Goal: Transaction & Acquisition: Purchase product/service

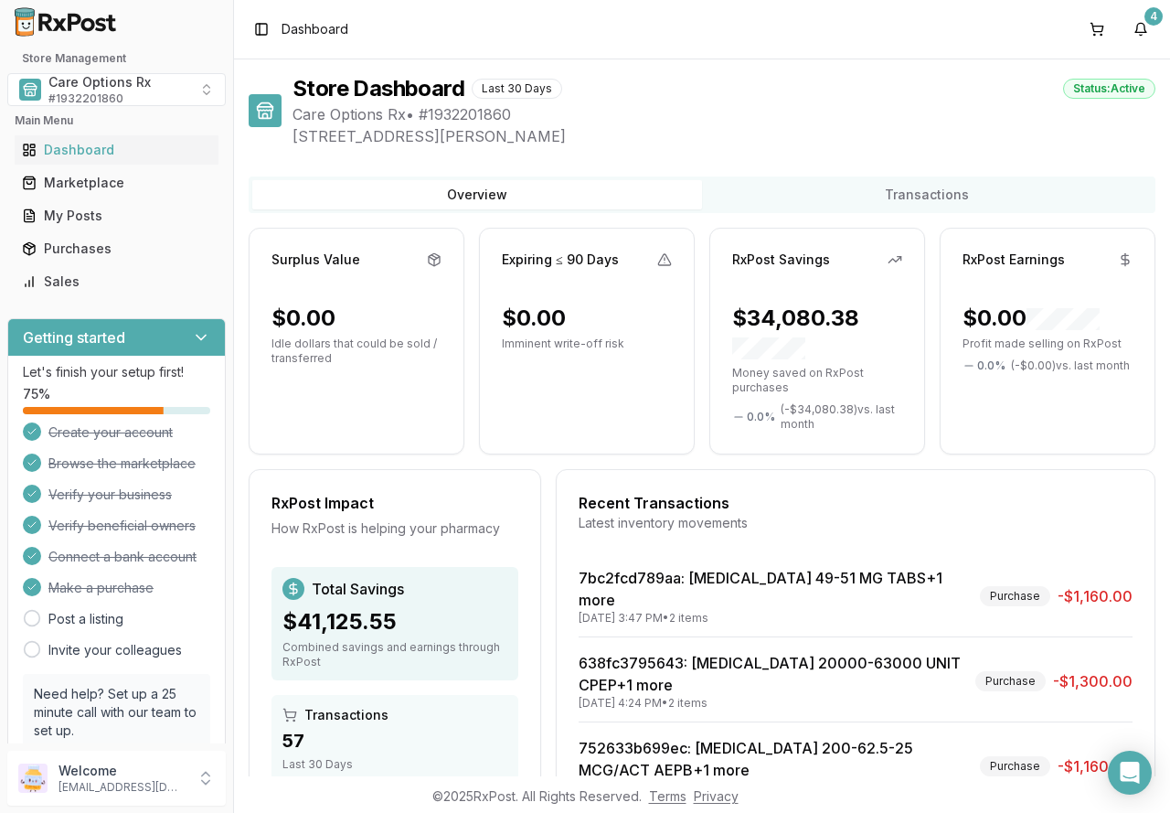
click at [776, 75] on div "Store Dashboard Last 30 Days Status: Active" at bounding box center [724, 88] width 863 height 29
click at [83, 183] on div "Marketplace" at bounding box center [116, 183] width 189 height 18
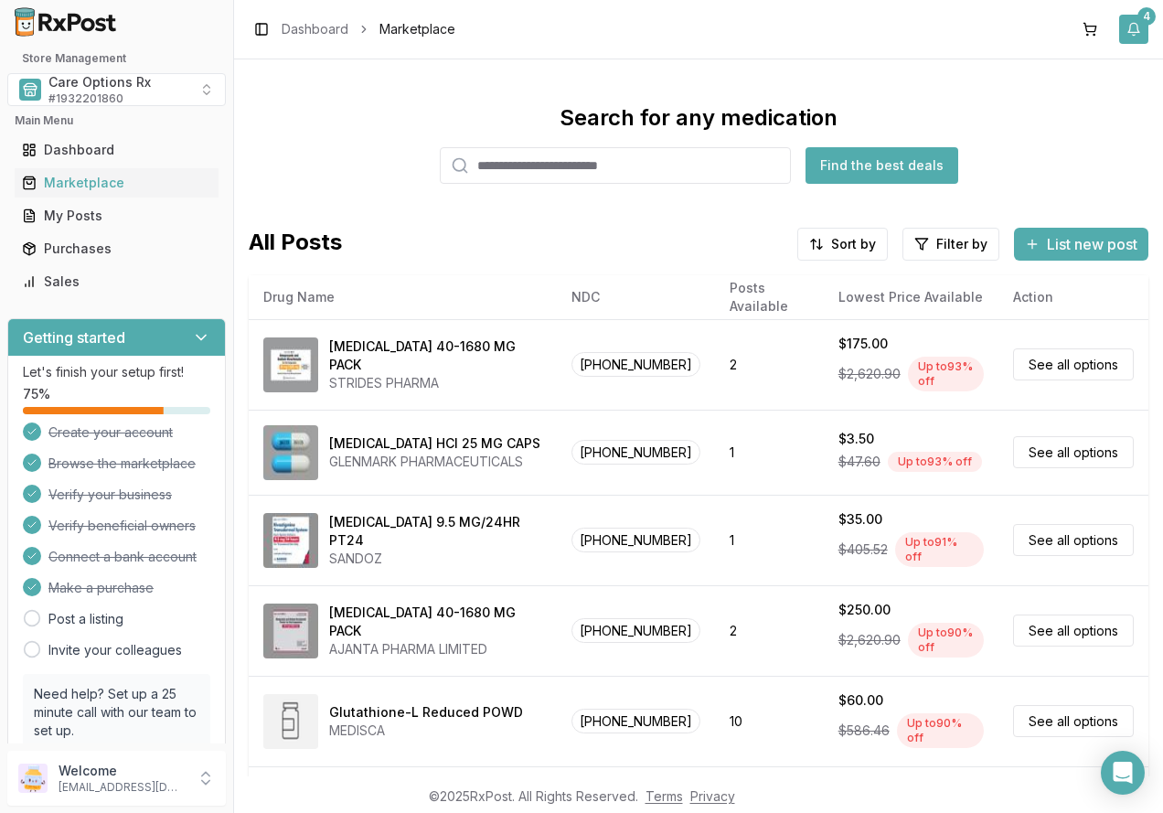
click at [1137, 31] on button "4" at bounding box center [1133, 29] width 29 height 29
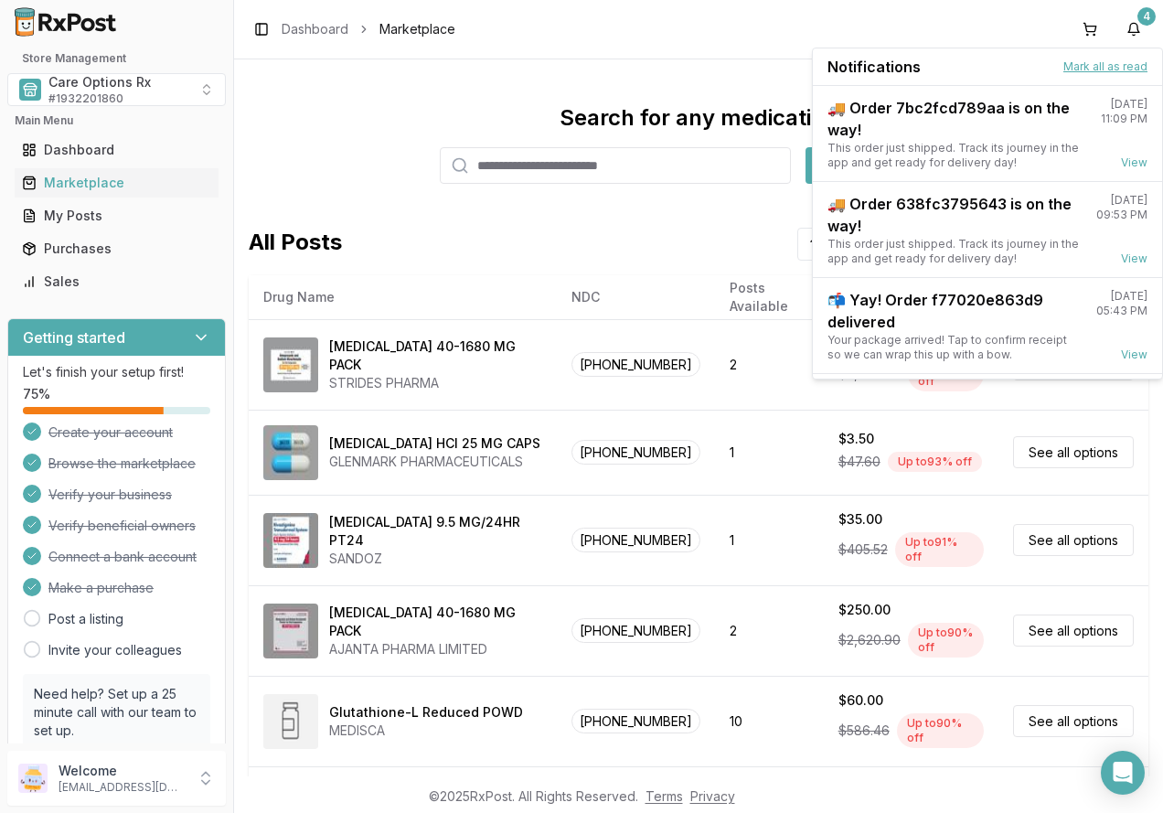
click at [1122, 69] on button "Mark all as read" at bounding box center [1105, 66] width 84 height 15
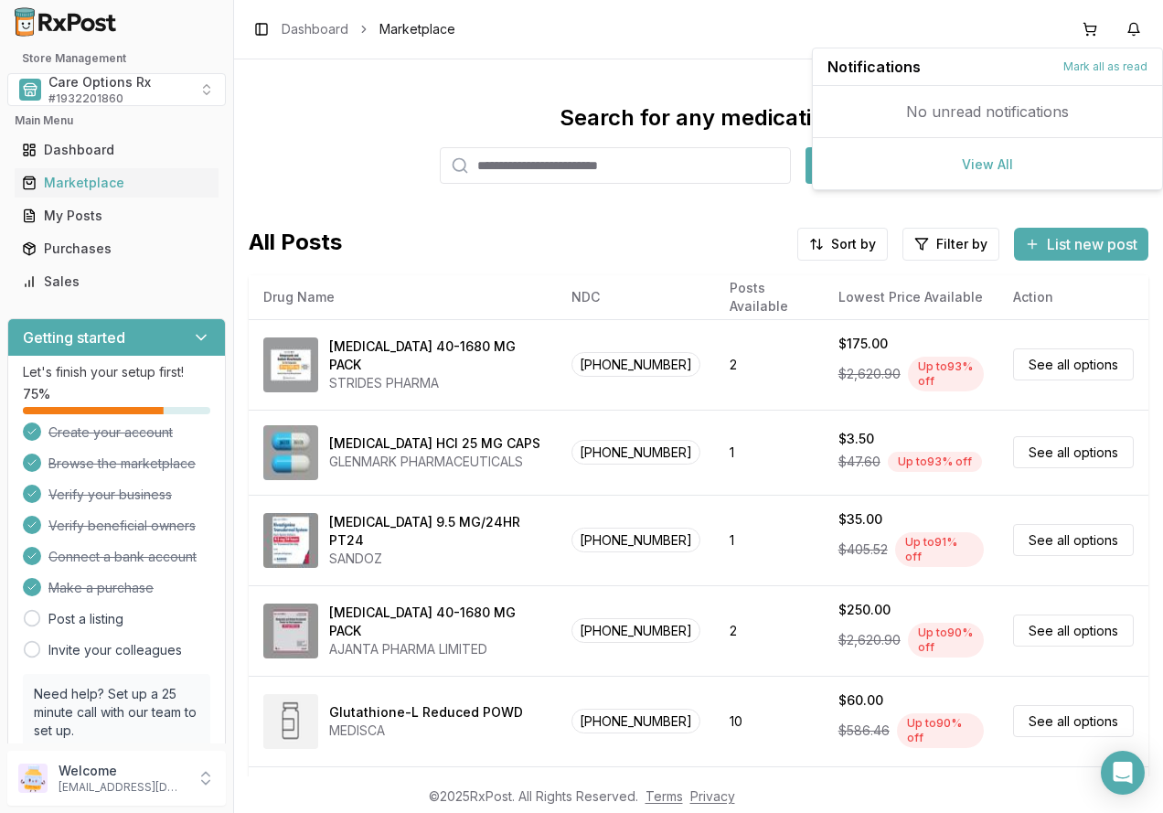
click at [519, 171] on input "search" at bounding box center [615, 165] width 351 height 37
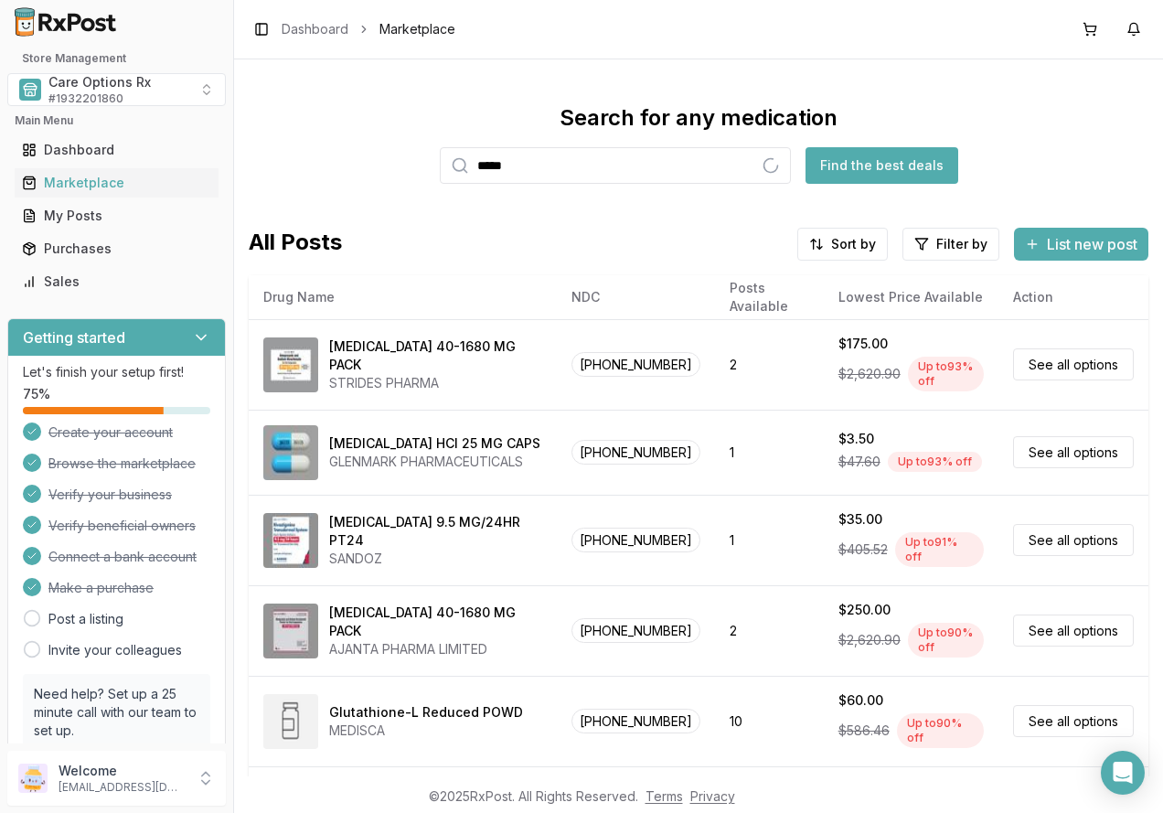
type input "*********"
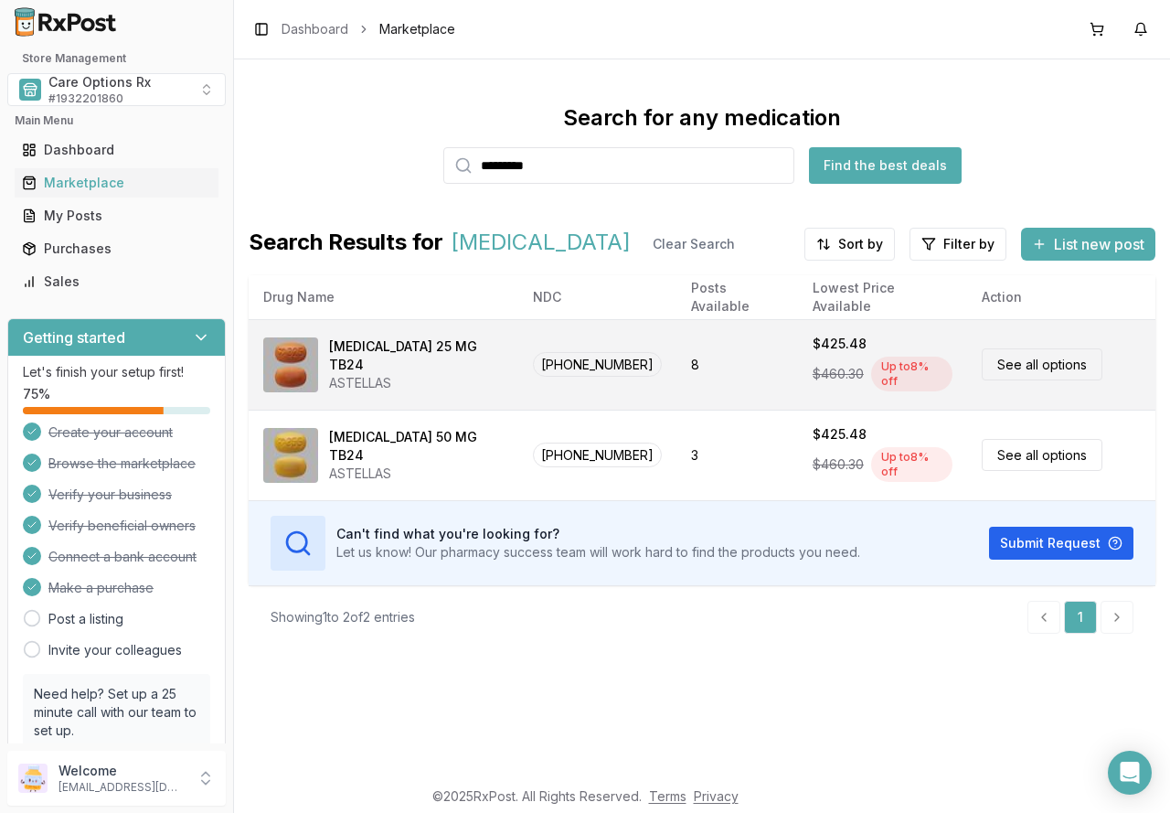
click at [395, 374] on div "ASTELLAS" at bounding box center [416, 383] width 175 height 18
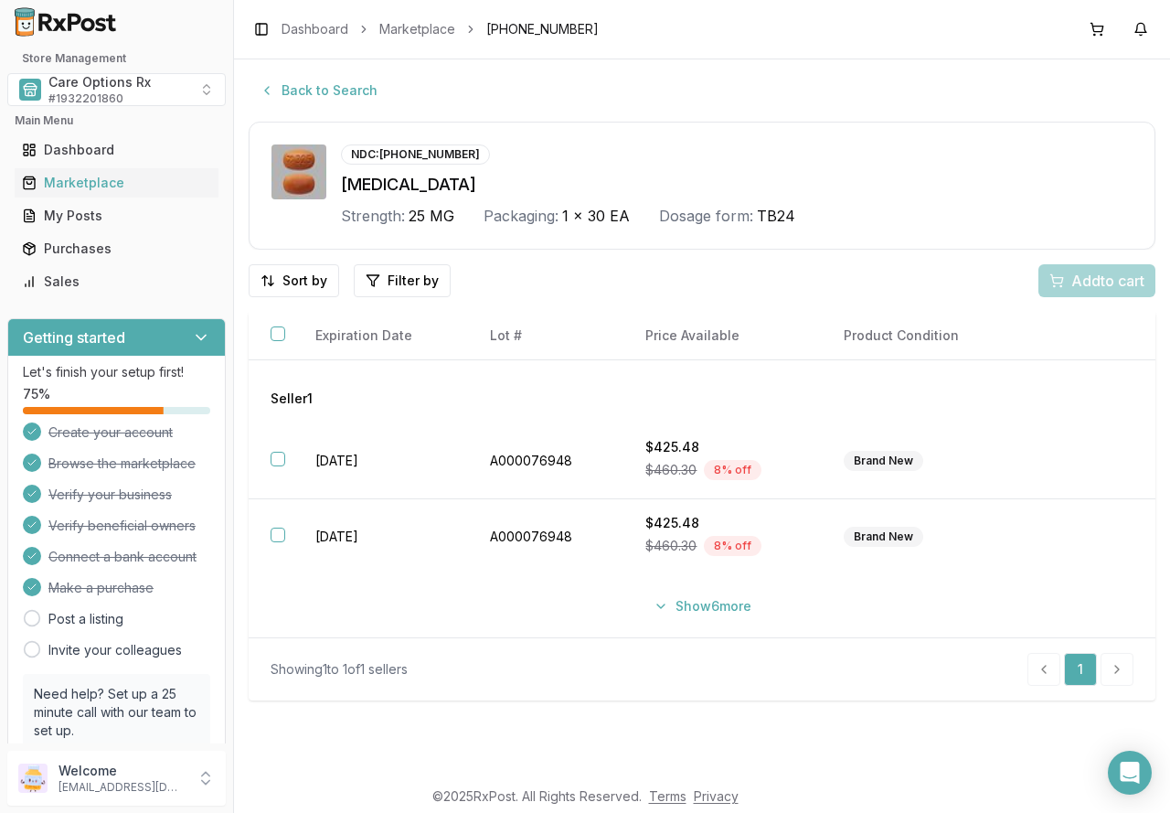
drag, startPoint x: 698, startPoint y: 613, endPoint x: 29, endPoint y: 513, distance: 676.7
click at [698, 612] on button "Show 6 more" at bounding box center [703, 606] width 120 height 33
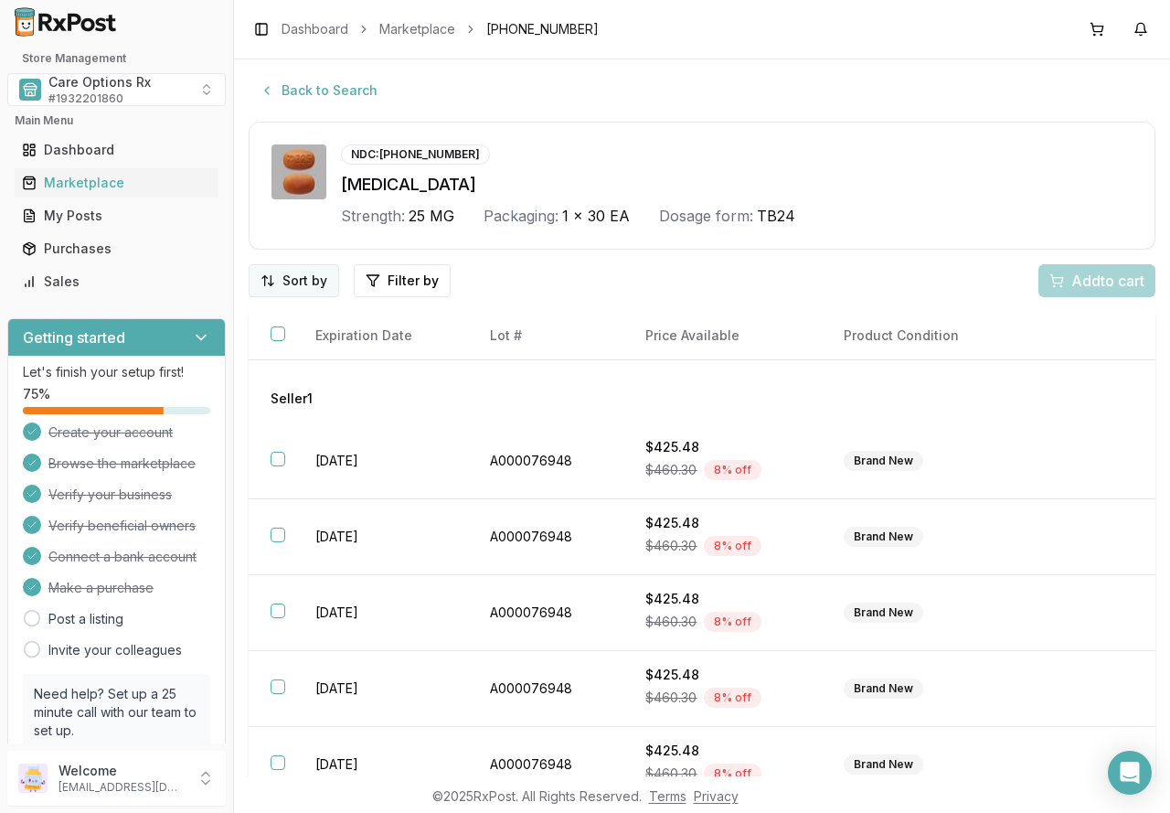
click at [290, 270] on html "Store Management Care Options Rx # 1932201860 Main Menu Dashboard Marketplace M…" at bounding box center [585, 406] width 1170 height 813
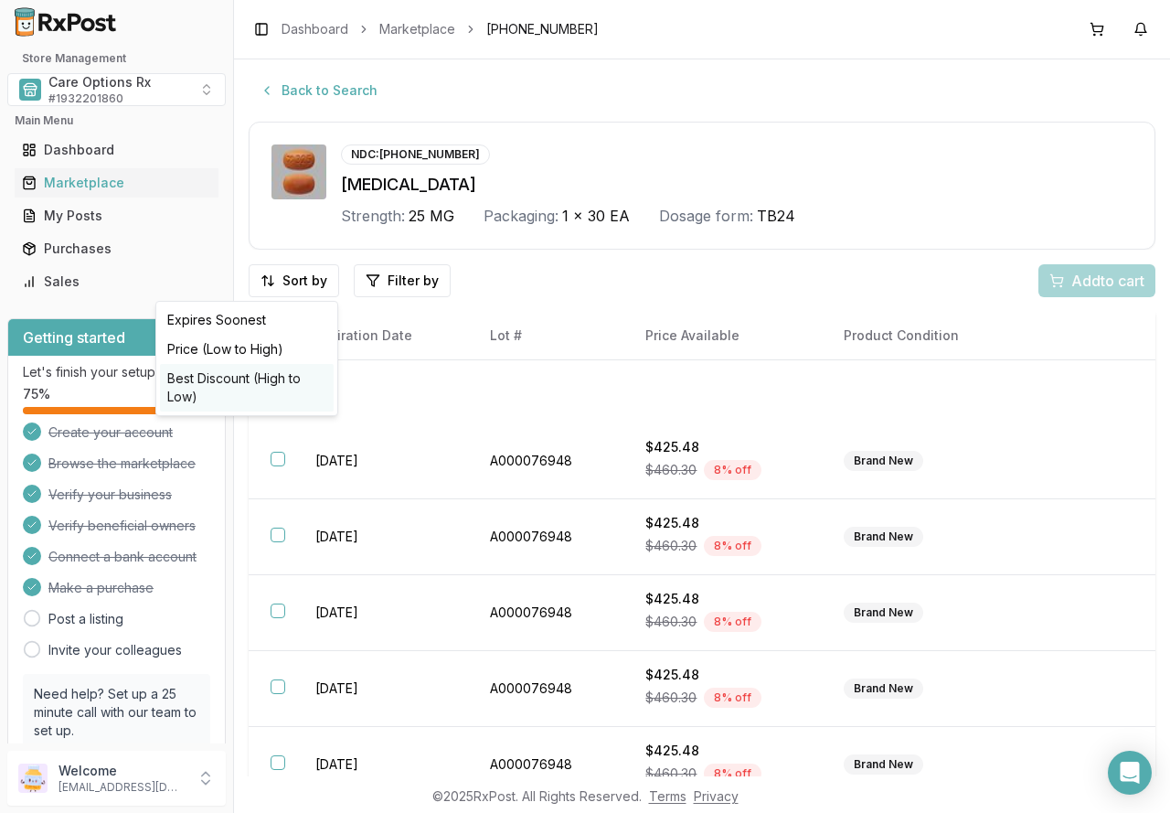
click at [282, 385] on div "Best Discount (High to Low)" at bounding box center [247, 388] width 174 height 48
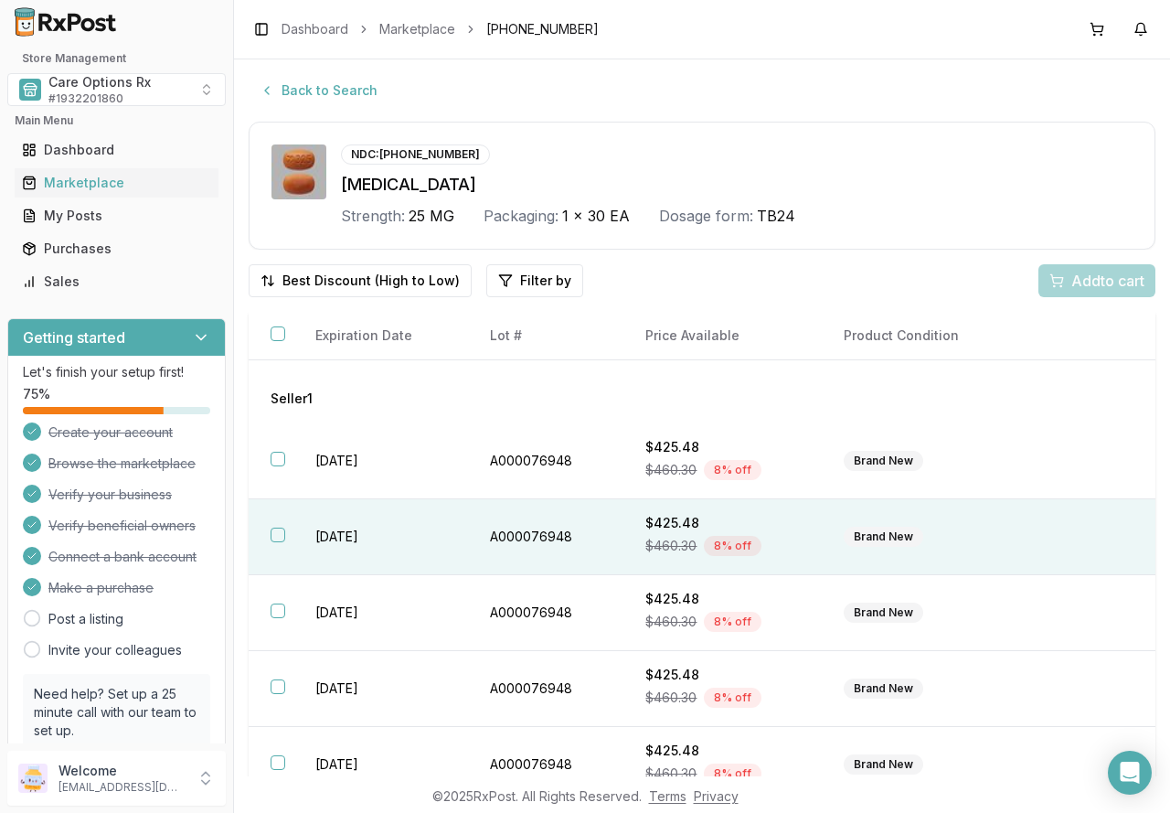
drag, startPoint x: 387, startPoint y: 456, endPoint x: 365, endPoint y: 506, distance: 54.0
click at [386, 456] on td "[DATE]" at bounding box center [380, 461] width 174 height 76
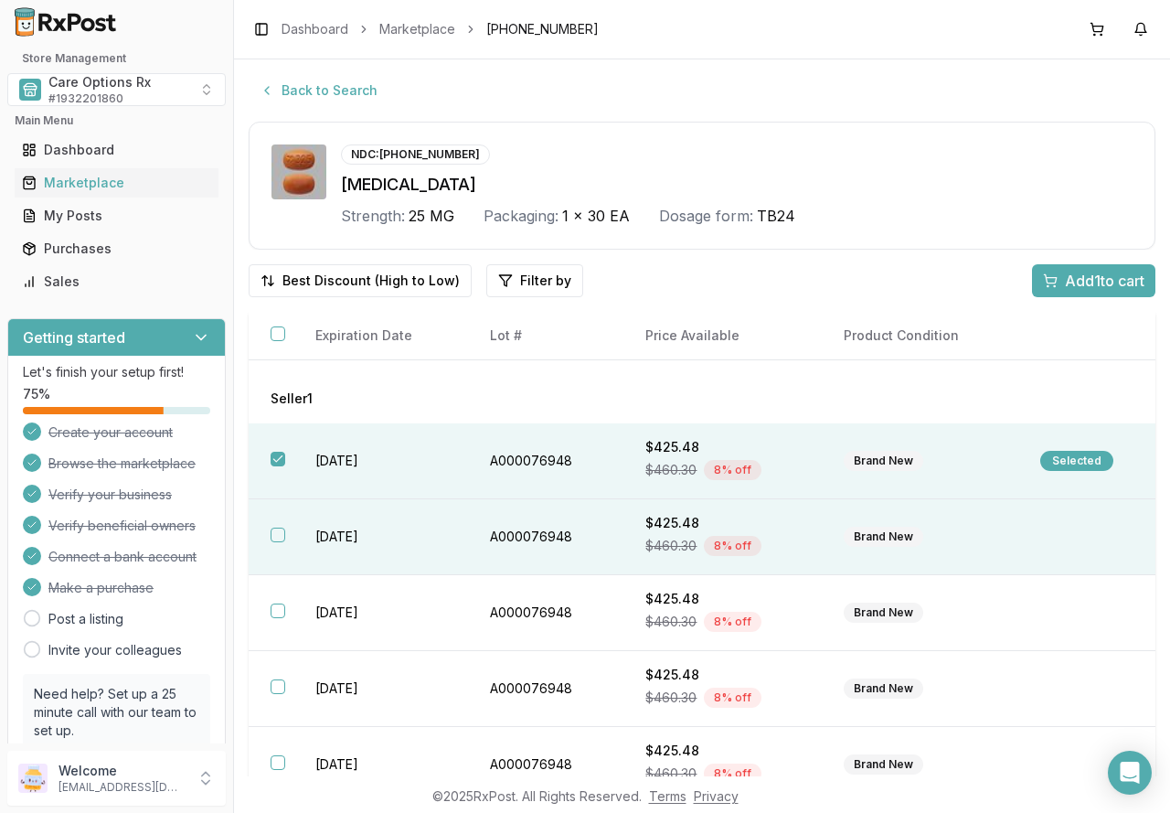
click at [347, 539] on td "[DATE]" at bounding box center [380, 537] width 174 height 76
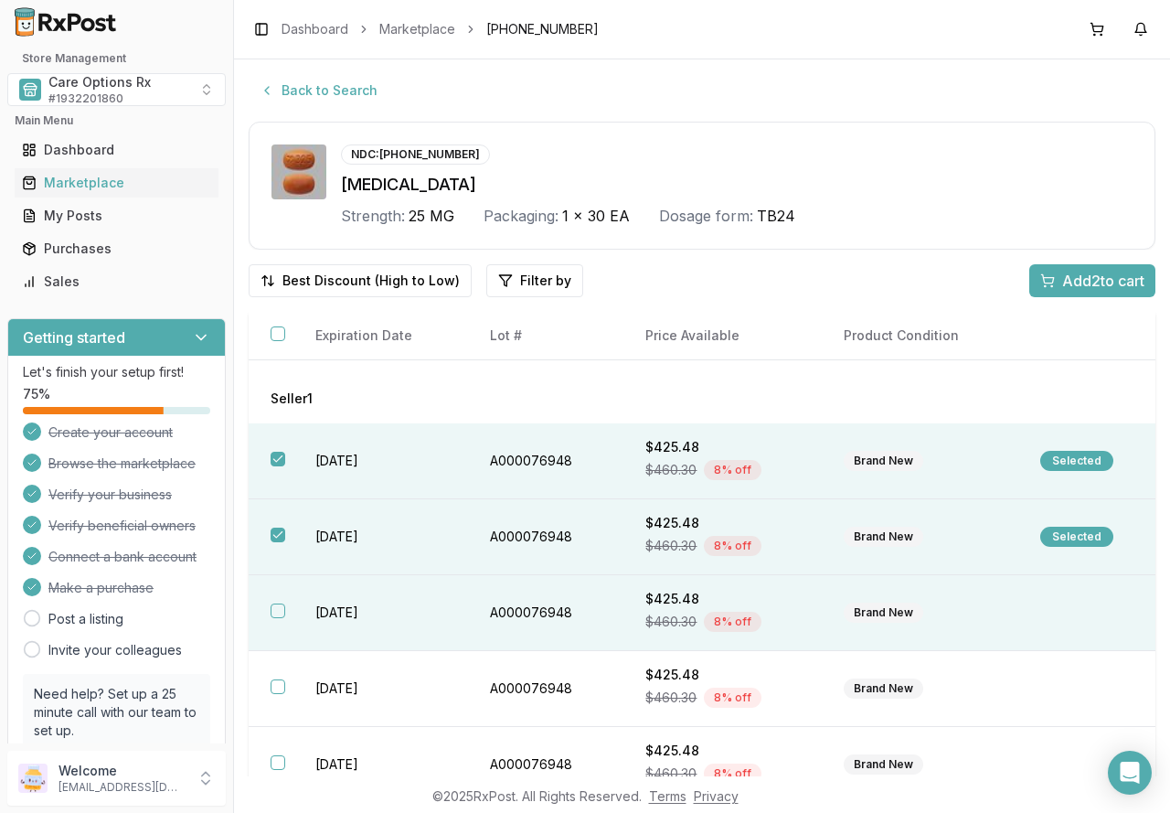
click at [353, 620] on td "[DATE]" at bounding box center [380, 613] width 174 height 76
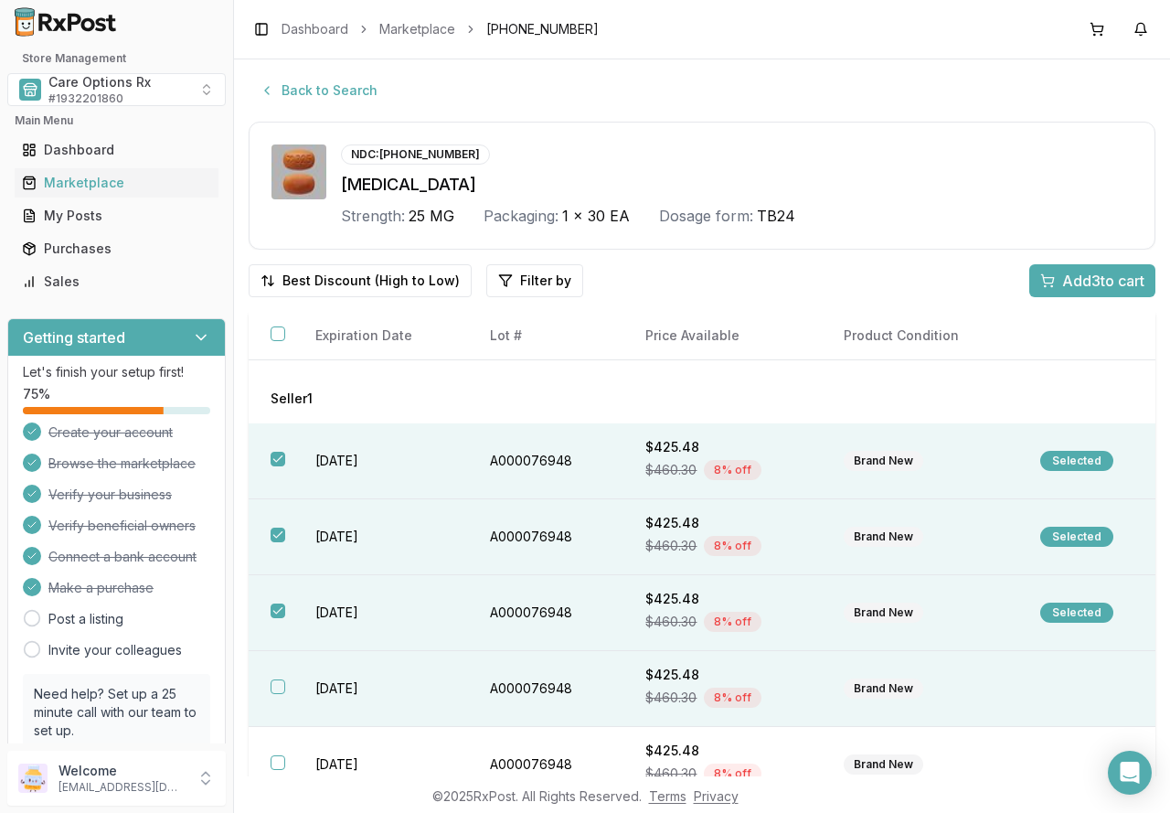
click at [352, 687] on td "[DATE]" at bounding box center [380, 689] width 174 height 76
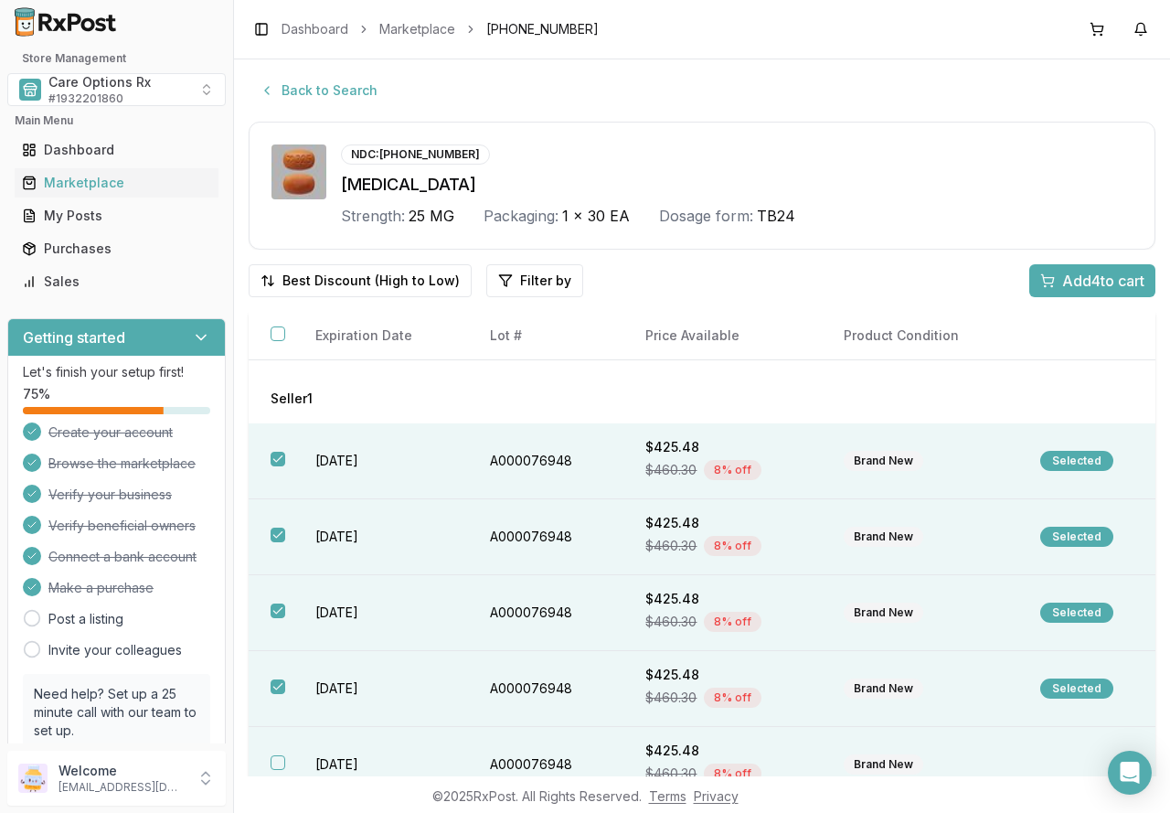
click at [342, 759] on td "[DATE]" at bounding box center [380, 765] width 174 height 76
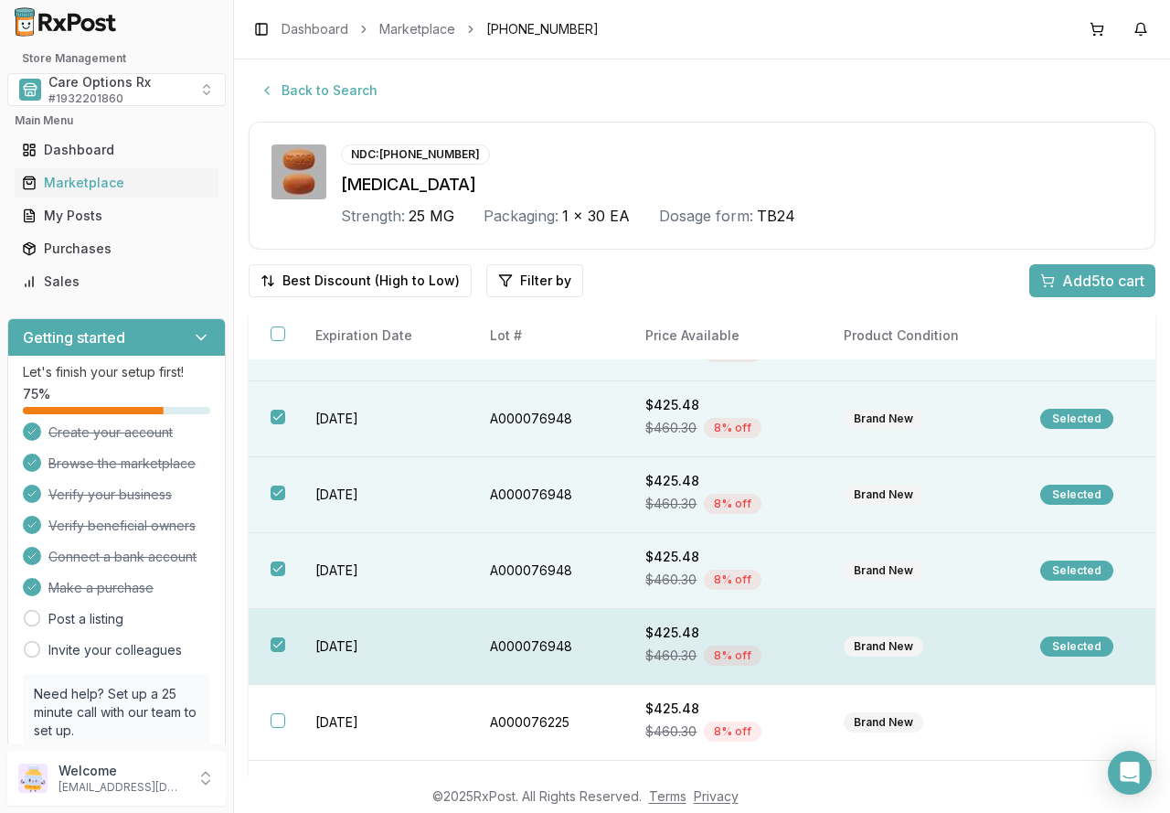
scroll to position [183, 0]
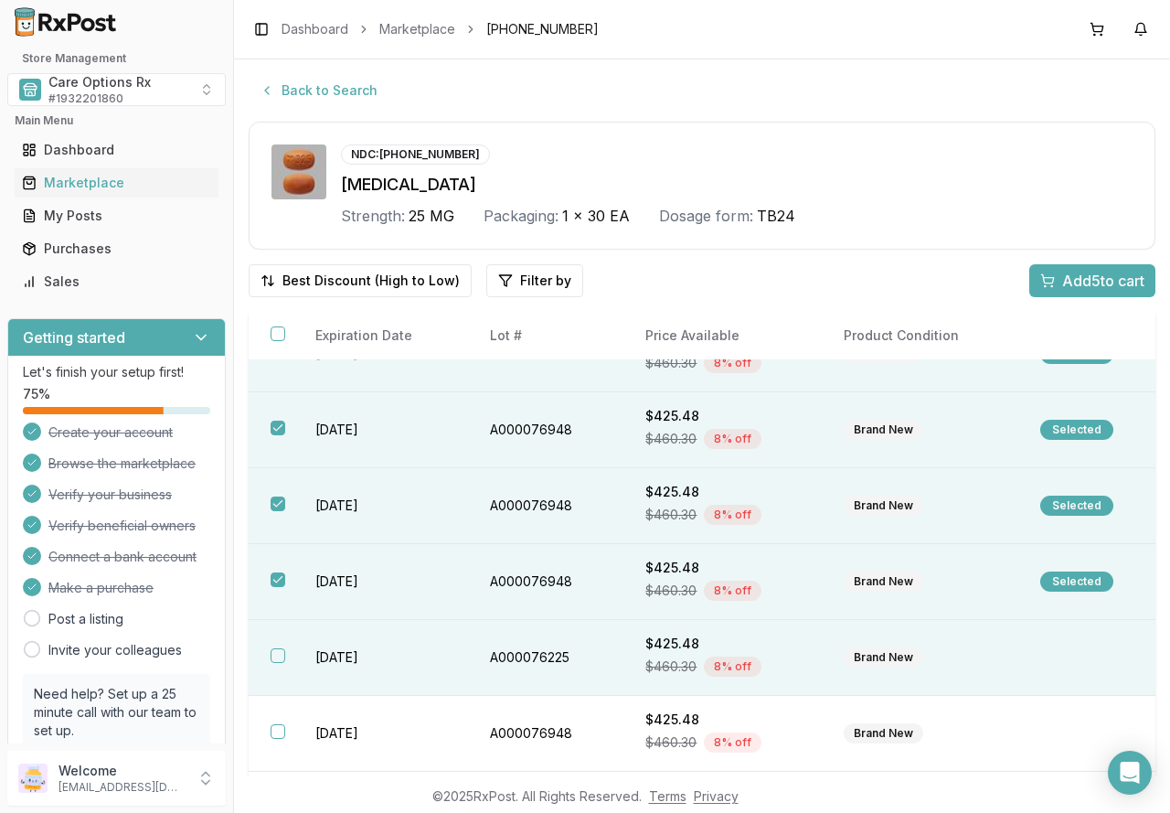
click at [341, 663] on td "[DATE]" at bounding box center [380, 658] width 174 height 76
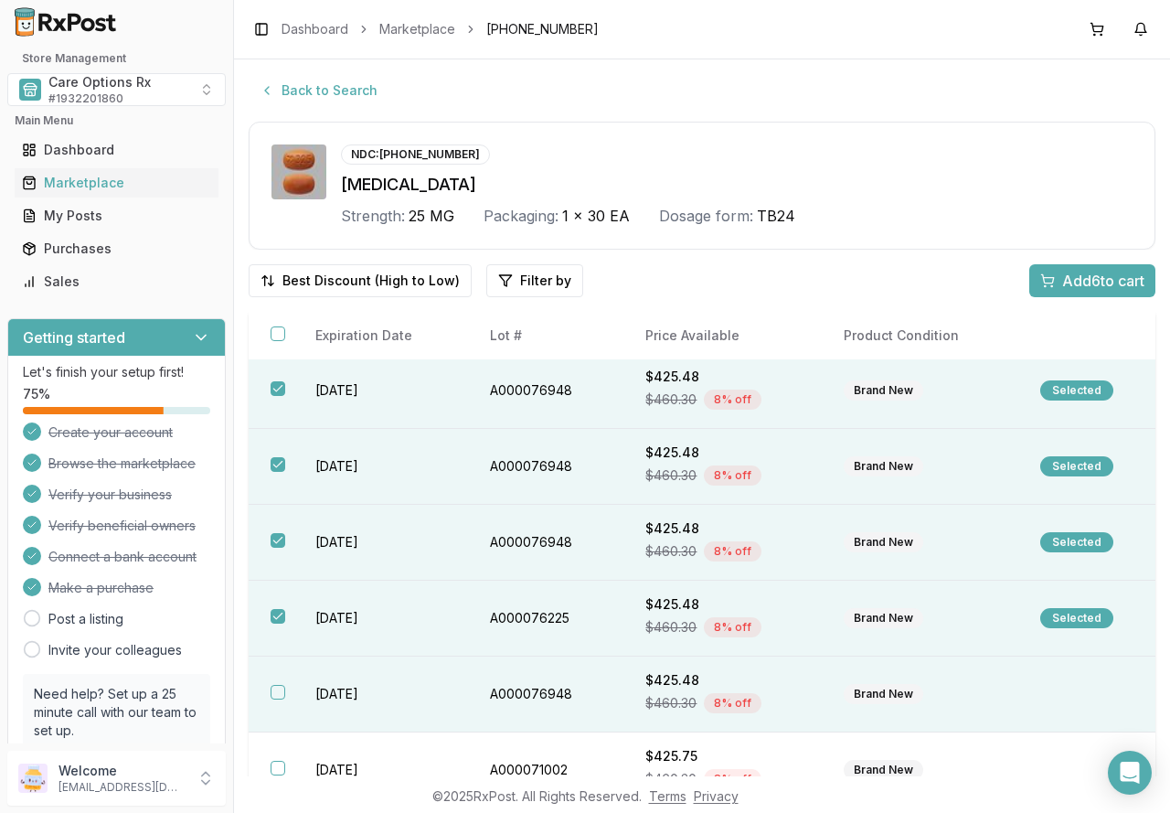
scroll to position [252, 0]
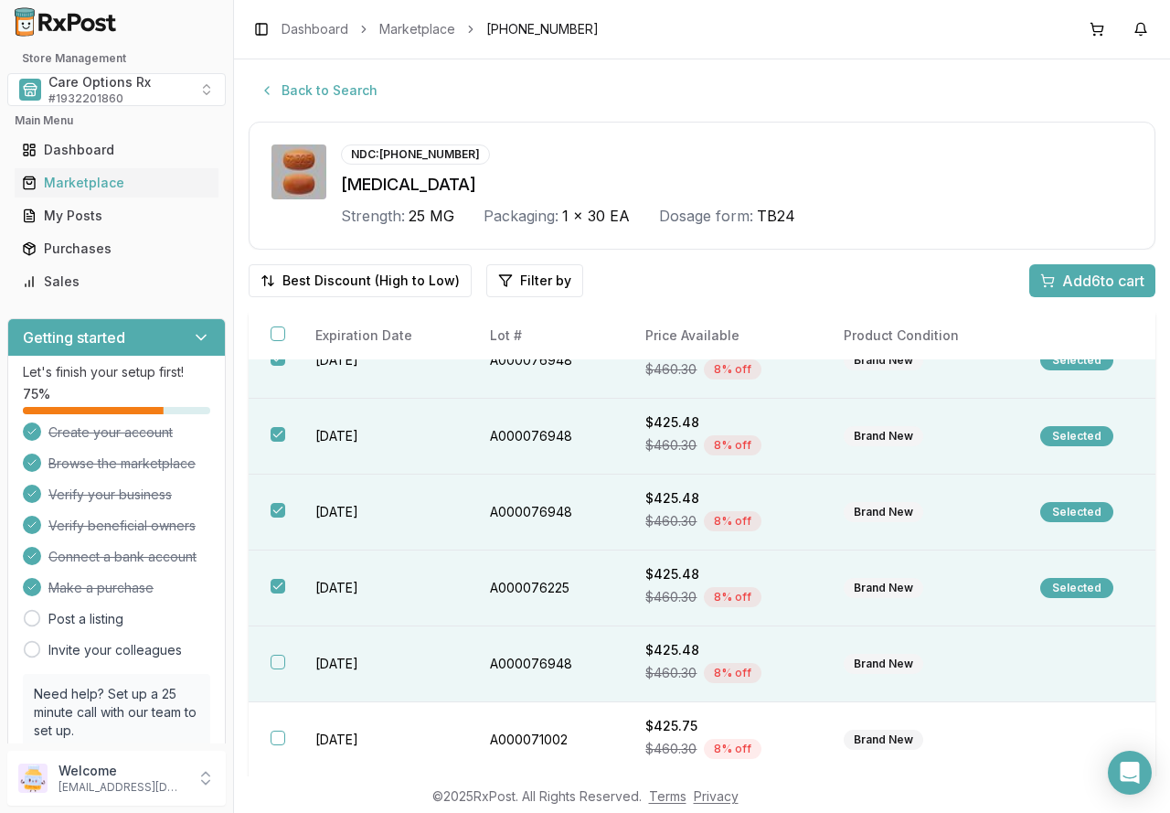
click at [327, 674] on td "[DATE]" at bounding box center [380, 664] width 174 height 76
click at [1064, 275] on span "Add 7 to cart" at bounding box center [1103, 281] width 82 height 22
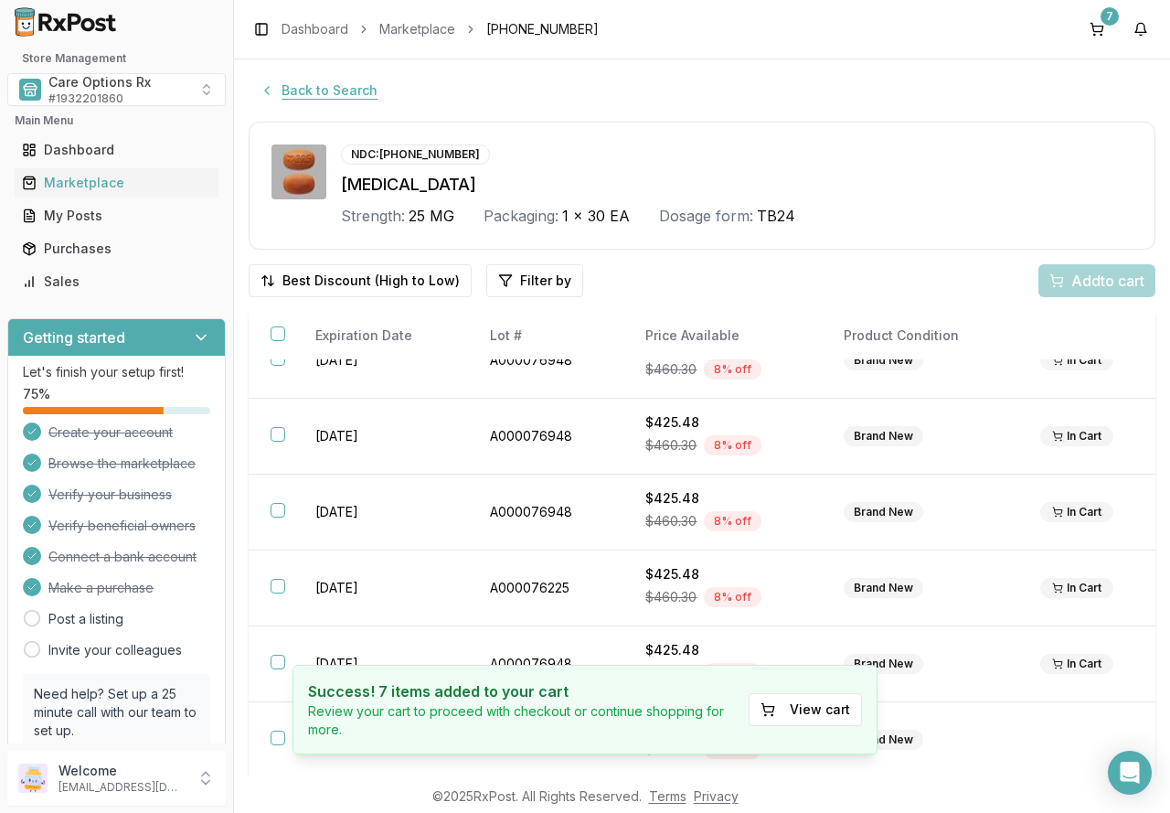
click at [323, 82] on button "Back to Search" at bounding box center [319, 90] width 140 height 33
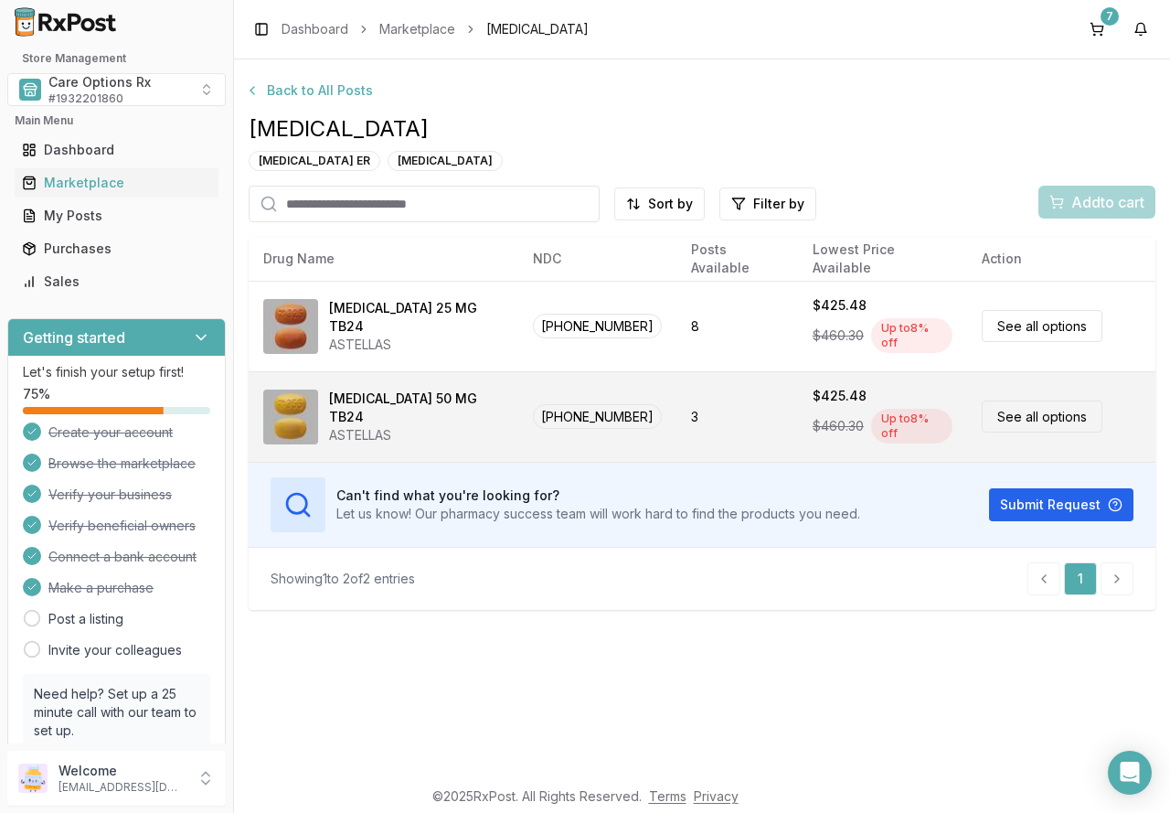
click at [414, 404] on div "[MEDICAL_DATA] 50 MG TB24" at bounding box center [416, 407] width 175 height 37
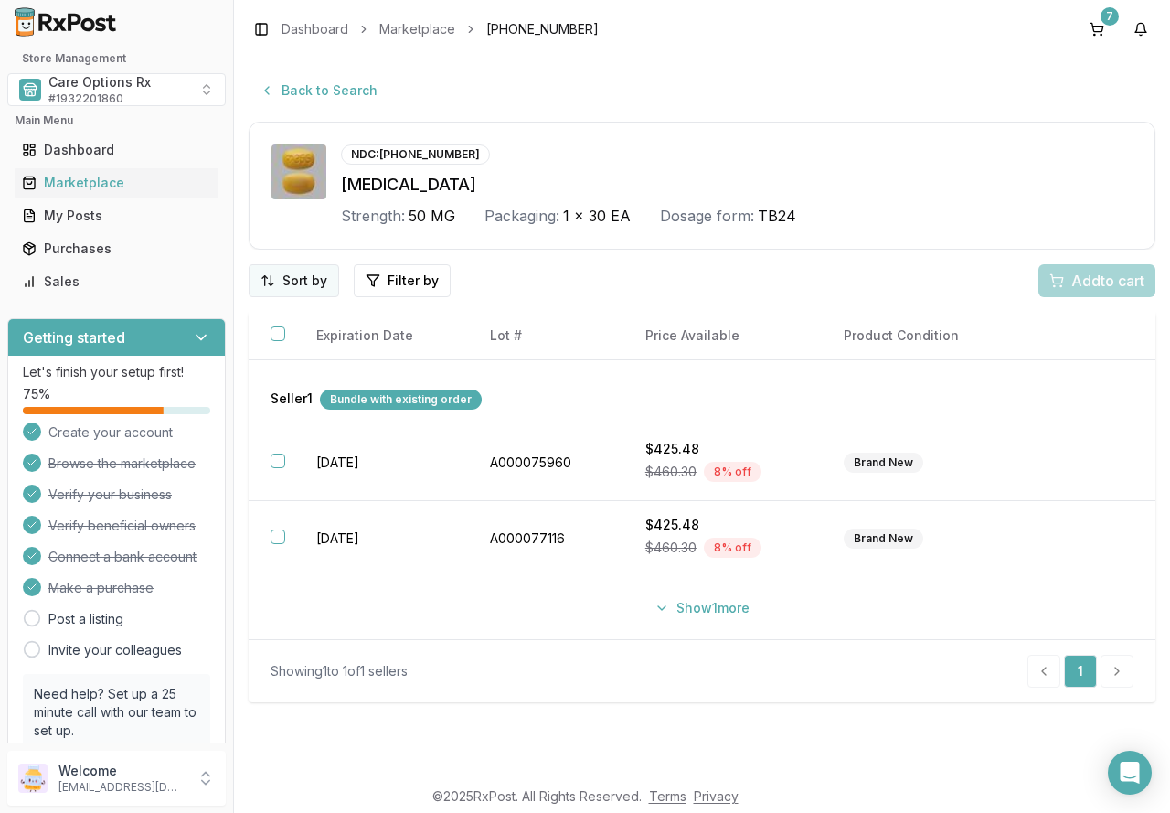
click at [289, 278] on html "Store Management Care Options Rx # 1932201860 Main Menu Dashboard Marketplace M…" at bounding box center [585, 406] width 1170 height 813
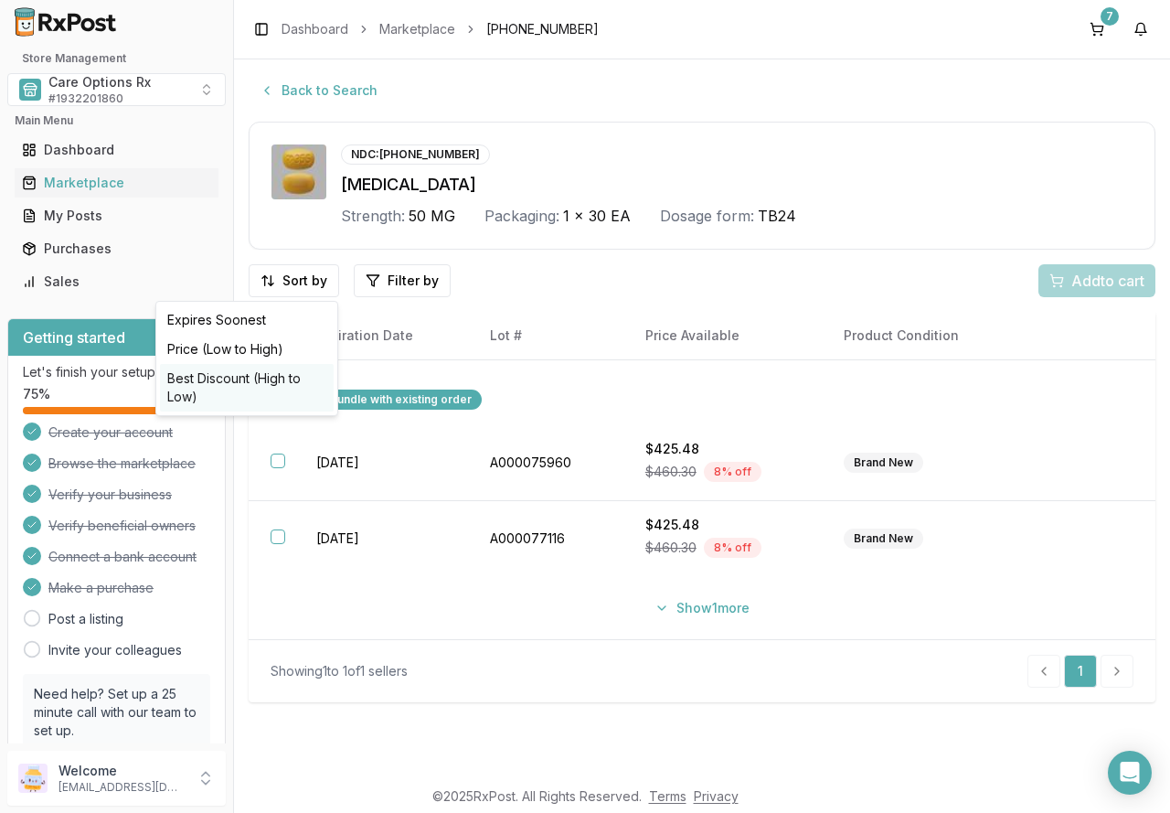
click at [265, 378] on div "Best Discount (High to Low)" at bounding box center [247, 388] width 174 height 48
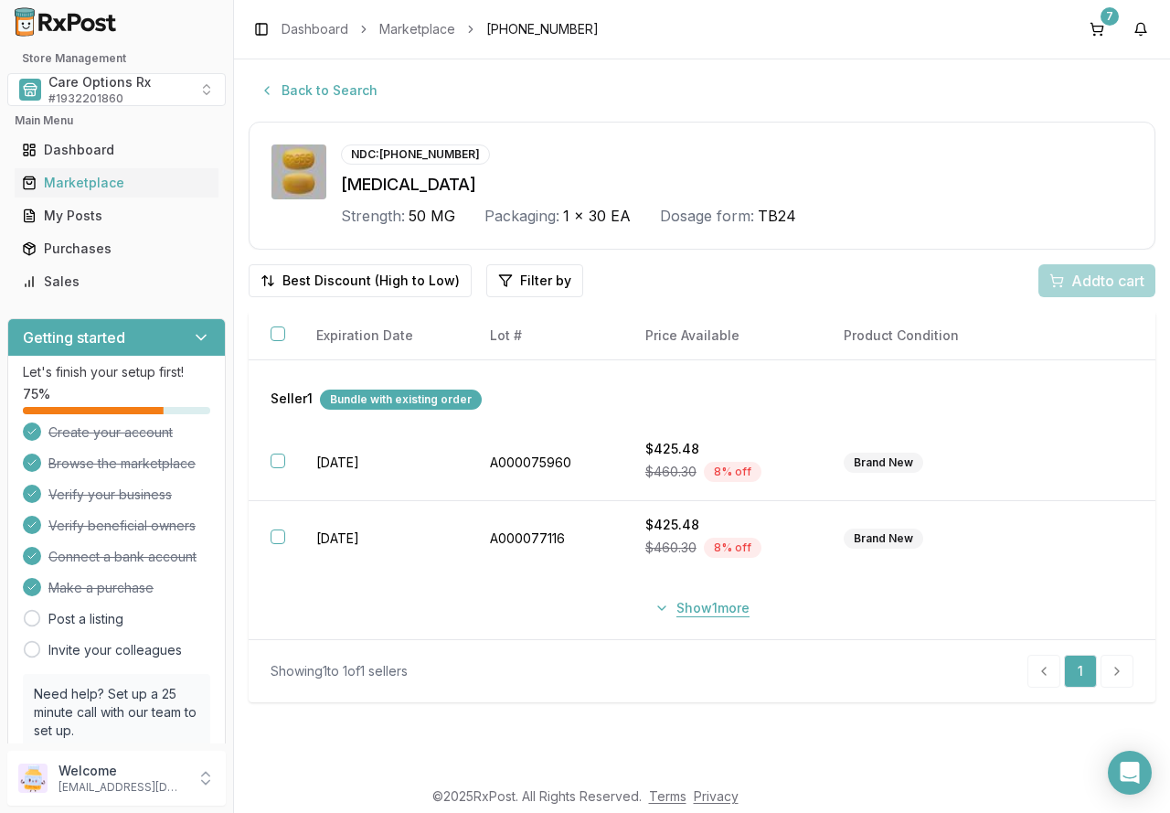
click at [678, 602] on button "Show 1 more" at bounding box center [702, 607] width 117 height 33
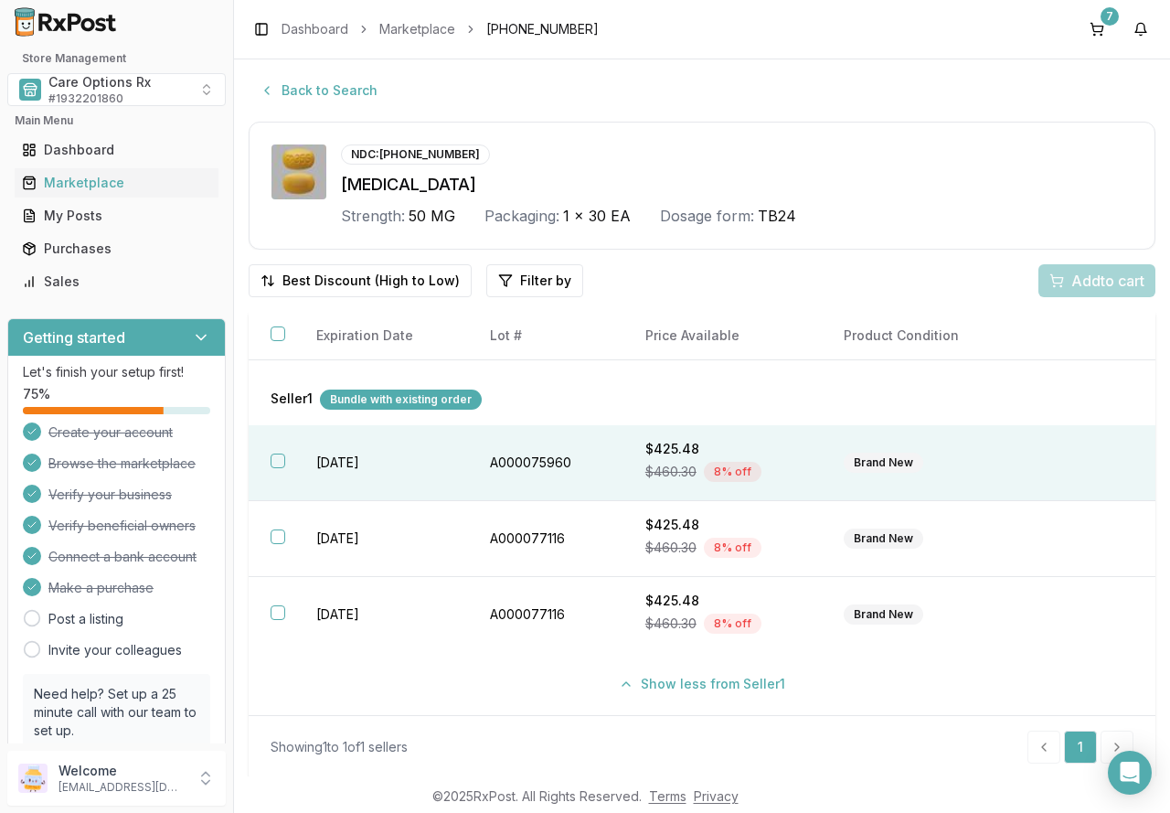
click at [340, 463] on td "[DATE]" at bounding box center [381, 463] width 175 height 76
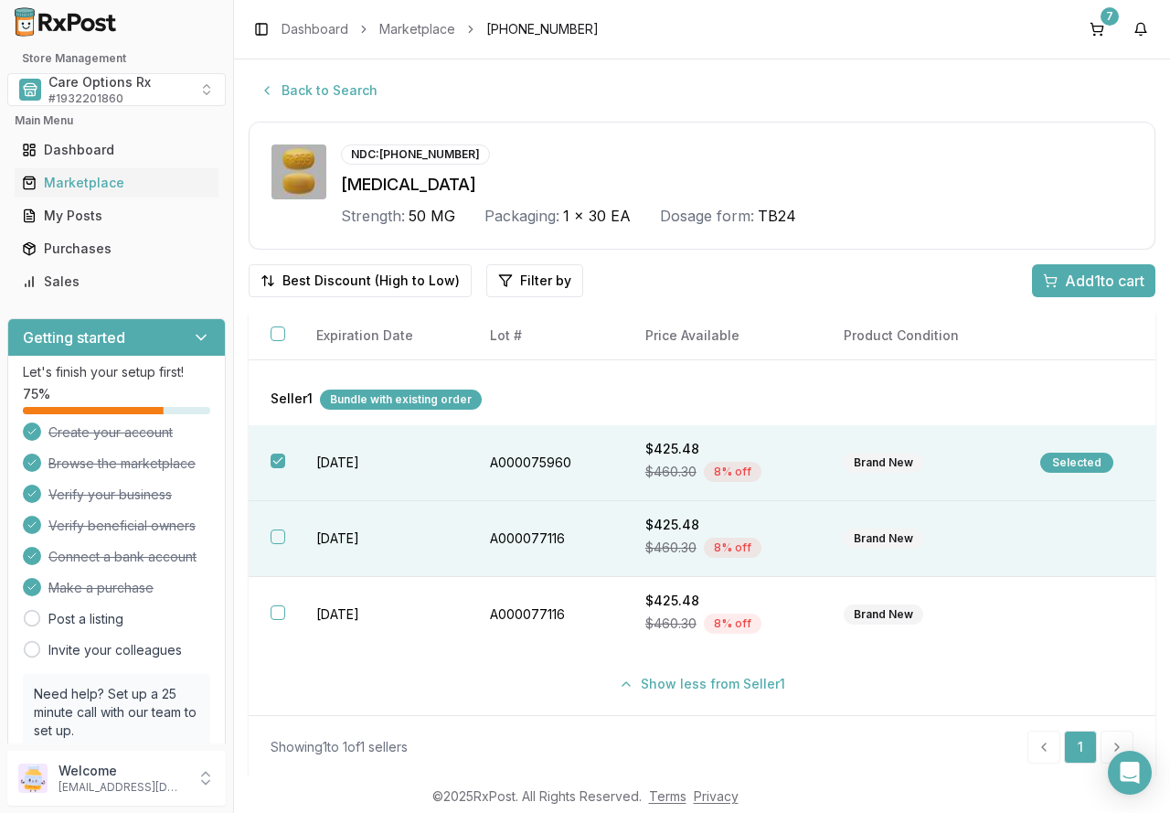
click at [338, 535] on td "[DATE]" at bounding box center [381, 539] width 175 height 76
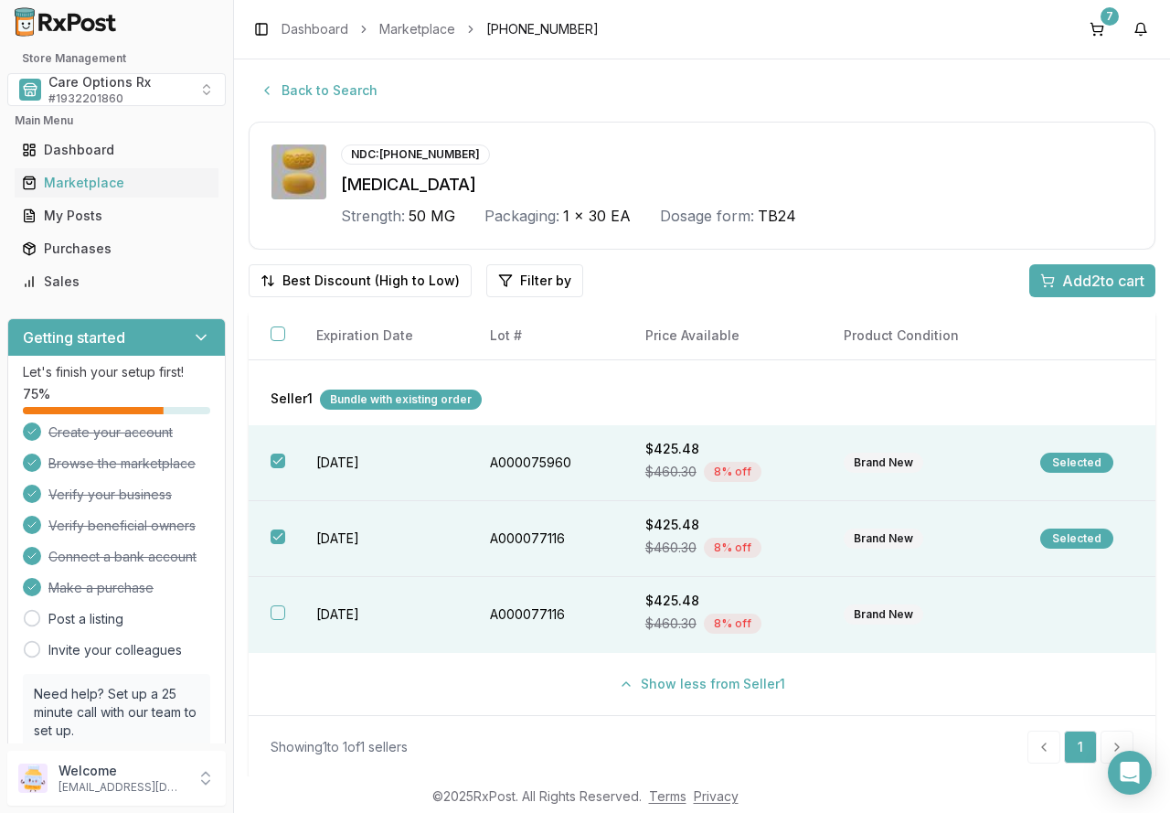
click at [347, 612] on td "[DATE]" at bounding box center [381, 615] width 175 height 76
click at [1068, 264] on button "Add 3 to cart" at bounding box center [1092, 280] width 126 height 33
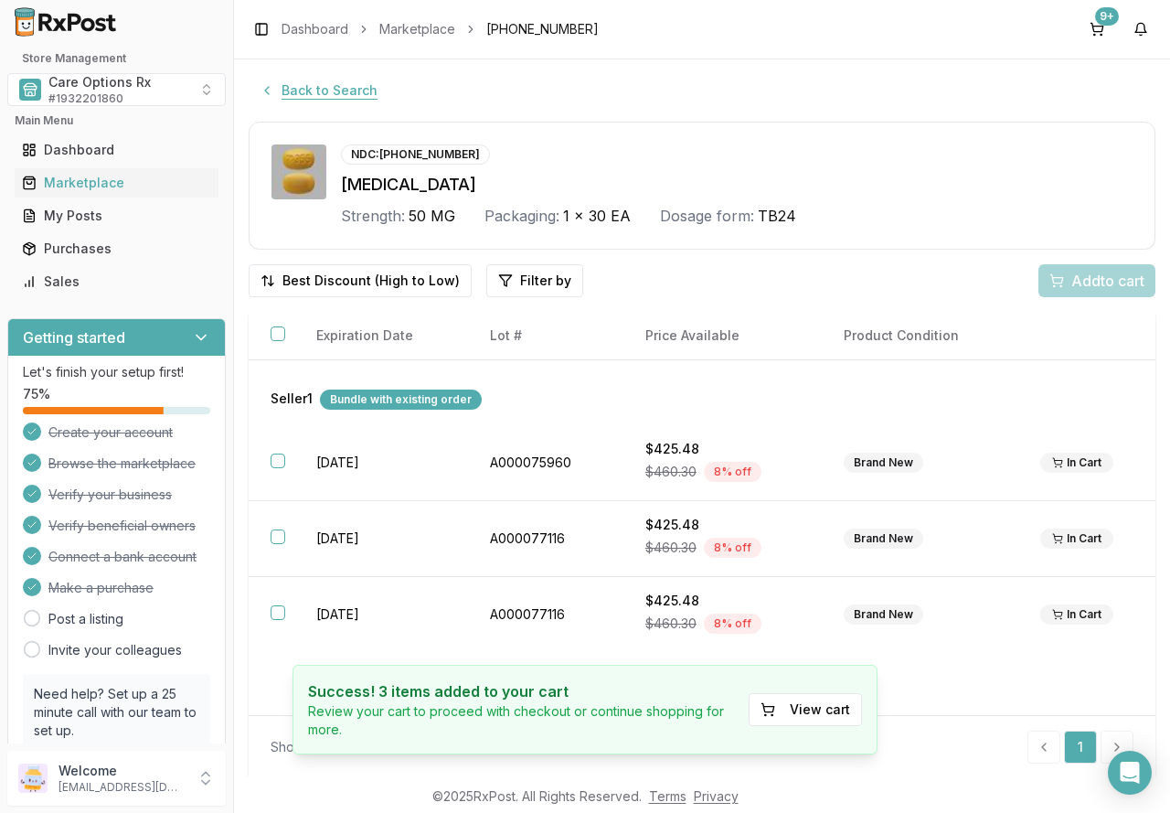
click at [322, 94] on button "Back to Search" at bounding box center [319, 90] width 140 height 33
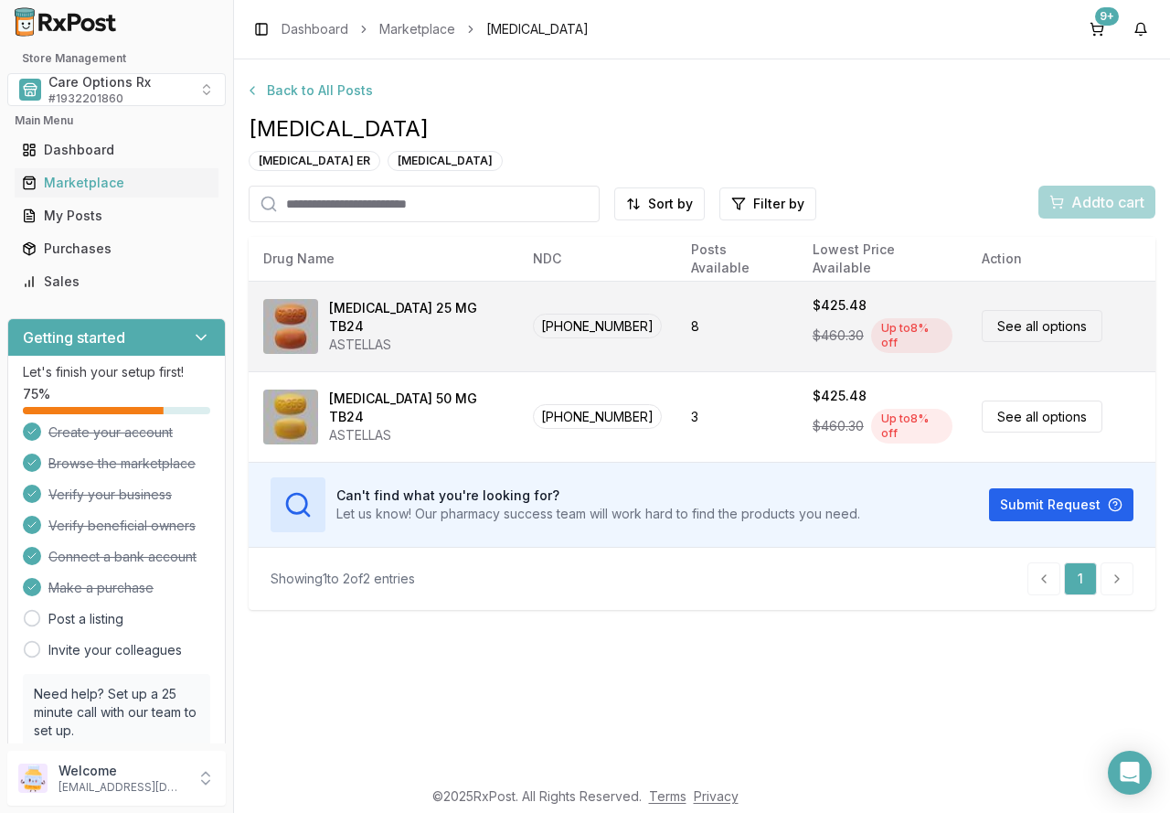
click at [358, 320] on div "[MEDICAL_DATA] 25 MG TB24" at bounding box center [416, 317] width 175 height 37
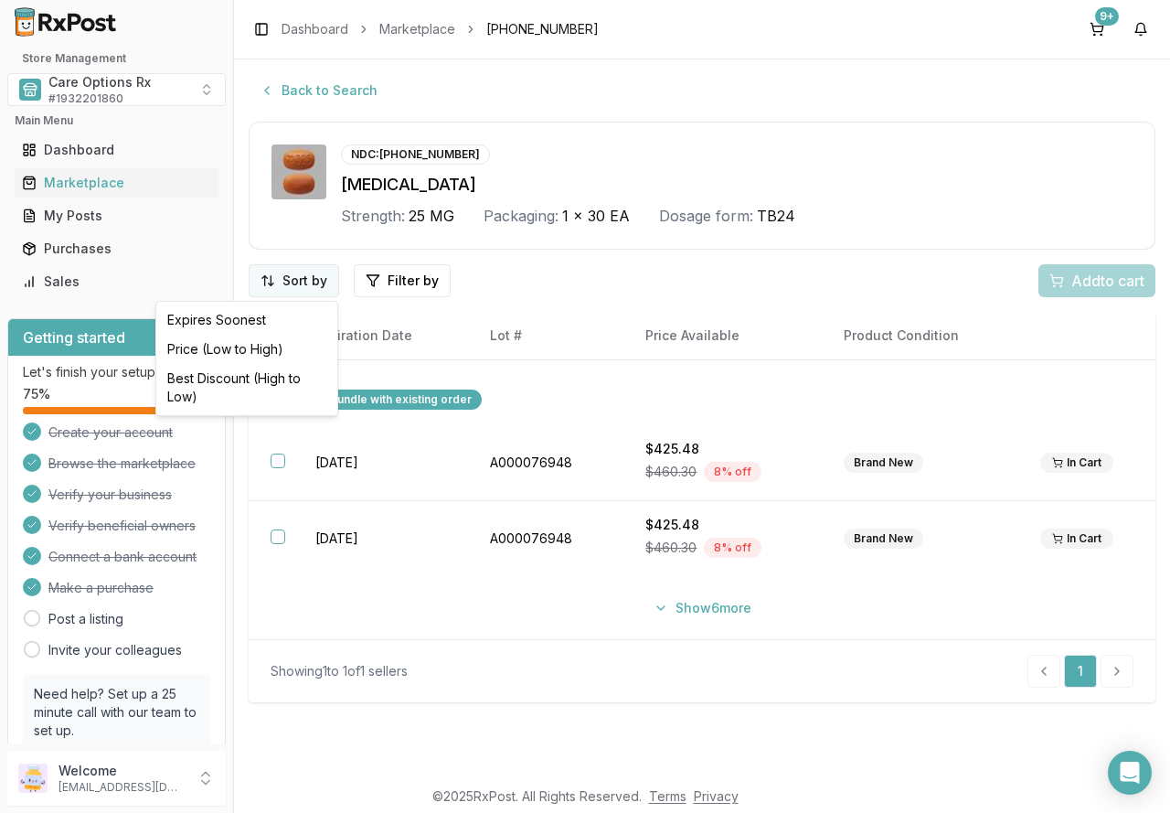
click at [288, 285] on html "Store Management Care Options Rx # 1932201860 Main Menu Dashboard Marketplace M…" at bounding box center [585, 406] width 1170 height 813
click at [253, 371] on div "Best Discount (High to Low)" at bounding box center [247, 388] width 174 height 48
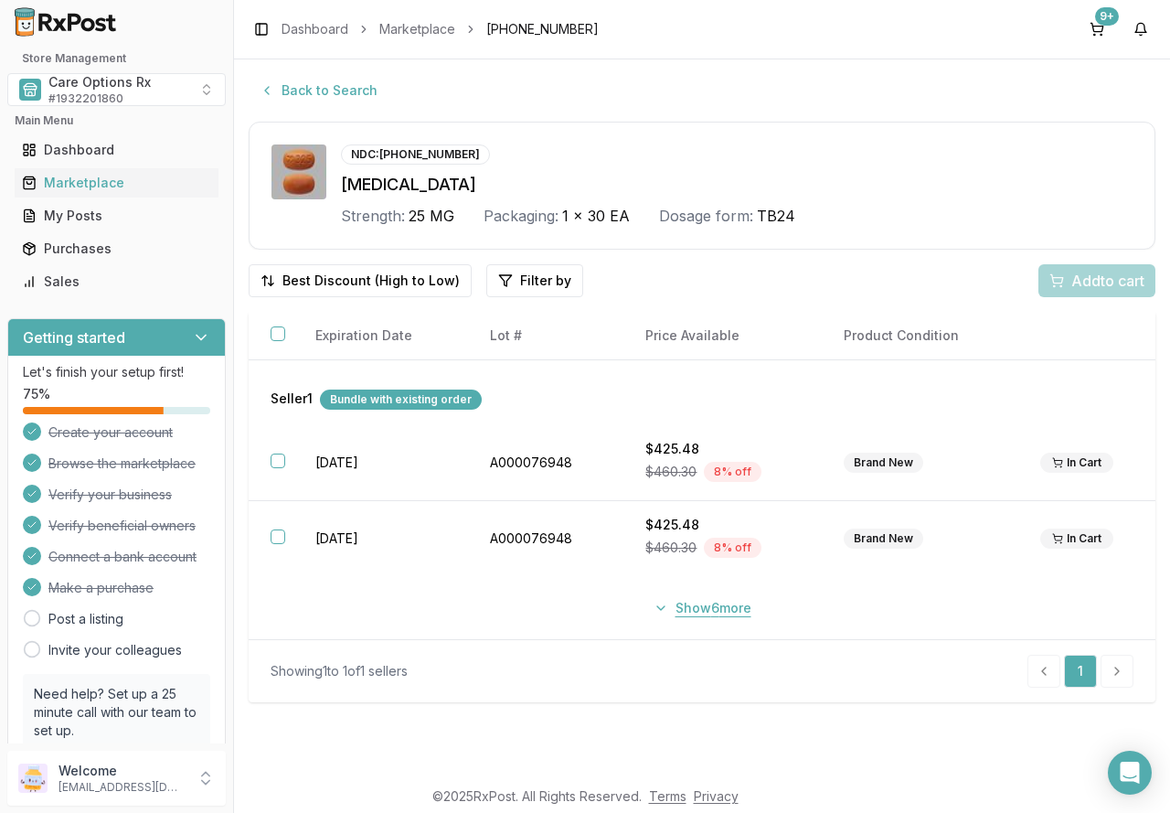
click at [707, 608] on button "Show 6 more" at bounding box center [703, 607] width 120 height 33
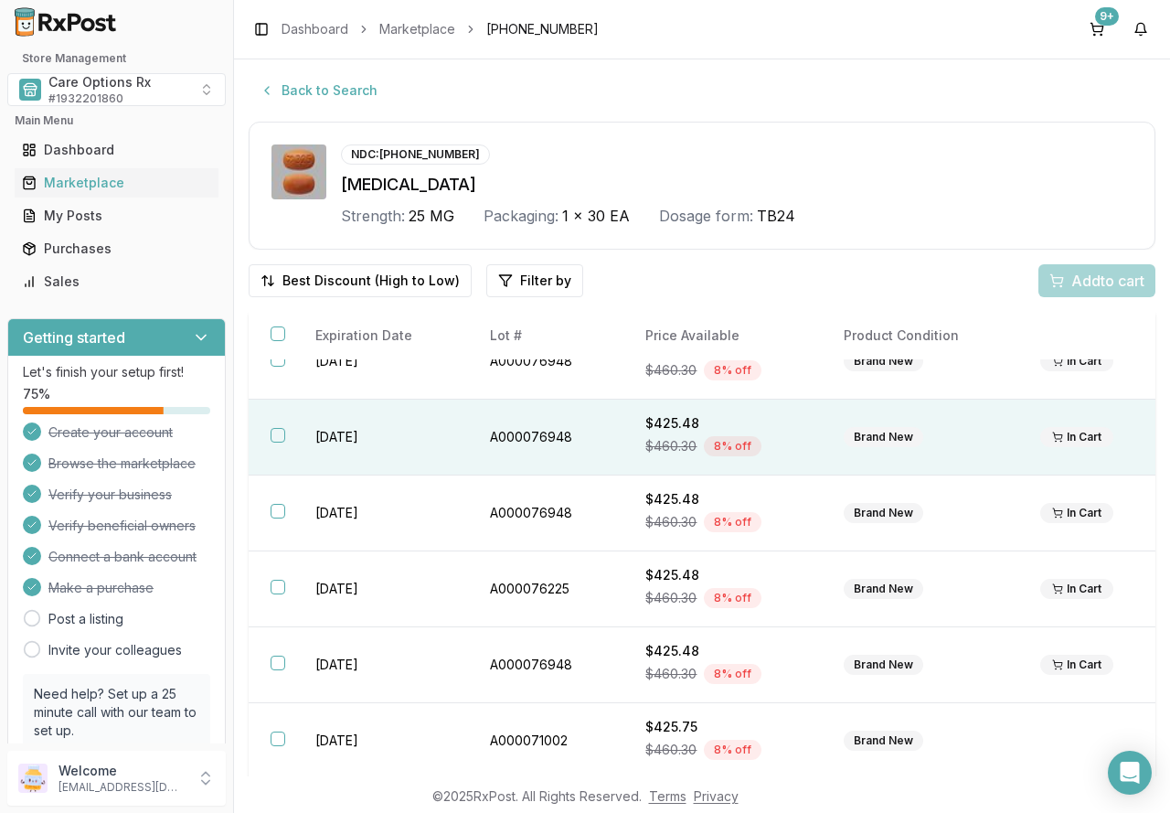
scroll to position [254, 0]
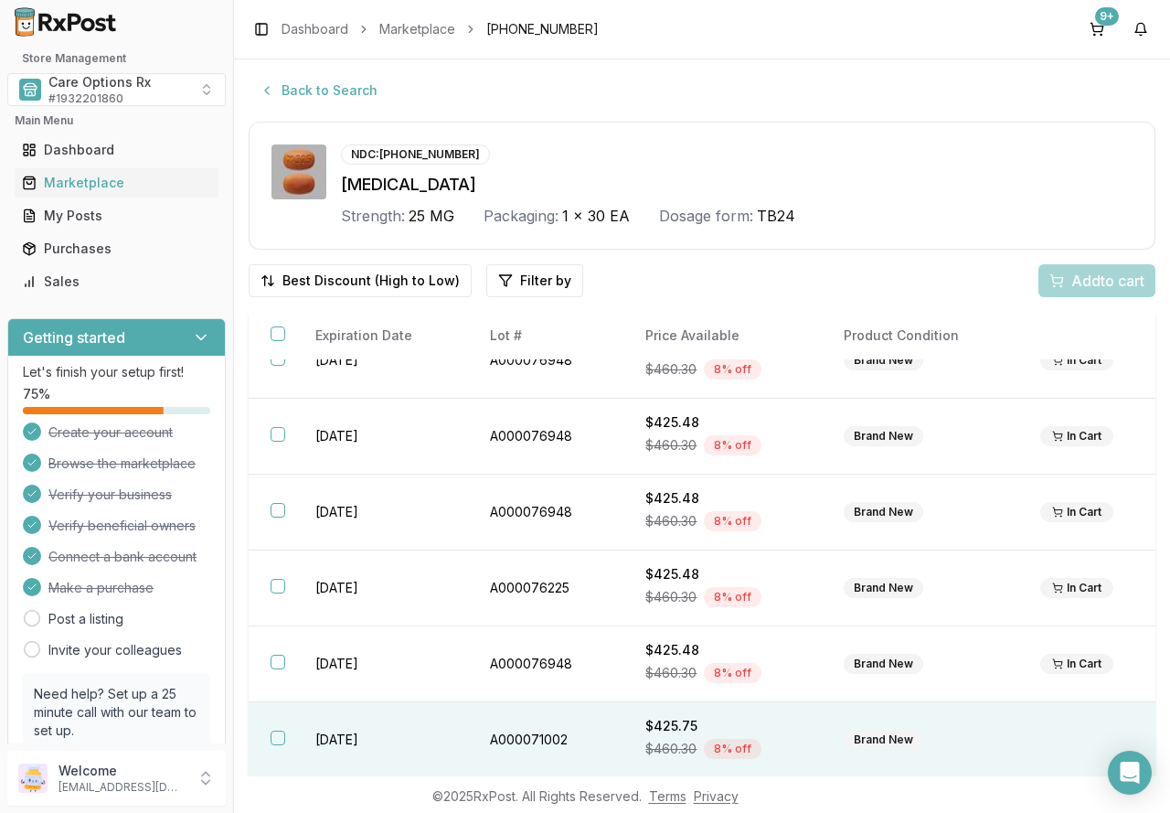
click at [286, 743] on th at bounding box center [271, 740] width 45 height 76
click at [1048, 285] on div "Add 1 to cart" at bounding box center [1093, 281] width 101 height 22
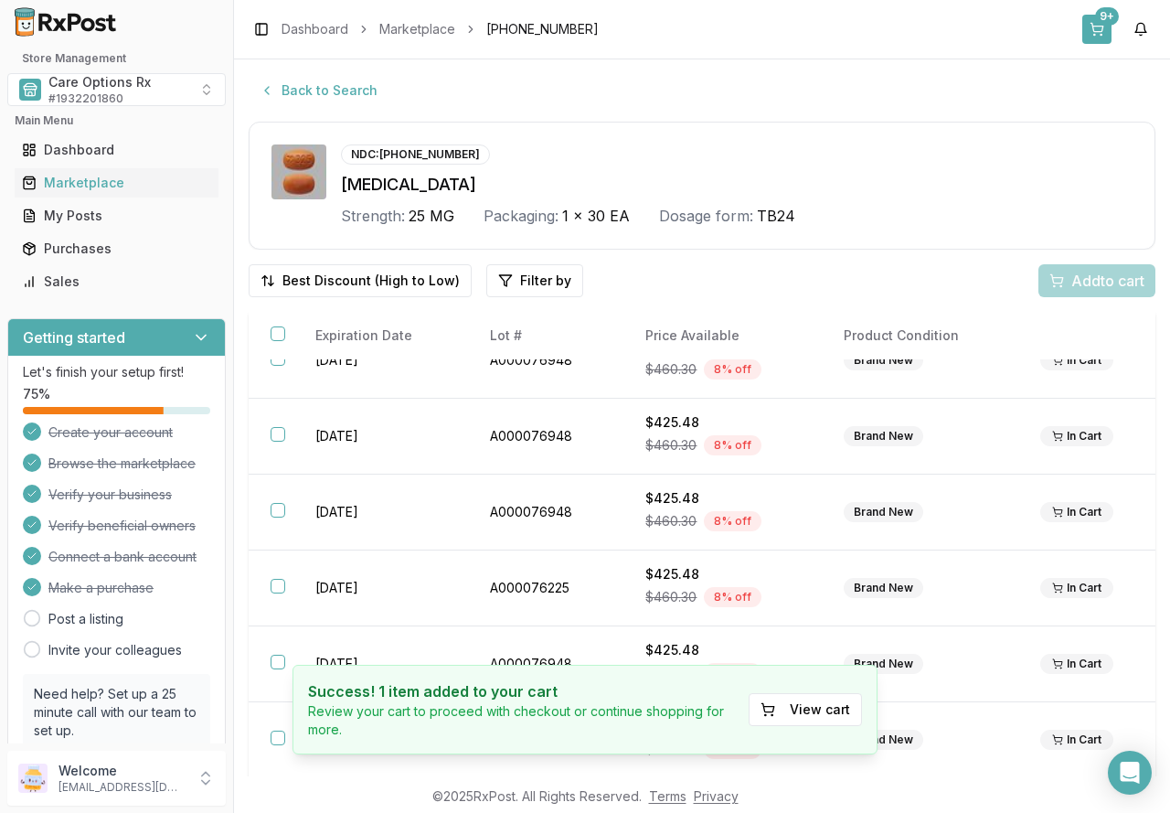
click at [1096, 14] on div "9+" at bounding box center [1107, 16] width 24 height 18
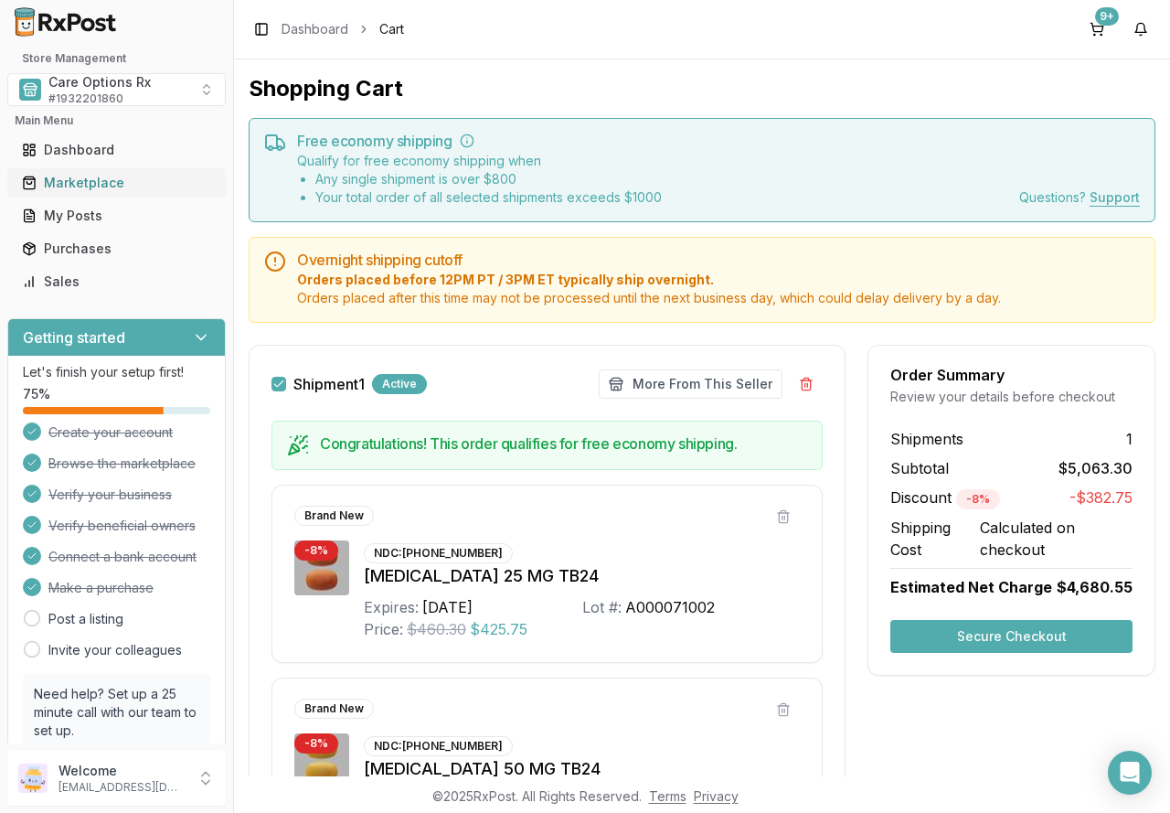
click at [75, 180] on div "Marketplace" at bounding box center [116, 183] width 189 height 18
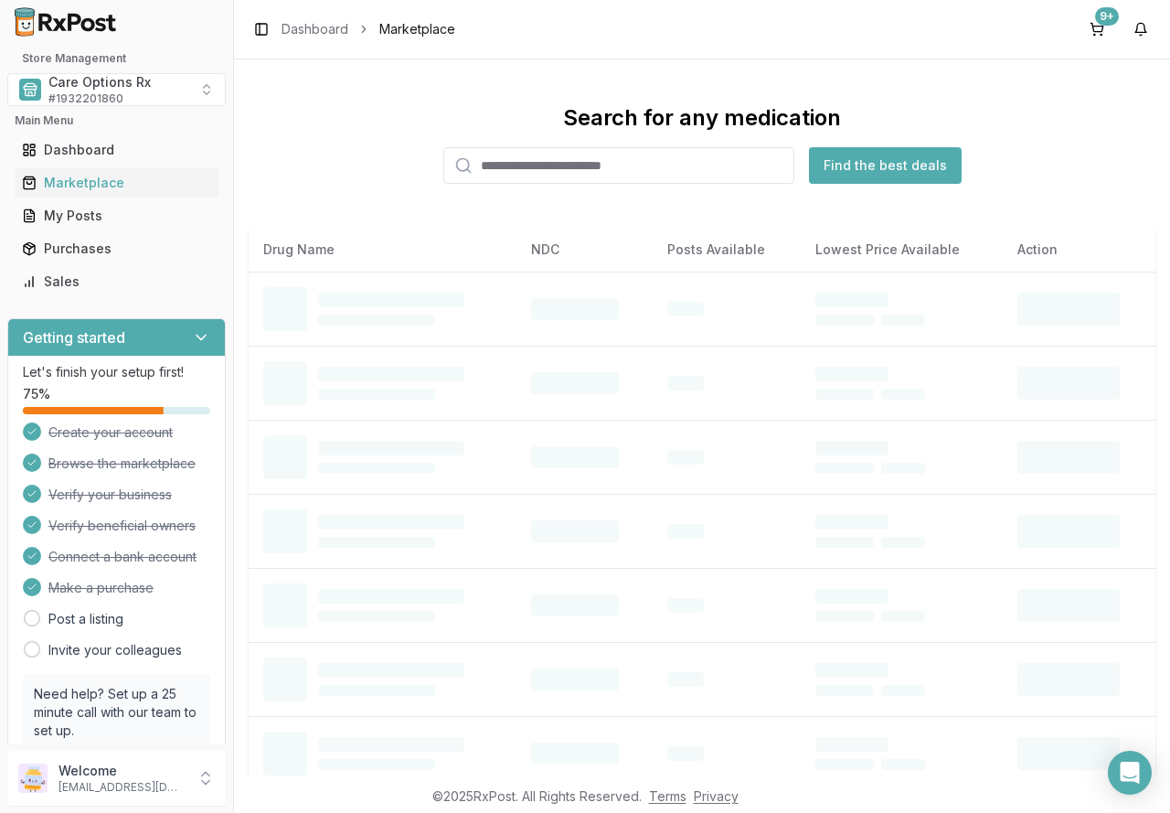
click at [522, 162] on input "search" at bounding box center [618, 165] width 351 height 37
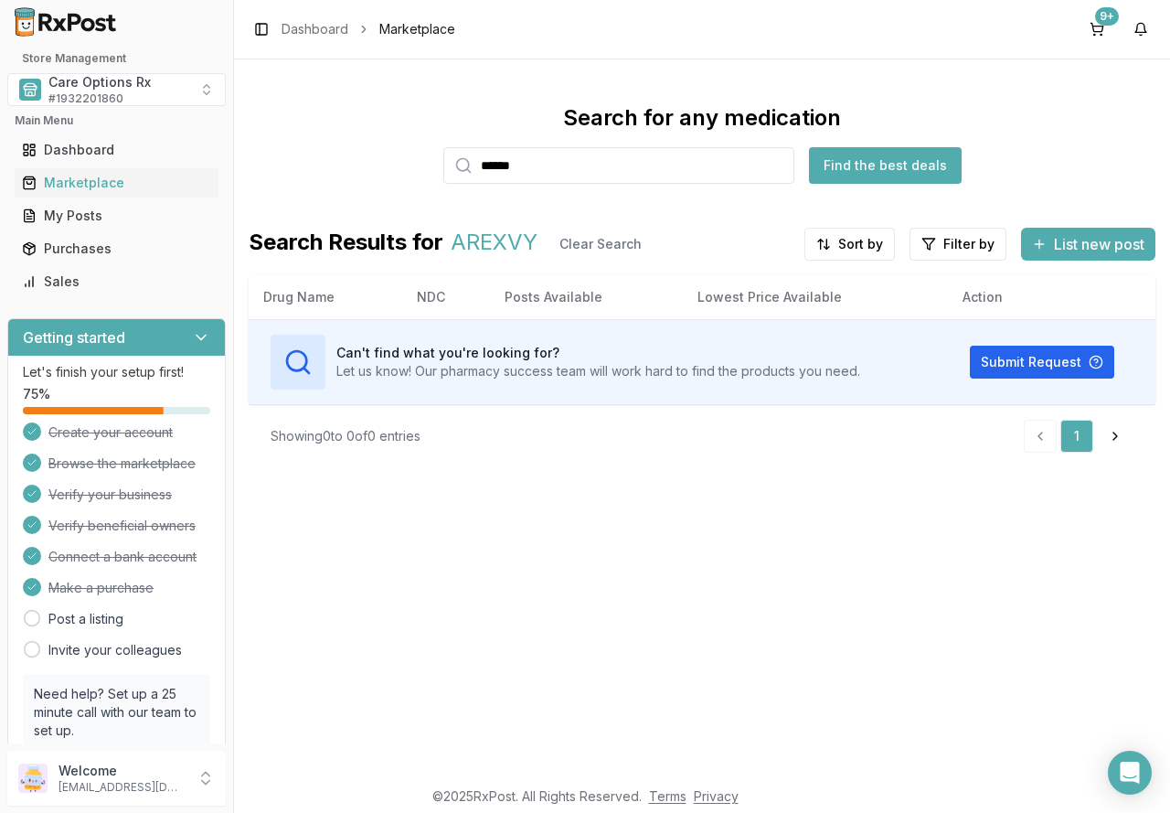
drag, startPoint x: 517, startPoint y: 165, endPoint x: 319, endPoint y: 112, distance: 204.7
click at [334, 124] on div "Search for any medication ****** Find the best deals" at bounding box center [702, 143] width 907 height 80
drag, startPoint x: 578, startPoint y: 158, endPoint x: 383, endPoint y: 147, distance: 195.0
click at [383, 147] on div "Search for any medication ******** Find the best deals" at bounding box center [702, 143] width 907 height 80
type input "*******"
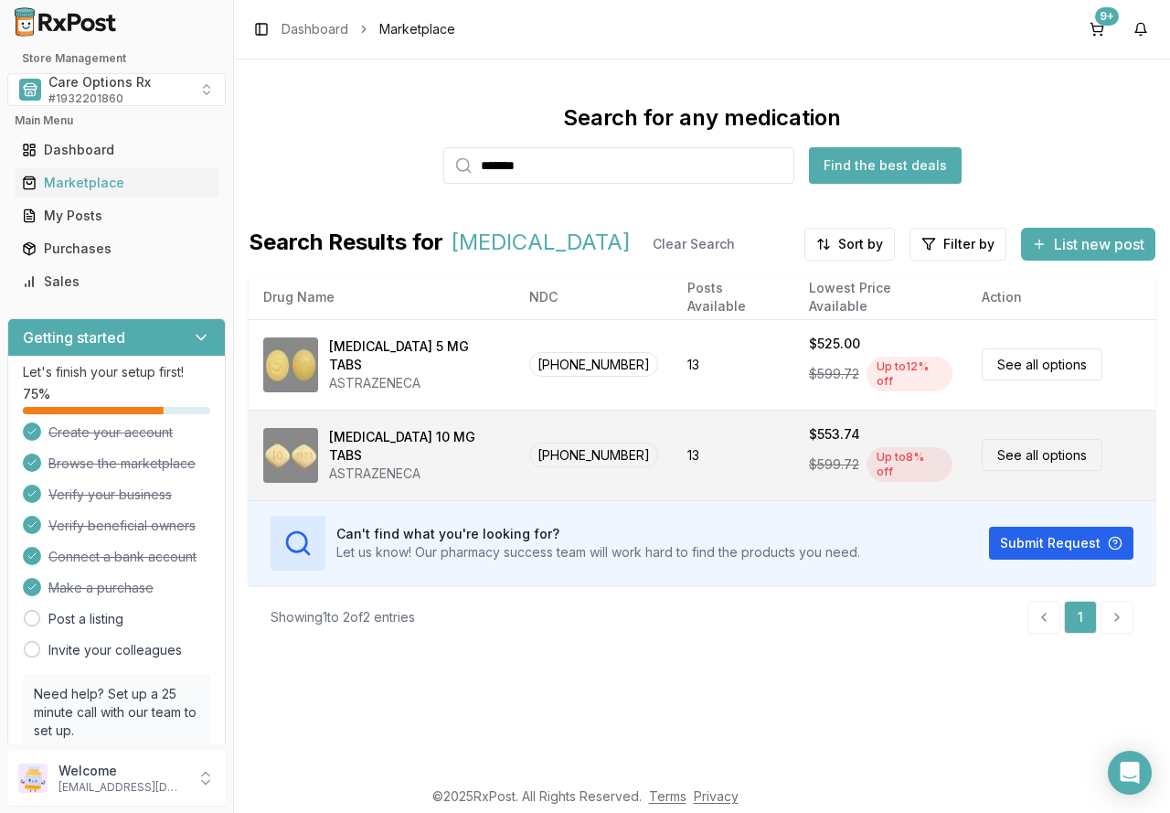
click at [362, 443] on div "[MEDICAL_DATA] 10 MG TABS" at bounding box center [414, 446] width 171 height 37
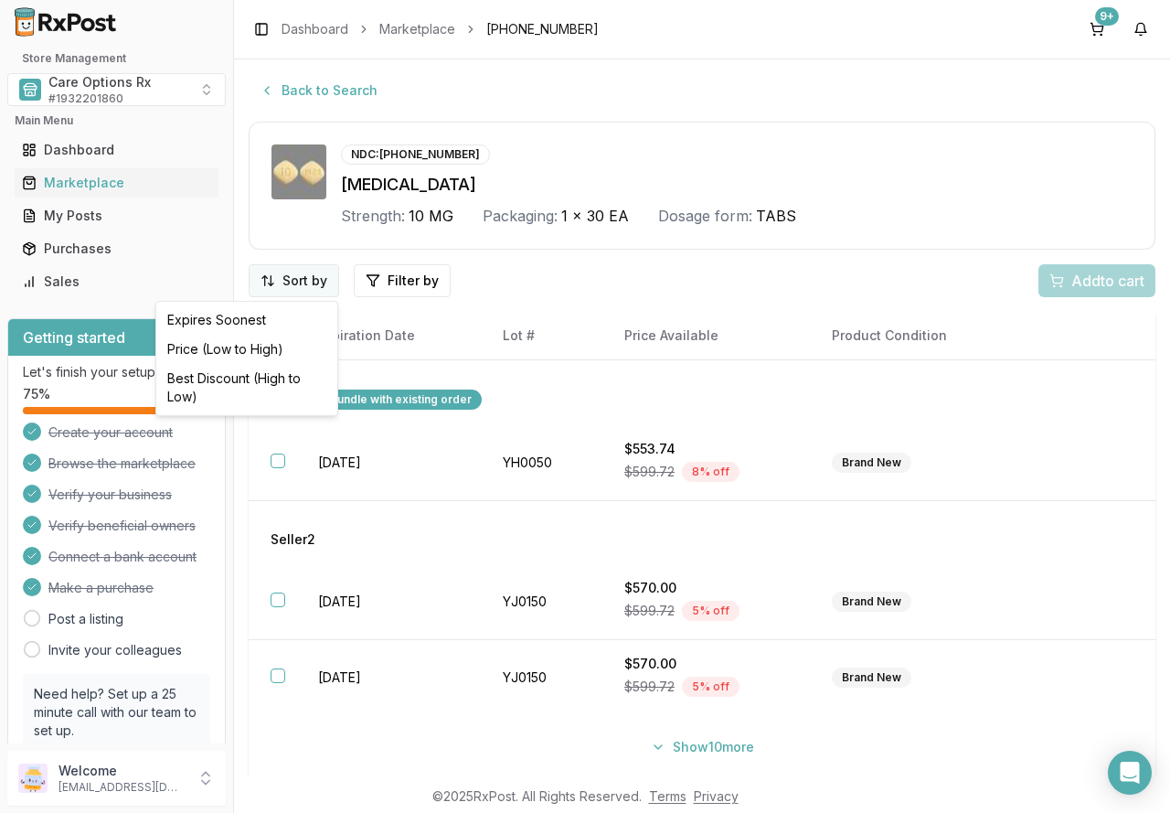
click at [302, 282] on html "Store Management Care Options Rx # 1932201860 Main Menu Dashboard Marketplace M…" at bounding box center [585, 406] width 1170 height 813
click at [268, 375] on div "Best Discount (High to Low)" at bounding box center [247, 388] width 174 height 48
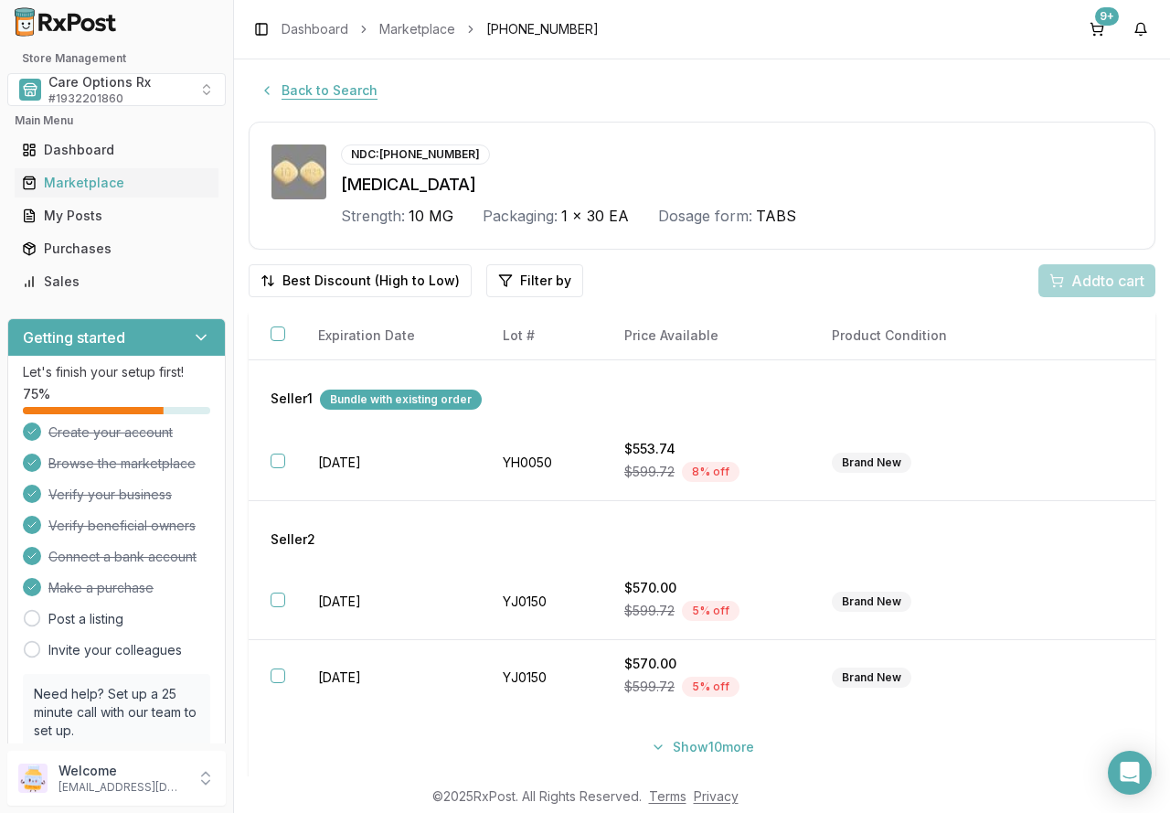
click at [314, 92] on button "Back to Search" at bounding box center [319, 90] width 140 height 33
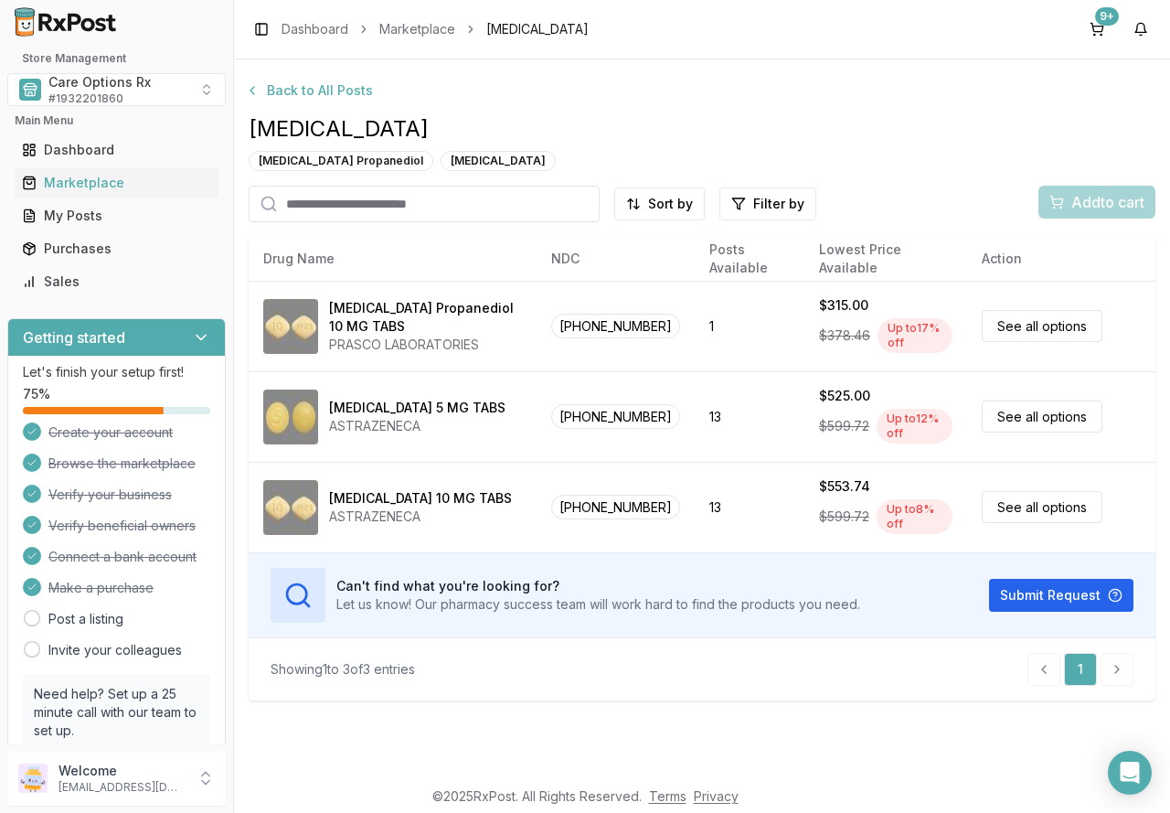
click at [310, 197] on input "search" at bounding box center [424, 204] width 351 height 37
type input "*******"
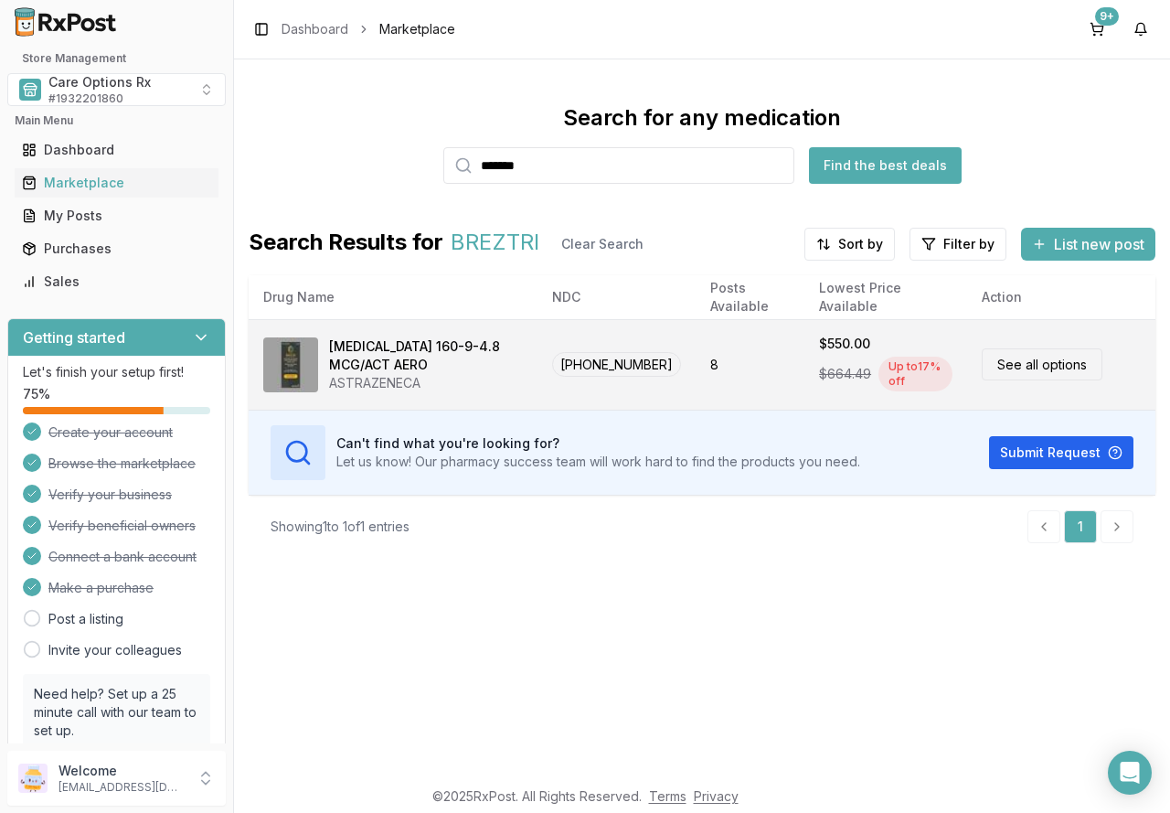
click at [413, 357] on div "[MEDICAL_DATA] 160-9-4.8 MCG/ACT AERO" at bounding box center [426, 355] width 194 height 37
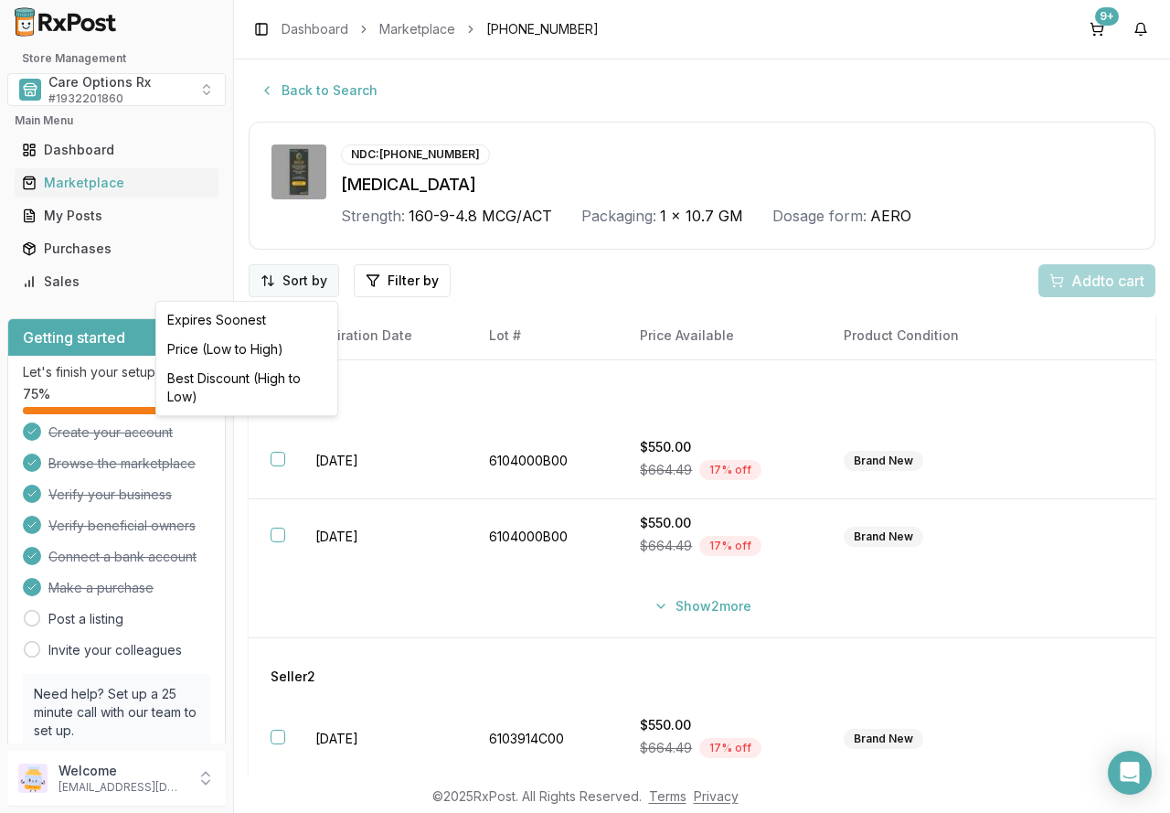
click at [307, 274] on html "Store Management Care Options Rx # 1932201860 Main Menu Dashboard Marketplace M…" at bounding box center [585, 406] width 1170 height 813
click at [278, 385] on div "Best Discount (High to Low)" at bounding box center [247, 388] width 174 height 48
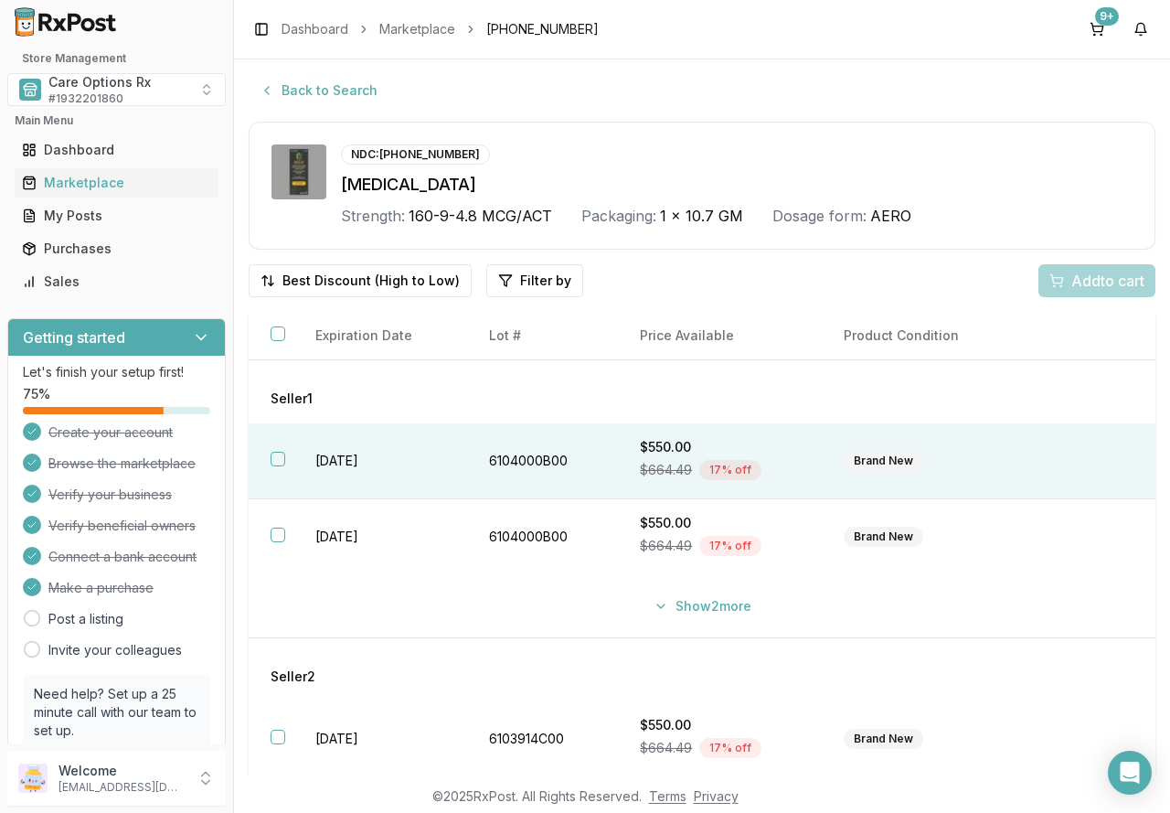
click at [498, 462] on td "6104000B00" at bounding box center [542, 461] width 151 height 76
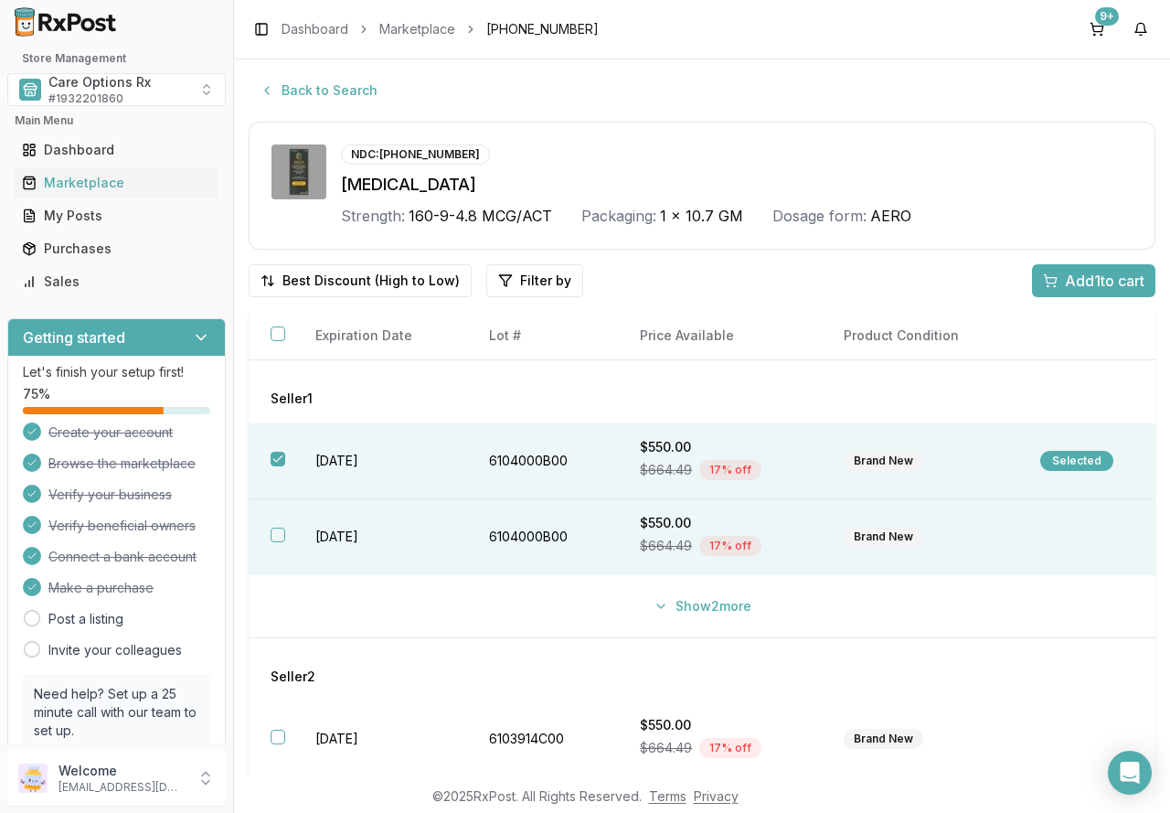
click at [535, 538] on td "6104000B00" at bounding box center [542, 537] width 151 height 76
click at [690, 606] on button "Show 2 more" at bounding box center [703, 606] width 120 height 33
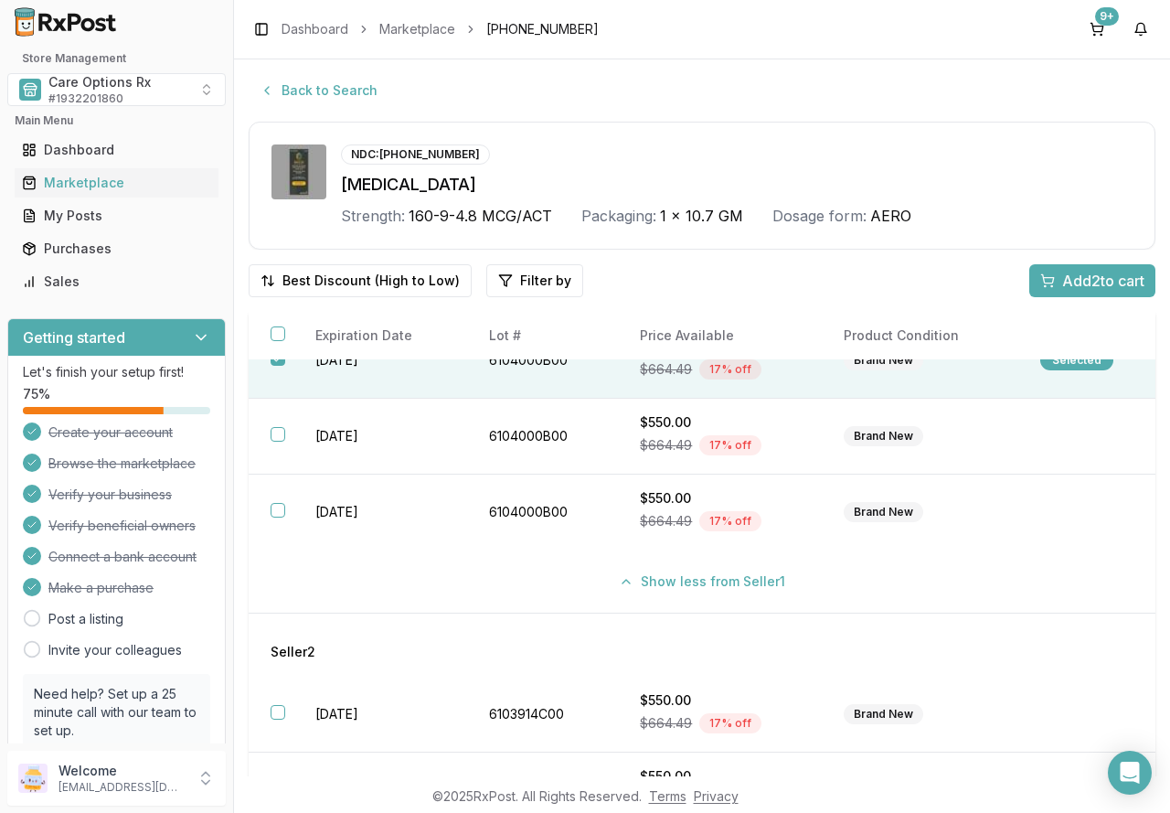
scroll to position [183, 0]
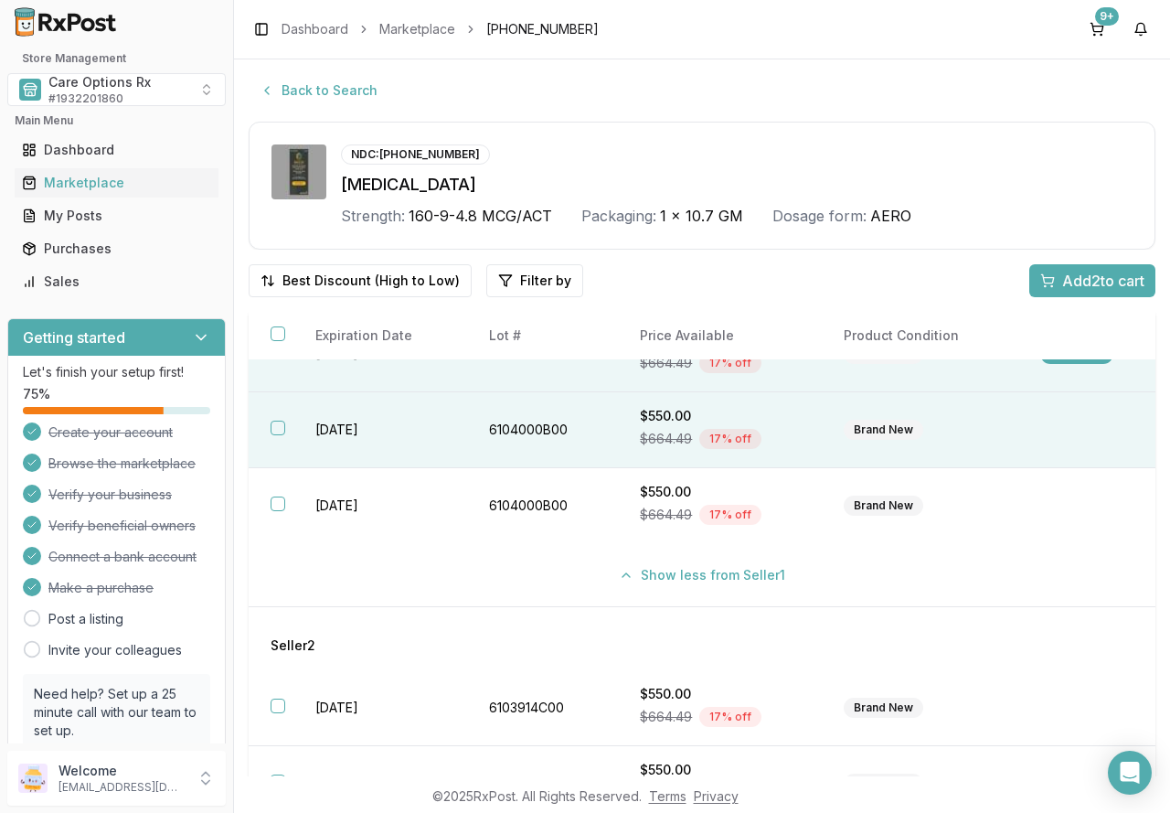
click at [488, 432] on td "6104000B00" at bounding box center [542, 430] width 151 height 76
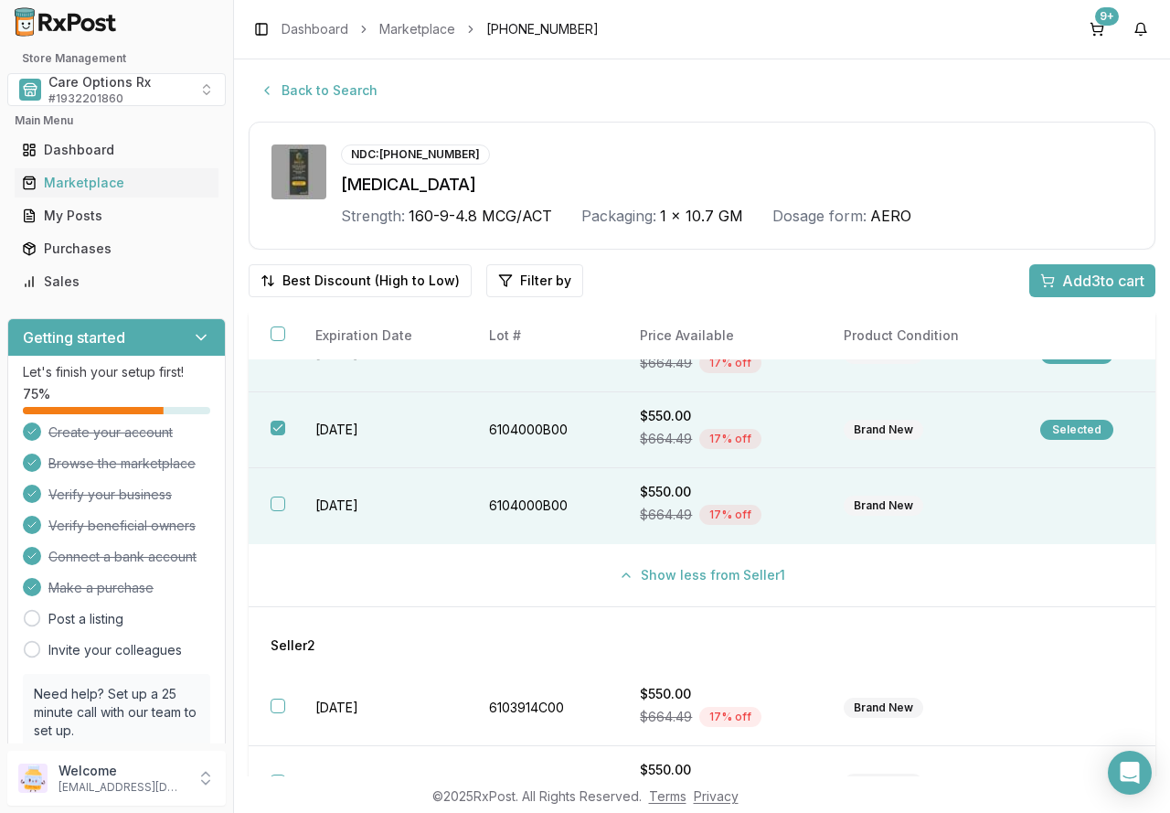
click at [506, 511] on td "6104000B00" at bounding box center [542, 506] width 151 height 76
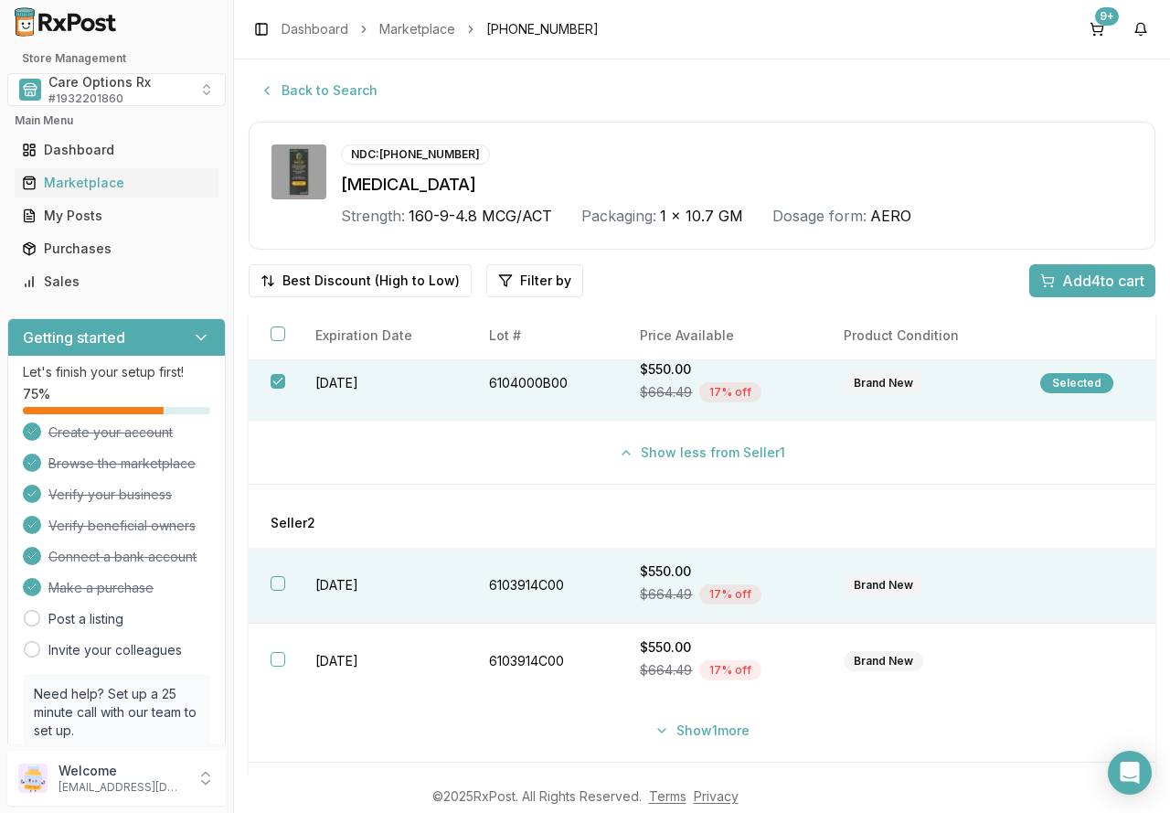
scroll to position [0, 0]
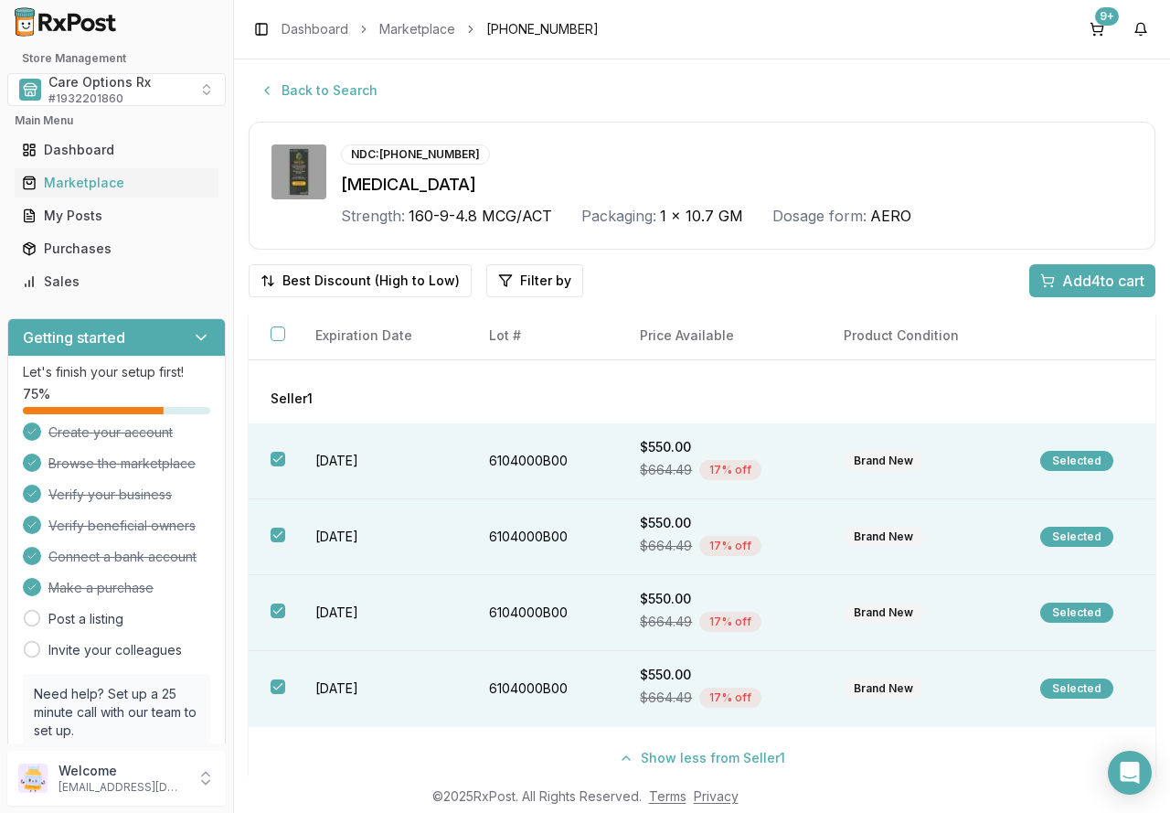
click at [1119, 280] on span "Add 4 to cart" at bounding box center [1103, 281] width 82 height 22
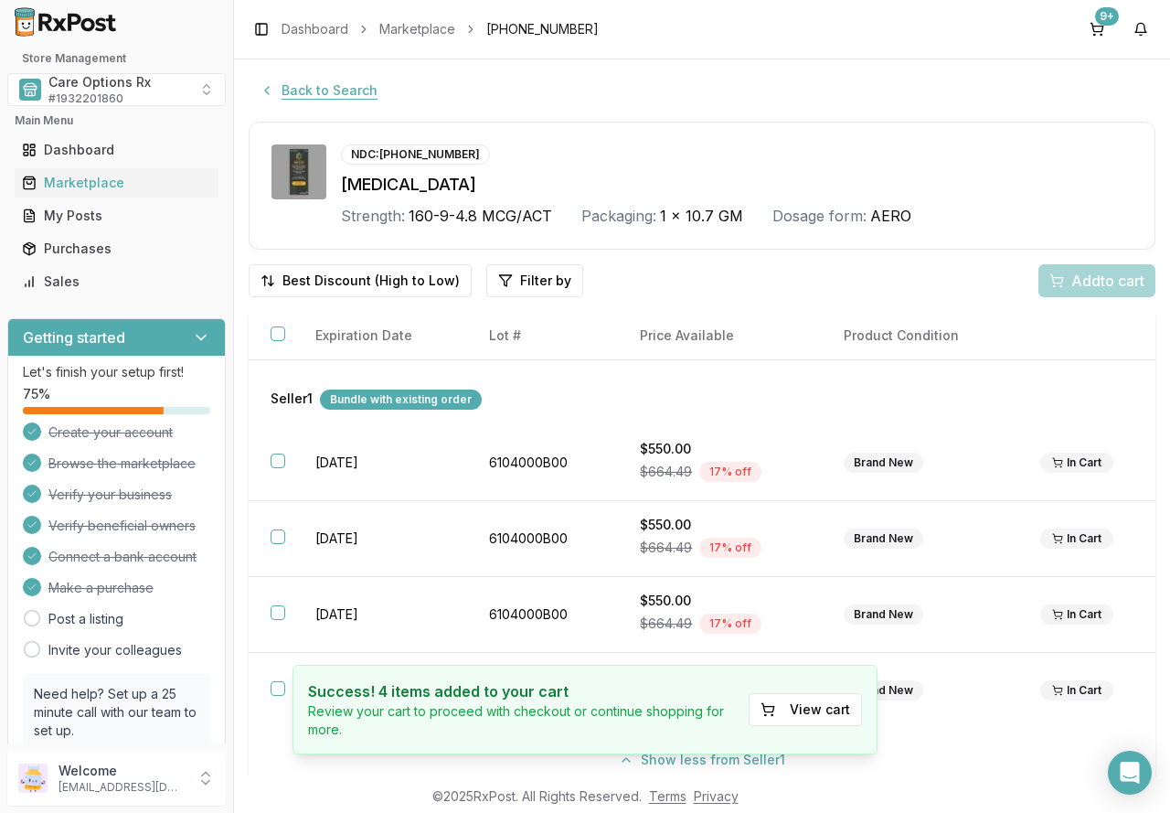
click at [325, 87] on button "Back to Search" at bounding box center [319, 90] width 140 height 33
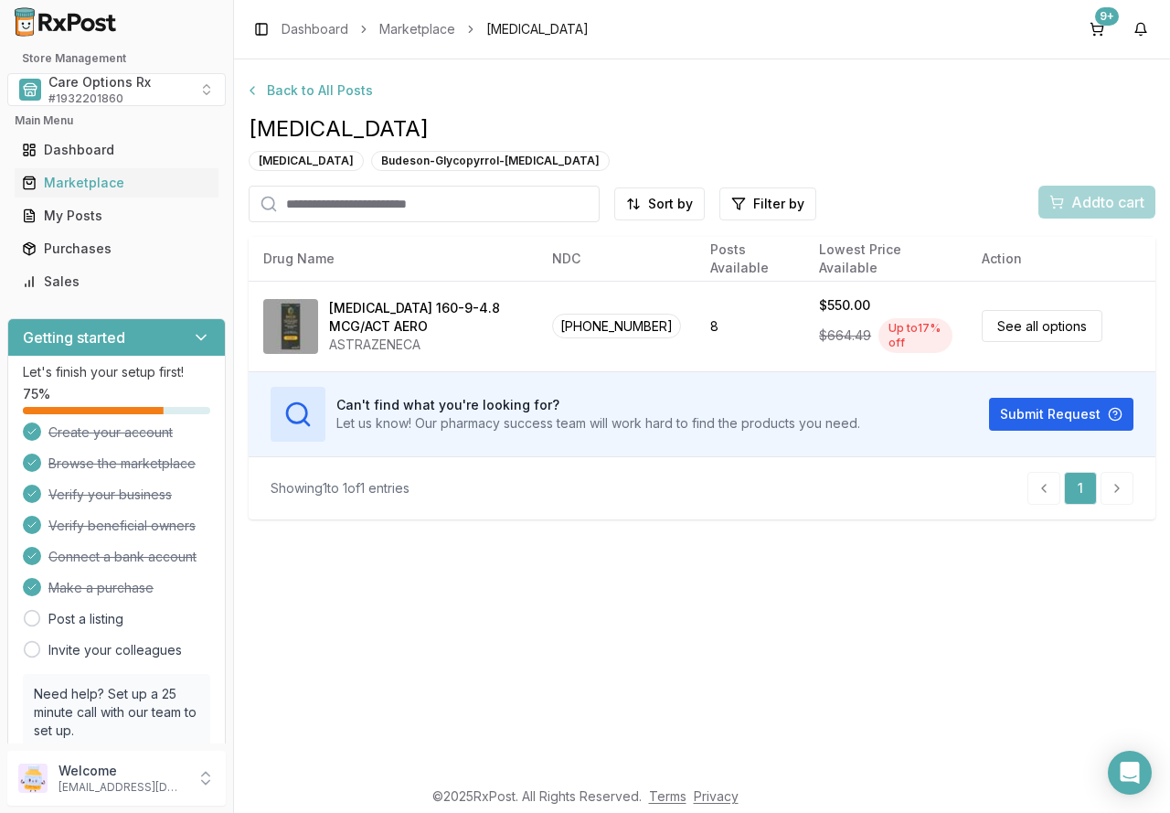
click at [465, 208] on input "search" at bounding box center [424, 204] width 351 height 37
type input "***"
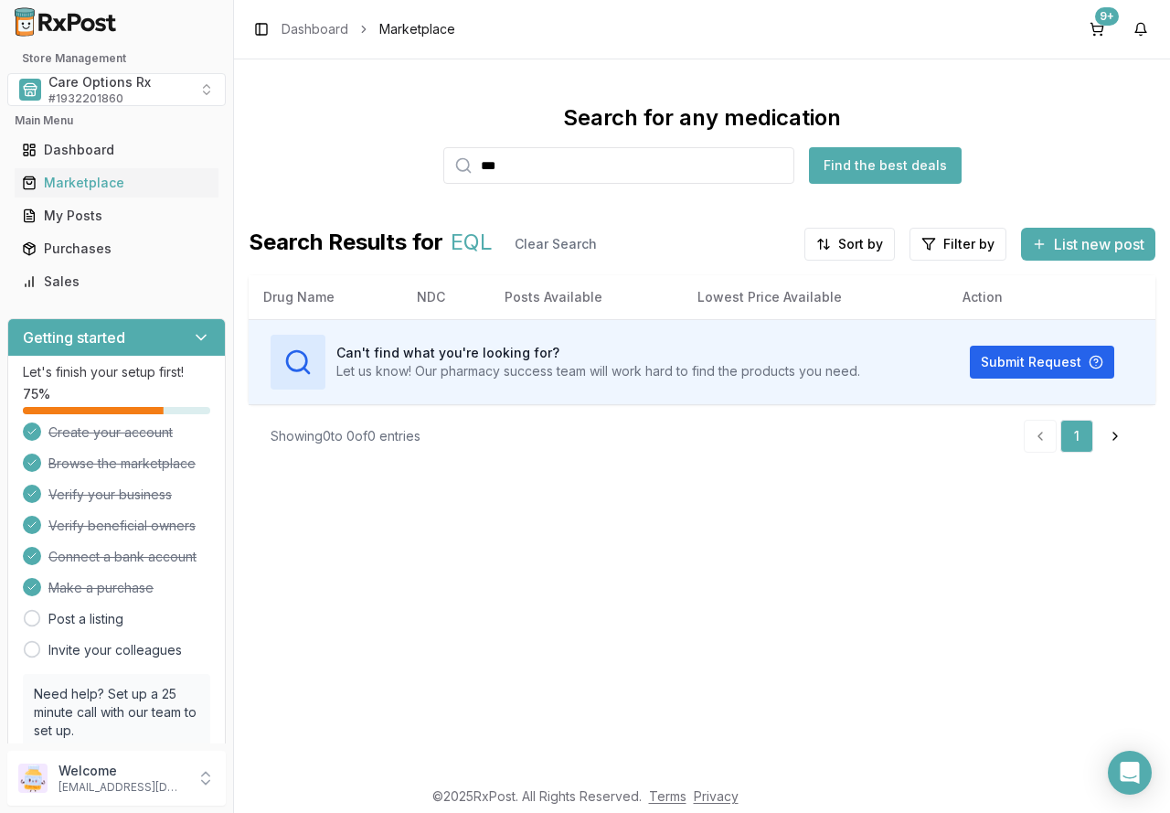
drag, startPoint x: 520, startPoint y: 175, endPoint x: 384, endPoint y: 178, distance: 136.3
click at [400, 169] on div "Search for any medication *** Find the best deals" at bounding box center [702, 143] width 907 height 80
drag, startPoint x: 559, startPoint y: 167, endPoint x: 375, endPoint y: 166, distance: 184.7
click at [384, 166] on div "Search for any medication ******* Find the best deals" at bounding box center [702, 143] width 907 height 80
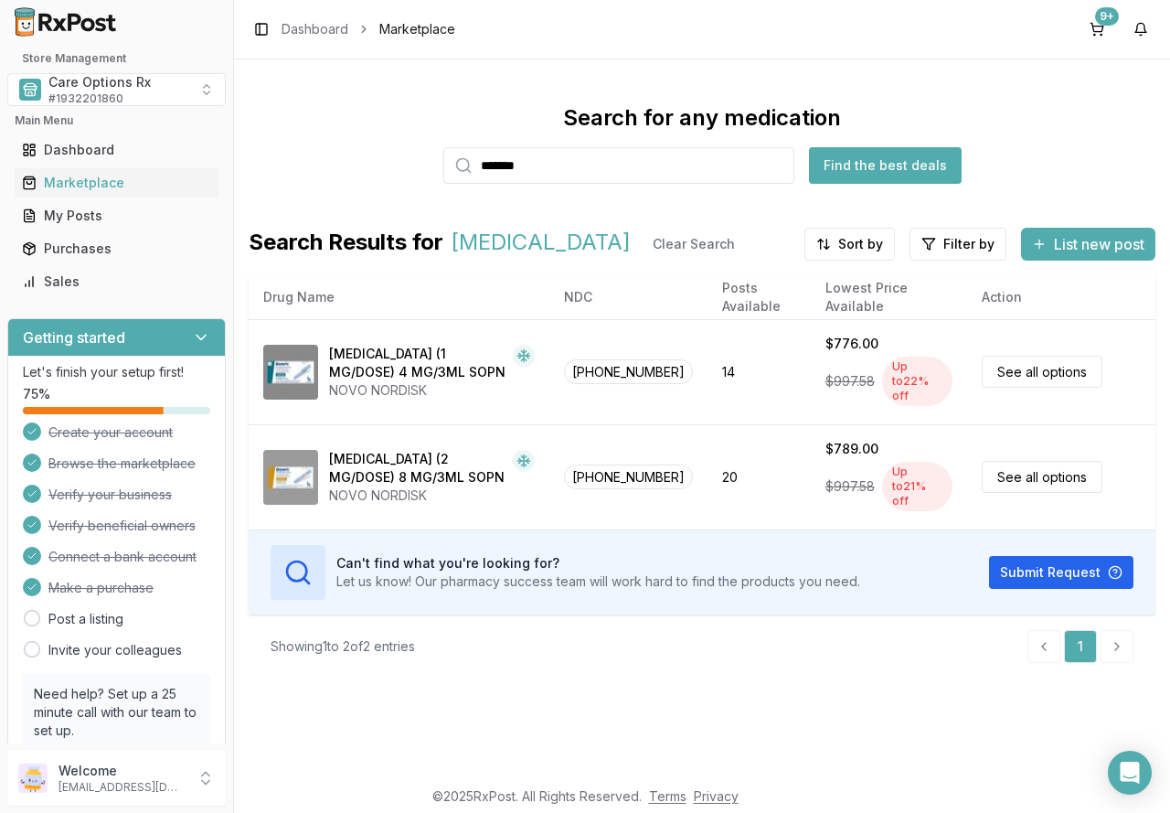
drag, startPoint x: 577, startPoint y: 156, endPoint x: 361, endPoint y: 140, distance: 216.4
click at [370, 138] on div "Search for any medication ******* Find the best deals" at bounding box center [702, 143] width 907 height 80
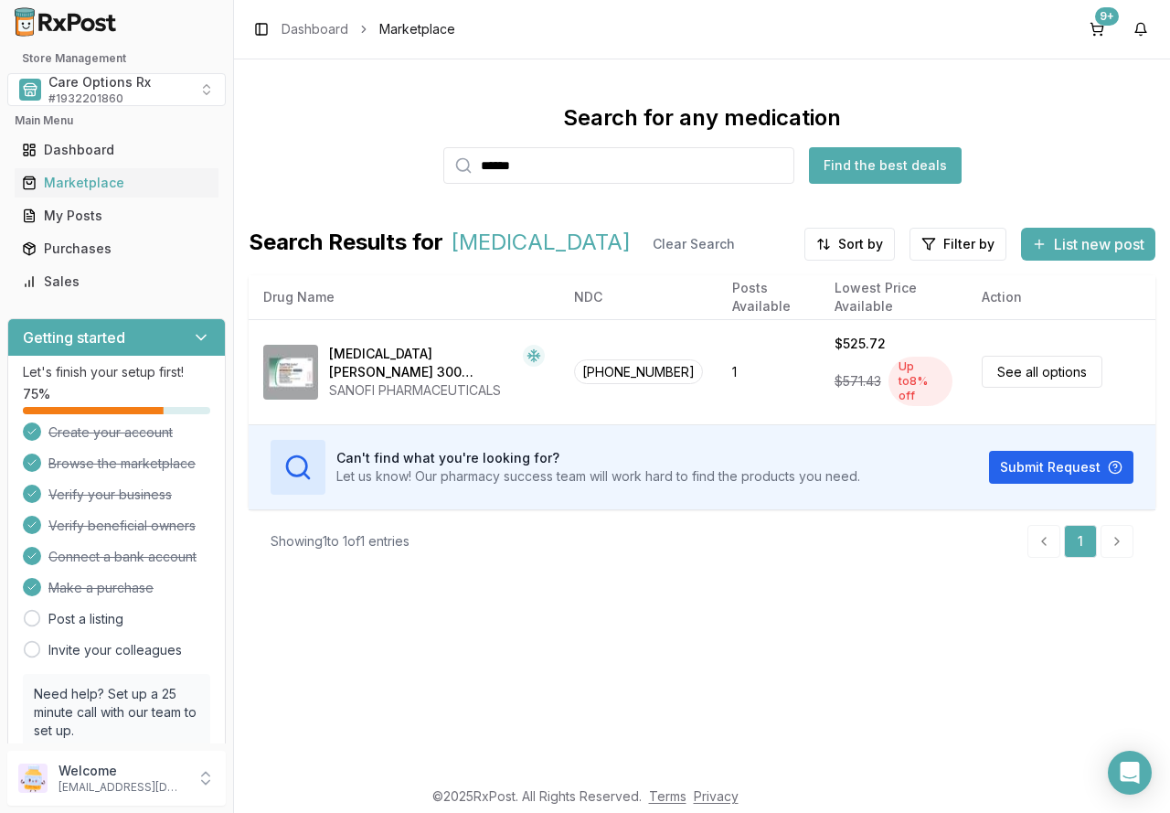
drag, startPoint x: 319, startPoint y: 163, endPoint x: 300, endPoint y: 168, distance: 20.0
click at [297, 169] on div "Search for any medication ****** Find the best deals" at bounding box center [702, 143] width 907 height 80
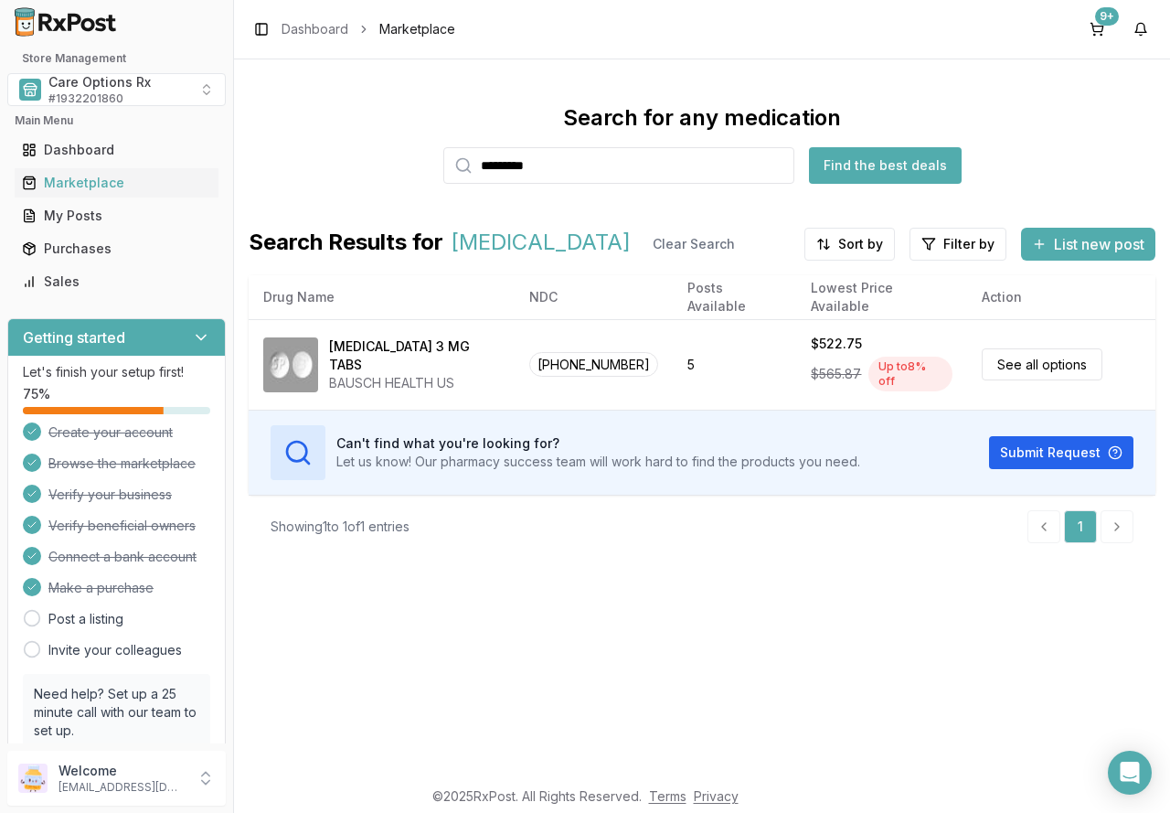
drag, startPoint x: 575, startPoint y: 165, endPoint x: 1, endPoint y: 166, distance: 574.1
click at [55, 166] on div "Store Management Care Options Rx # 1932201860 Main Menu Dashboard Marketplace M…" at bounding box center [585, 406] width 1170 height 813
type input "*******"
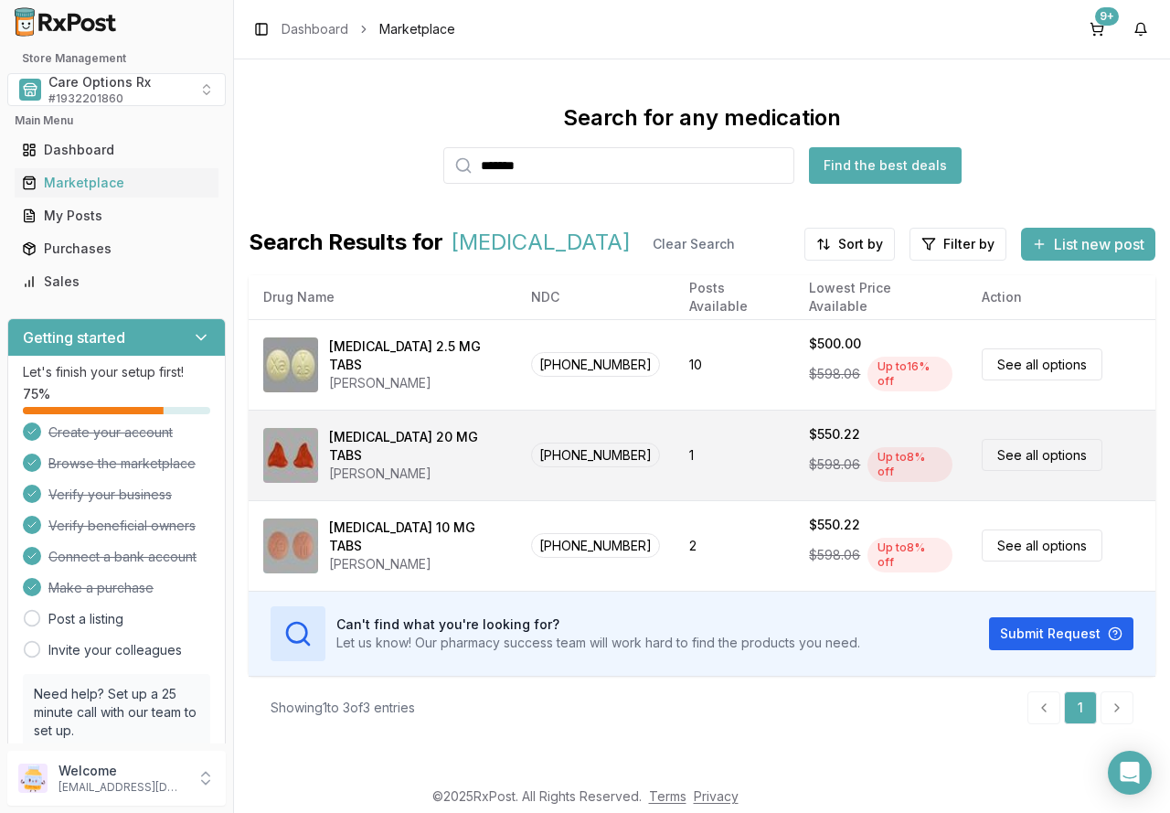
click at [356, 464] on div "[PERSON_NAME]" at bounding box center [415, 473] width 173 height 18
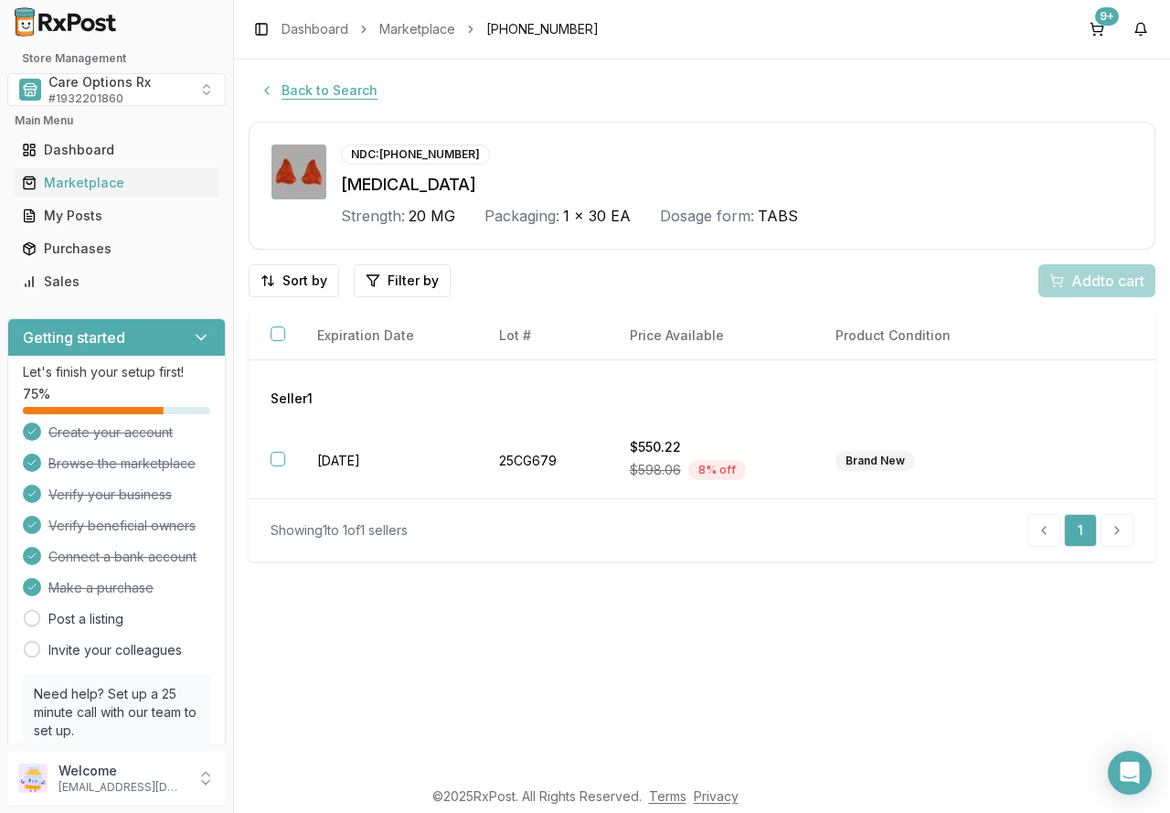
click at [293, 93] on button "Back to Search" at bounding box center [319, 90] width 140 height 33
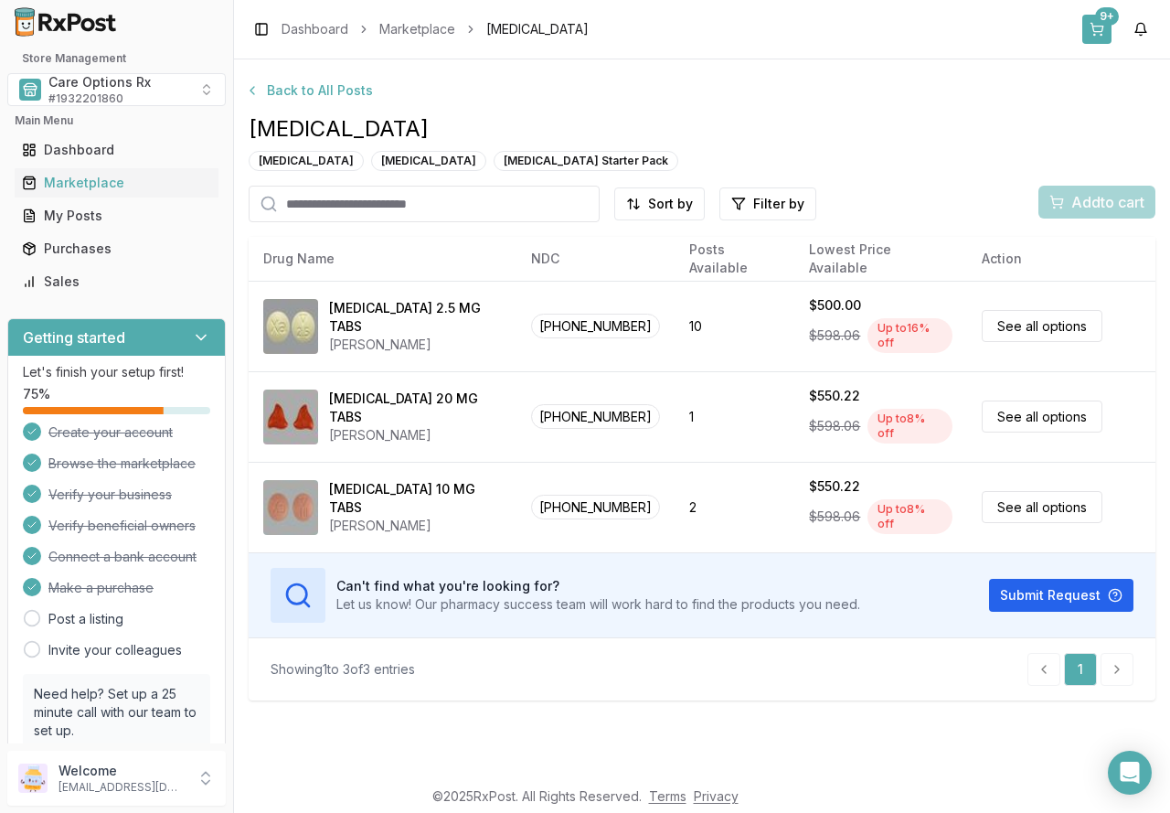
click at [1100, 20] on div "9+" at bounding box center [1107, 16] width 24 height 18
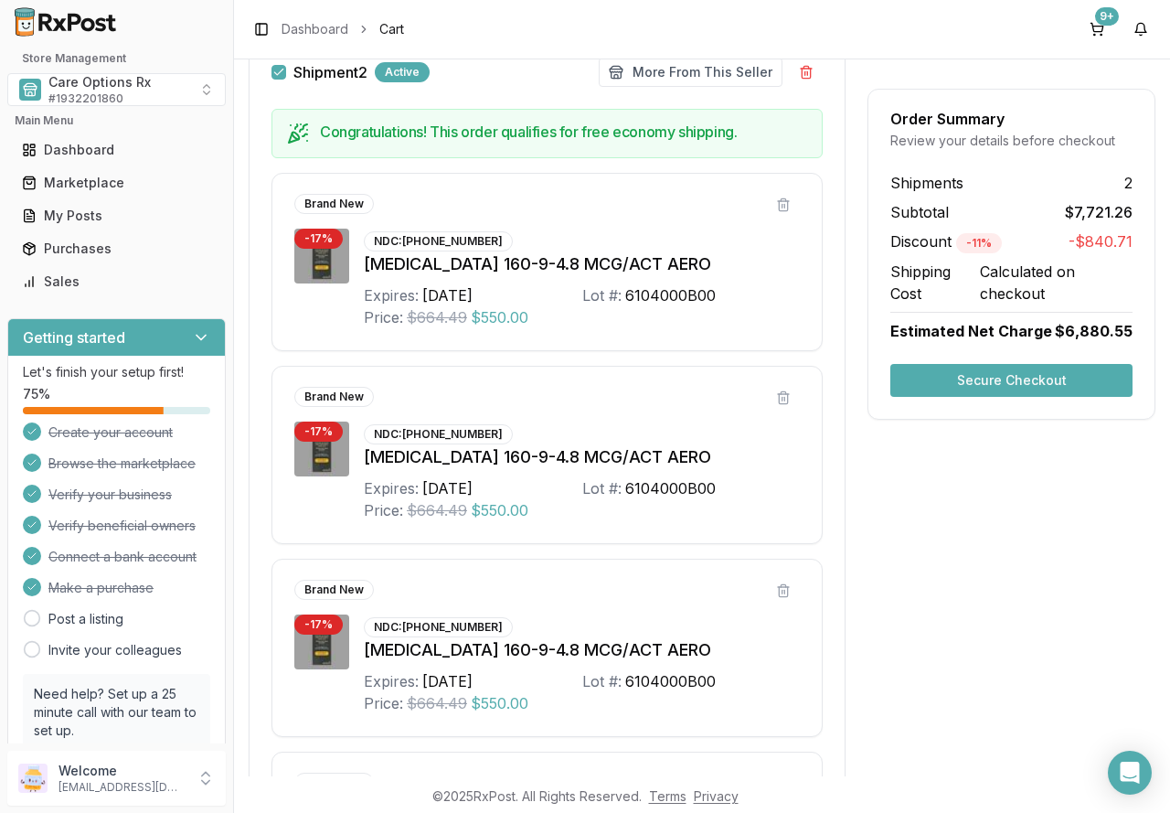
scroll to position [2025, 0]
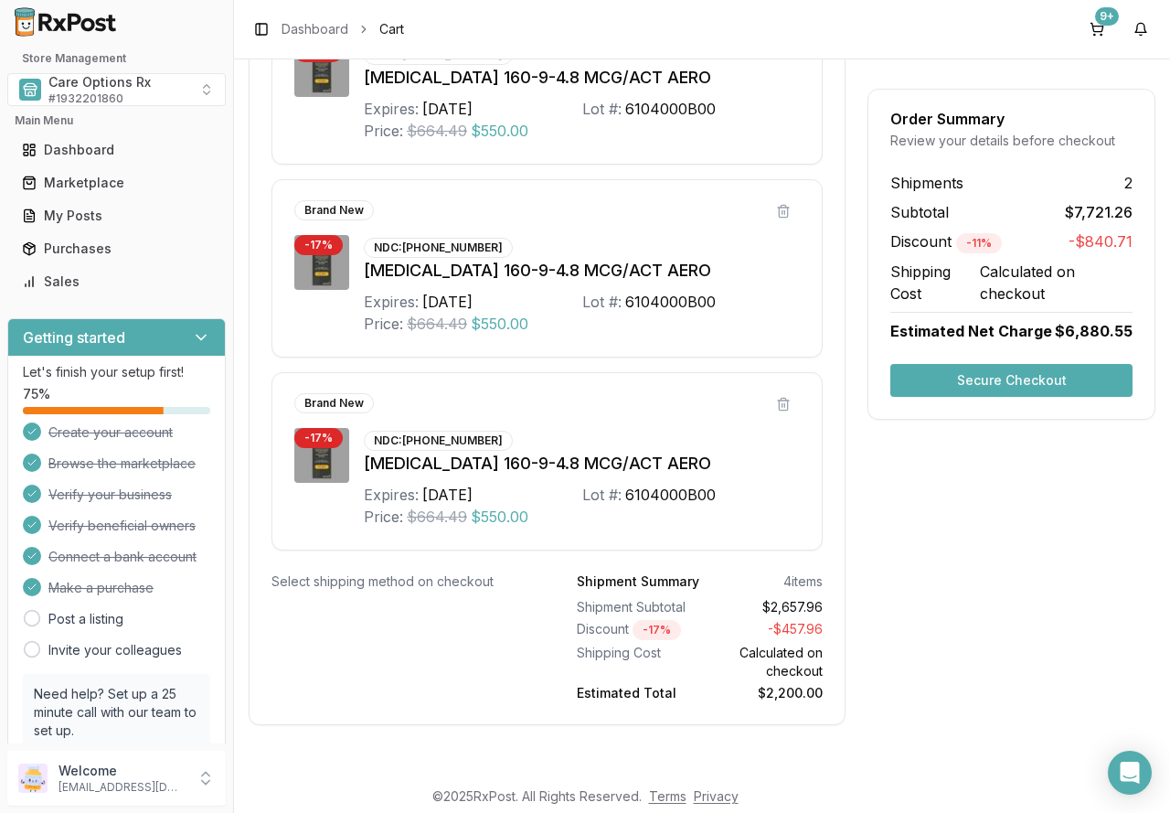
click at [991, 375] on button "Secure Checkout" at bounding box center [1011, 380] width 242 height 33
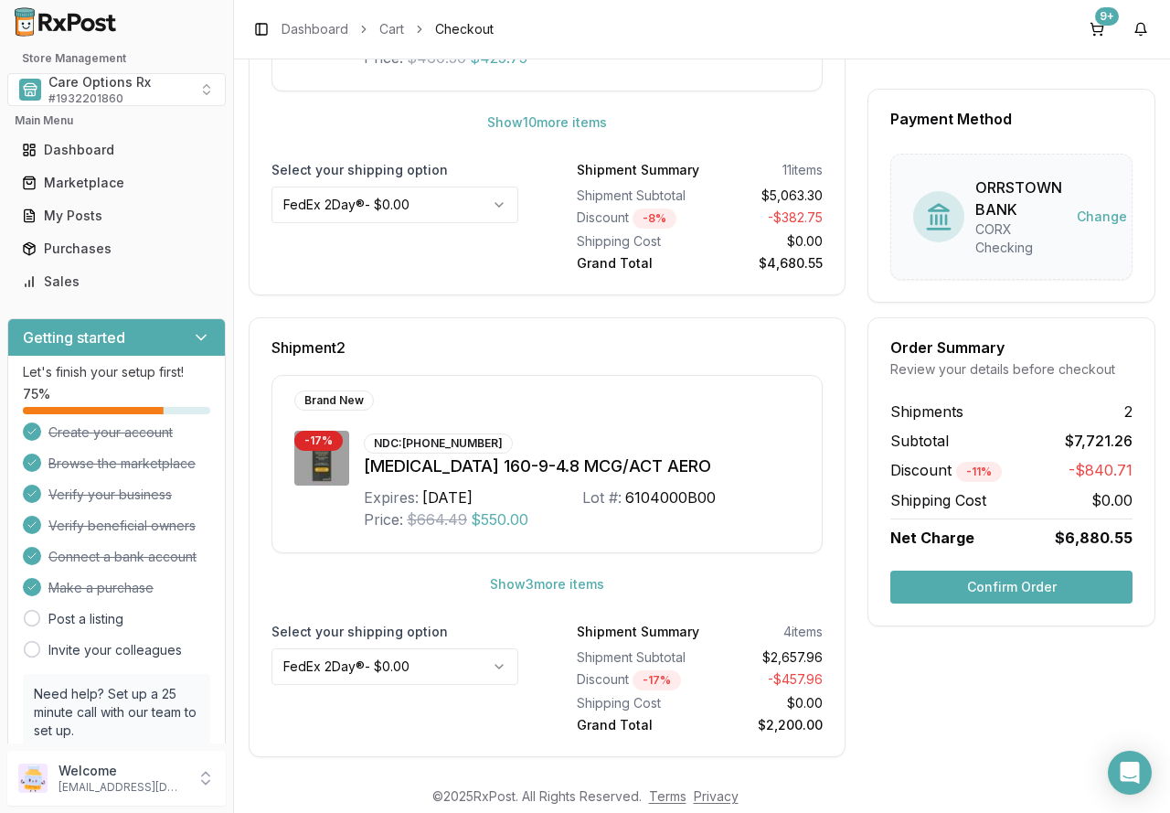
scroll to position [490, 0]
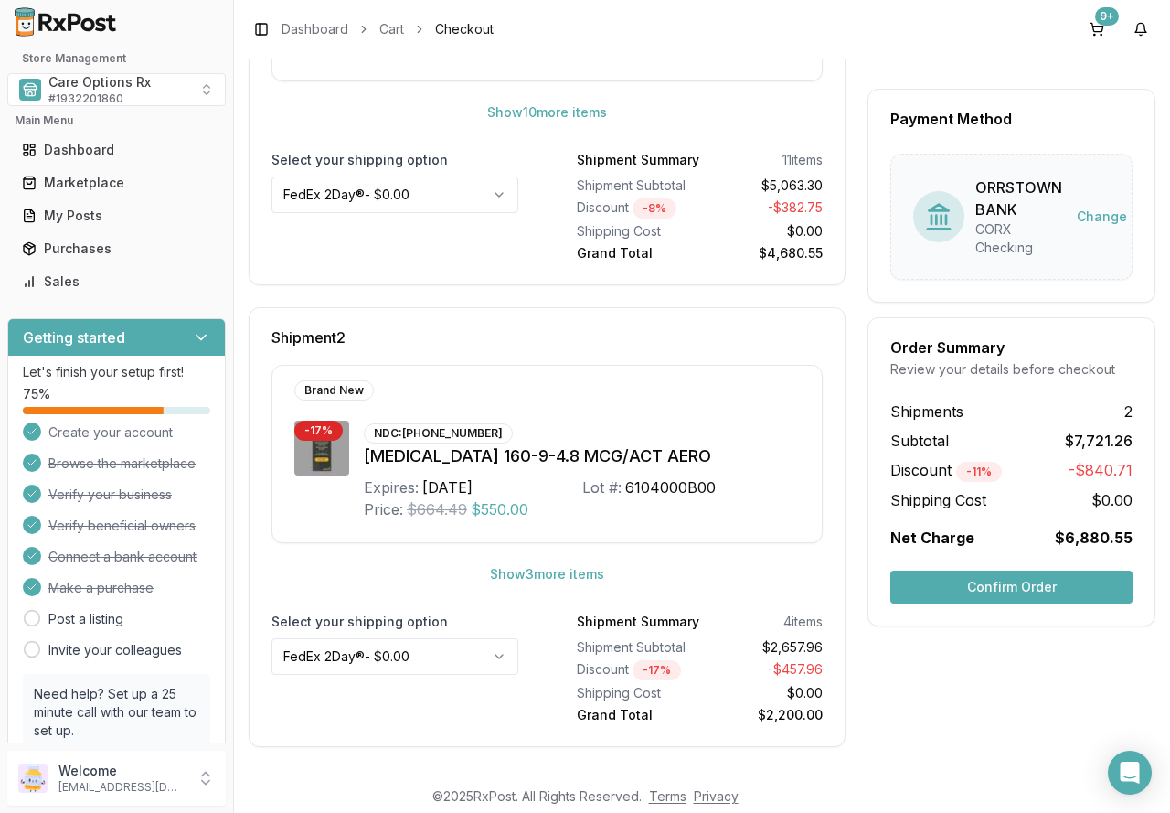
click at [1003, 588] on button "Confirm Order" at bounding box center [1011, 586] width 242 height 33
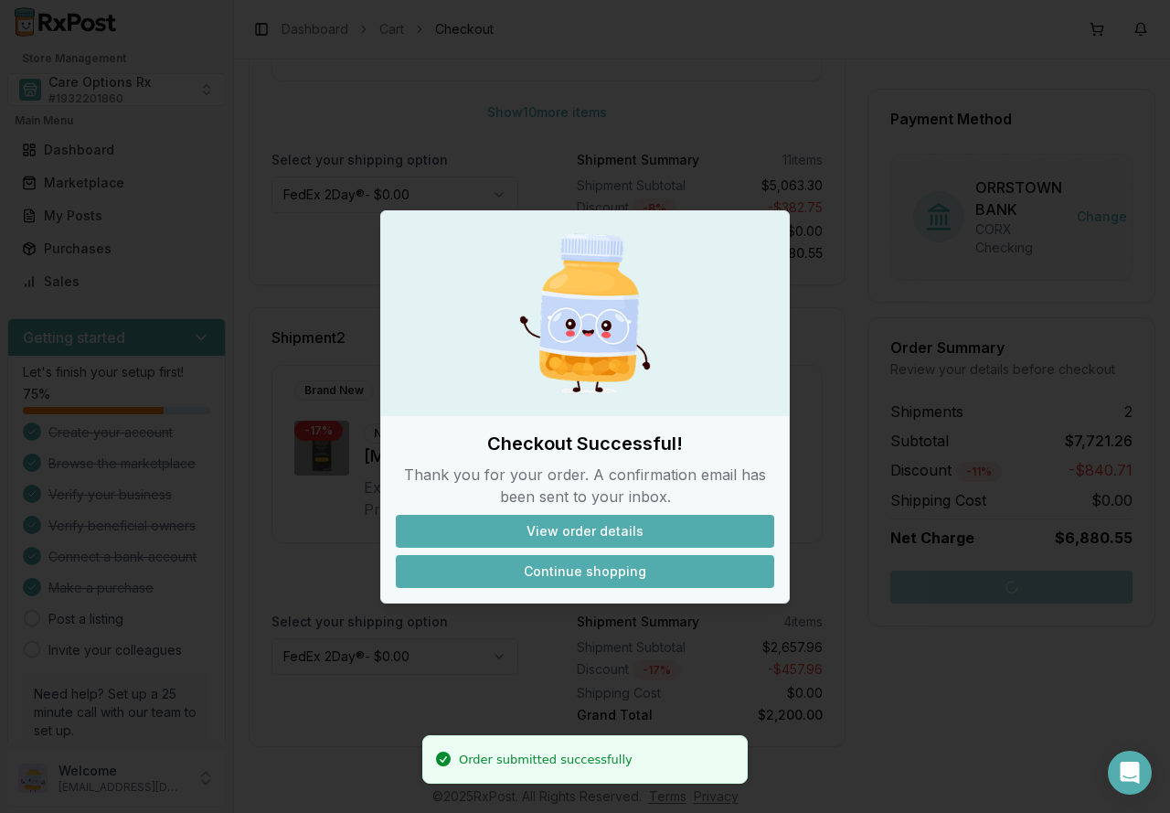
click at [649, 572] on button "Continue shopping" at bounding box center [585, 571] width 378 height 33
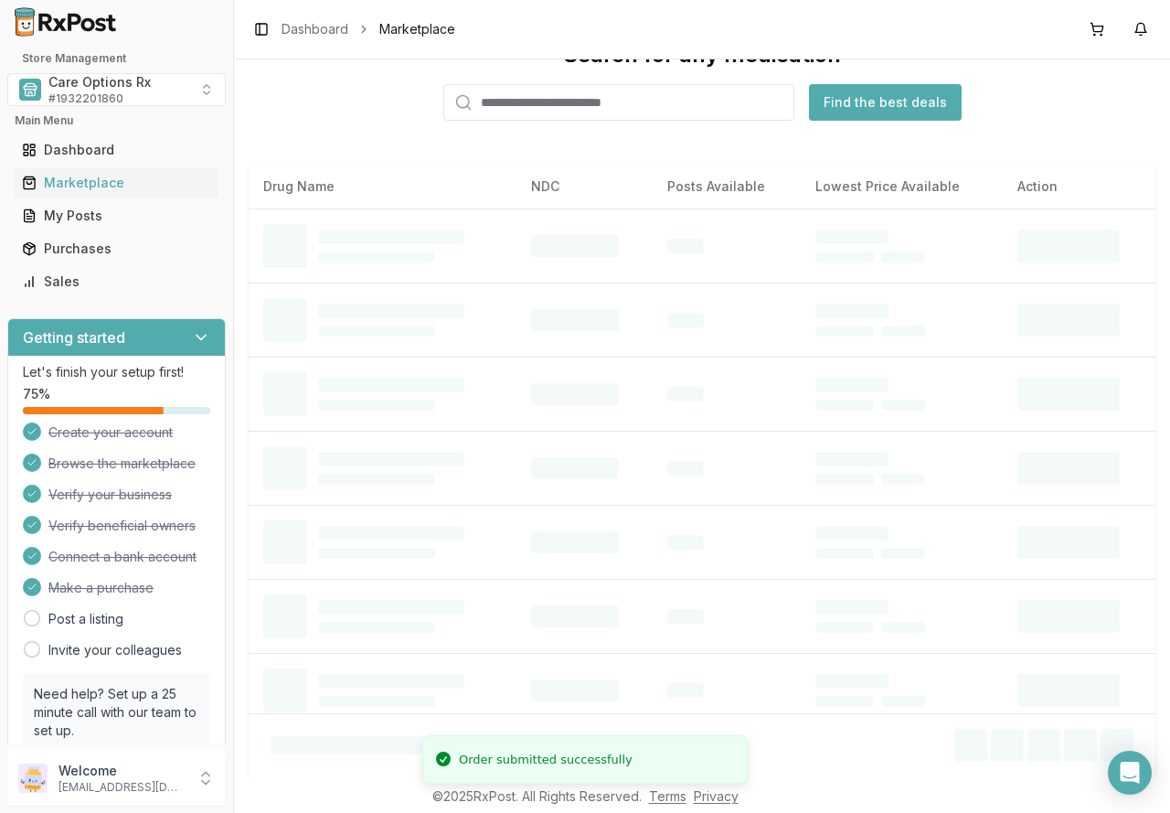
scroll to position [63, 0]
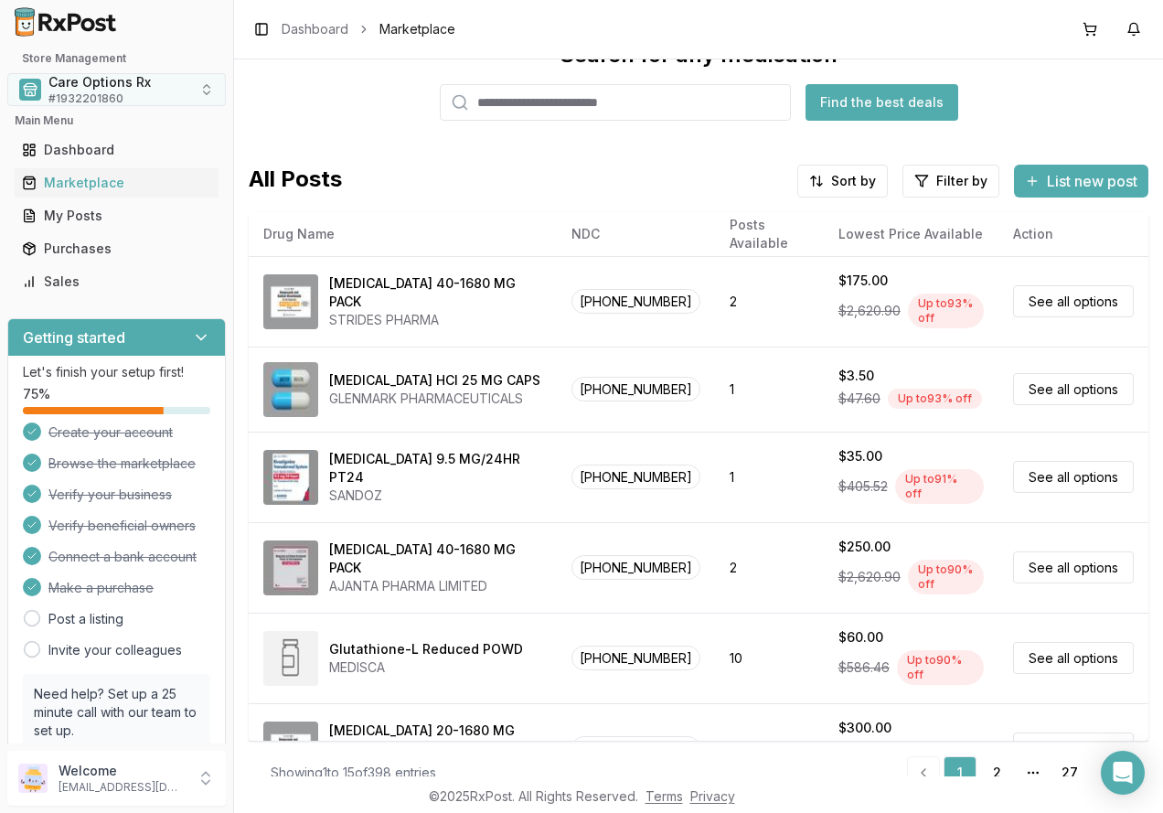
click at [134, 84] on span "Care Options Rx" at bounding box center [99, 82] width 102 height 18
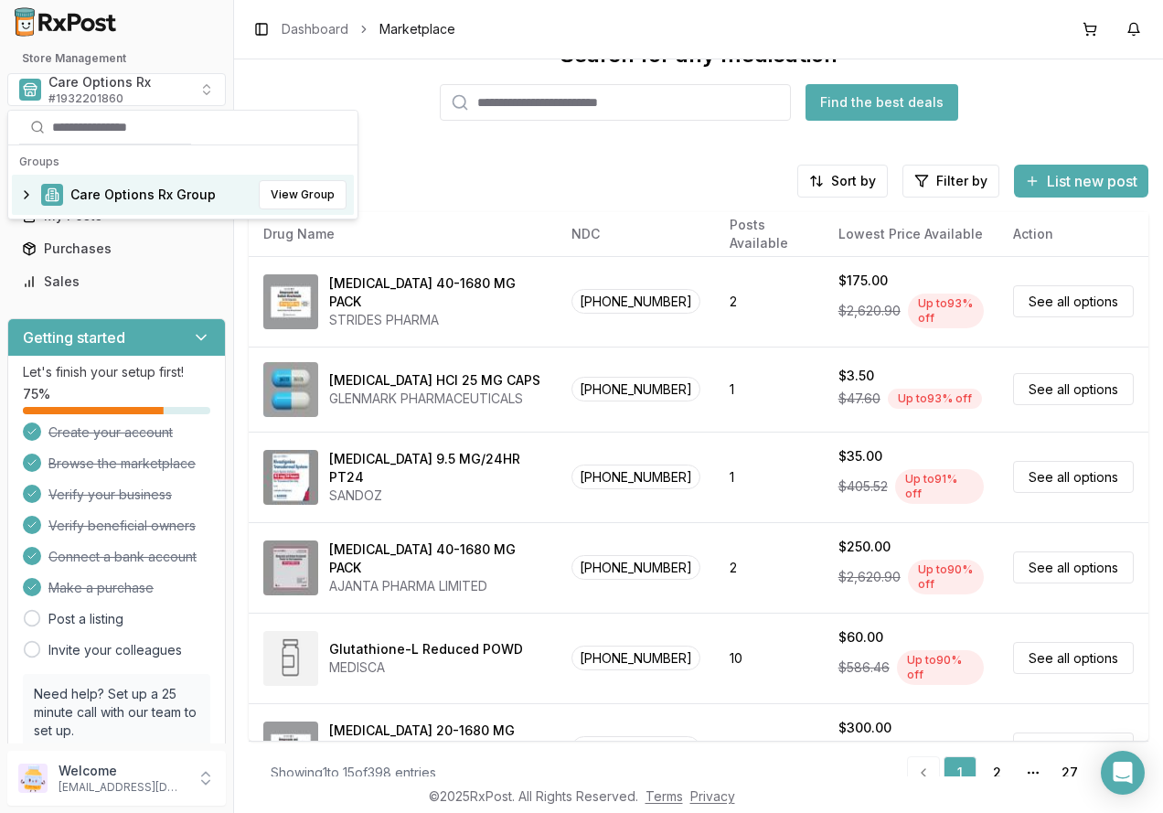
click at [95, 196] on span "Care Options Rx Group" at bounding box center [142, 195] width 145 height 18
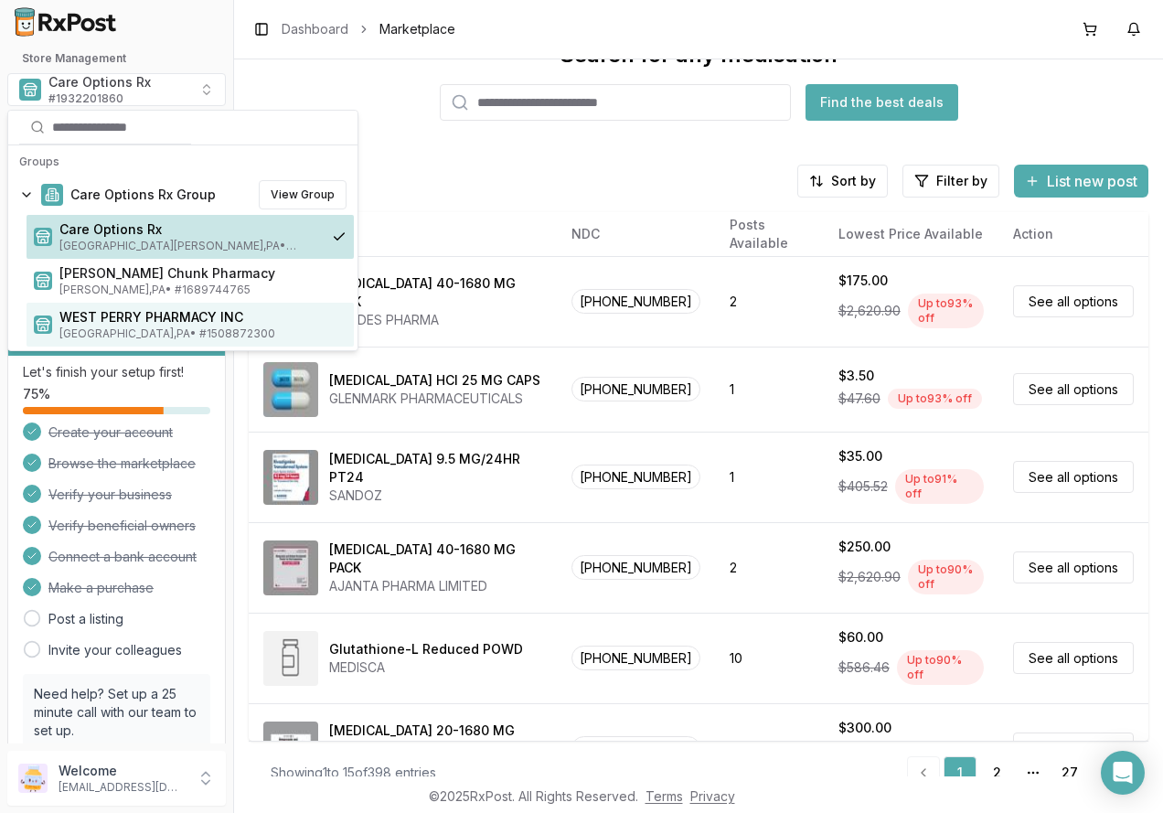
click at [111, 315] on span "WEST PERRY PHARMACY INC" at bounding box center [202, 317] width 287 height 18
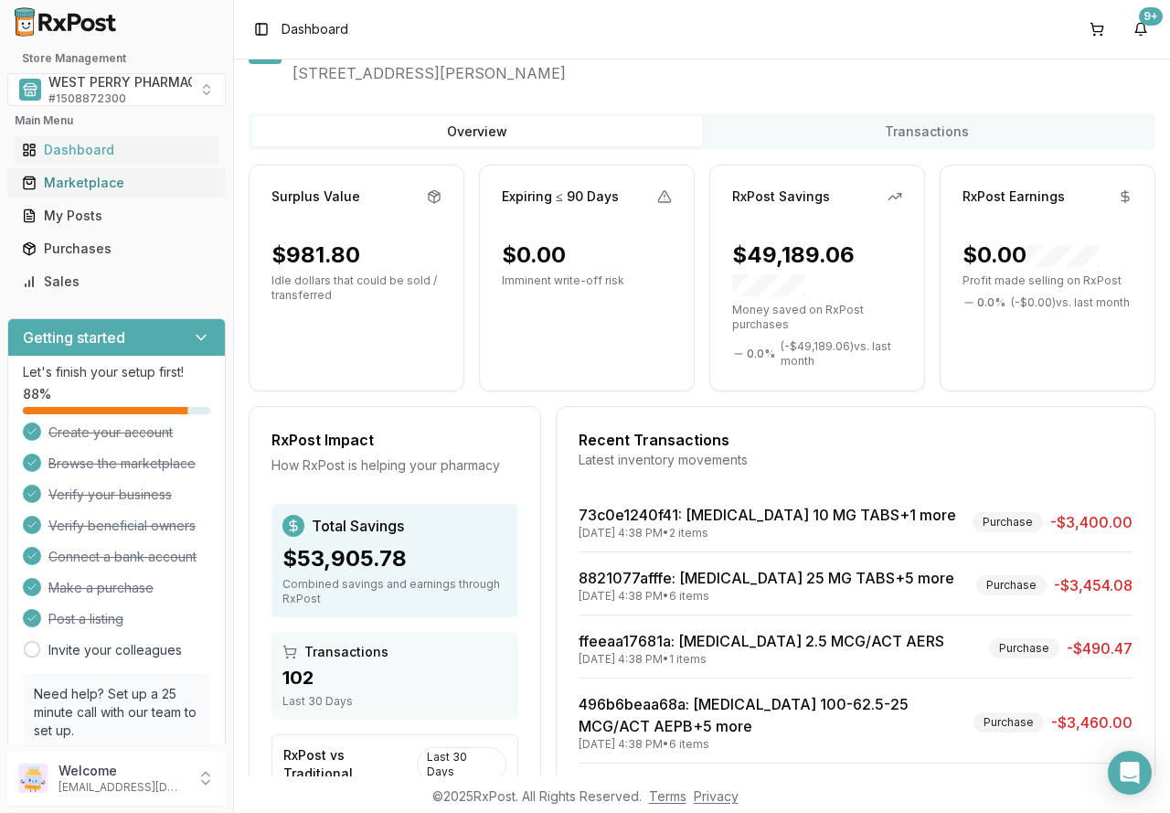
click at [89, 181] on div "Marketplace" at bounding box center [116, 183] width 189 height 18
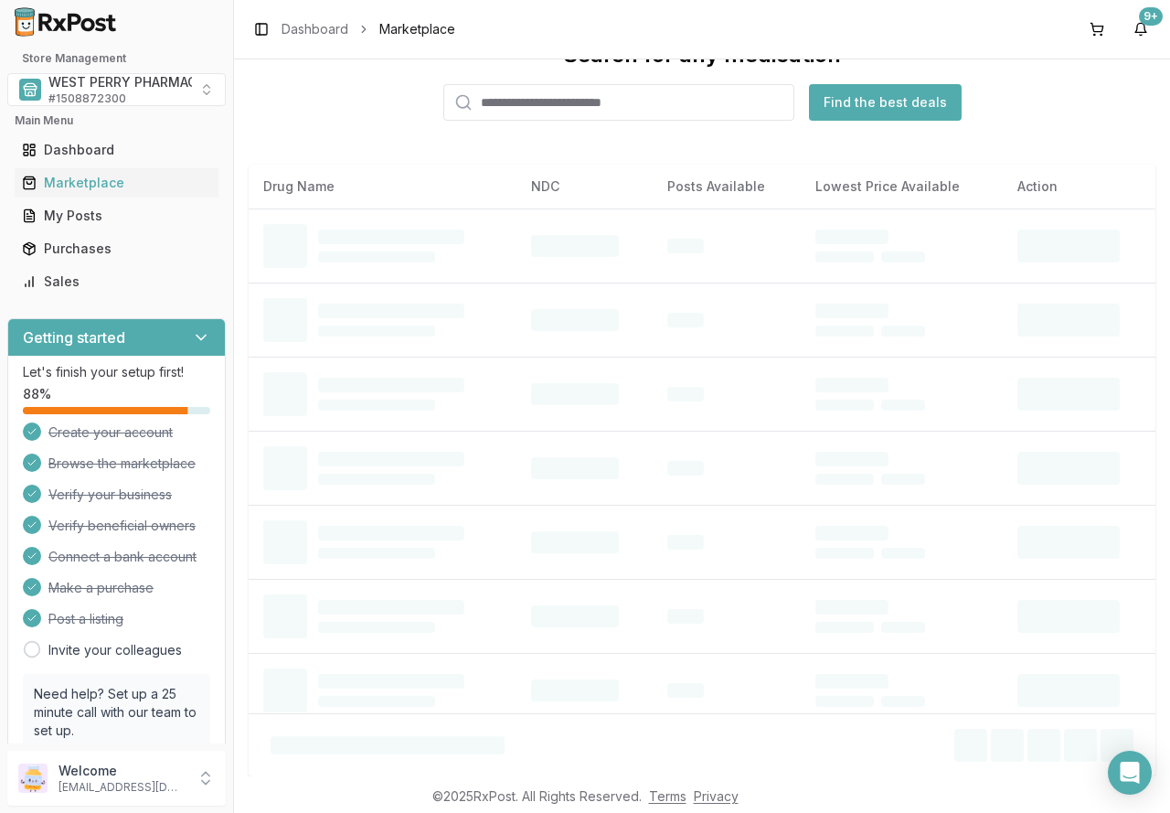
click at [522, 100] on input "search" at bounding box center [618, 102] width 351 height 37
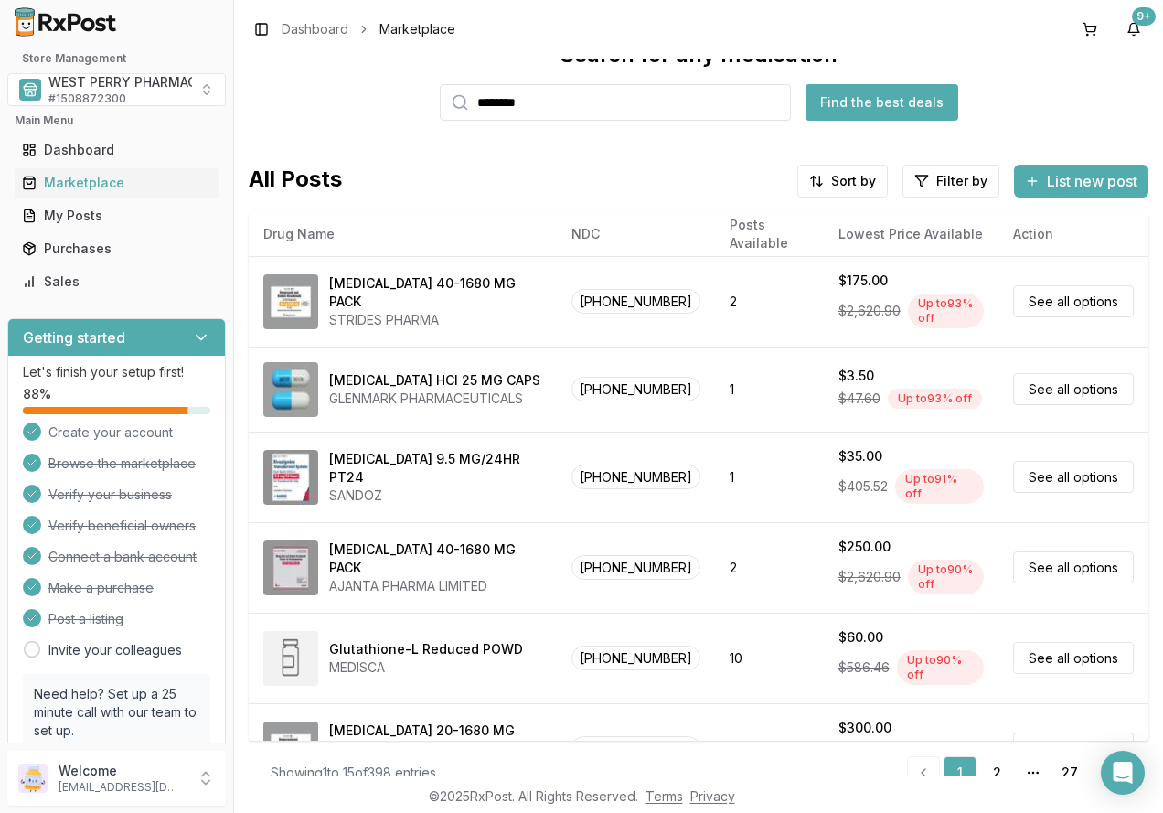
type input "********"
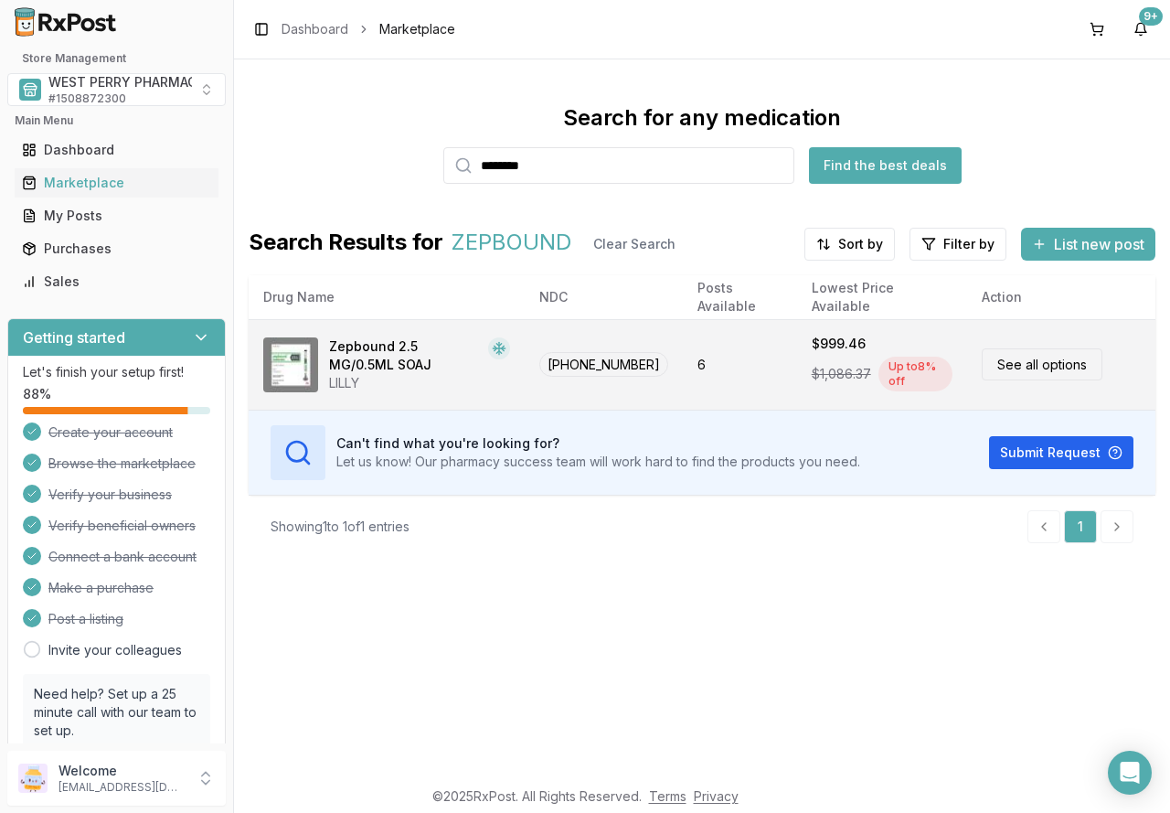
click at [355, 338] on div "Zepbound 2.5 MG/0.5ML SOAJ" at bounding box center [405, 355] width 152 height 37
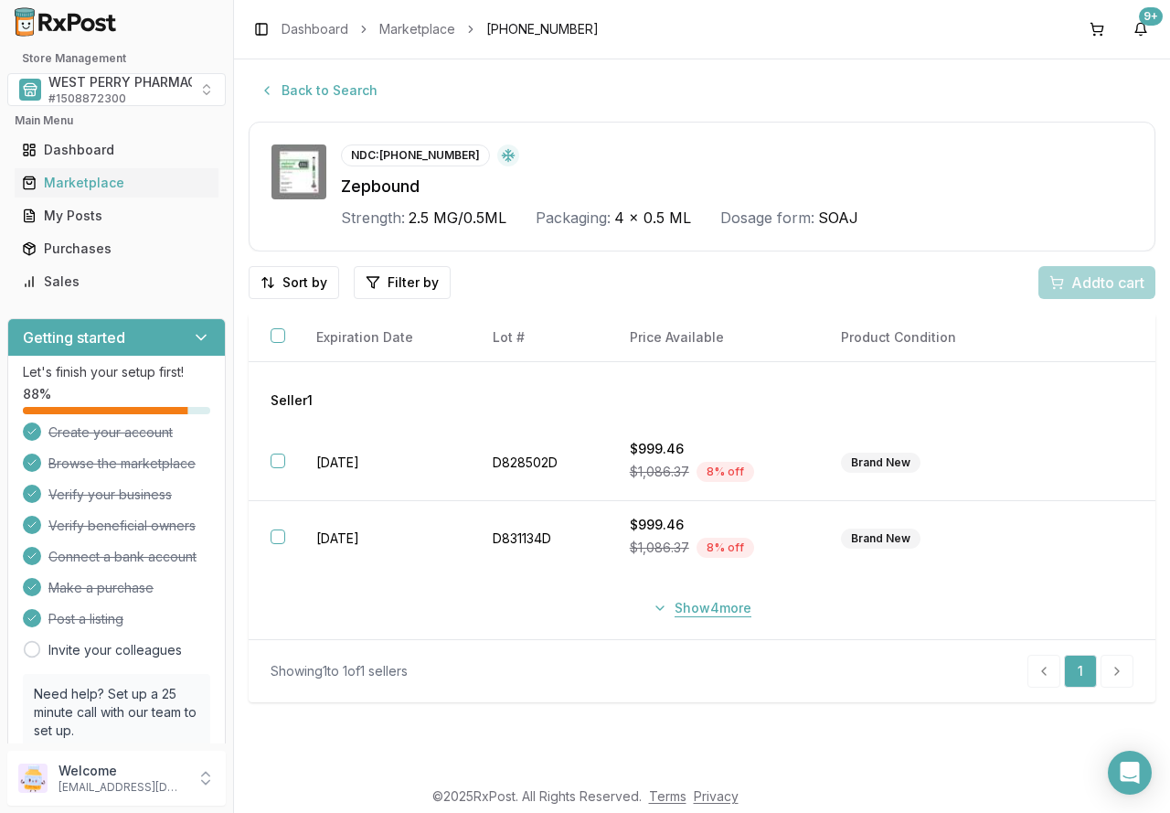
click at [666, 611] on button "Show 4 more" at bounding box center [702, 607] width 121 height 33
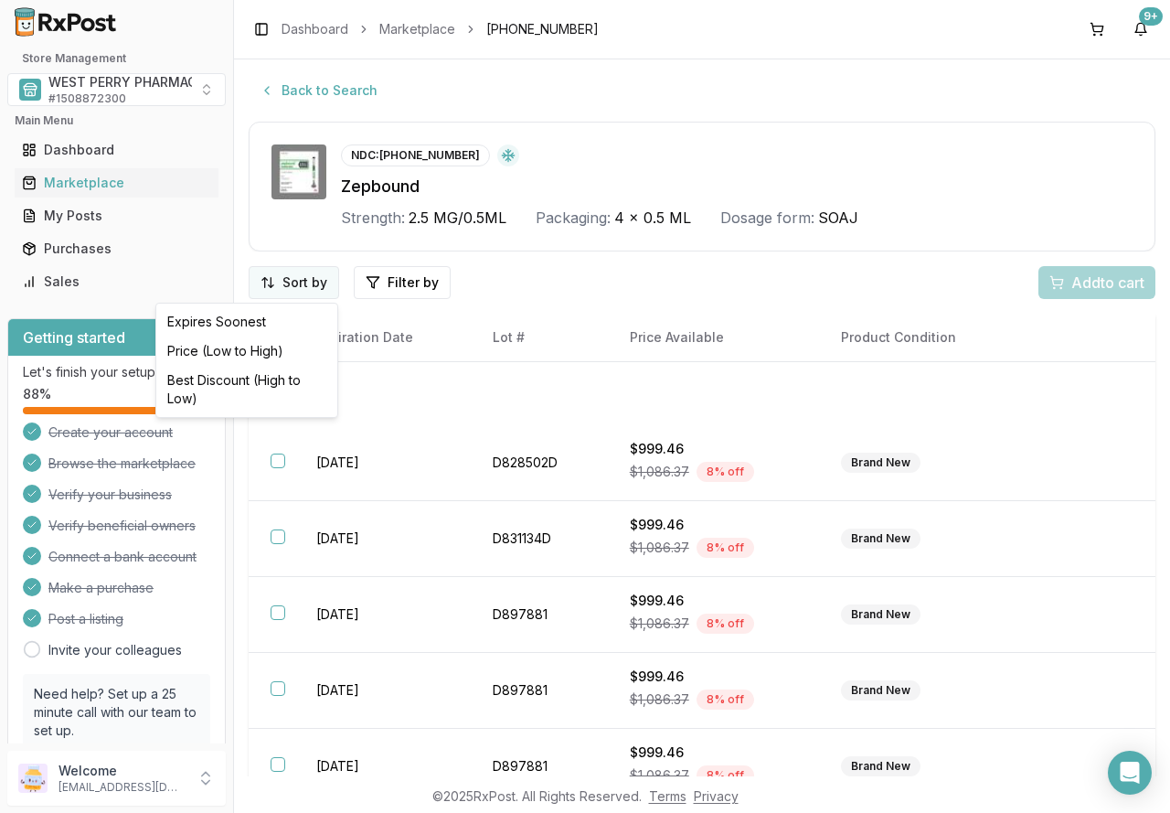
click at [286, 285] on html "Store Management WEST PERRY PHARMACY INC # 1508872300 Main Menu Dashboard Marke…" at bounding box center [585, 406] width 1170 height 813
click at [270, 380] on div "Best Discount (High to Low)" at bounding box center [247, 390] width 174 height 48
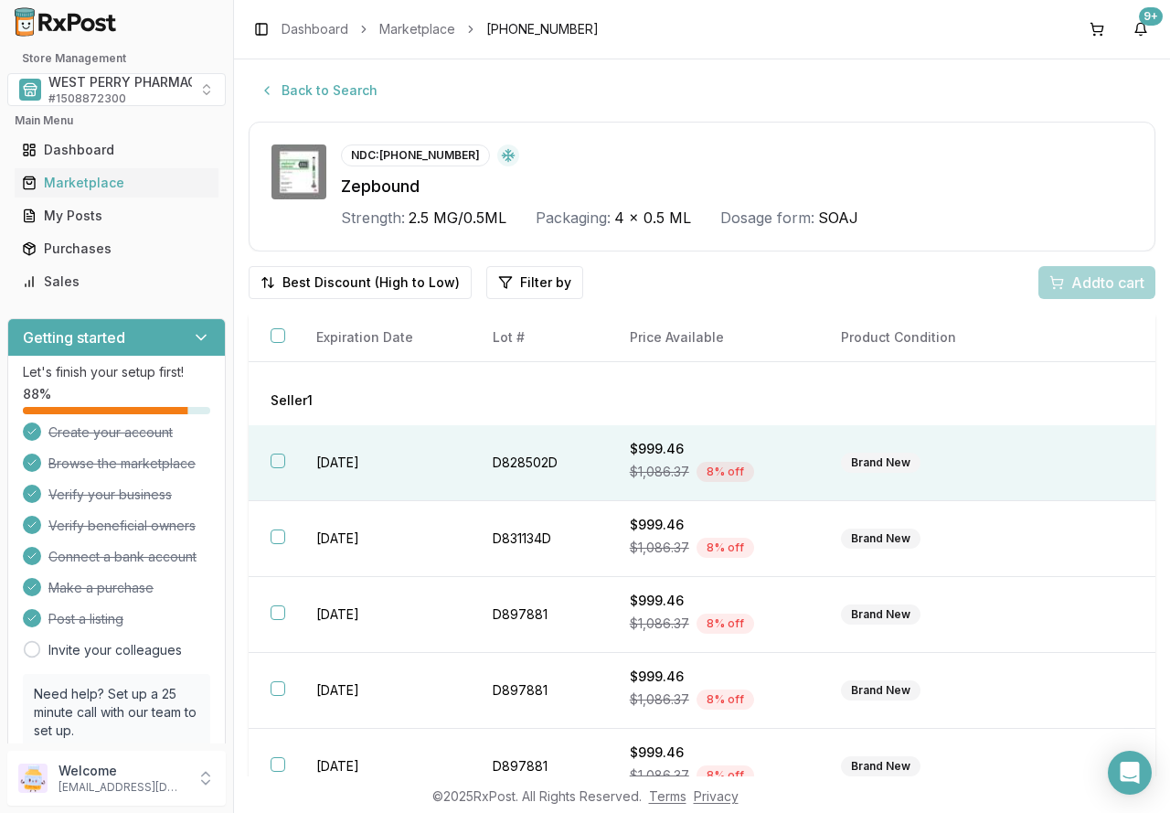
click at [363, 469] on td "[DATE]" at bounding box center [382, 463] width 176 height 76
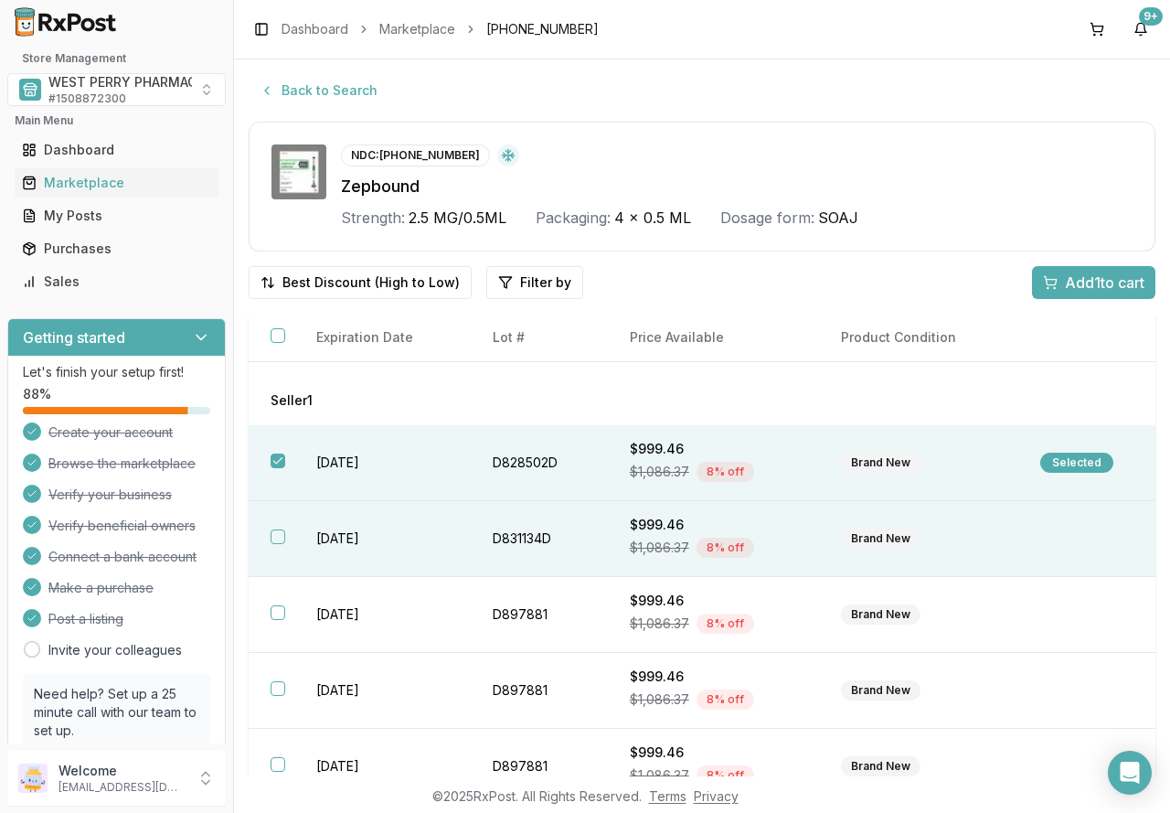
click at [356, 528] on td "[DATE]" at bounding box center [382, 539] width 176 height 76
click at [1078, 281] on span "Add 2 to cart" at bounding box center [1103, 283] width 82 height 22
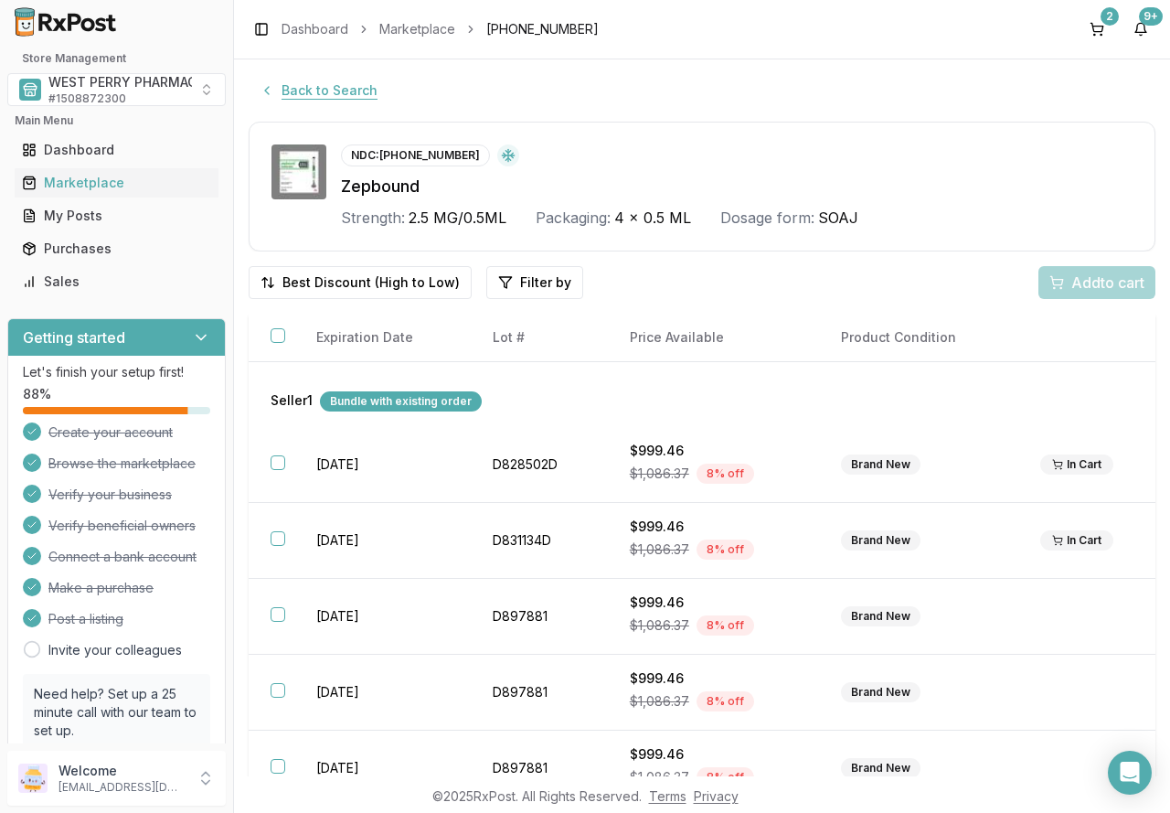
click at [348, 91] on button "Back to Search" at bounding box center [319, 90] width 140 height 33
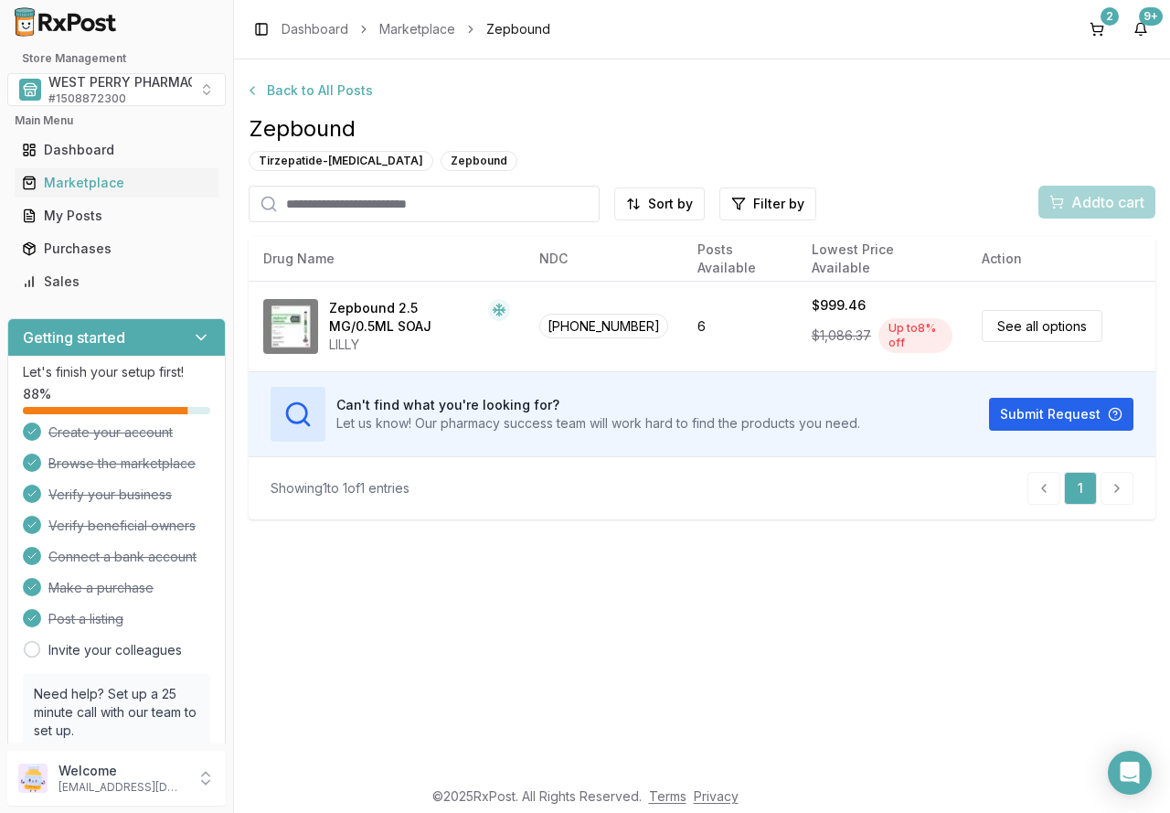
click at [471, 205] on input "search" at bounding box center [424, 204] width 351 height 37
type input "***"
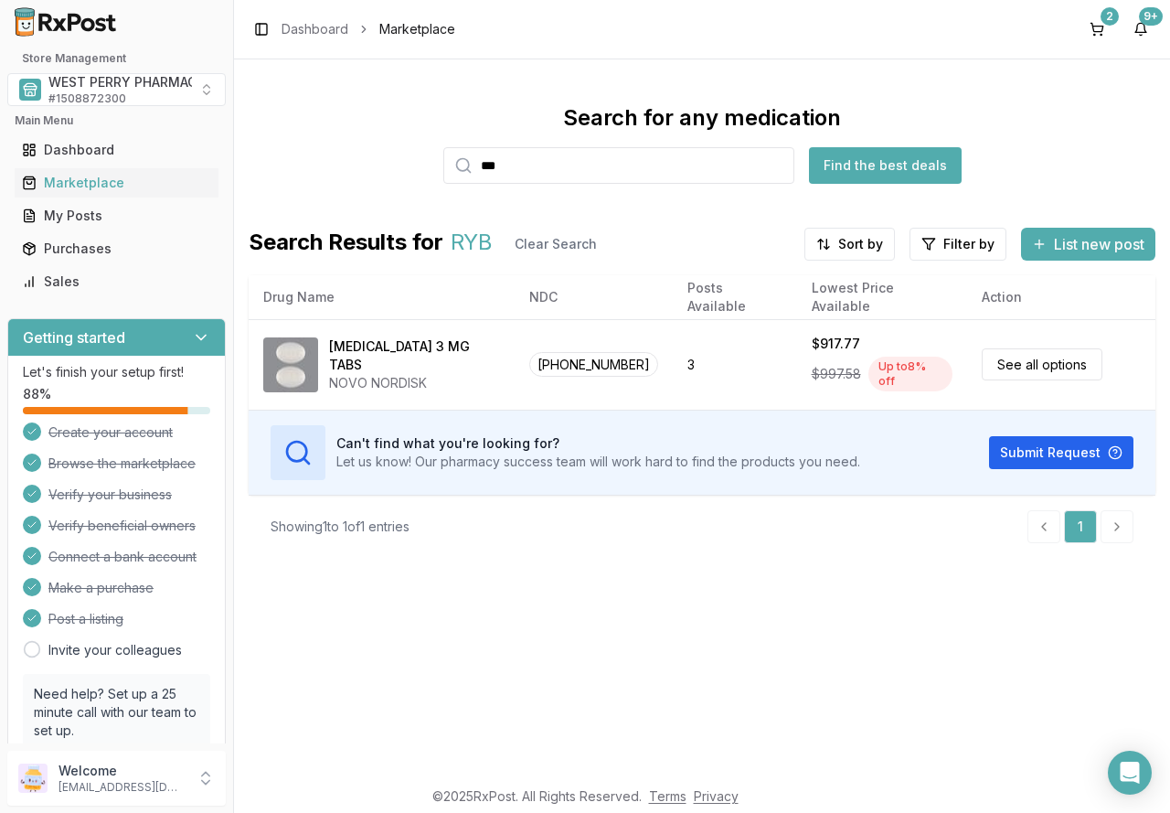
drag, startPoint x: 516, startPoint y: 166, endPoint x: 458, endPoint y: 176, distance: 58.5
click at [458, 176] on div "***" at bounding box center [618, 165] width 351 height 37
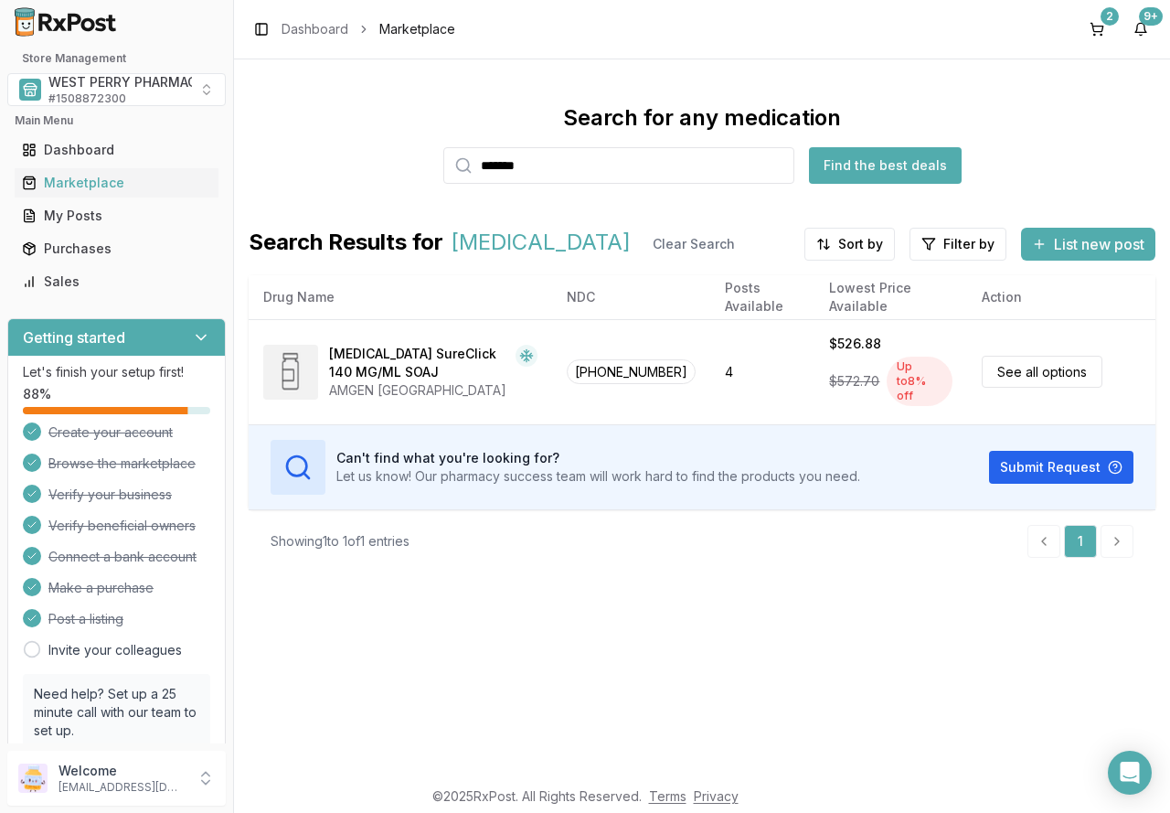
drag, startPoint x: 591, startPoint y: 165, endPoint x: 221, endPoint y: 165, distance: 369.3
click at [221, 165] on div "Store Management WEST PERRY PHARMACY INC # 1508872300 Main Menu Dashboard Marke…" at bounding box center [585, 406] width 1170 height 813
type input "*******"
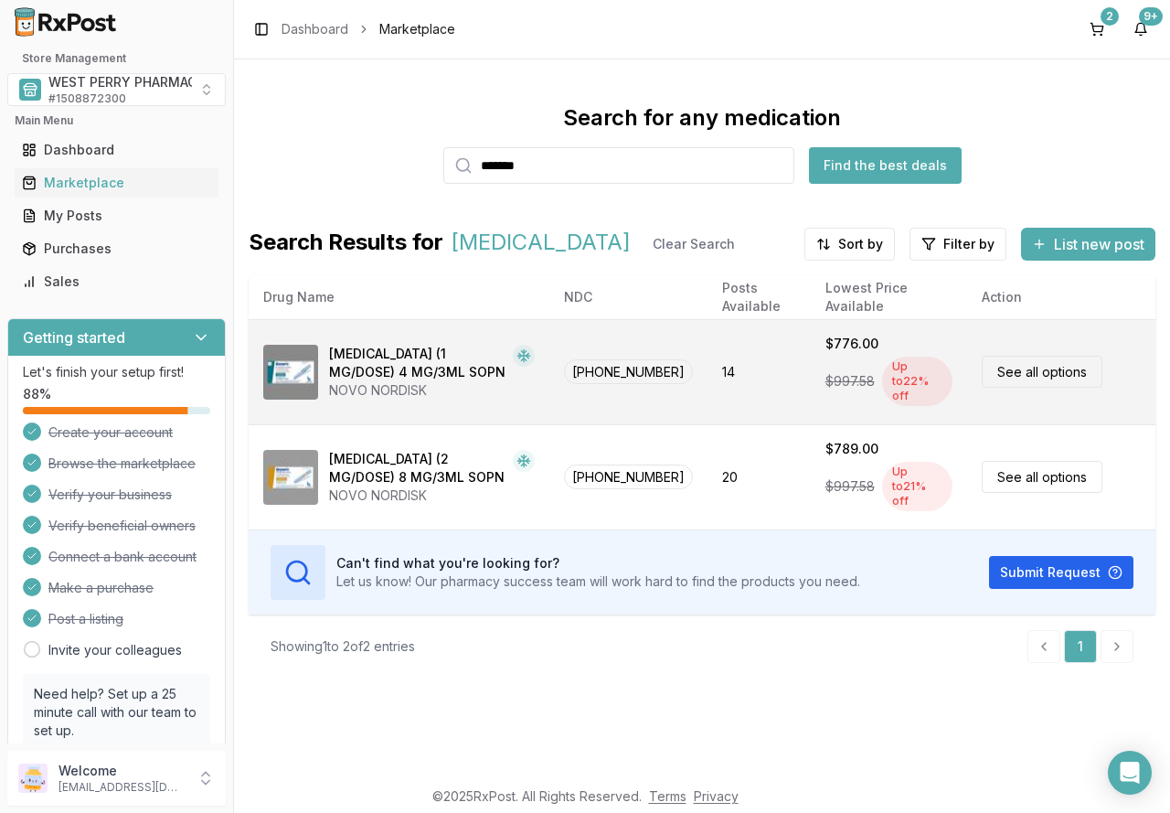
click at [365, 371] on div "[MEDICAL_DATA] (1 MG/DOSE) 4 MG/3ML SOPN" at bounding box center [417, 363] width 176 height 37
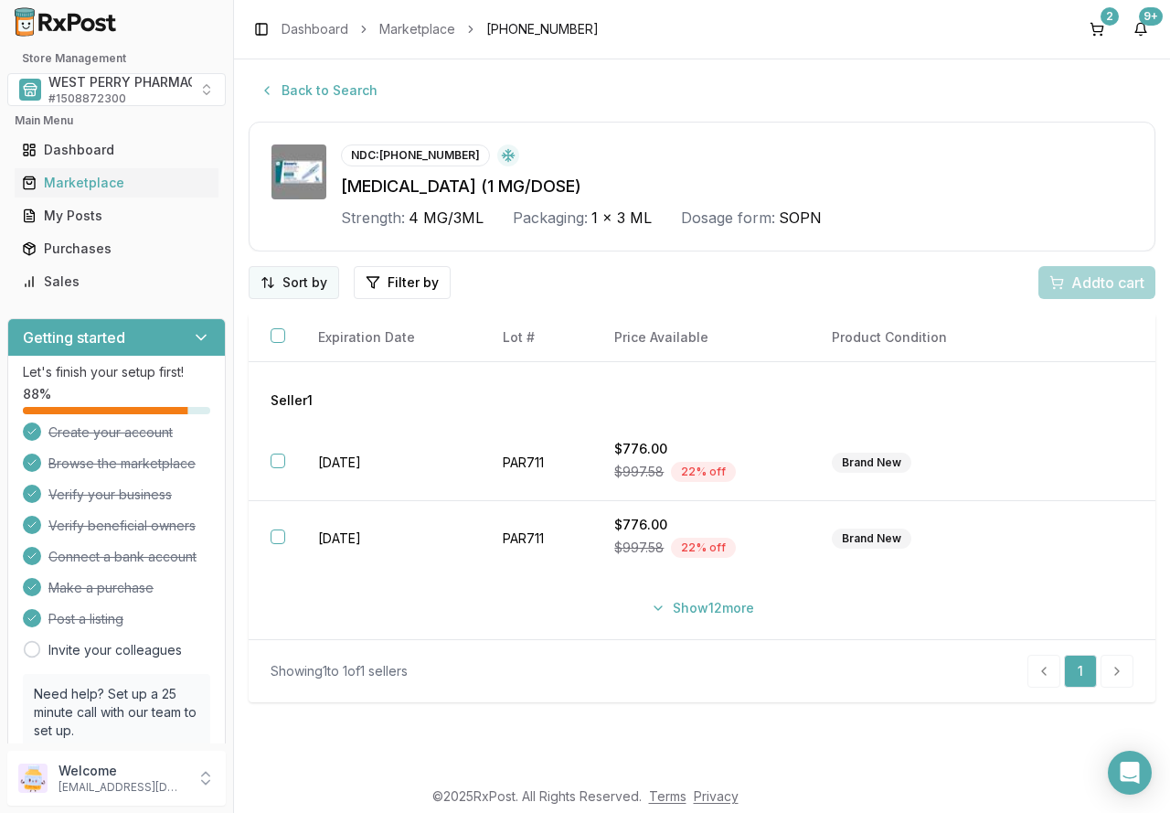
click at [302, 282] on html "Store Management WEST PERRY PHARMACY INC # 1508872300 Main Menu Dashboard Marke…" at bounding box center [585, 406] width 1170 height 813
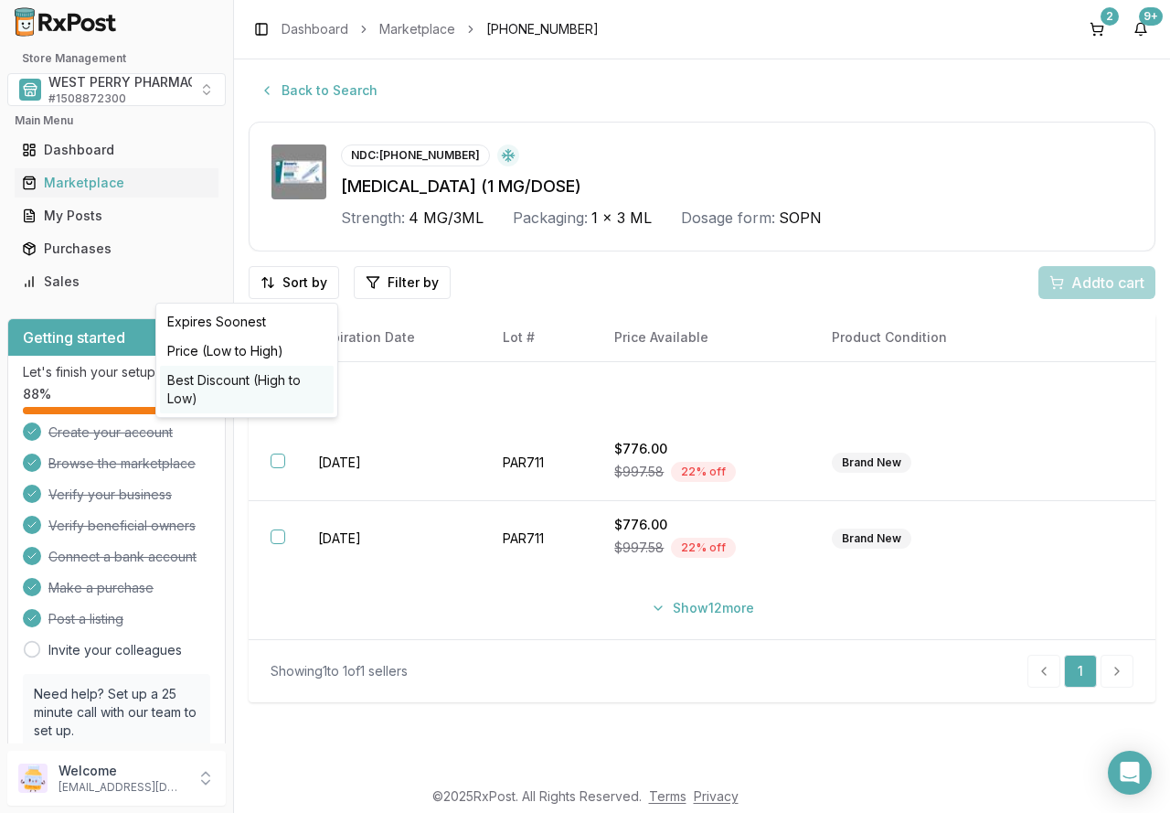
click at [246, 380] on div "Best Discount (High to Low)" at bounding box center [247, 390] width 174 height 48
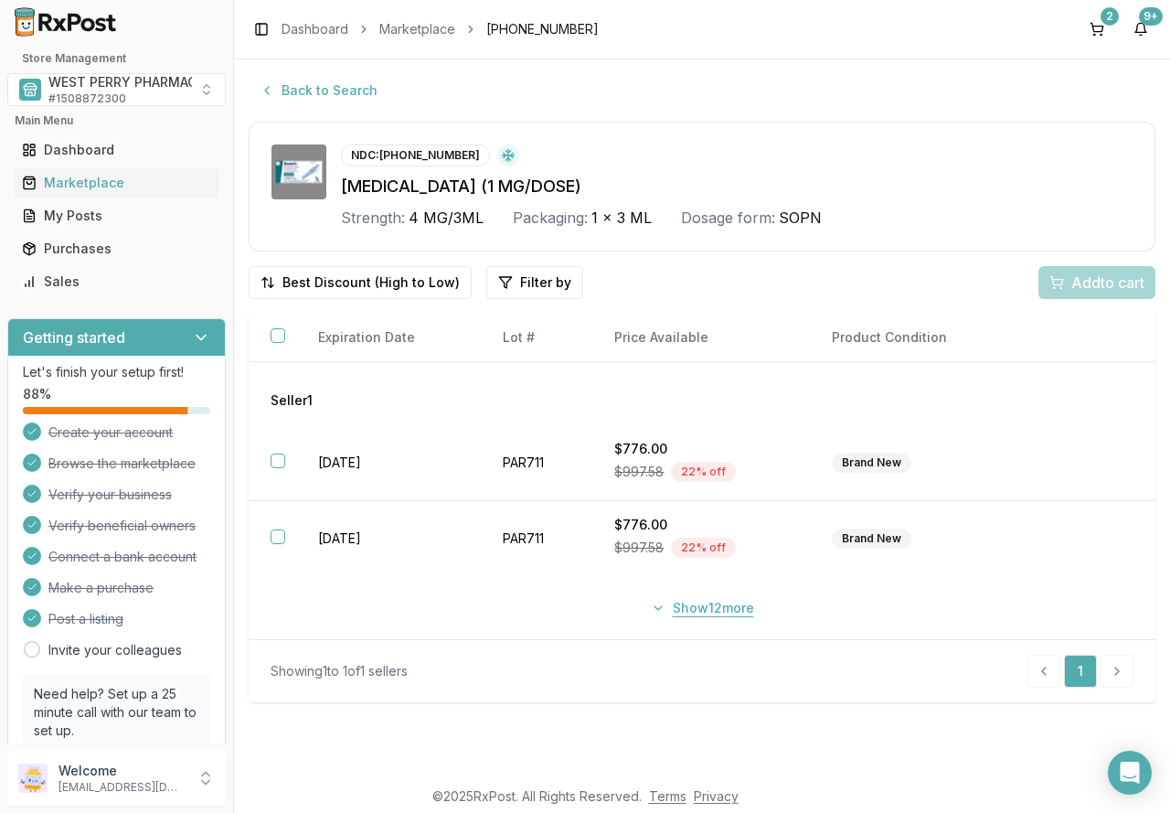
click at [692, 609] on button "Show 12 more" at bounding box center [702, 607] width 125 height 33
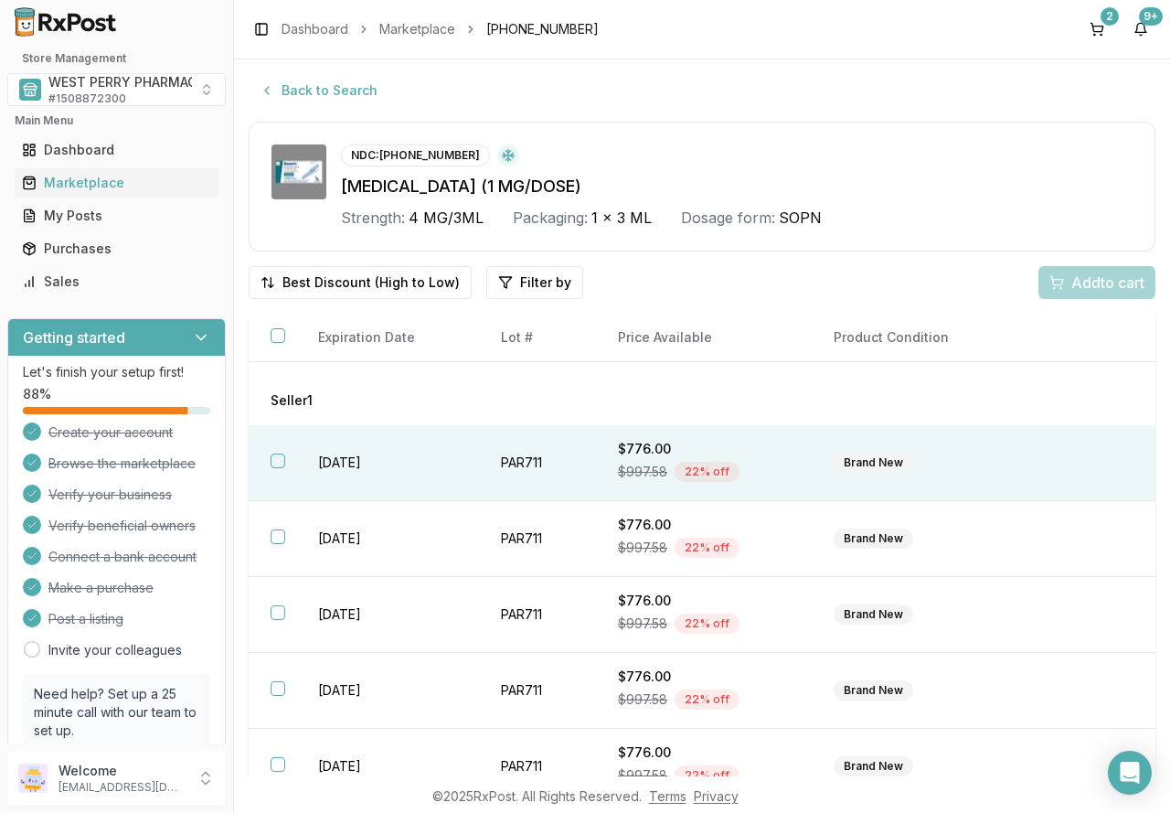
click at [347, 458] on td "[DATE]" at bounding box center [387, 463] width 183 height 76
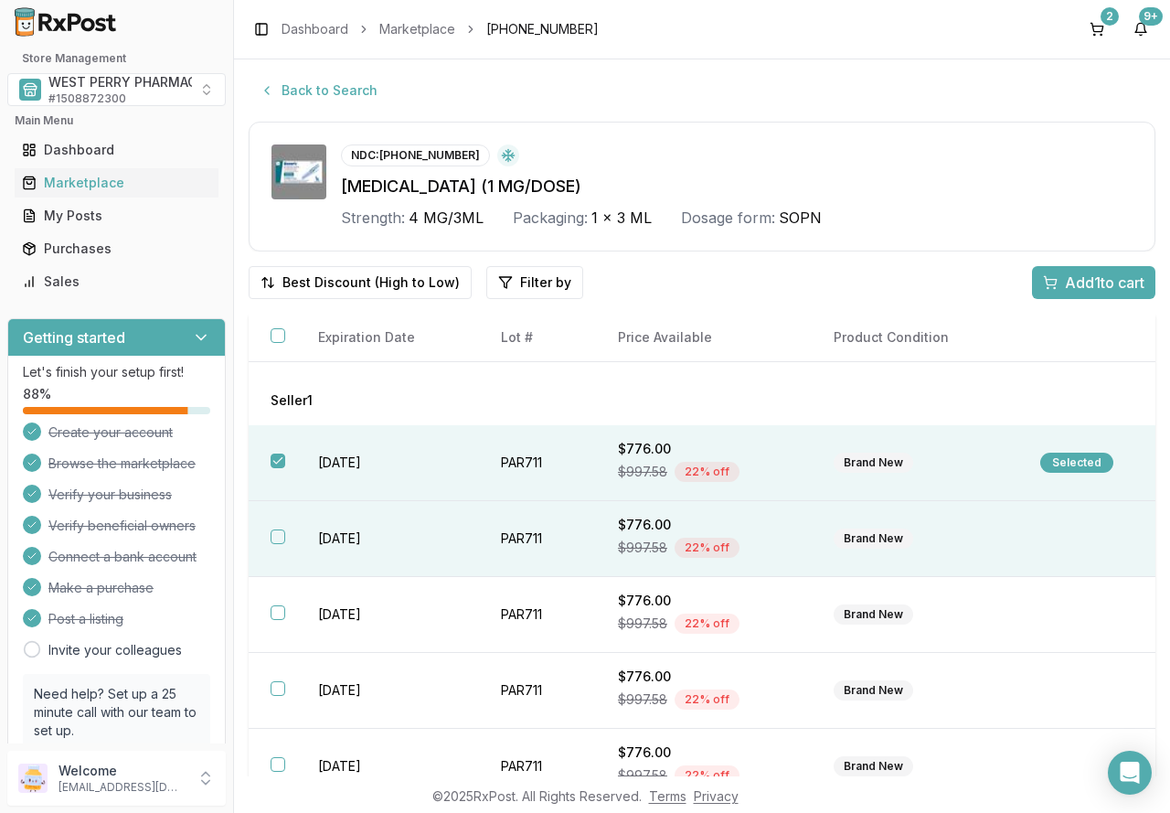
click at [320, 546] on td "[DATE]" at bounding box center [387, 539] width 183 height 76
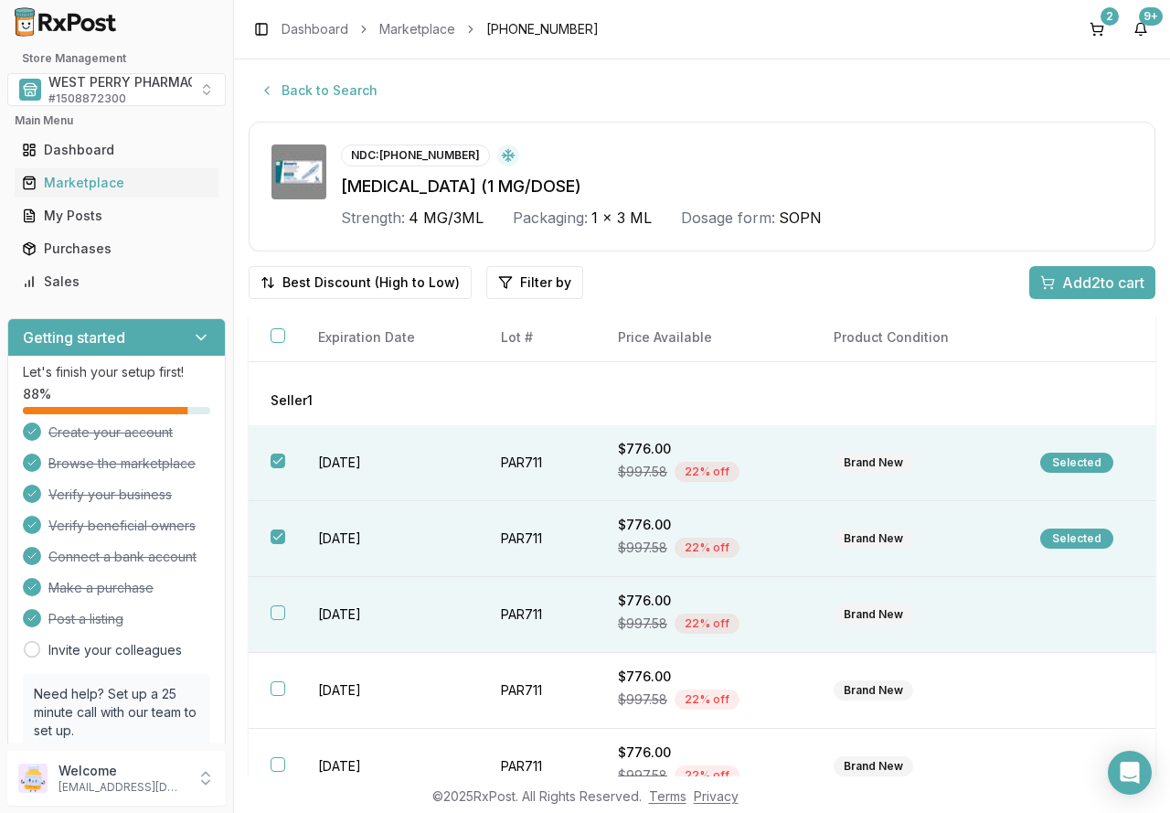
click at [348, 633] on td "[DATE]" at bounding box center [387, 615] width 183 height 76
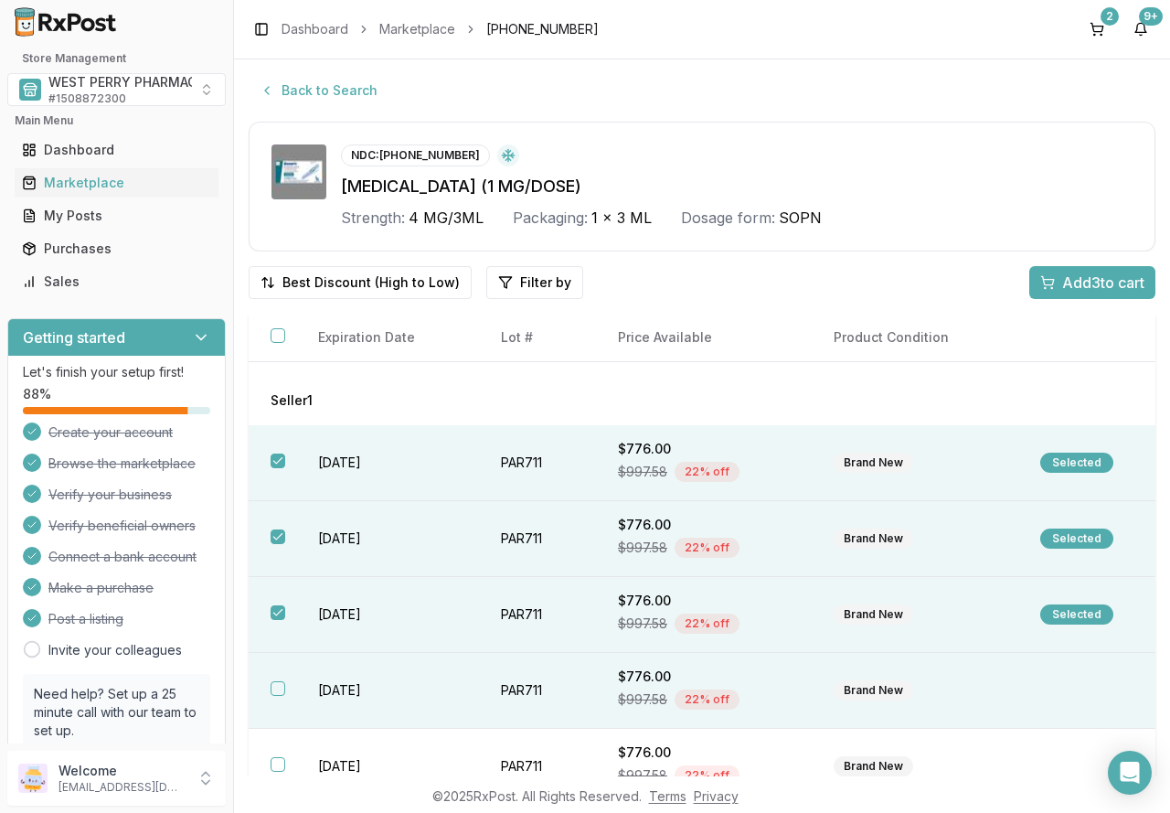
click at [344, 687] on td "[DATE]" at bounding box center [387, 691] width 183 height 76
click at [1081, 289] on span "Add 4 to cart" at bounding box center [1103, 283] width 82 height 22
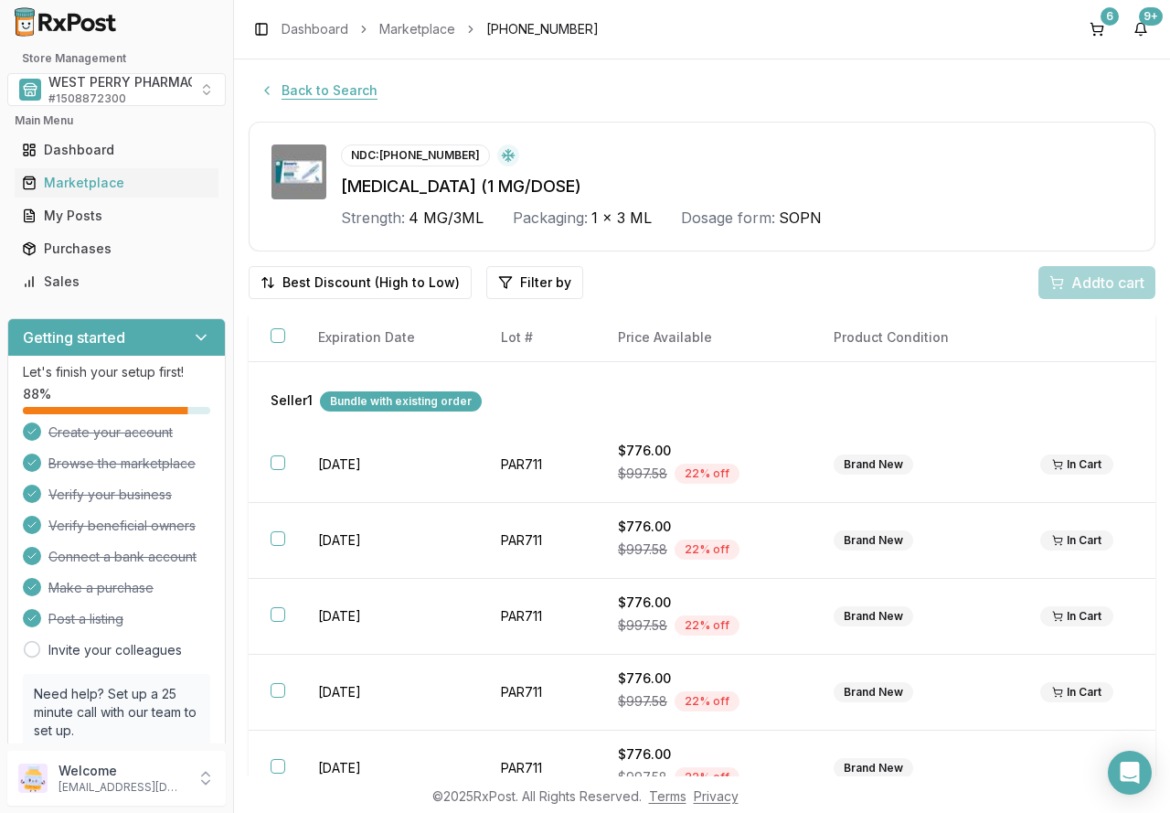
click at [353, 90] on button "Back to Search" at bounding box center [319, 90] width 140 height 33
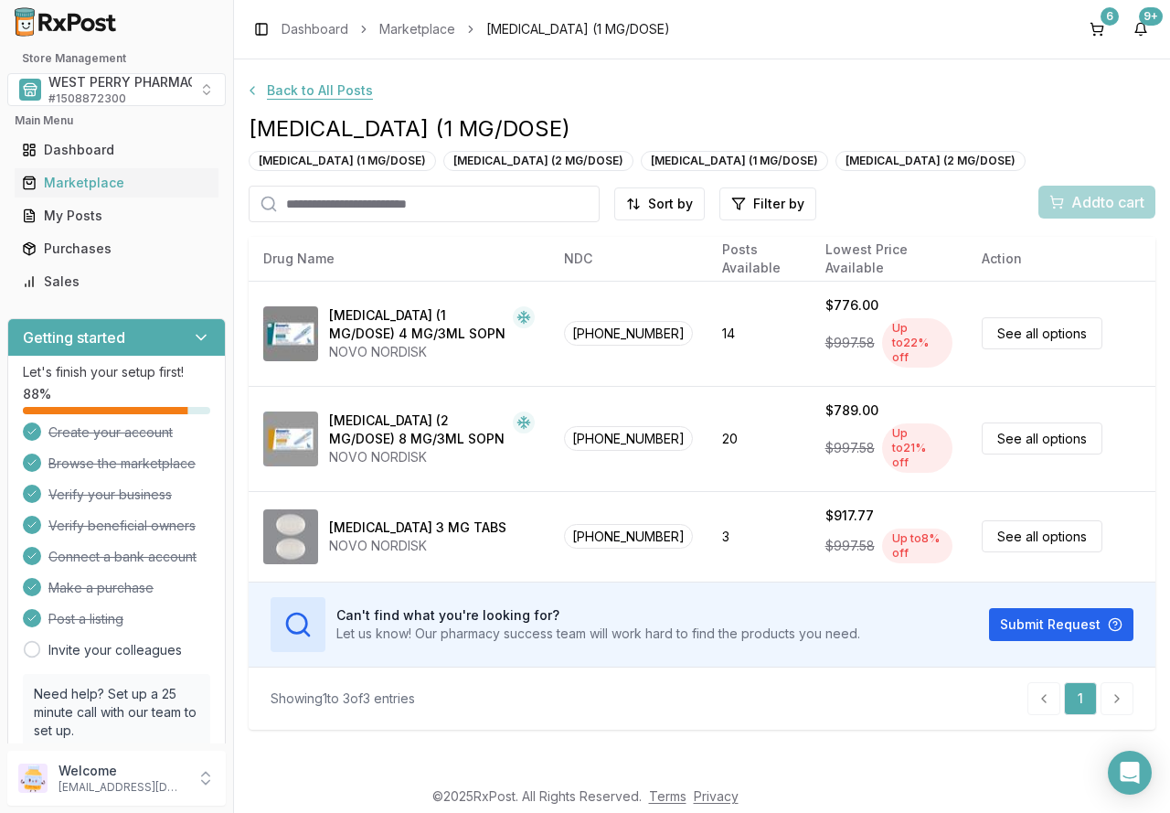
click at [279, 95] on button "Back to All Posts" at bounding box center [309, 90] width 150 height 33
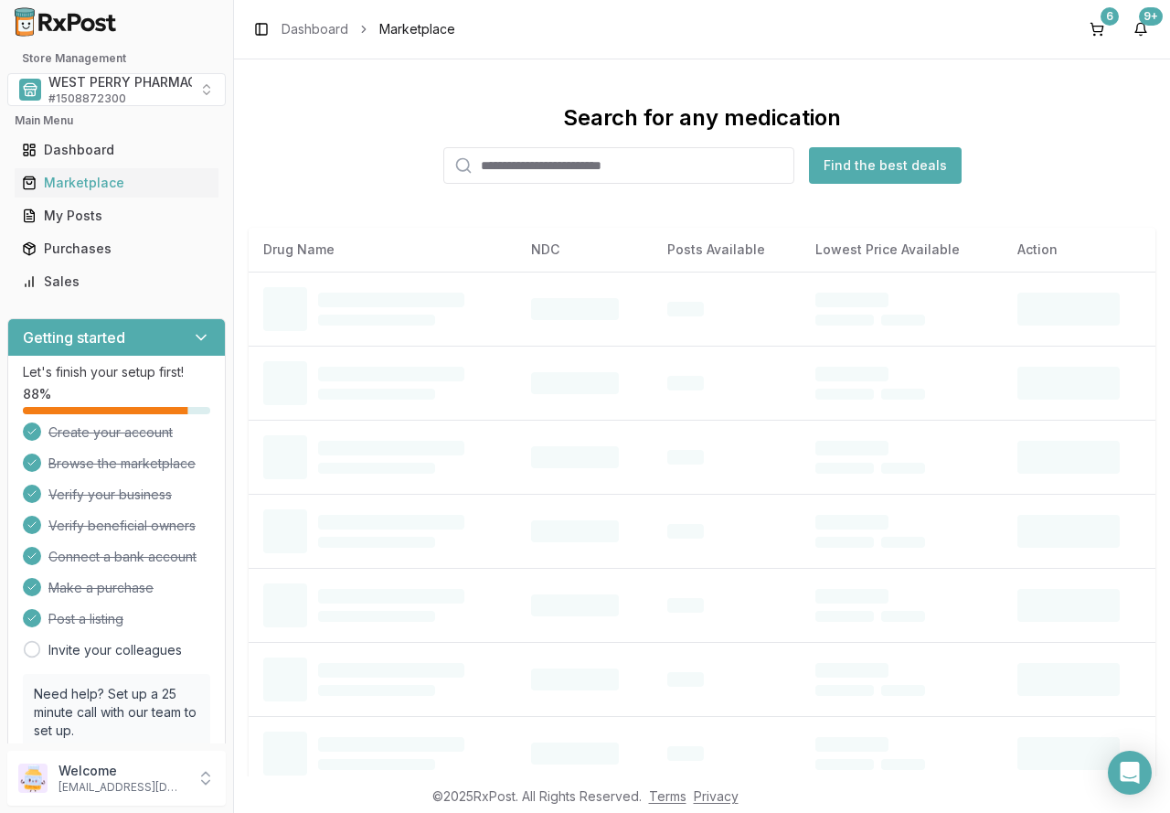
click at [517, 167] on input "search" at bounding box center [618, 165] width 351 height 37
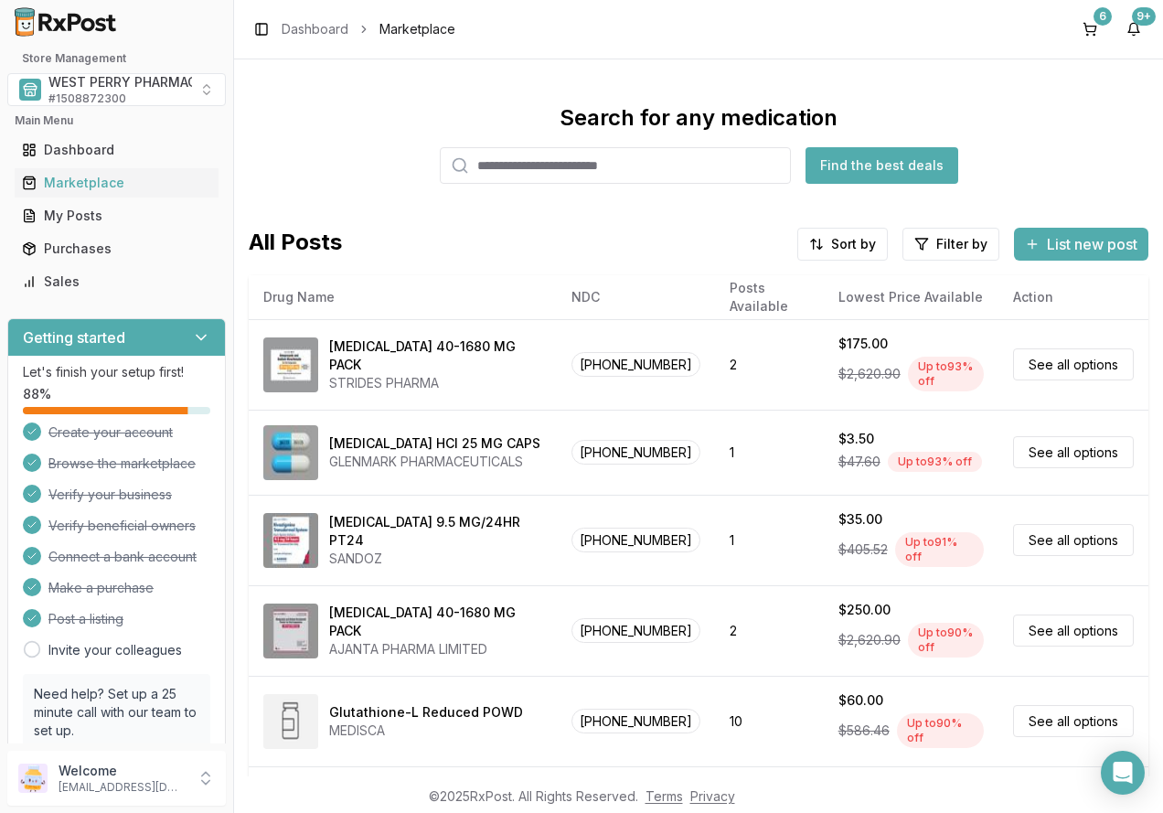
click at [517, 167] on input "search" at bounding box center [615, 165] width 351 height 37
type input "******"
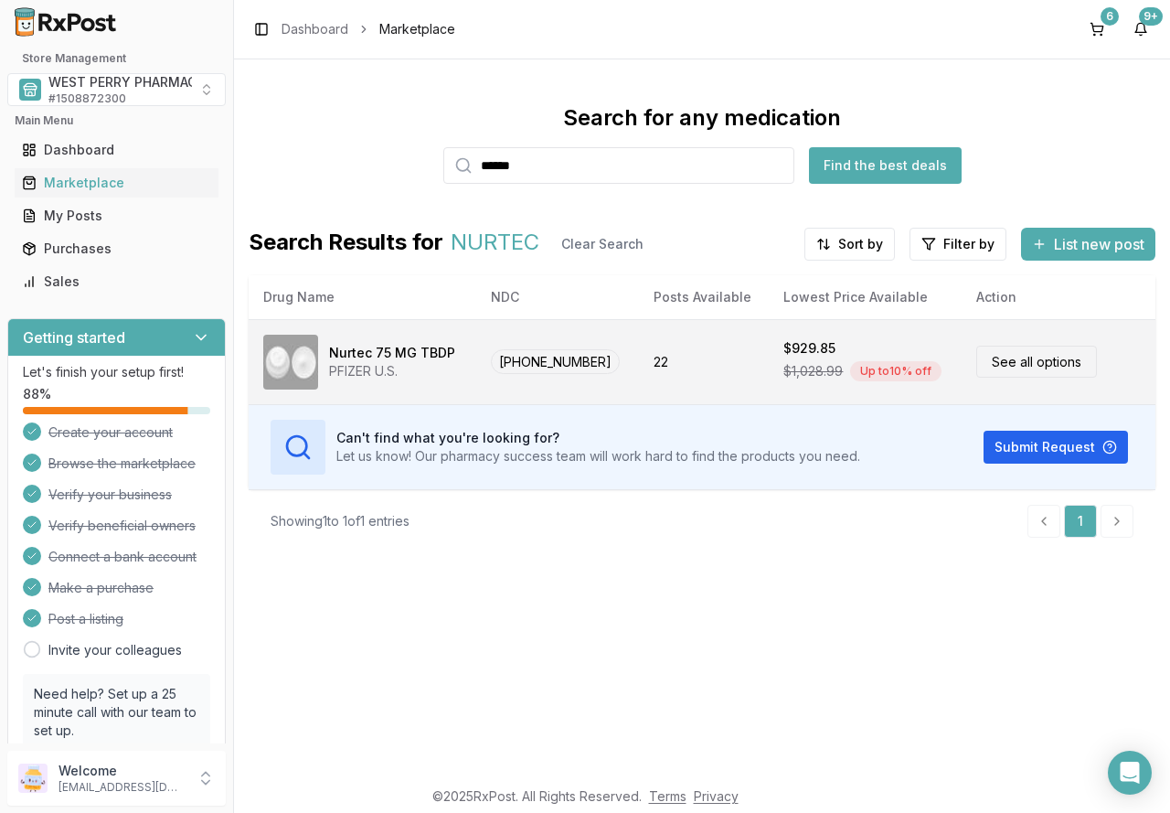
click at [405, 361] on div "Nurtec 75 MG TBDP" at bounding box center [392, 353] width 126 height 18
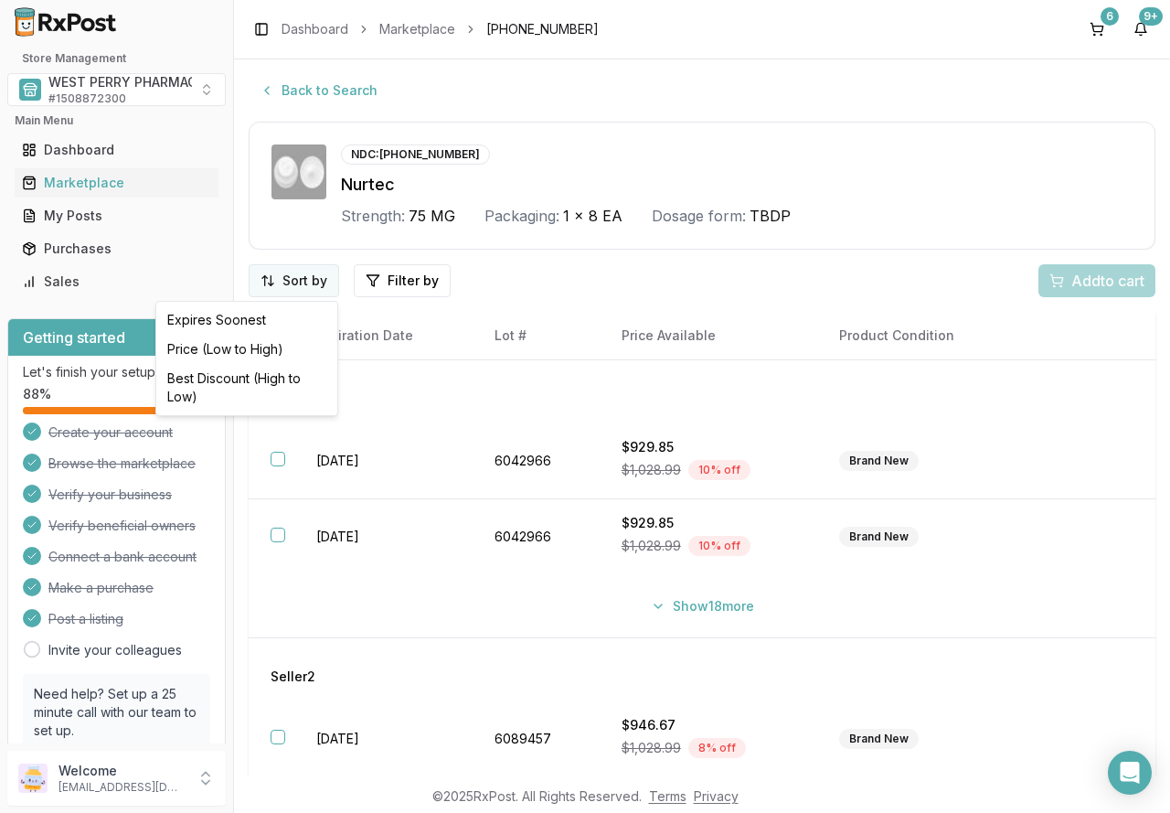
click at [309, 285] on html "Store Management WEST PERRY PHARMACY INC # 1508872300 Main Menu Dashboard Marke…" at bounding box center [585, 406] width 1170 height 813
click at [278, 379] on div "Best Discount (High to Low)" at bounding box center [247, 388] width 174 height 48
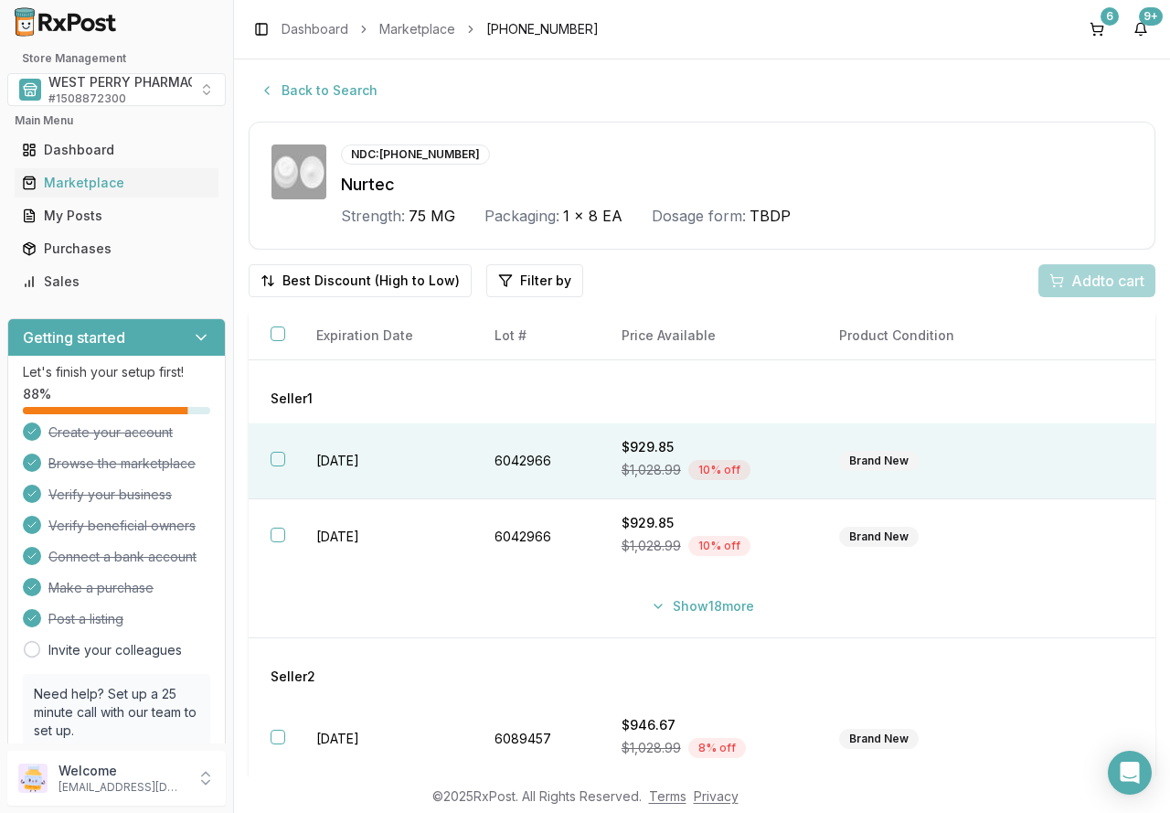
drag, startPoint x: 353, startPoint y: 458, endPoint x: 357, endPoint y: 485, distance: 26.8
click at [353, 458] on td "[DATE]" at bounding box center [382, 461] width 177 height 76
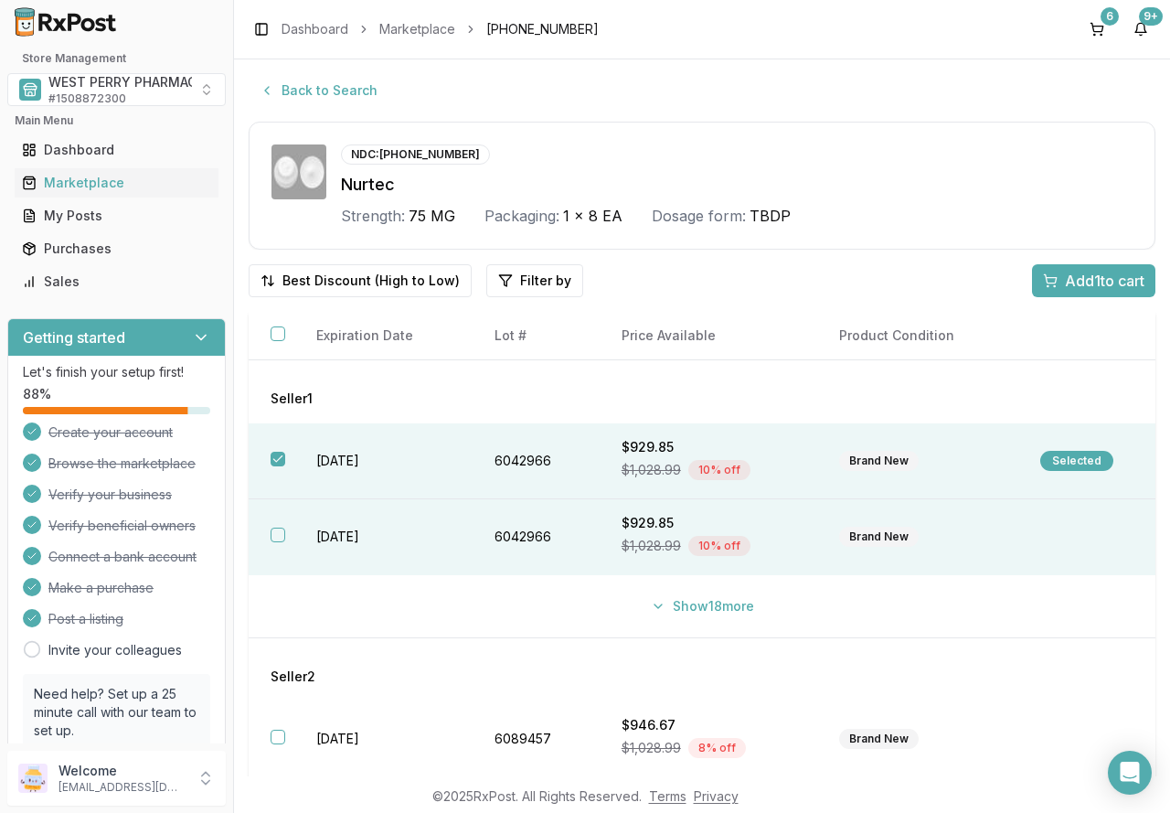
click at [350, 541] on td "[DATE]" at bounding box center [382, 537] width 177 height 76
click at [1062, 282] on span "Add 2 to cart" at bounding box center [1103, 281] width 82 height 22
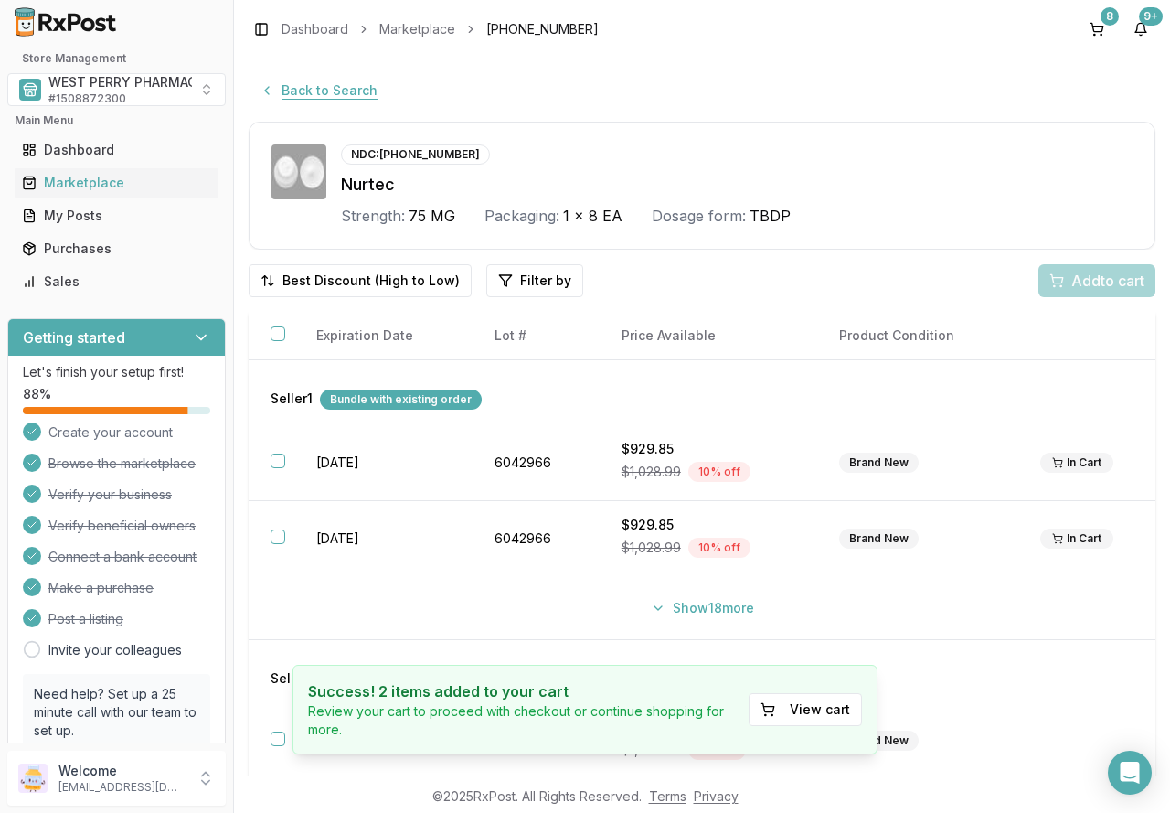
click at [309, 89] on button "Back to Search" at bounding box center [319, 90] width 140 height 33
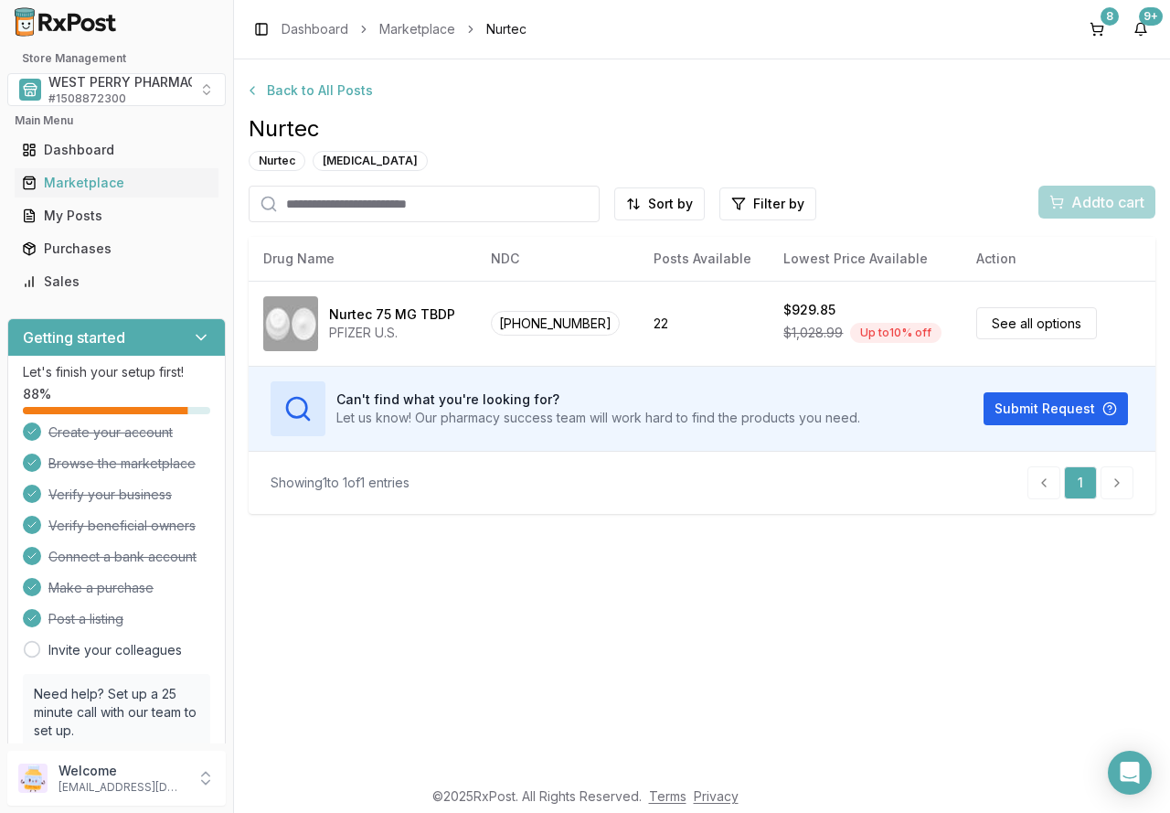
click at [322, 210] on input "search" at bounding box center [424, 204] width 351 height 37
type input "***"
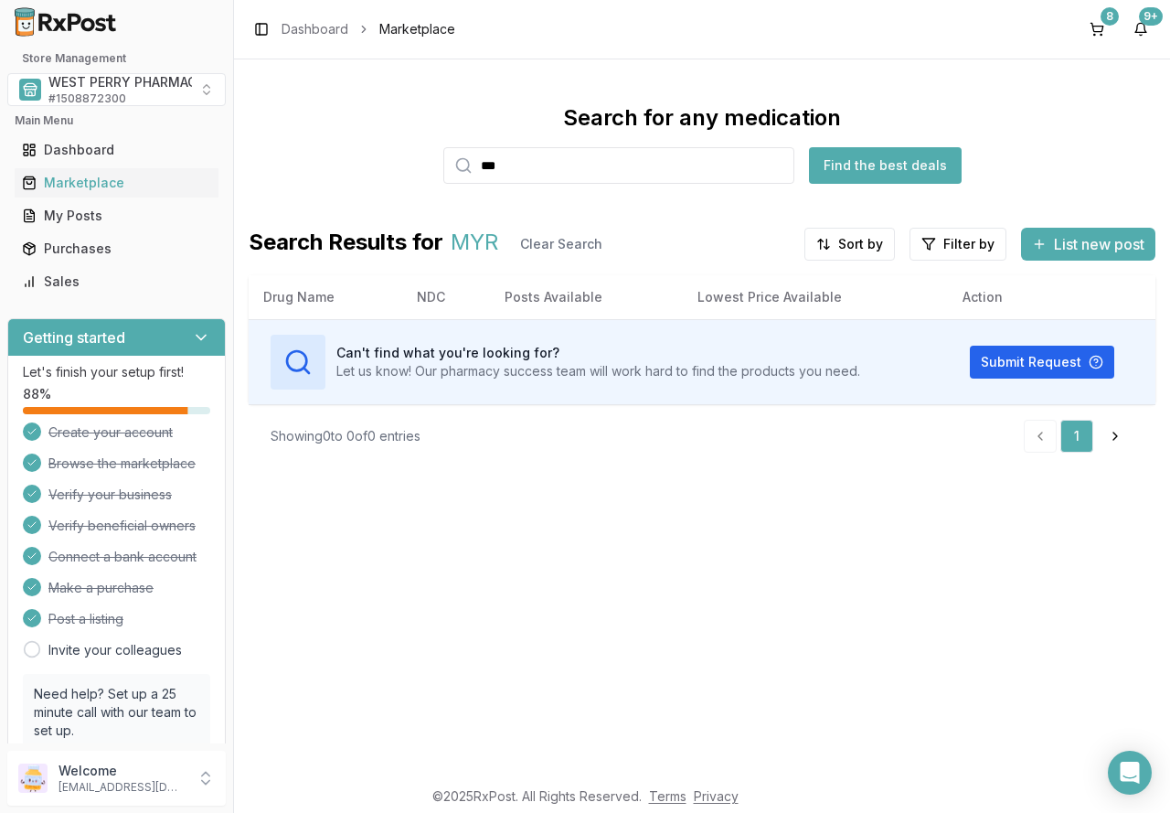
click at [548, 174] on input "***" at bounding box center [618, 165] width 351 height 37
drag, startPoint x: 642, startPoint y: 162, endPoint x: 230, endPoint y: 134, distance: 412.3
click at [230, 134] on div "Store Management WEST PERRY PHARMACY INC # 1508872300 Main Menu Dashboard Marke…" at bounding box center [585, 406] width 1170 height 813
type input "********"
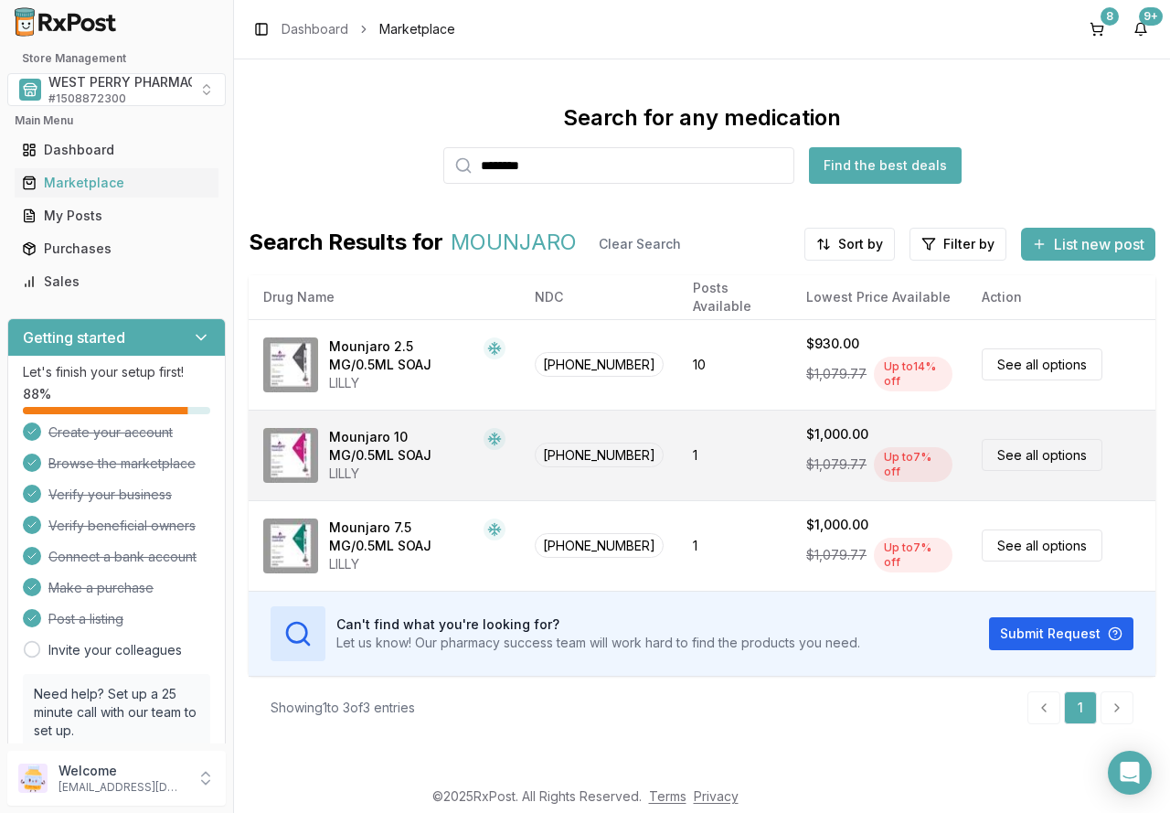
click at [366, 457] on div "Mounjaro 10 MG/0.5ML SOAJ" at bounding box center [402, 446] width 147 height 37
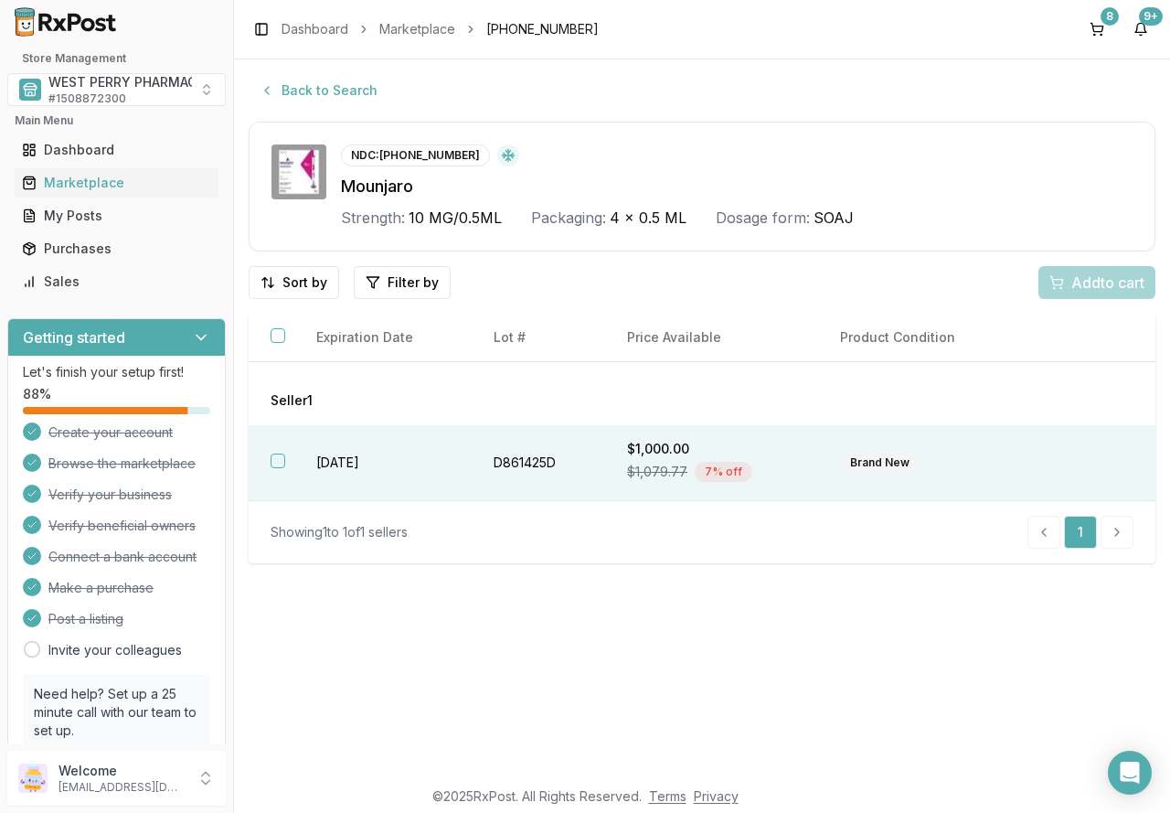
click at [357, 465] on td "[DATE]" at bounding box center [382, 463] width 177 height 76
click at [1072, 282] on span "Add 1 to cart" at bounding box center [1105, 283] width 80 height 22
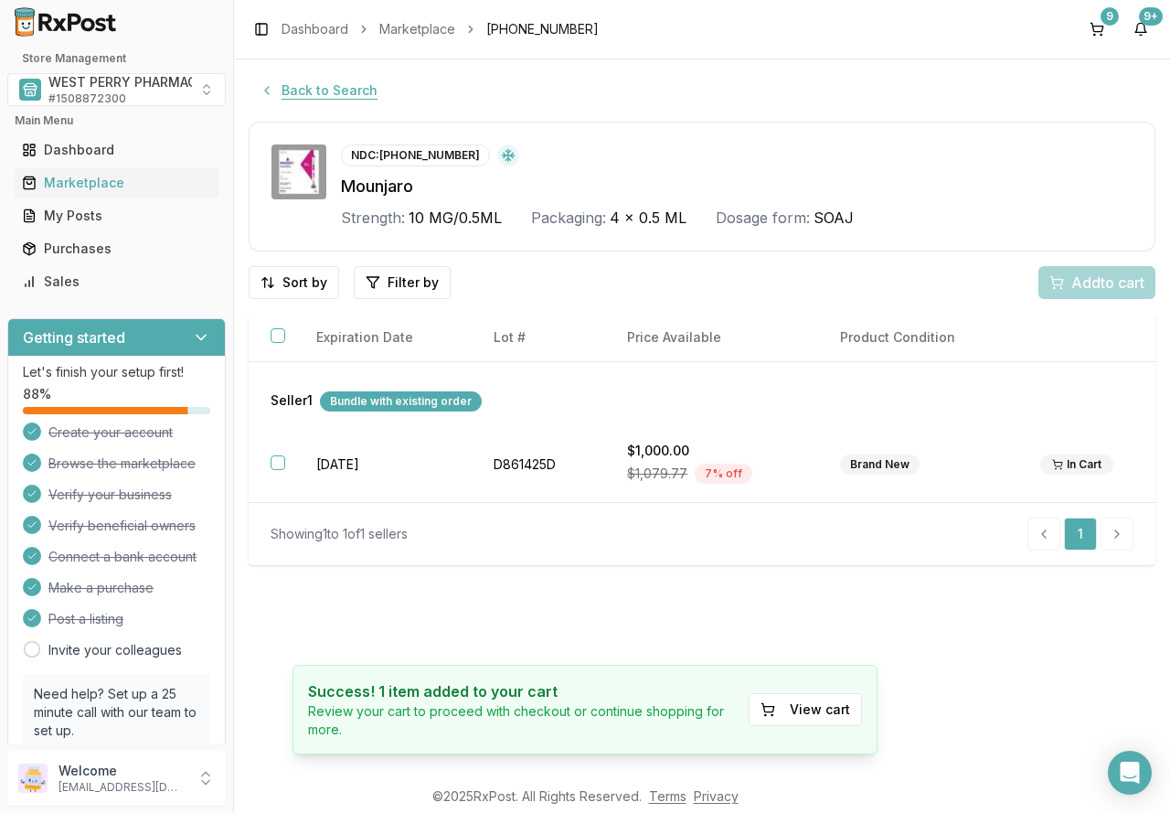
click at [315, 86] on button "Back to Search" at bounding box center [319, 90] width 140 height 33
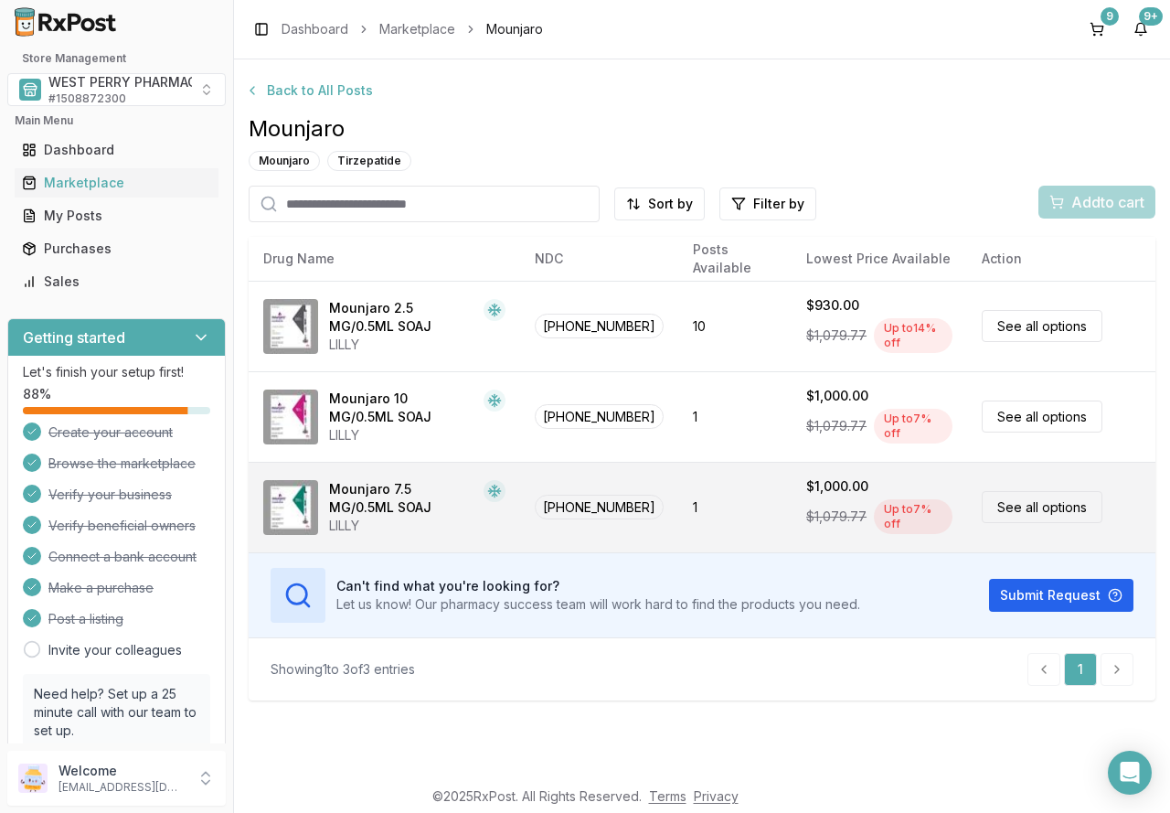
click at [399, 506] on div "Mounjaro 7.5 MG/0.5ML SOAJ" at bounding box center [402, 498] width 147 height 37
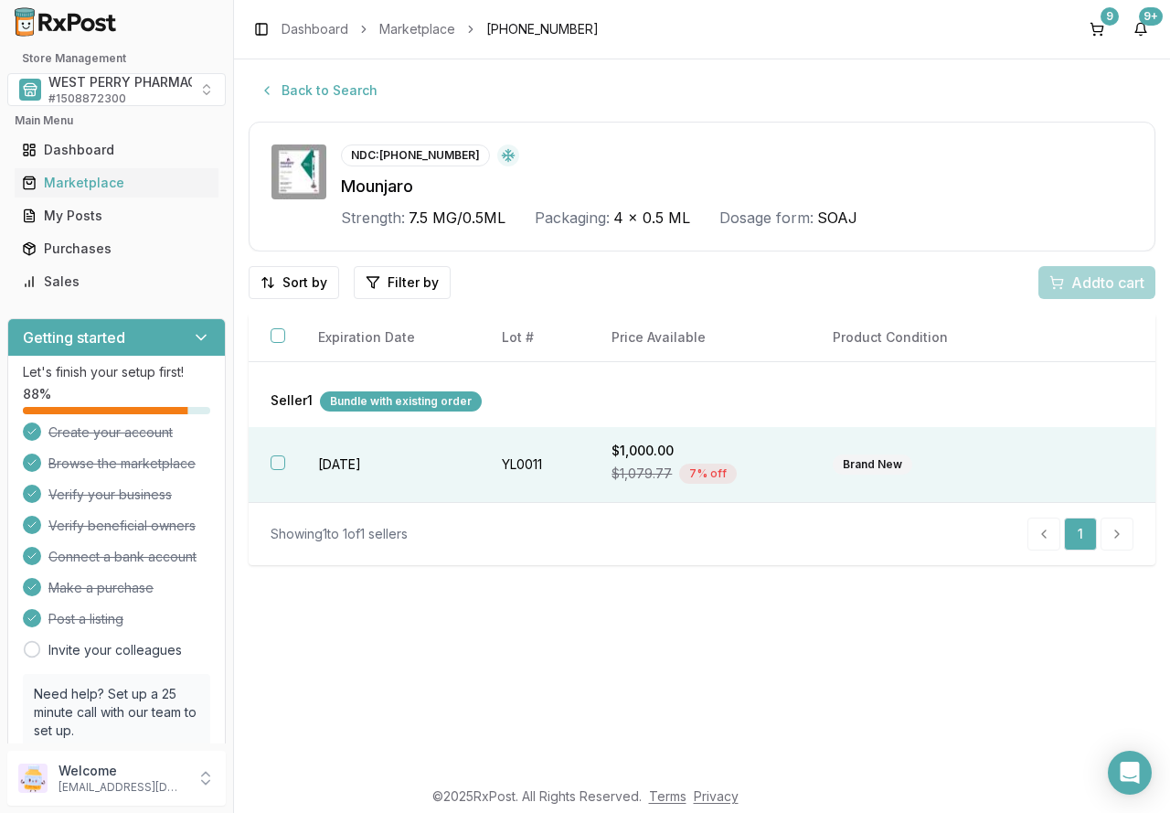
click at [393, 464] on td "[DATE]" at bounding box center [388, 465] width 184 height 76
click at [1051, 275] on div "Add 1 to cart" at bounding box center [1093, 283] width 101 height 22
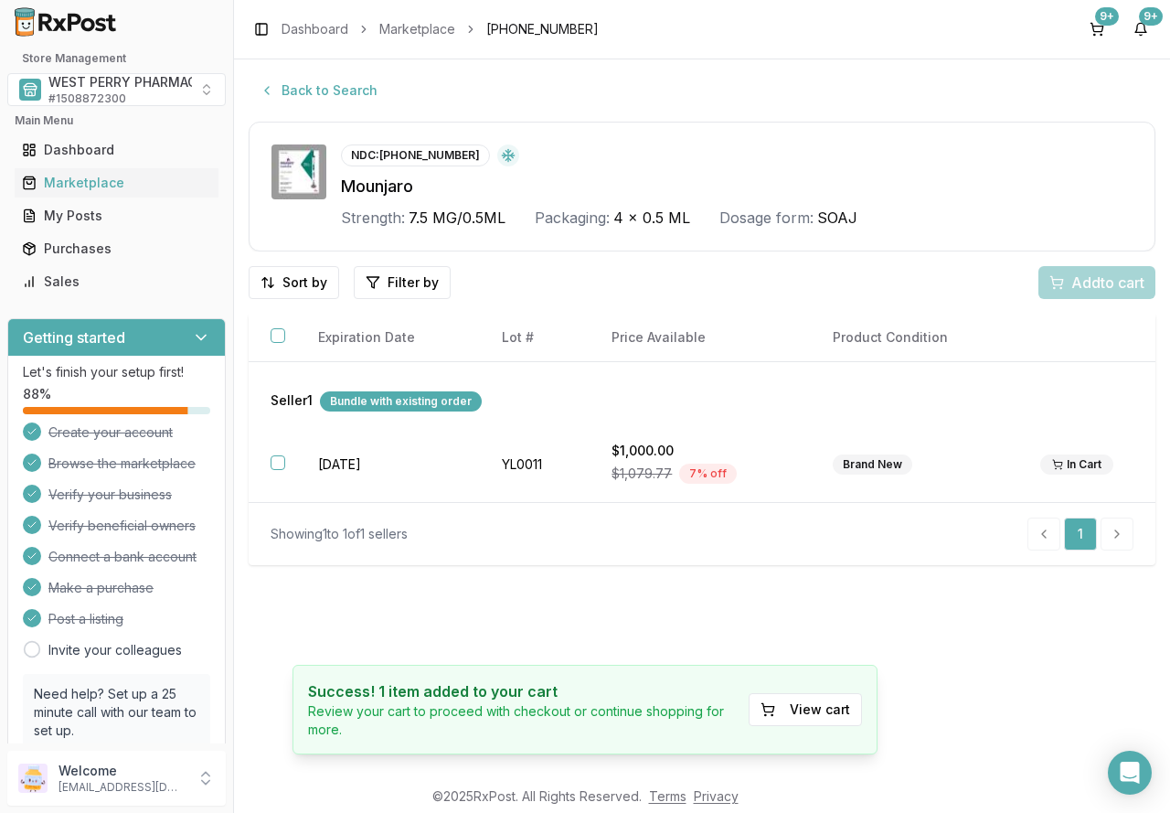
drag, startPoint x: 354, startPoint y: 96, endPoint x: 49, endPoint y: 124, distance: 305.7
click at [353, 95] on button "Back to Search" at bounding box center [319, 90] width 140 height 33
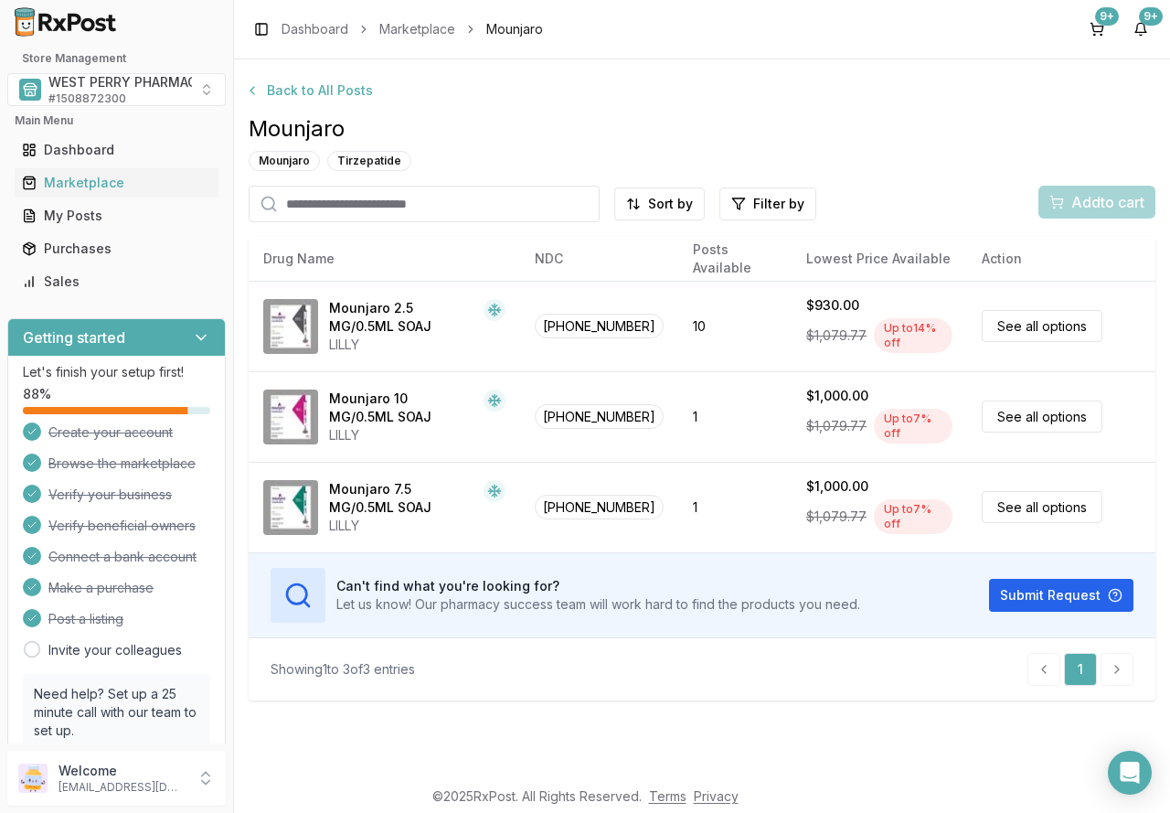
click at [388, 197] on input "search" at bounding box center [424, 204] width 351 height 37
type input "*******"
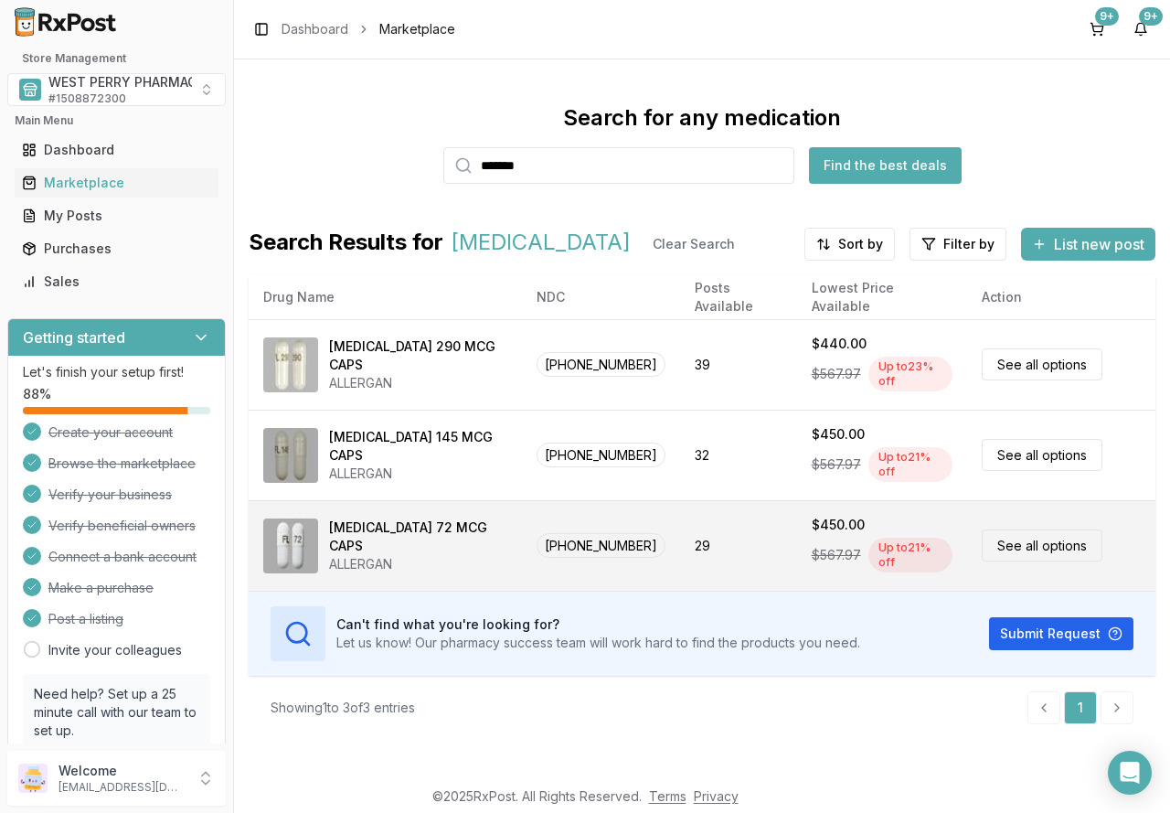
click at [389, 522] on div "[MEDICAL_DATA] 72 MCG CAPS" at bounding box center [418, 536] width 178 height 37
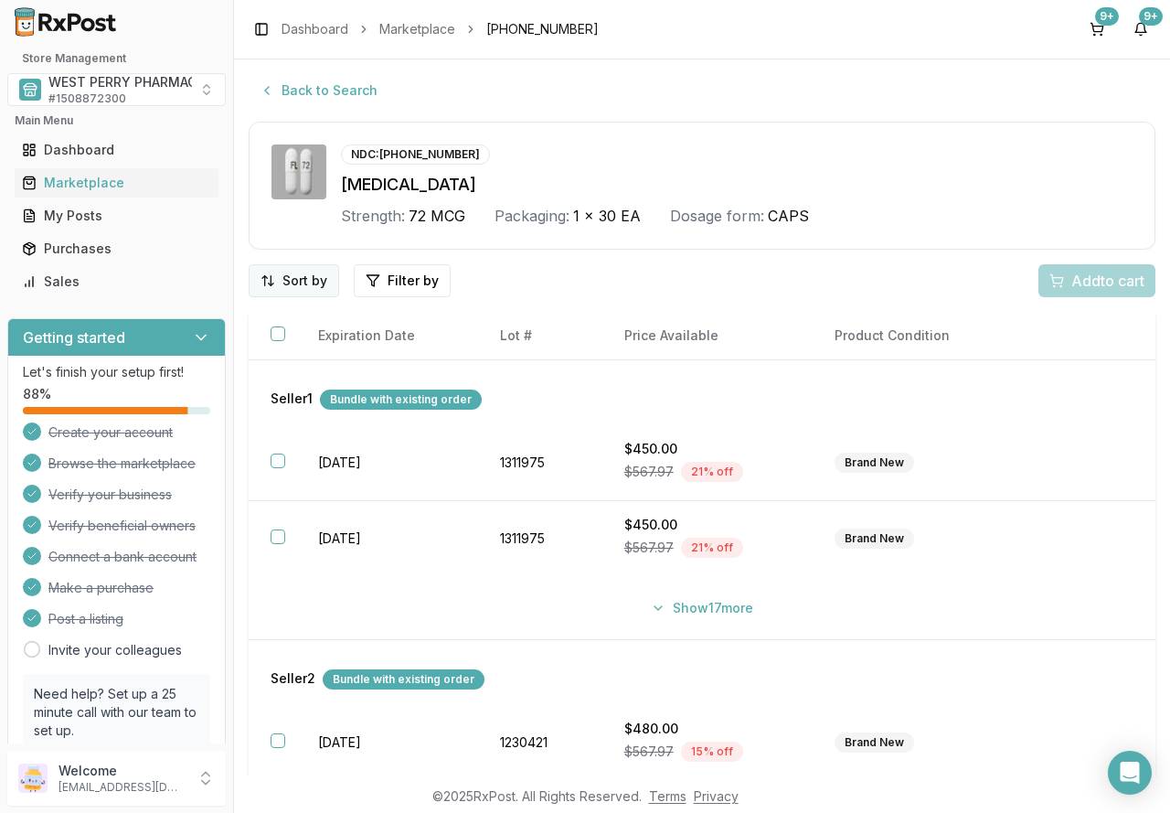
click at [299, 277] on html "Store Management WEST PERRY PHARMACY INC # 1508872300 Main Menu Dashboard Marke…" at bounding box center [585, 406] width 1170 height 813
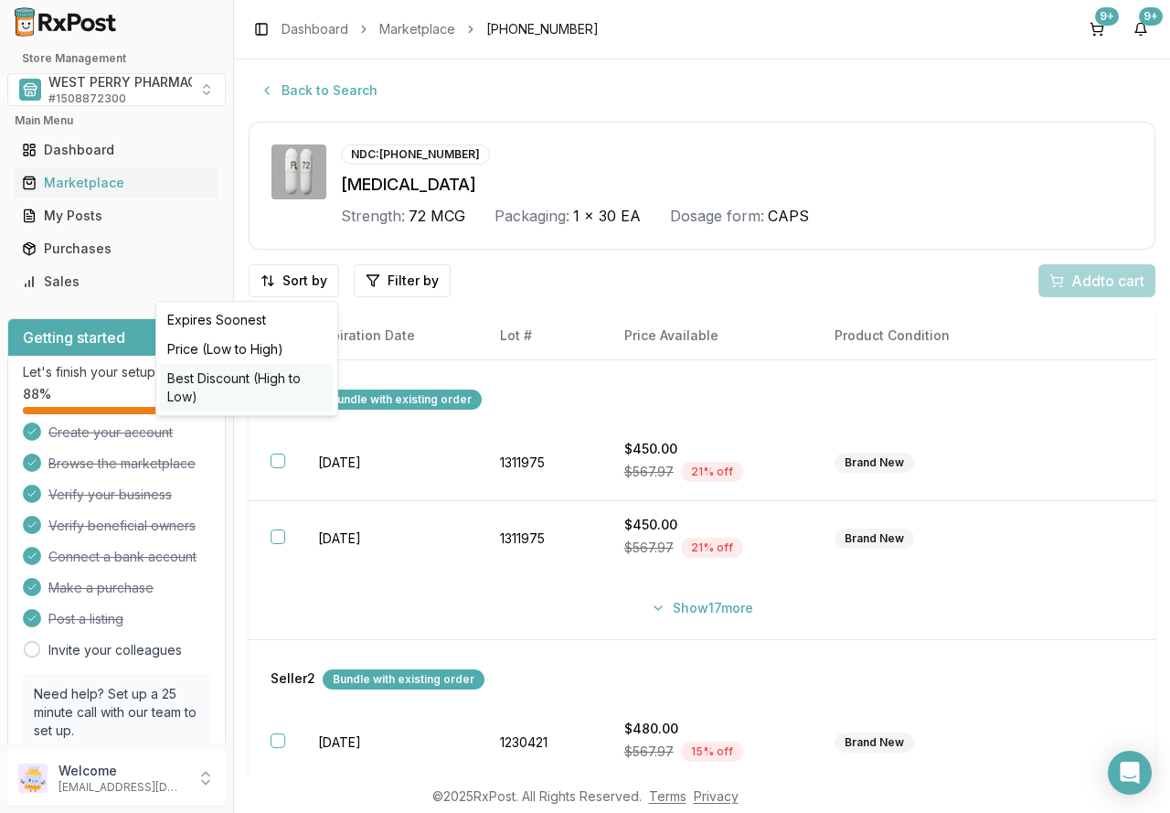
click at [289, 383] on div "Best Discount (High to Low)" at bounding box center [247, 388] width 174 height 48
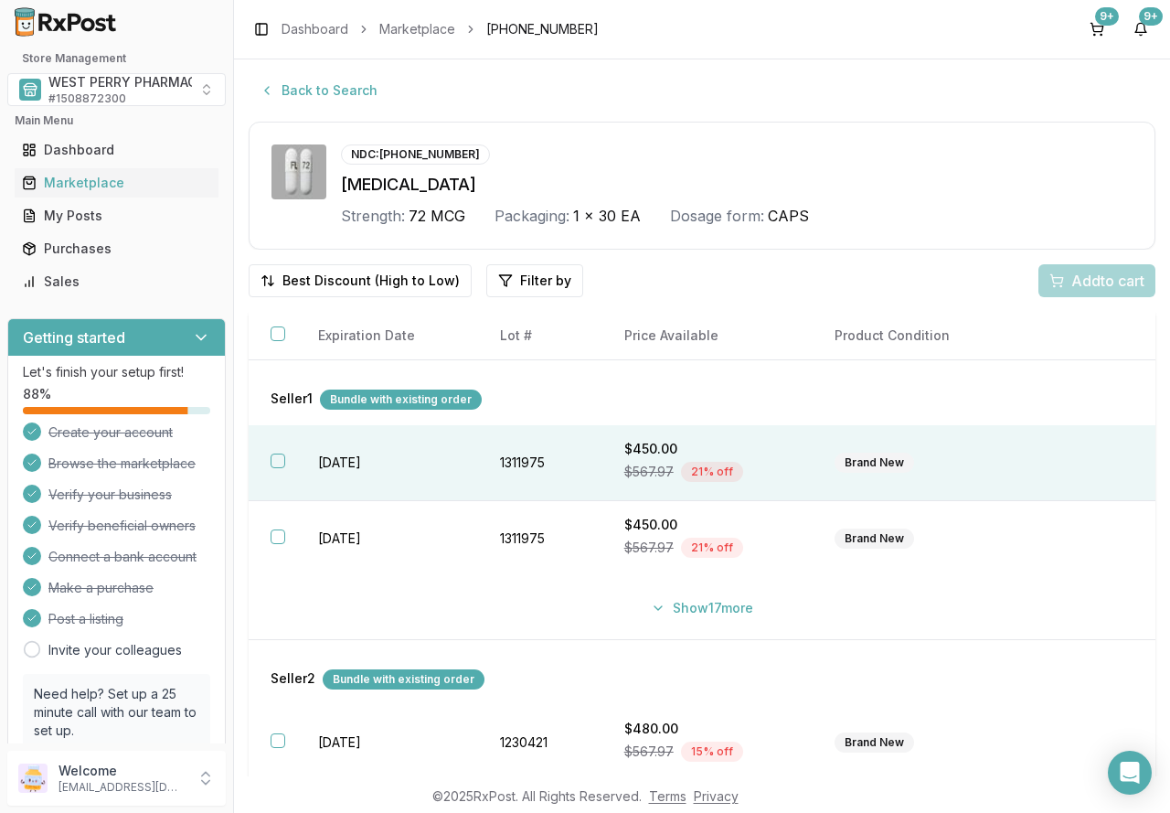
click at [325, 468] on td "[DATE]" at bounding box center [387, 463] width 182 height 76
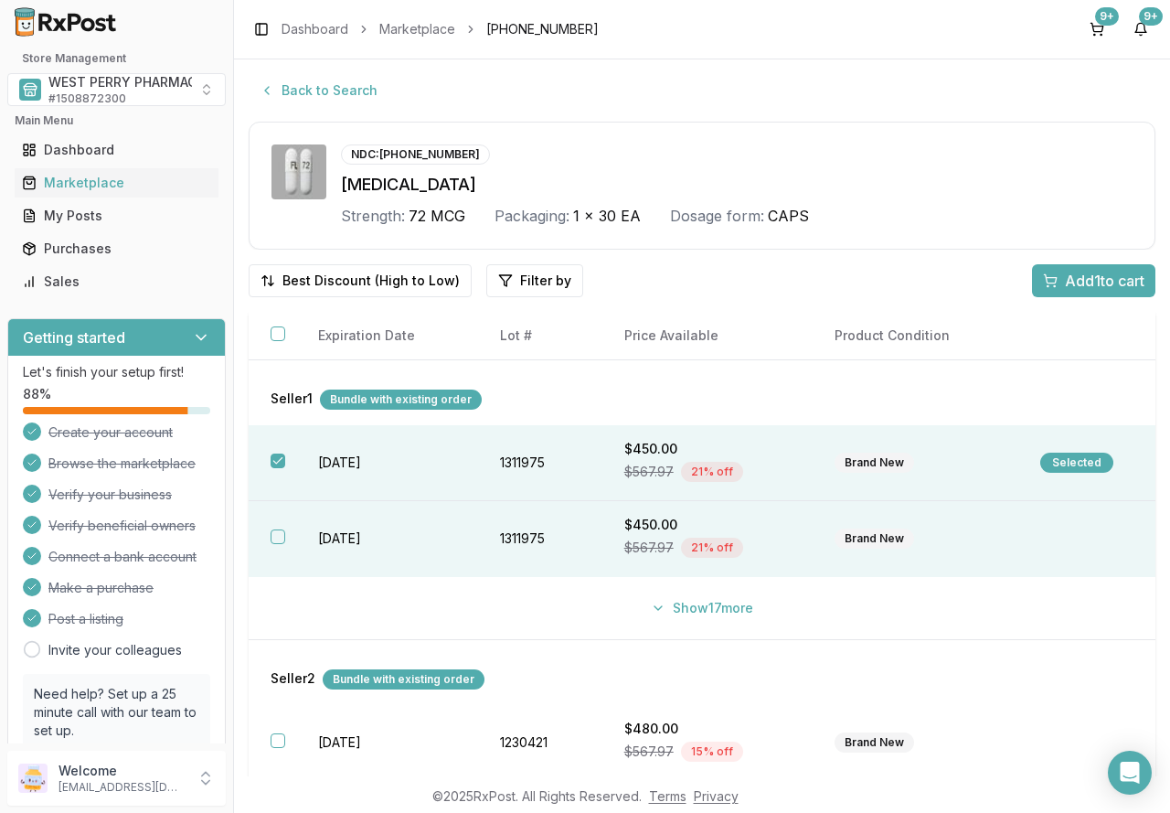
click at [334, 529] on td "[DATE]" at bounding box center [387, 539] width 182 height 76
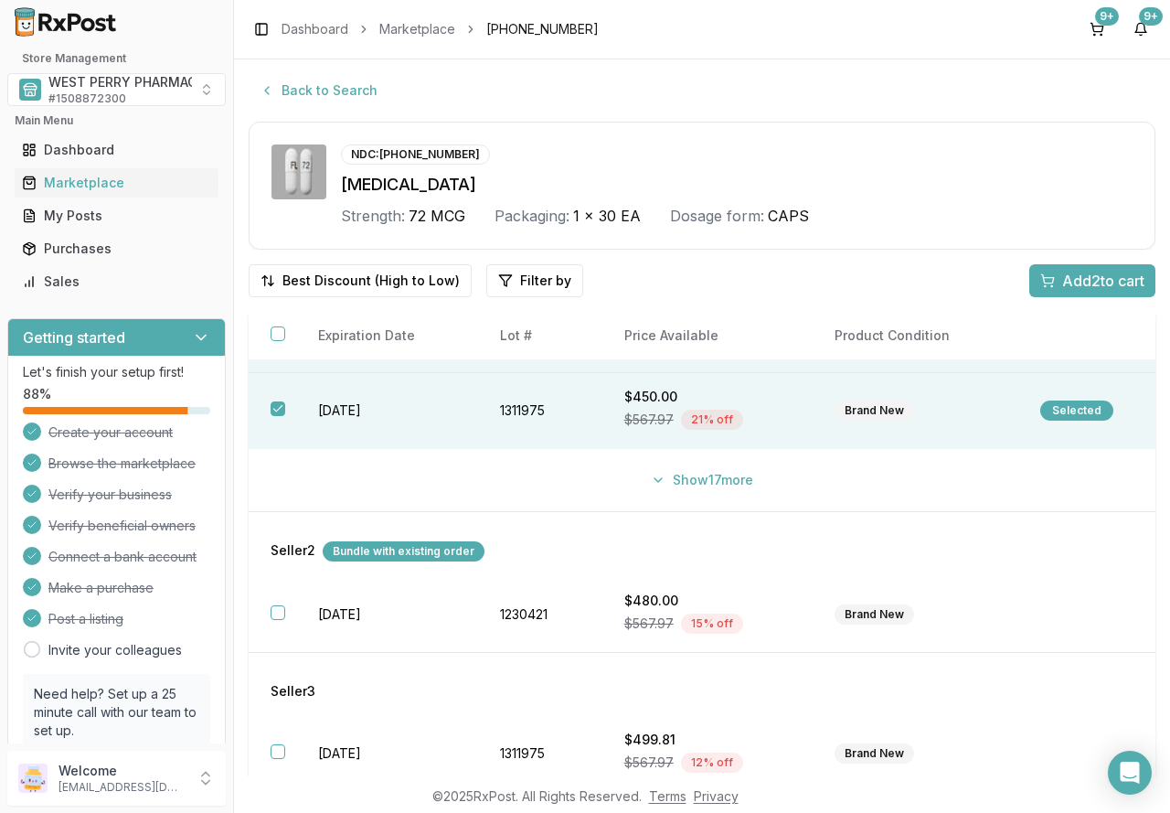
scroll to position [183, 0]
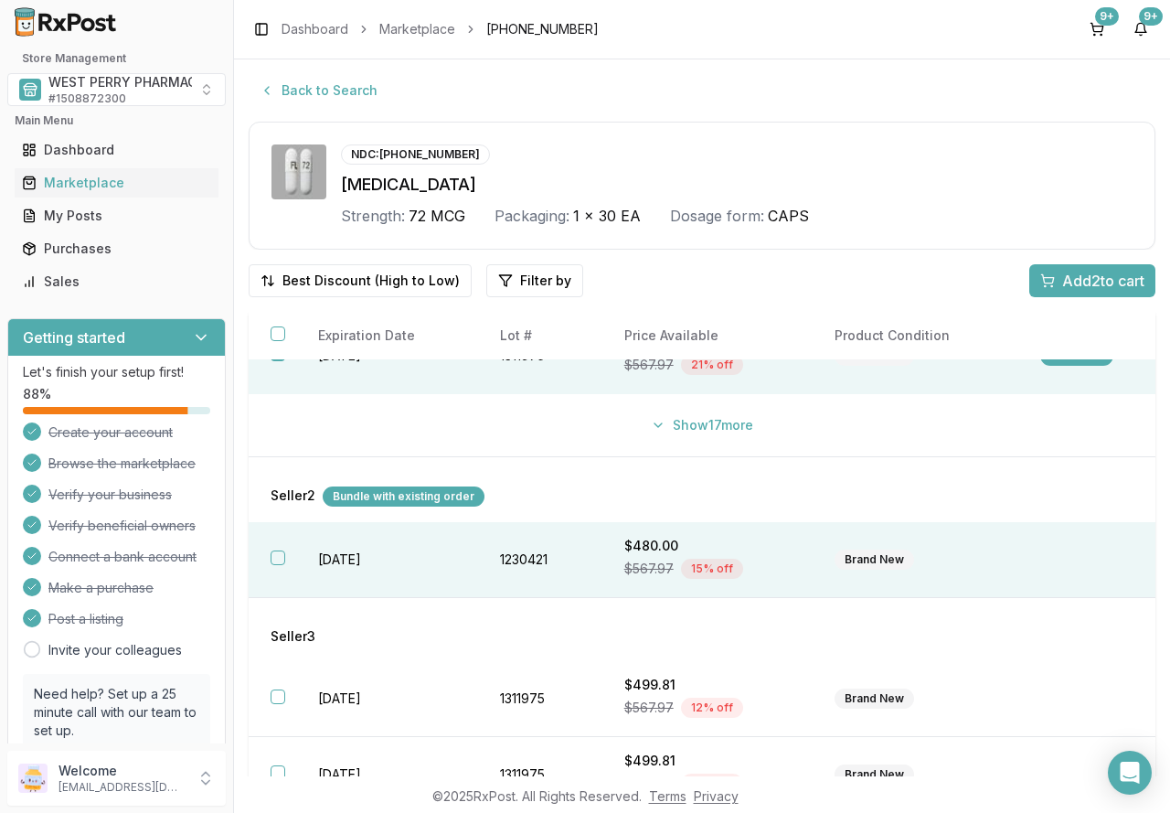
click at [377, 556] on td "[DATE]" at bounding box center [387, 560] width 182 height 76
click at [1081, 285] on span "Add 3 to cart" at bounding box center [1103, 281] width 82 height 22
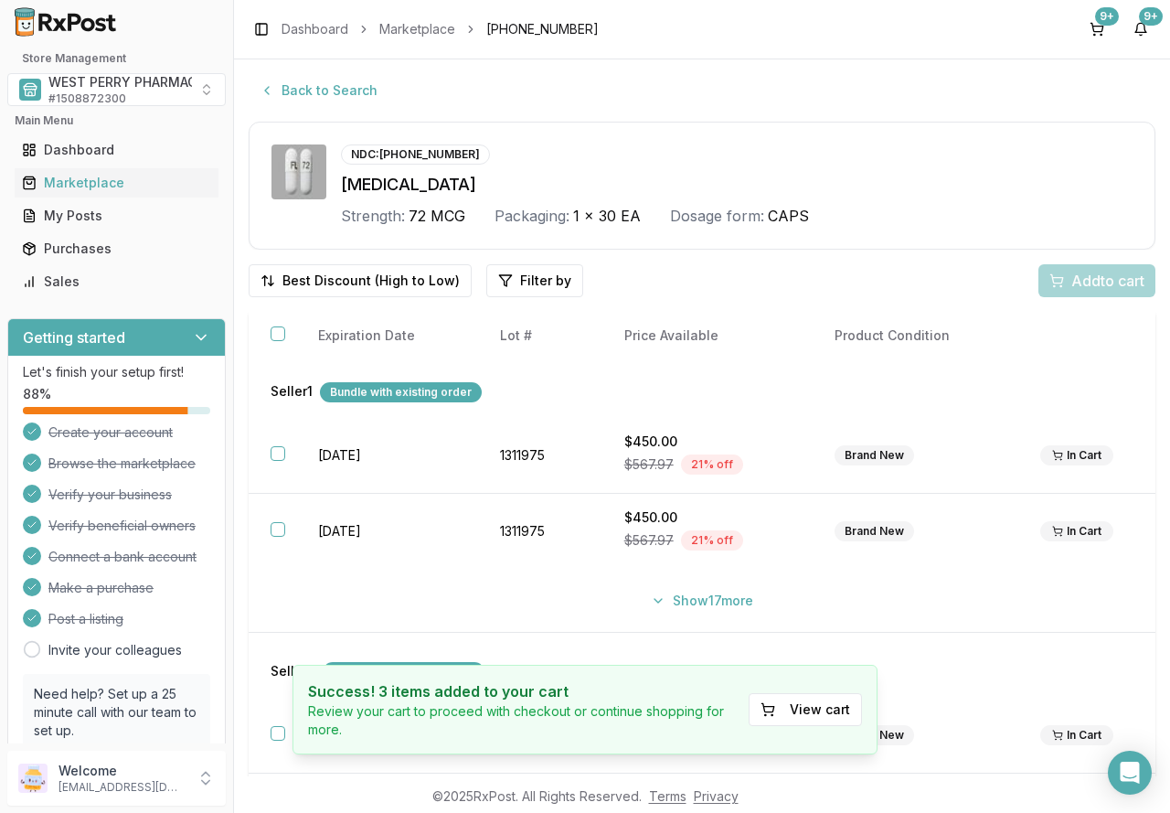
scroll to position [0, 0]
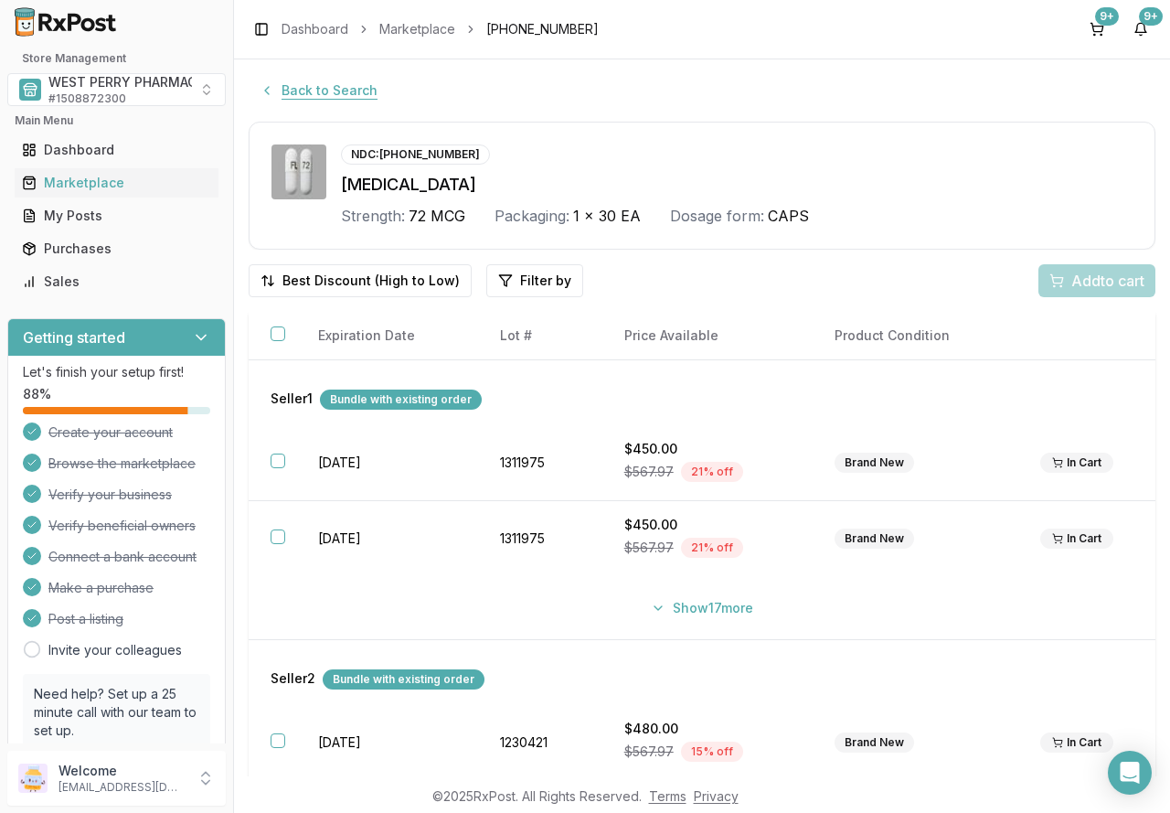
click at [332, 84] on button "Back to Search" at bounding box center [319, 90] width 140 height 33
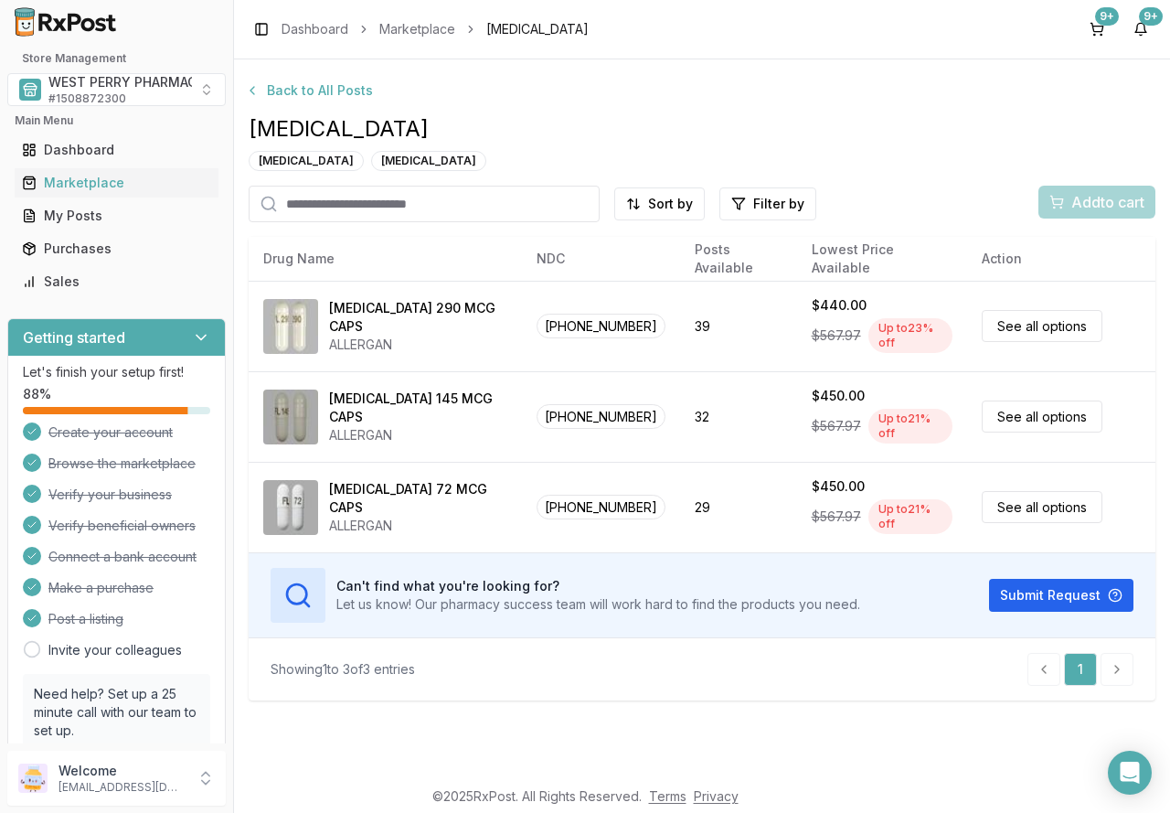
click at [365, 206] on input "search" at bounding box center [424, 204] width 351 height 37
type input "**"
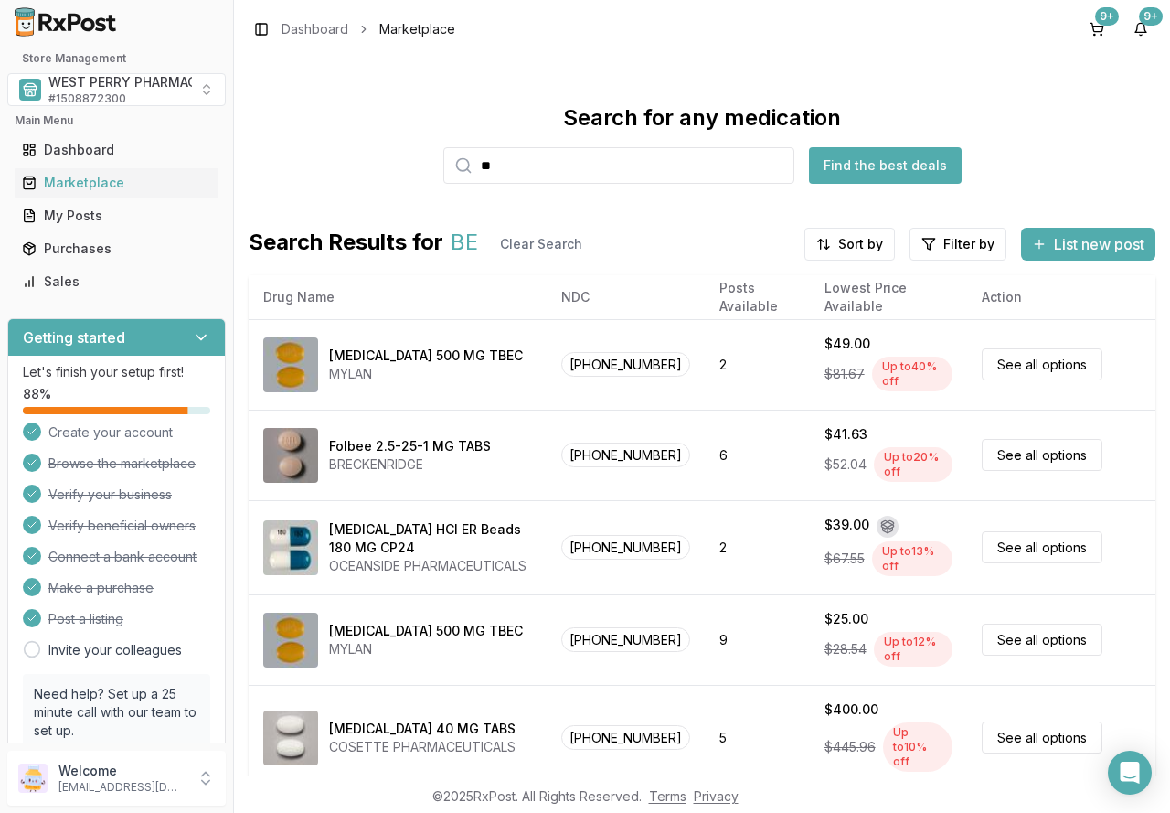
click at [515, 163] on input "**" at bounding box center [618, 165] width 351 height 37
type input "*******"
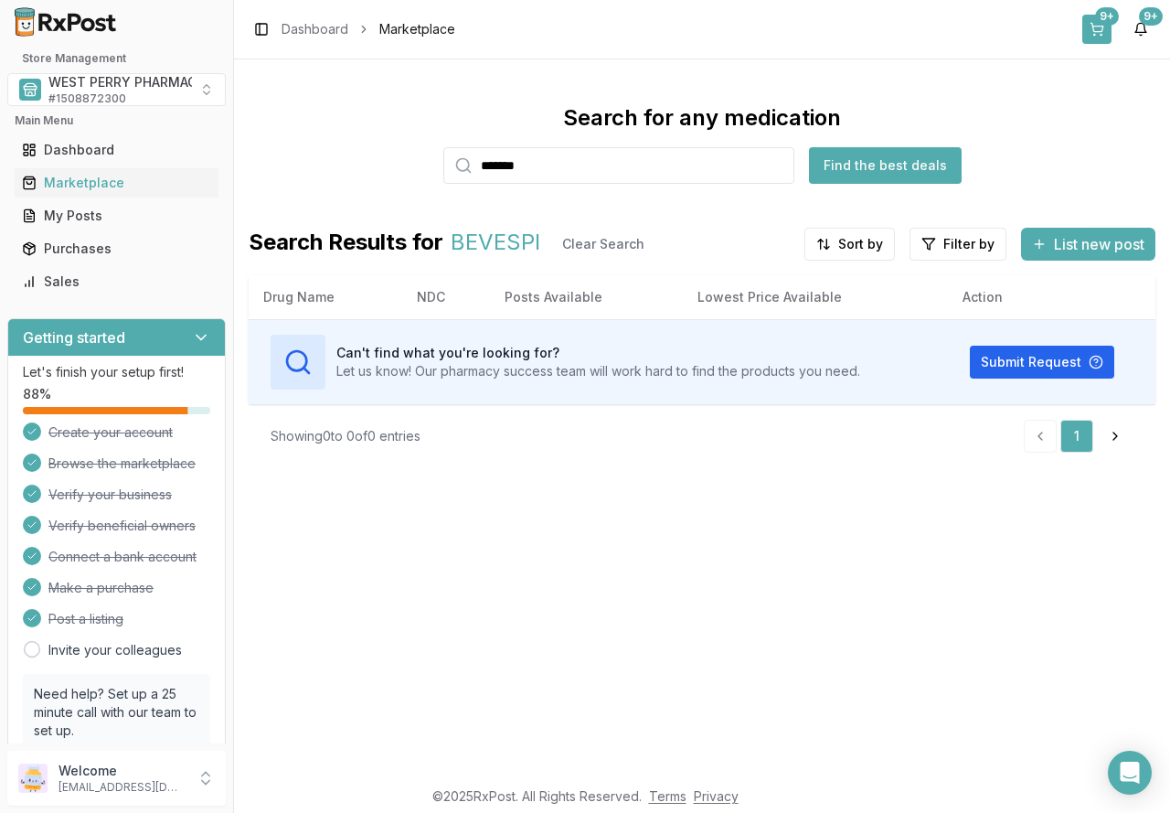
click at [1095, 25] on button "9+" at bounding box center [1096, 29] width 29 height 29
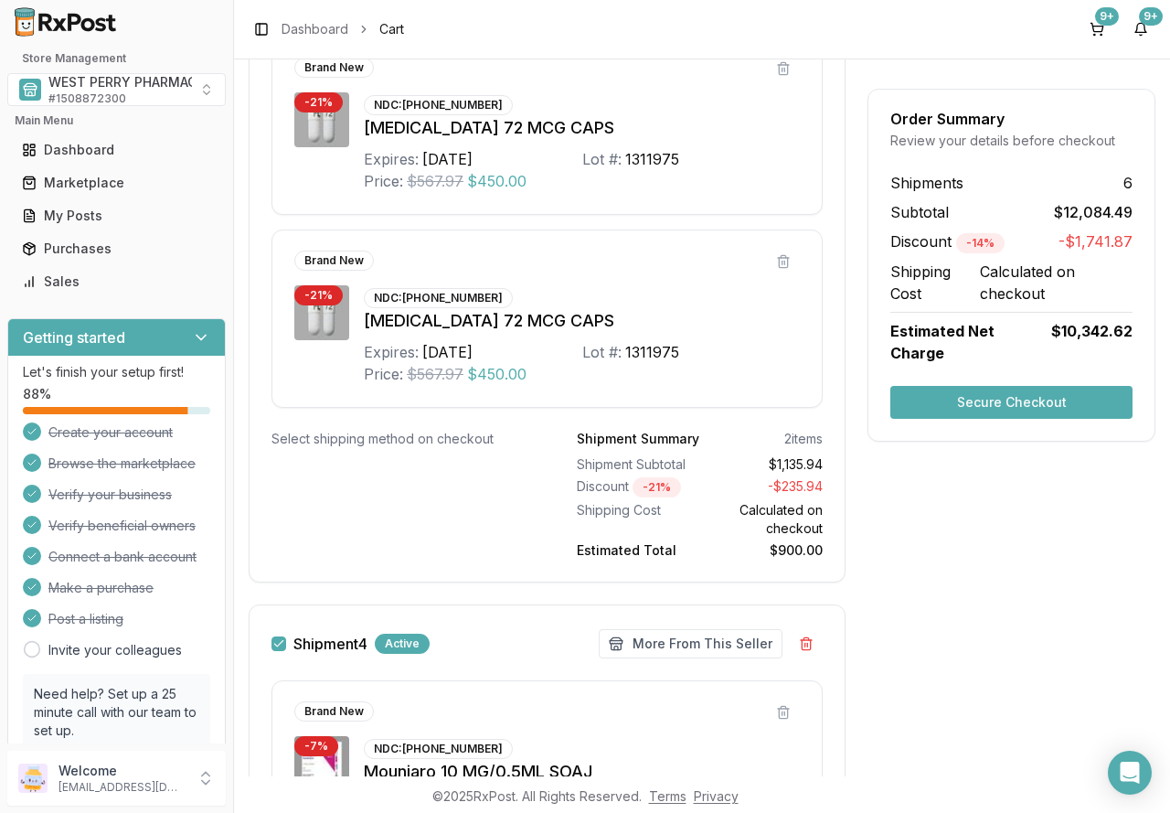
scroll to position [2194, 0]
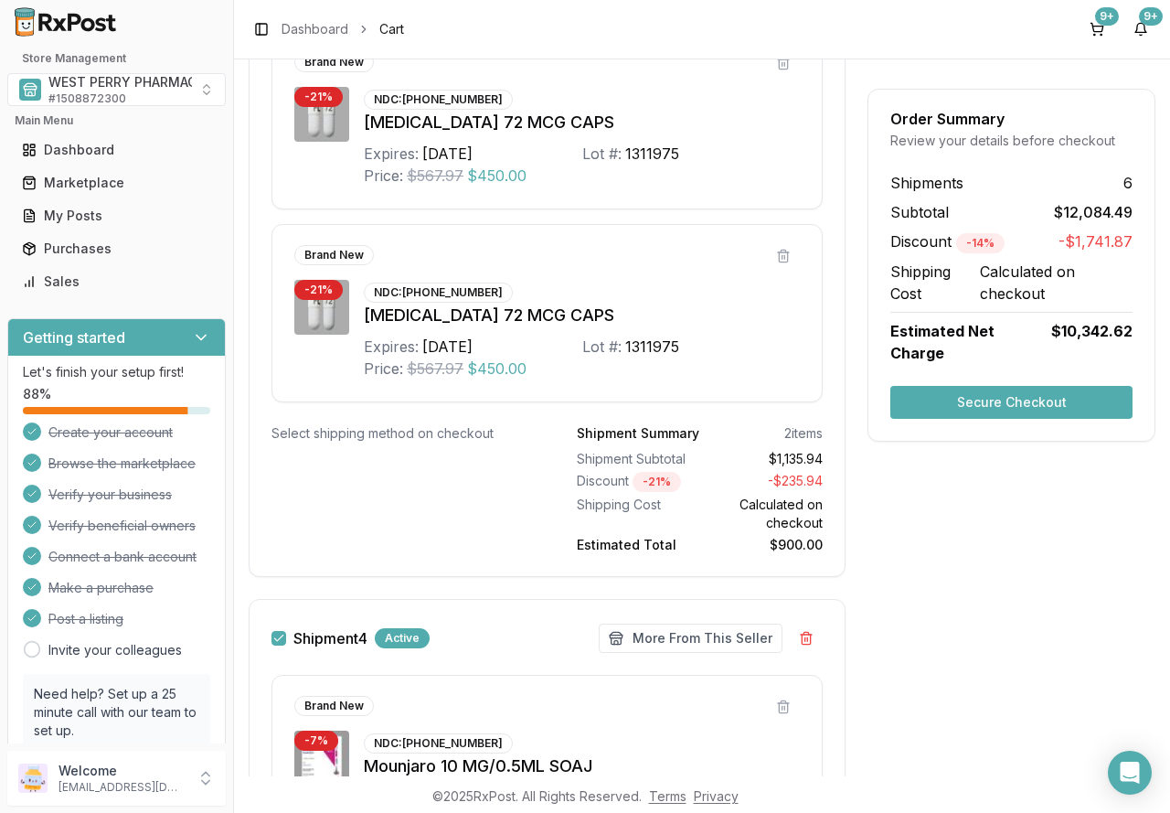
click at [973, 387] on button "Secure Checkout" at bounding box center [1011, 402] width 242 height 33
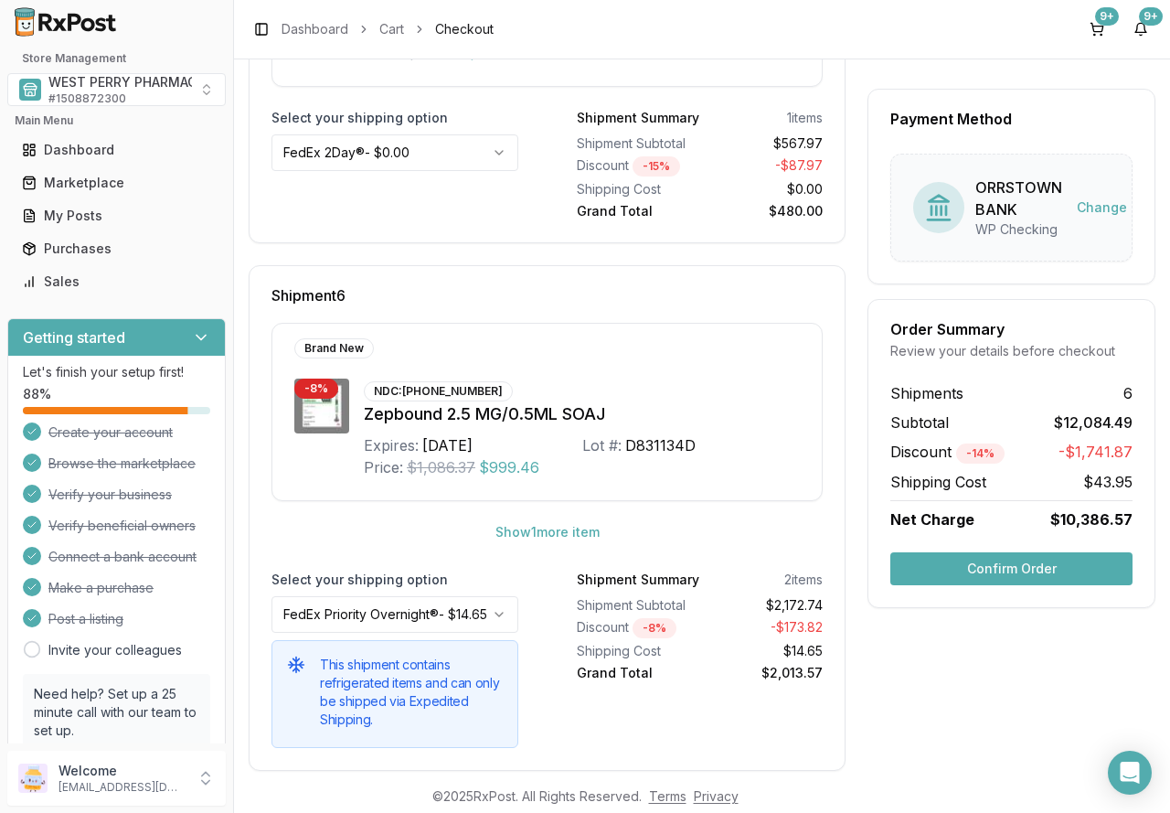
scroll to position [2487, 0]
click at [1004, 570] on button "Confirm Order" at bounding box center [1011, 568] width 242 height 33
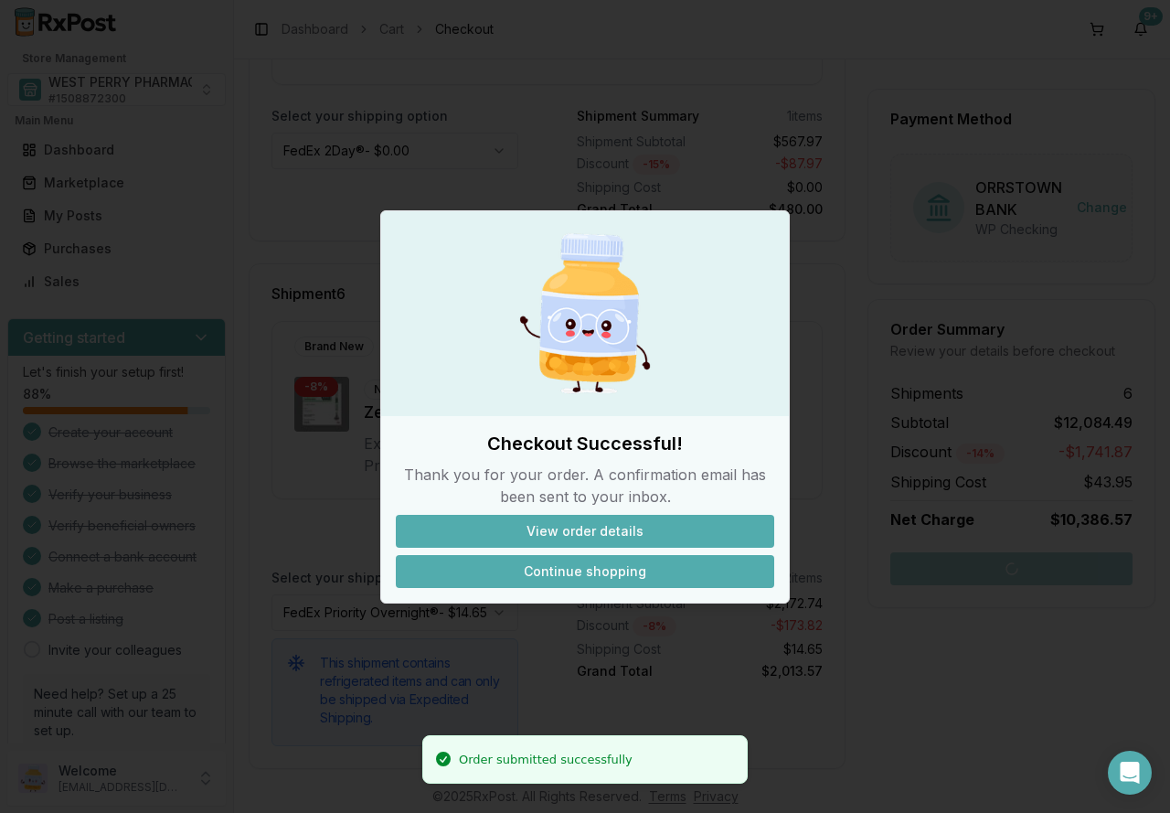
click at [597, 577] on button "Continue shopping" at bounding box center [585, 571] width 378 height 33
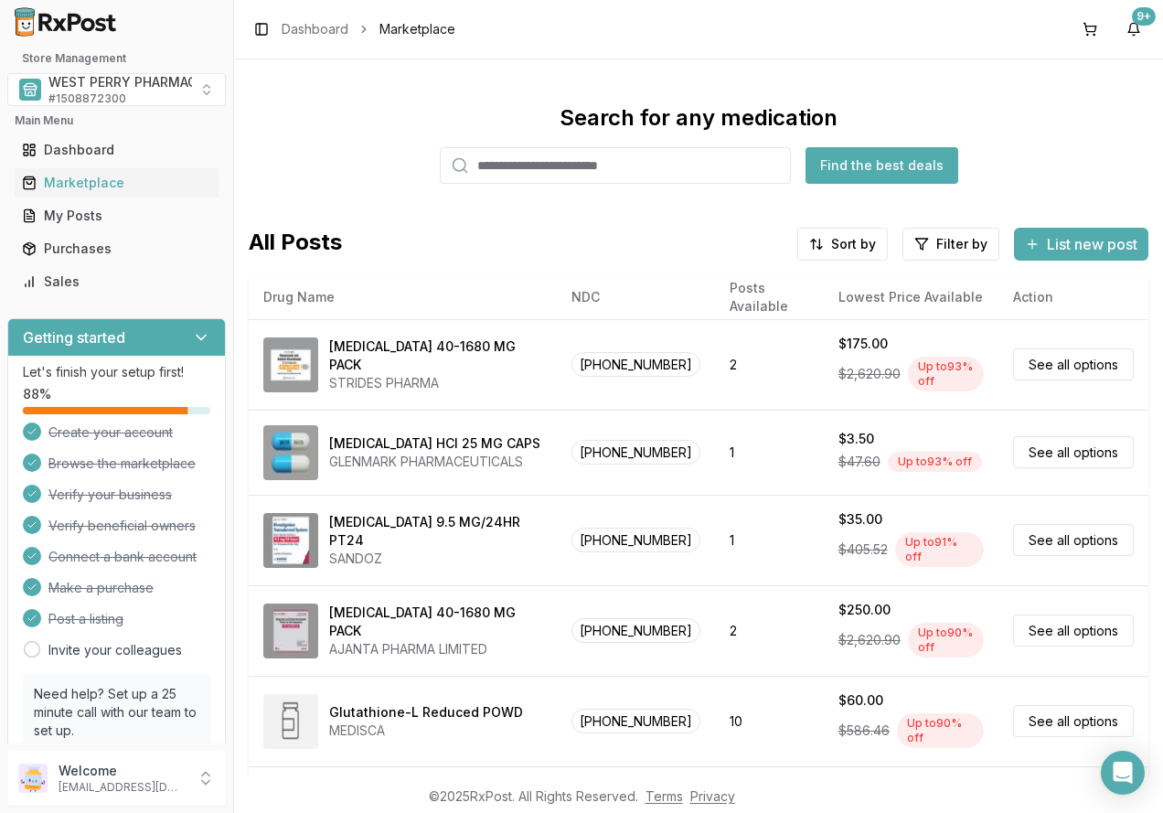
click at [553, 167] on input "search" at bounding box center [615, 165] width 351 height 37
type input "******"
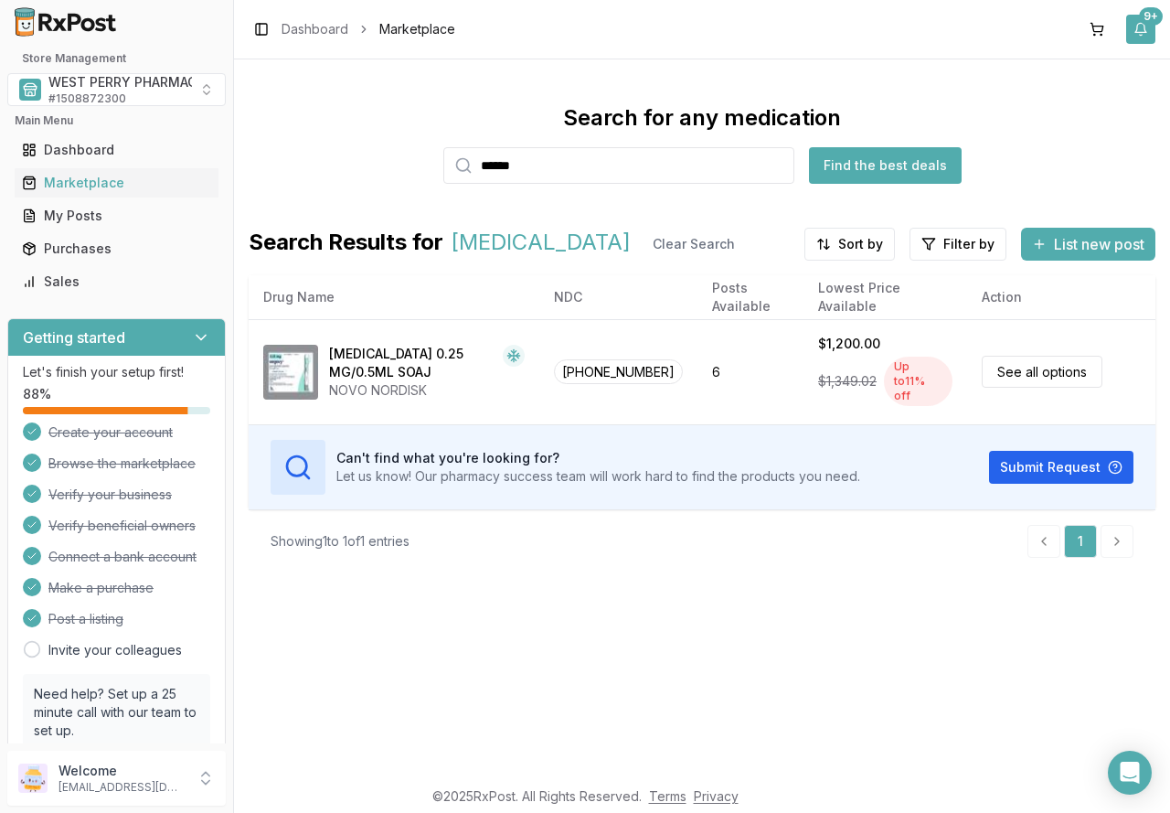
click at [1141, 29] on button "9+" at bounding box center [1140, 29] width 29 height 29
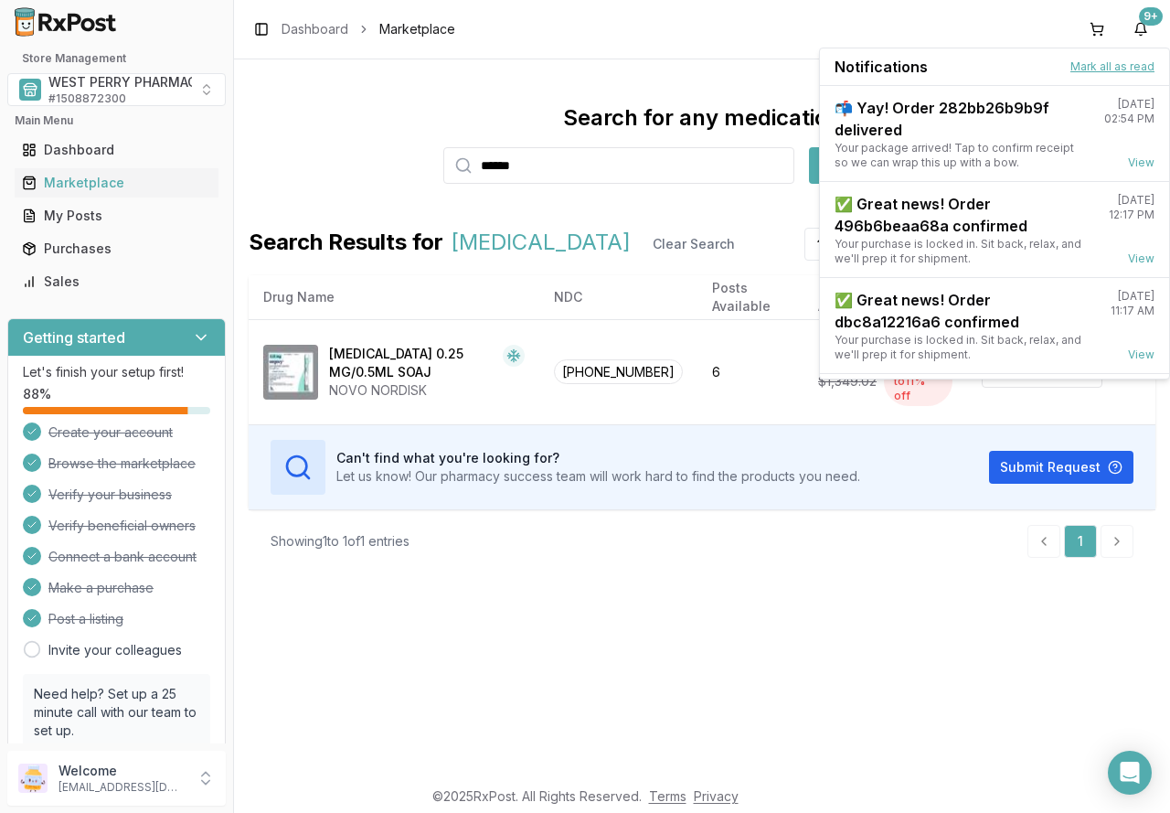
click at [1134, 63] on button "Mark all as read" at bounding box center [1112, 66] width 84 height 15
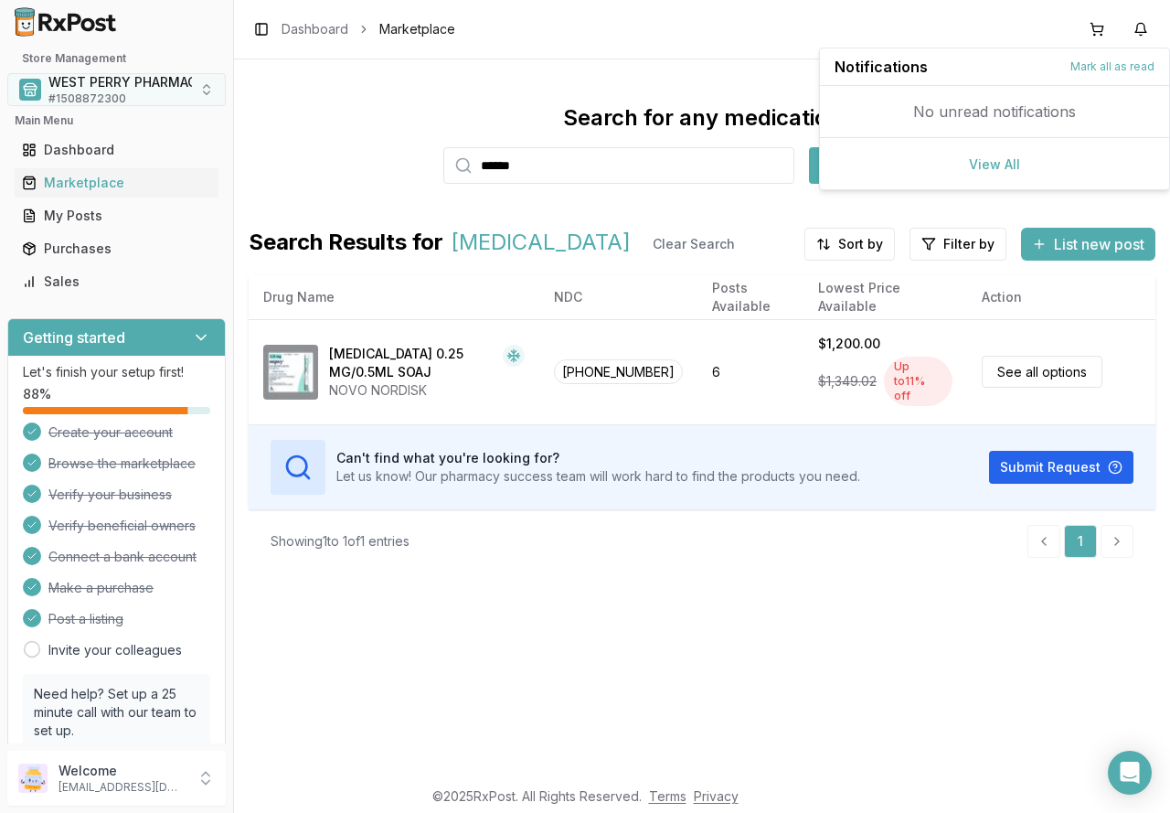
click at [106, 91] on span "WEST PERRY PHARMACY INC" at bounding box center [140, 82] width 184 height 18
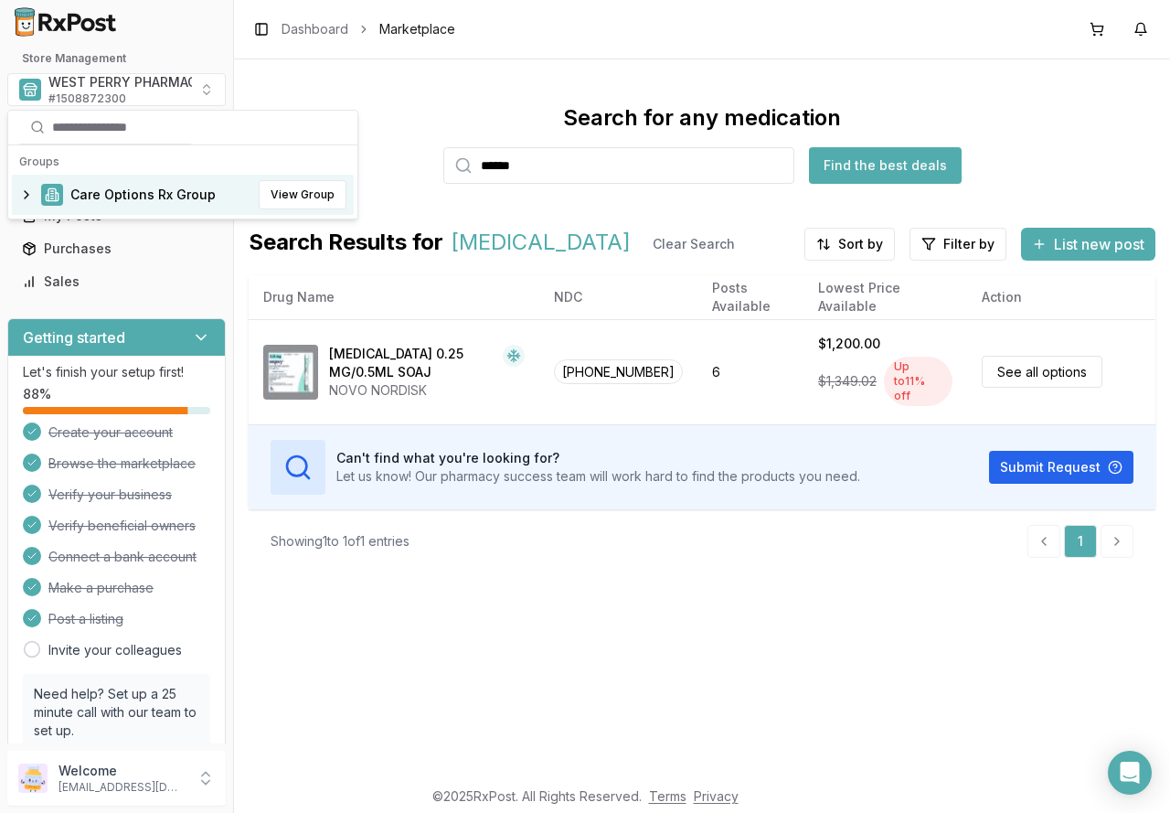
click at [102, 199] on span "Care Options Rx Group" at bounding box center [142, 195] width 145 height 18
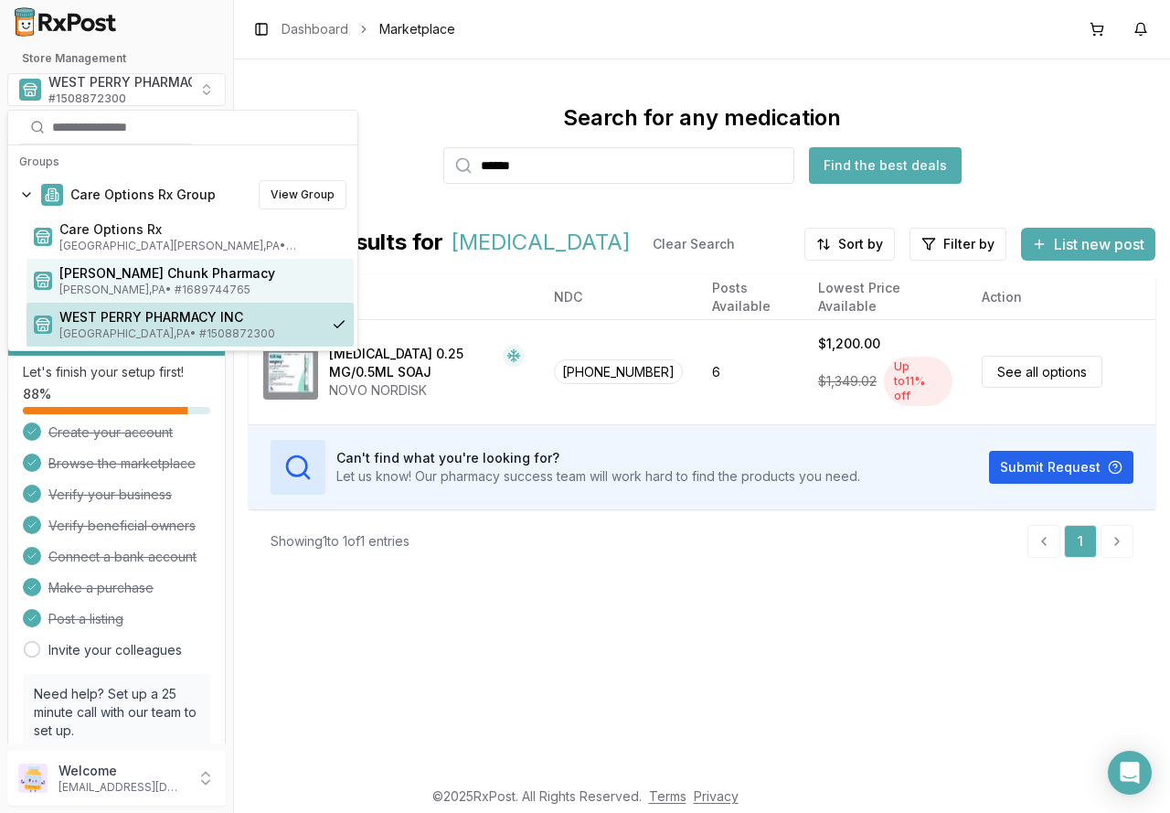
click at [111, 279] on span "[PERSON_NAME] Chunk Pharmacy" at bounding box center [202, 273] width 287 height 18
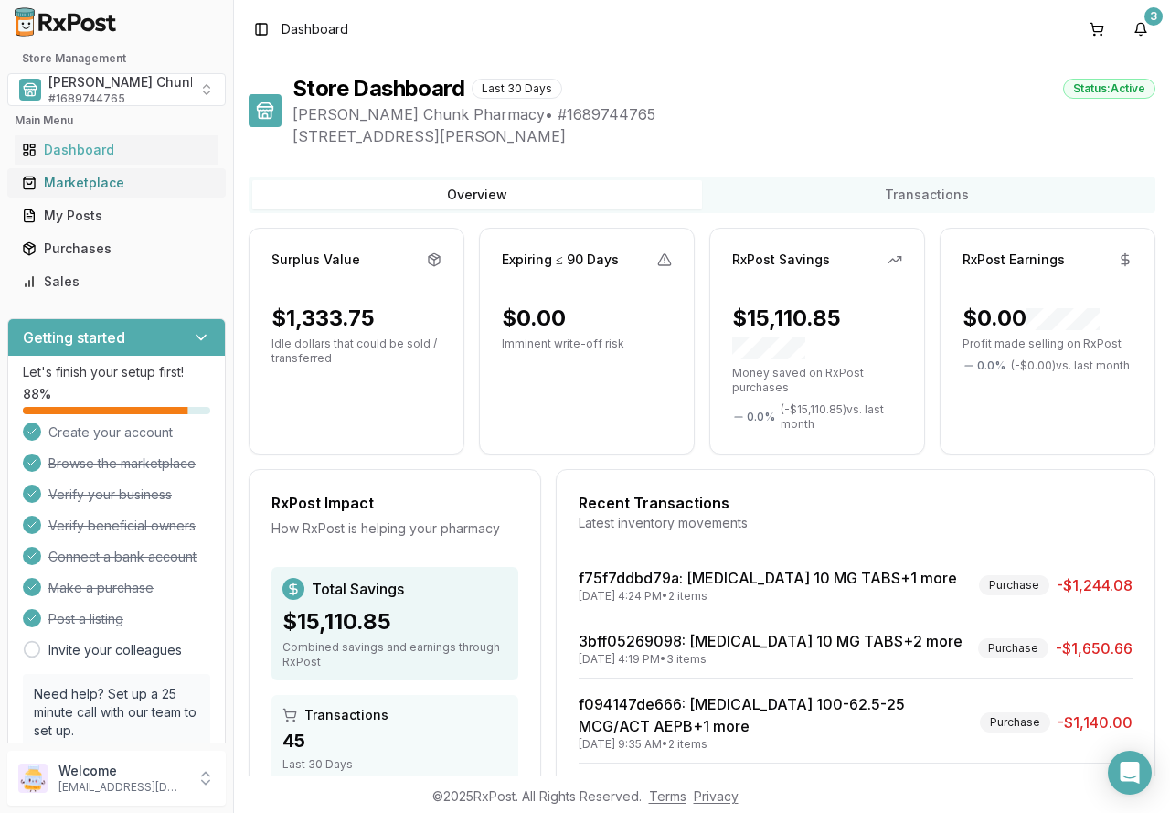
click at [87, 185] on div "Marketplace" at bounding box center [116, 183] width 189 height 18
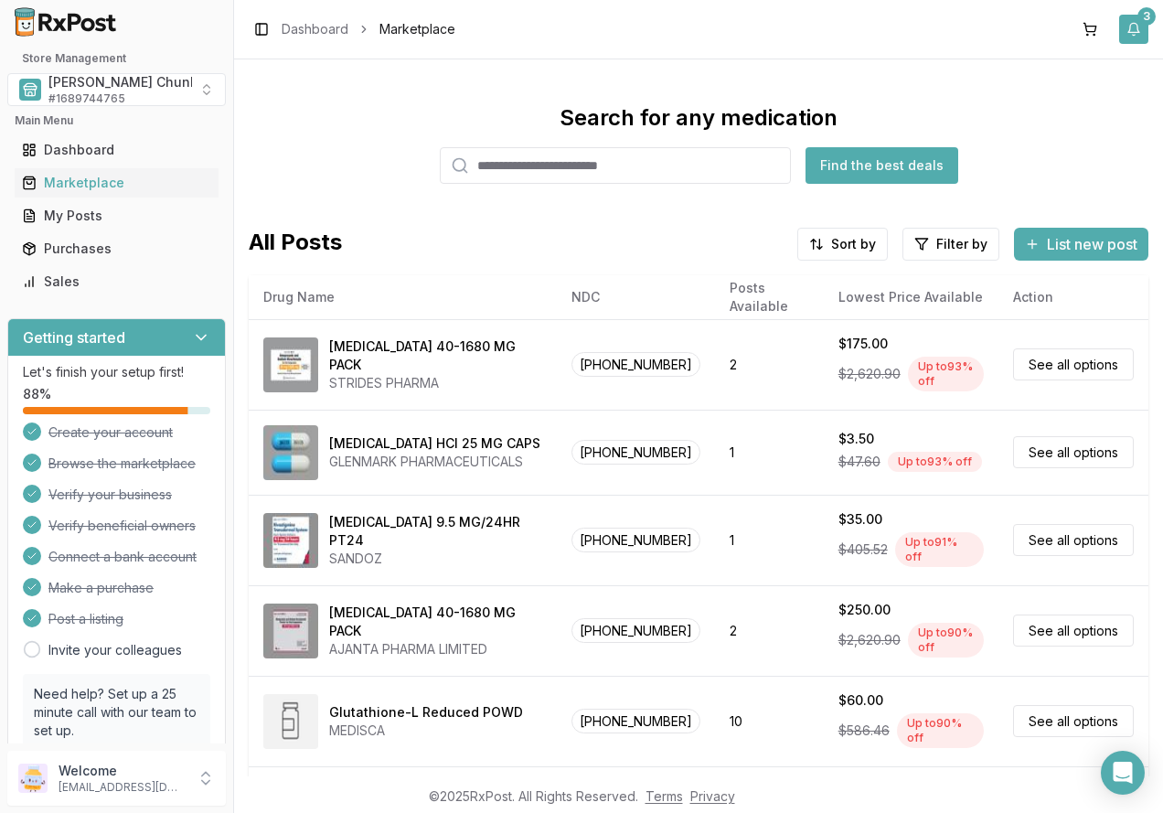
click at [1141, 29] on button "3" at bounding box center [1133, 29] width 29 height 29
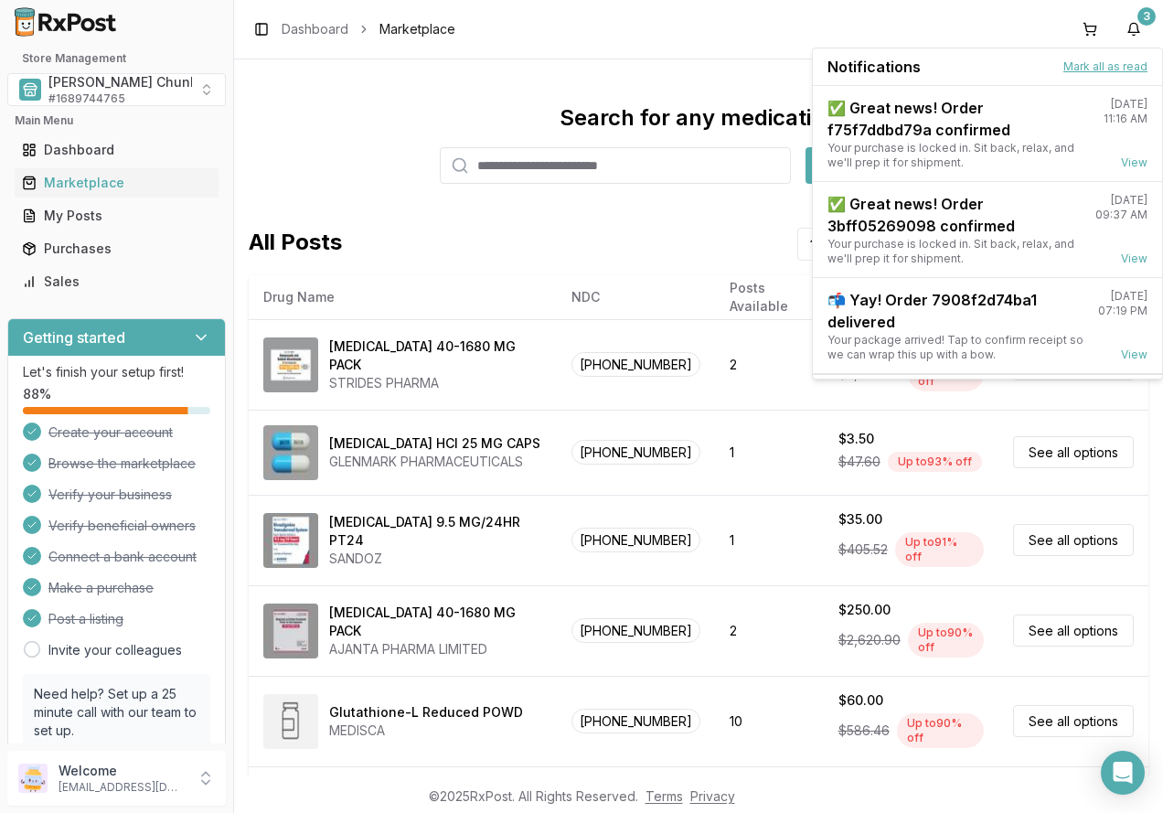
click at [1115, 65] on button "Mark all as read" at bounding box center [1105, 66] width 84 height 15
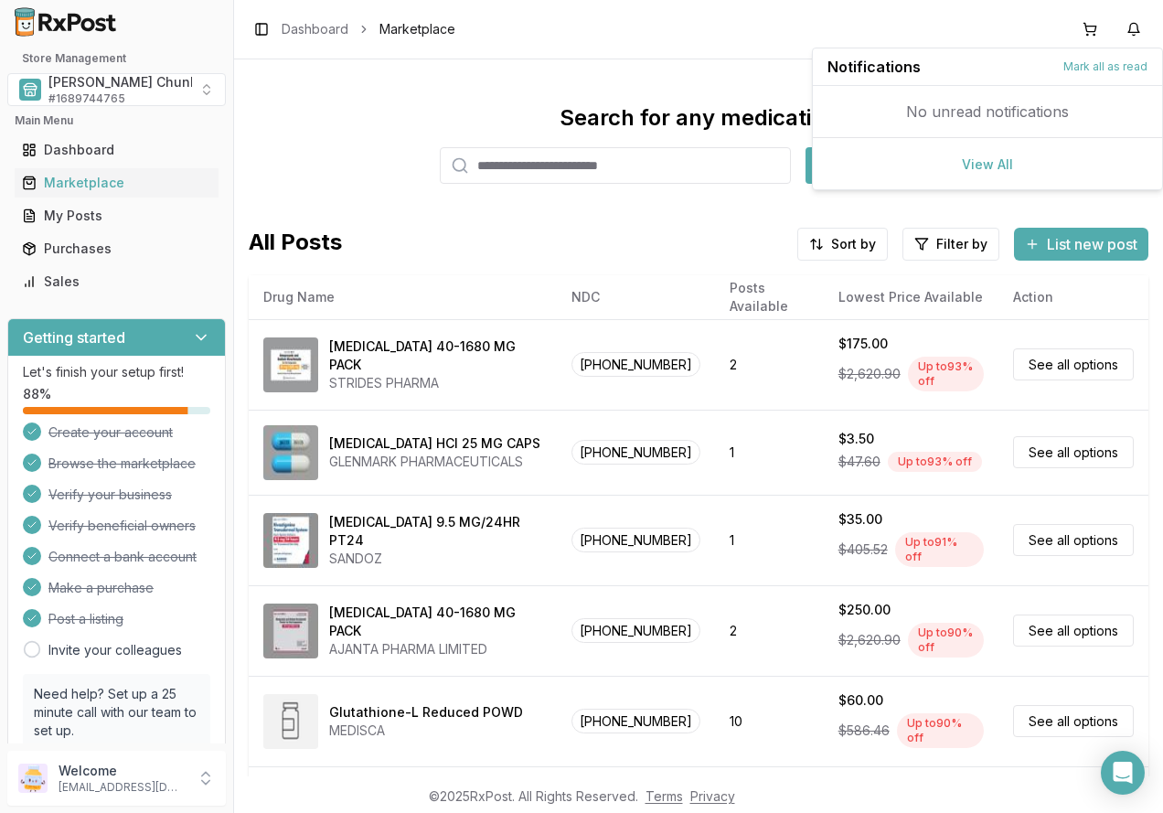
click at [615, 60] on div "Search for any medication Find the best deals All Posts Sort by Filter by List …" at bounding box center [698, 417] width 929 height 717
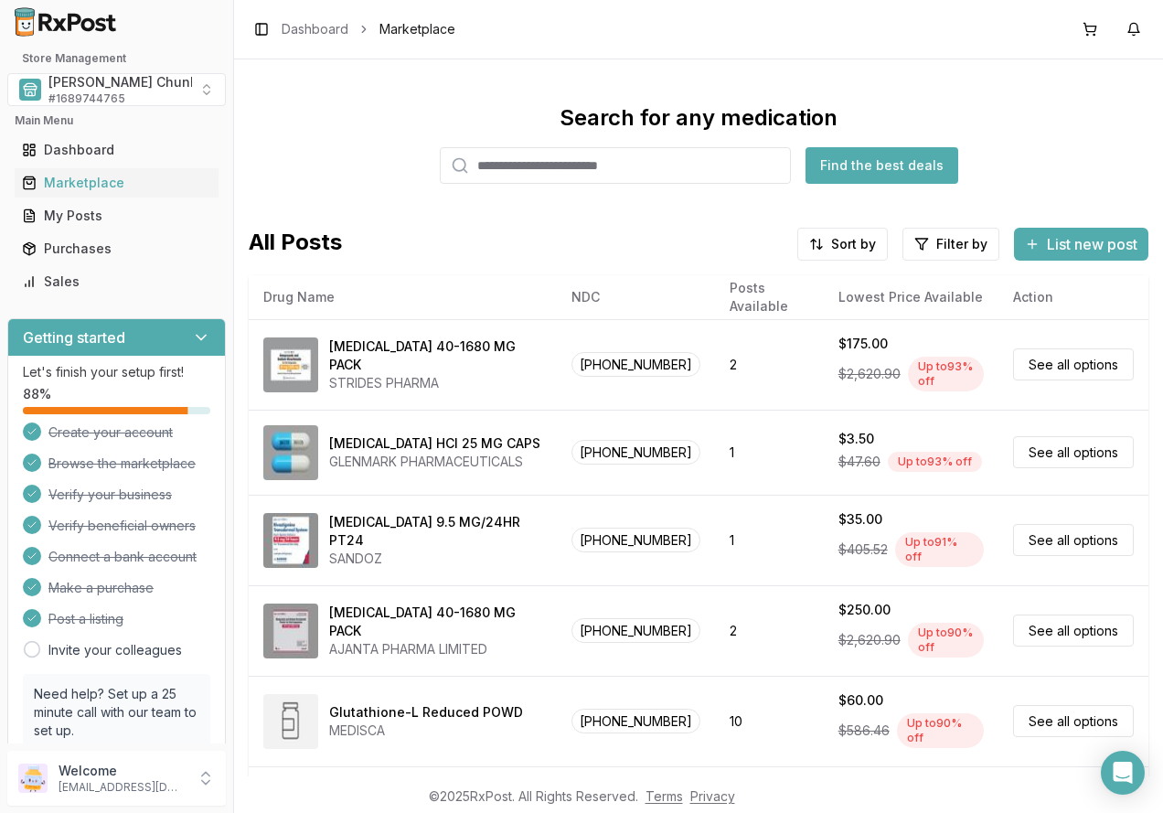
click at [591, 169] on input "search" at bounding box center [615, 165] width 351 height 37
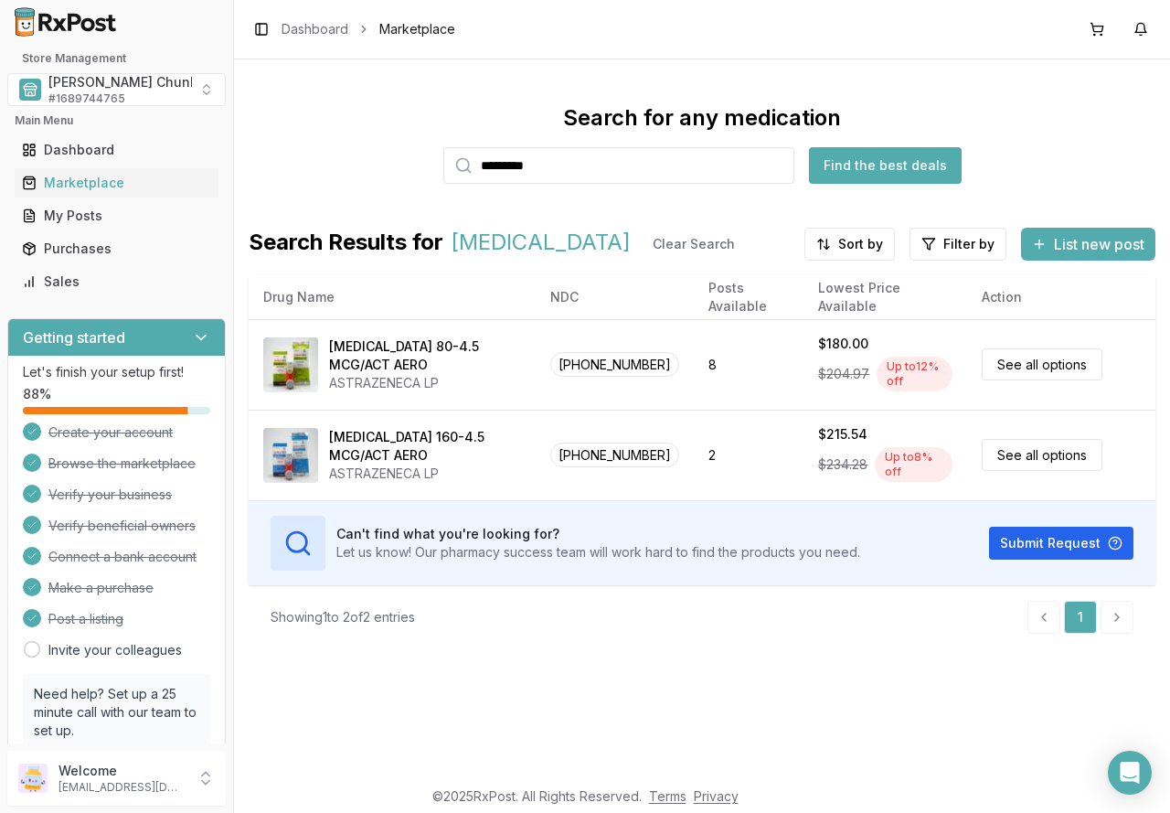
drag, startPoint x: 463, startPoint y: 165, endPoint x: 388, endPoint y: 165, distance: 75.9
click at [388, 165] on div "Search for any medication ********* Find the best deals" at bounding box center [702, 143] width 907 height 80
click at [630, 154] on input "*********" at bounding box center [618, 165] width 351 height 37
drag, startPoint x: 623, startPoint y: 165, endPoint x: 331, endPoint y: 166, distance: 291.6
click at [331, 166] on div "Search for any medication ********* Find the best deals" at bounding box center [702, 143] width 907 height 80
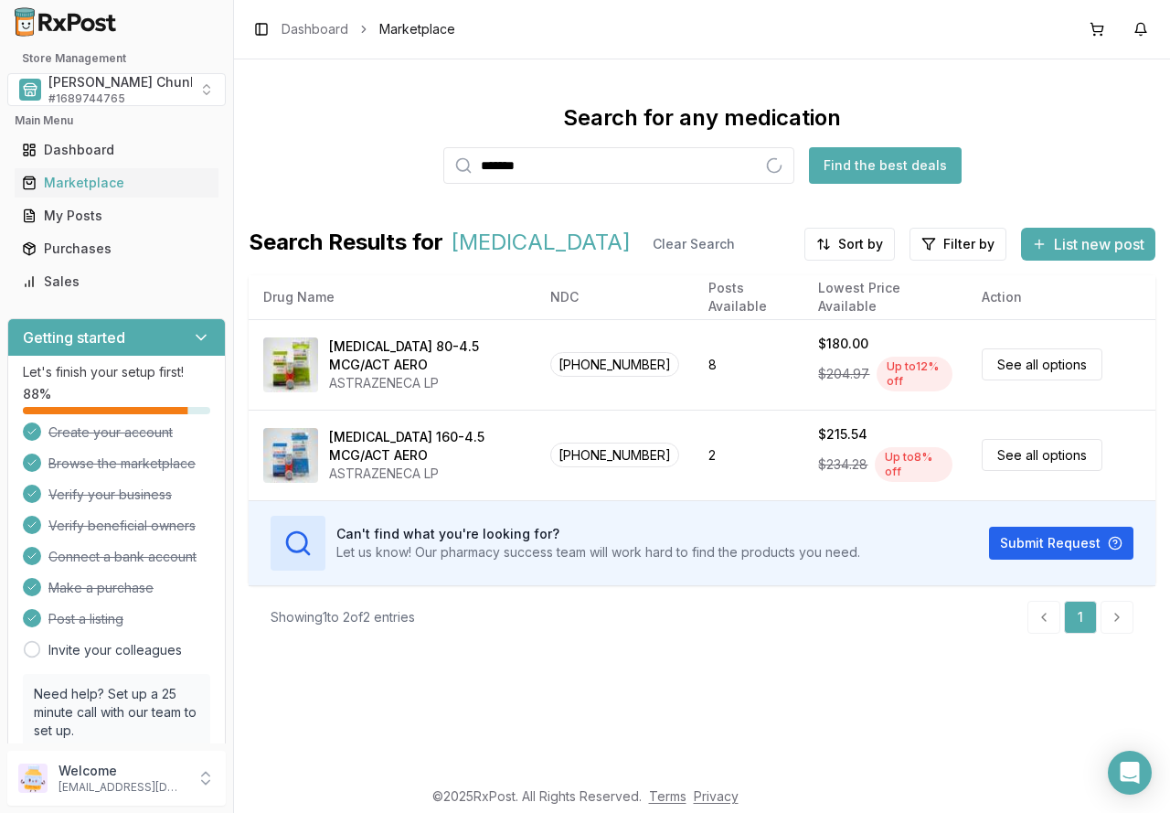
type input "*******"
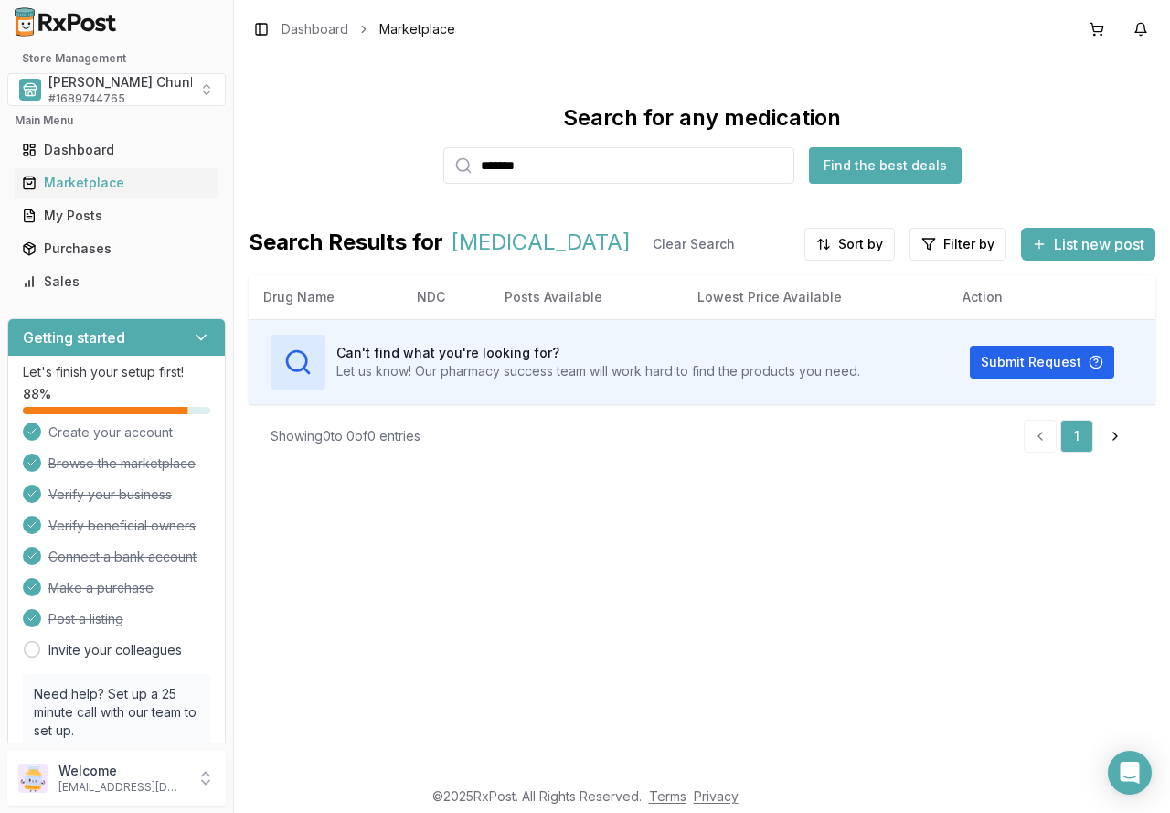
drag, startPoint x: 554, startPoint y: 166, endPoint x: 412, endPoint y: 175, distance: 141.9
click at [412, 175] on div "Search for any medication ******* Find the best deals" at bounding box center [702, 143] width 907 height 80
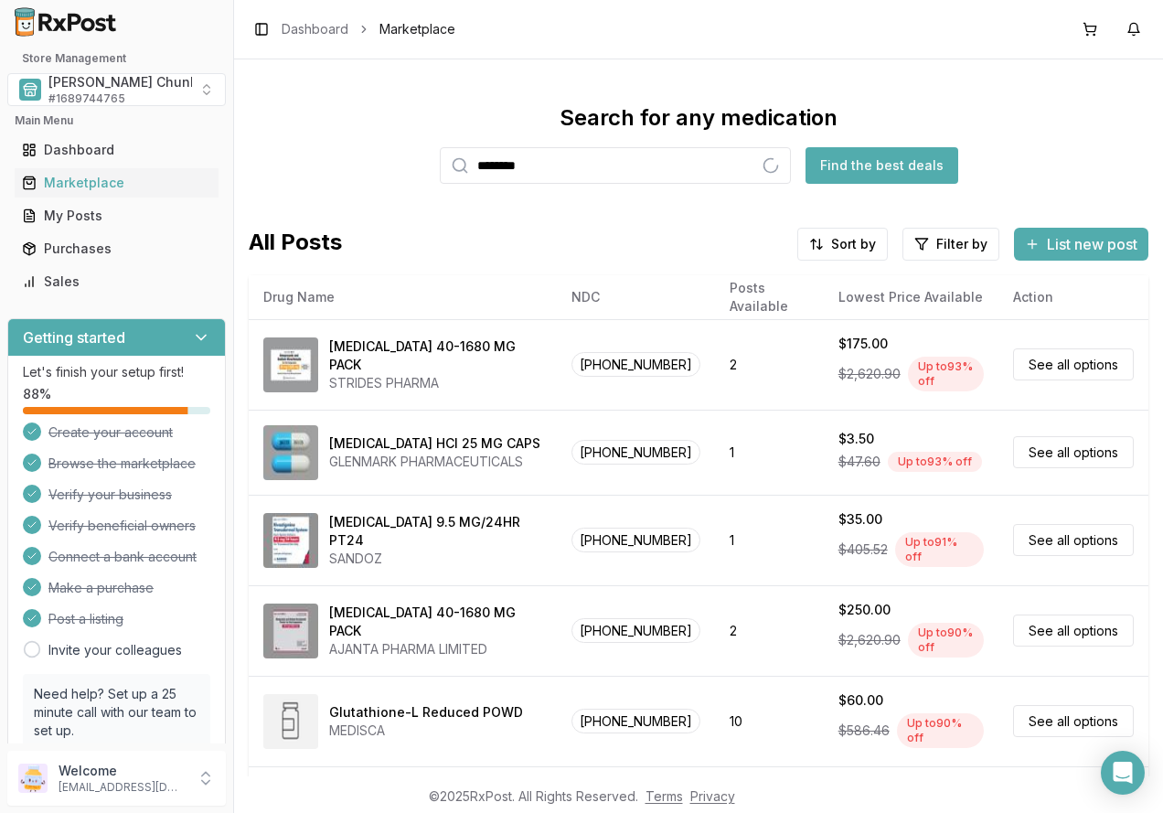
type input "********"
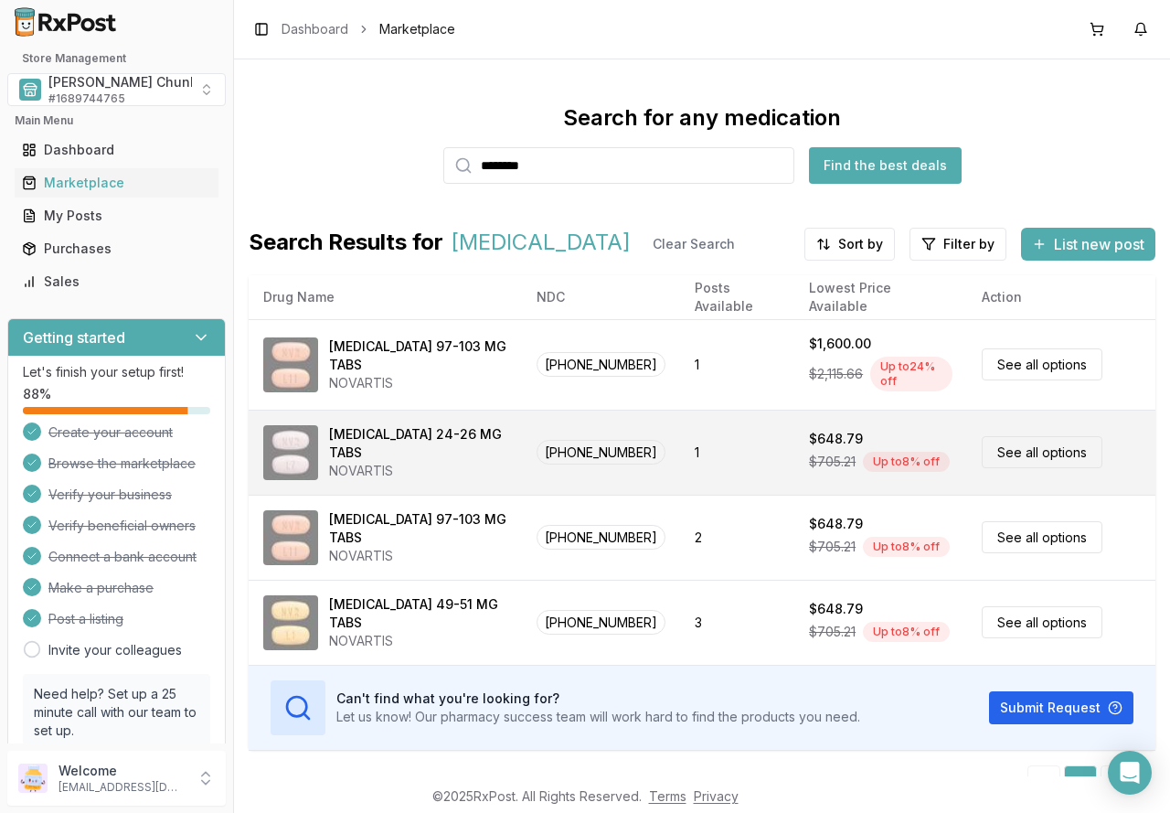
click at [377, 462] on div "NOVARTIS" at bounding box center [418, 471] width 178 height 18
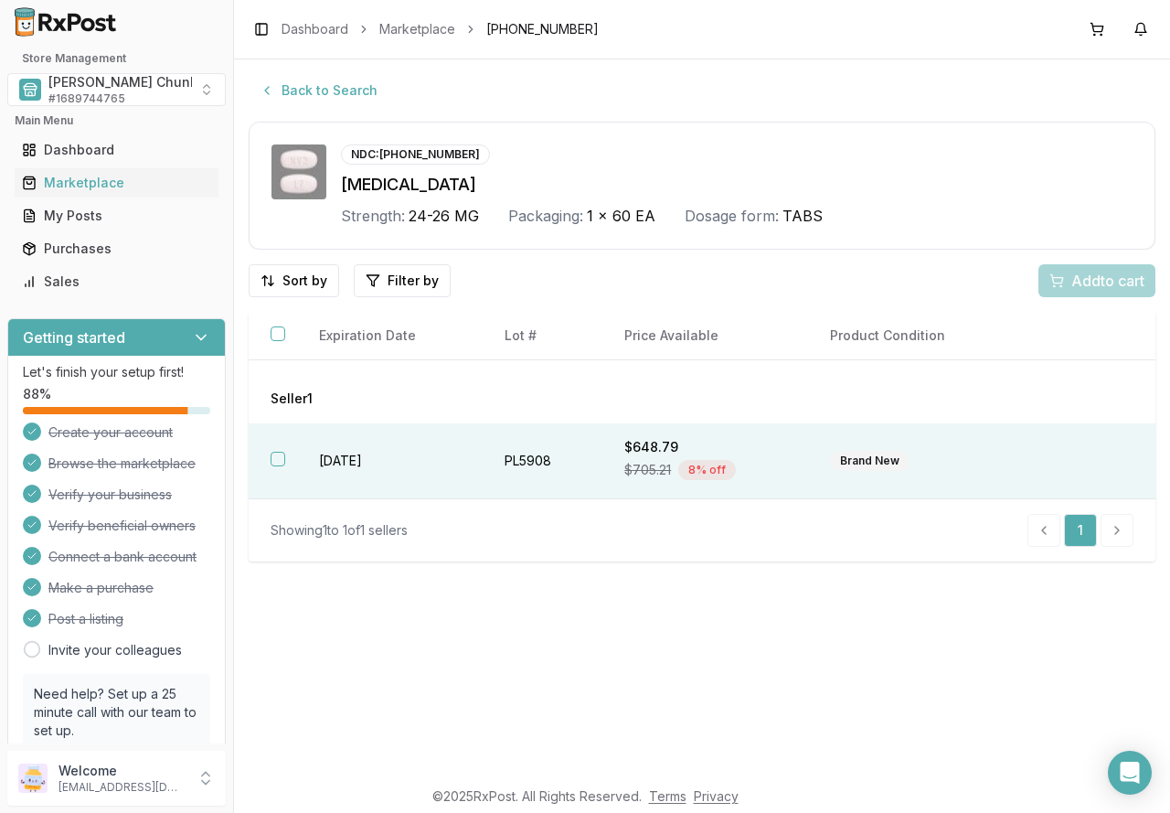
click at [357, 461] on td "[DATE]" at bounding box center [390, 461] width 186 height 76
click at [1111, 282] on span "Add 1 to cart" at bounding box center [1105, 281] width 80 height 22
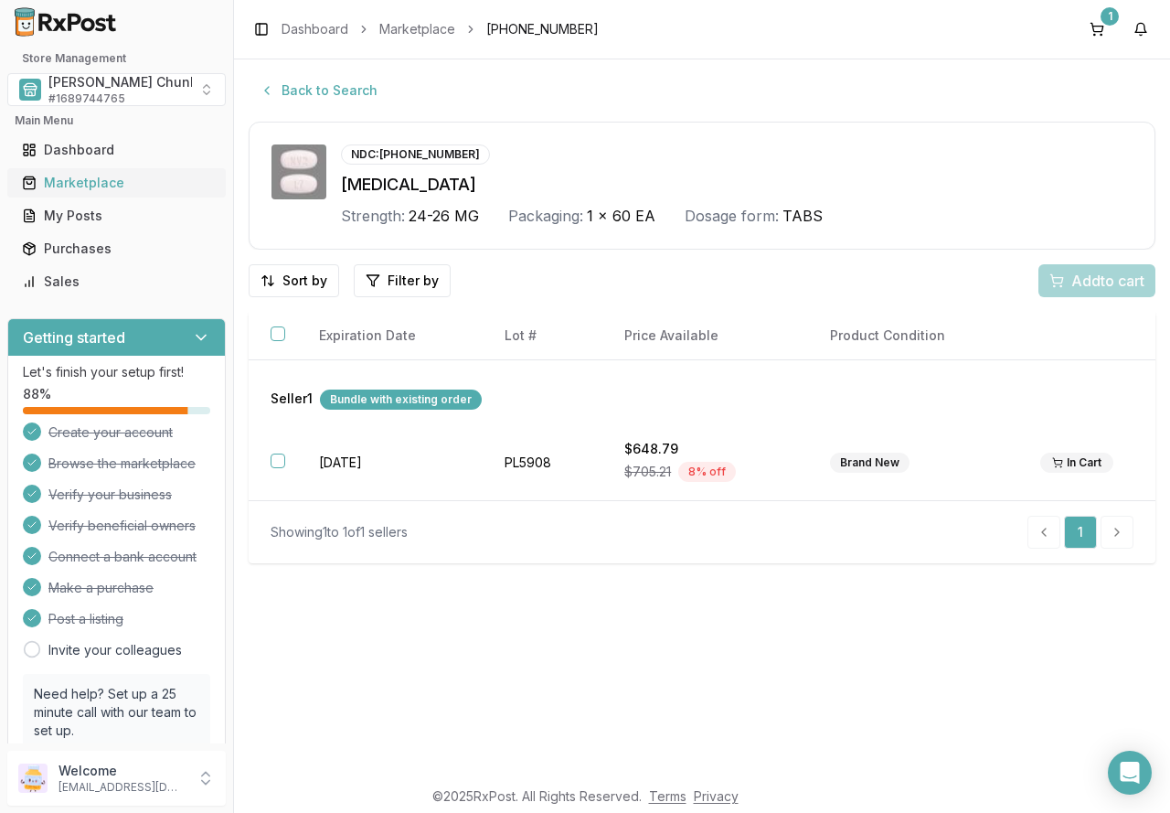
drag, startPoint x: 55, startPoint y: 184, endPoint x: 94, endPoint y: 190, distance: 39.8
click at [55, 184] on div "Marketplace" at bounding box center [116, 183] width 189 height 18
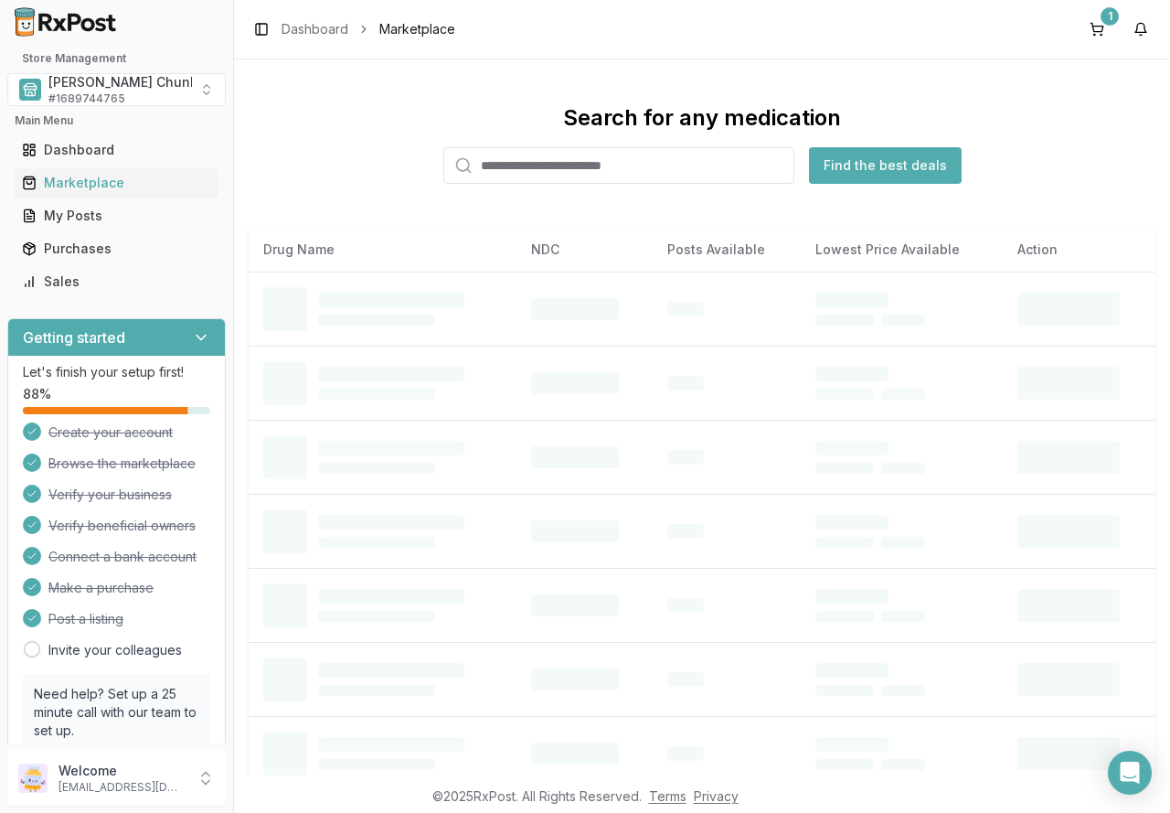
click at [498, 172] on input "search" at bounding box center [618, 165] width 351 height 37
type input "*********"
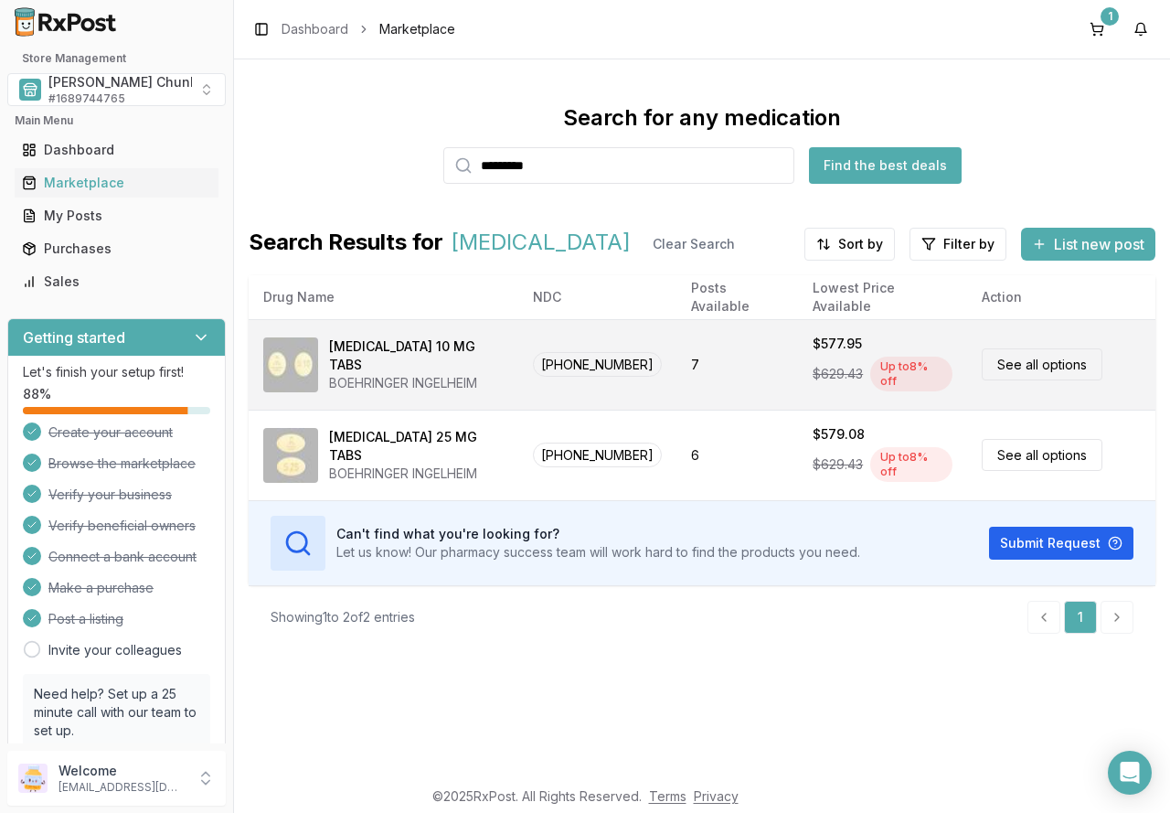
click at [390, 374] on div "BOEHRINGER INGELHEIM" at bounding box center [416, 383] width 175 height 18
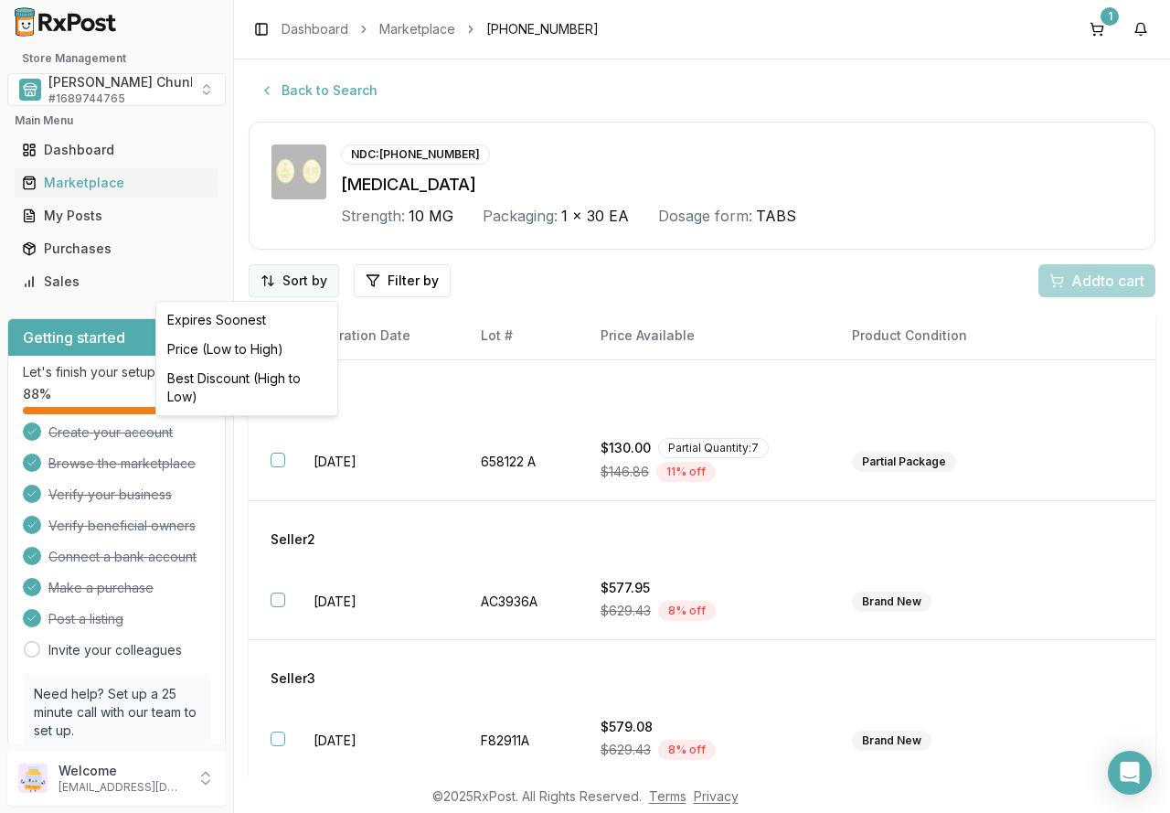
click at [308, 282] on html "Store Management [PERSON_NAME] Chunk Pharmacy # 1689744765 Main Menu Dashboard …" at bounding box center [585, 406] width 1170 height 813
click at [277, 378] on div "Best Discount (High to Low)" at bounding box center [247, 388] width 174 height 48
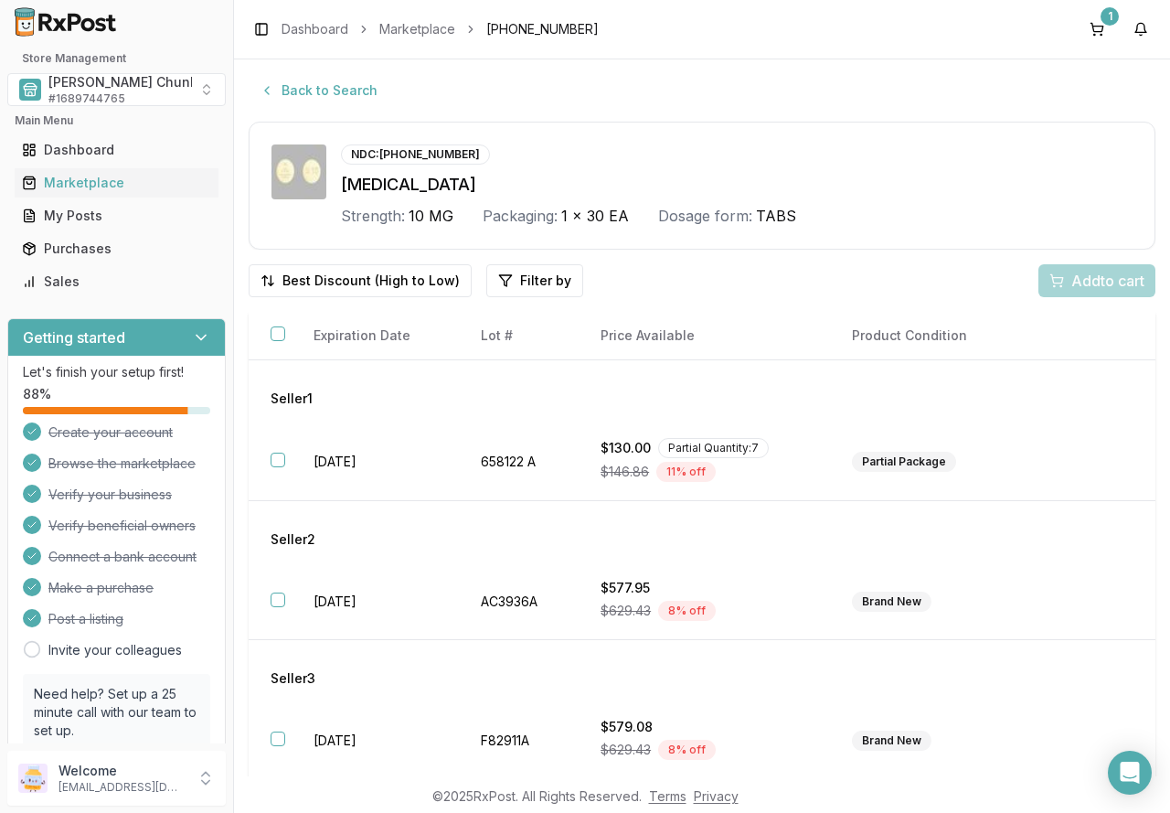
scroll to position [77, 0]
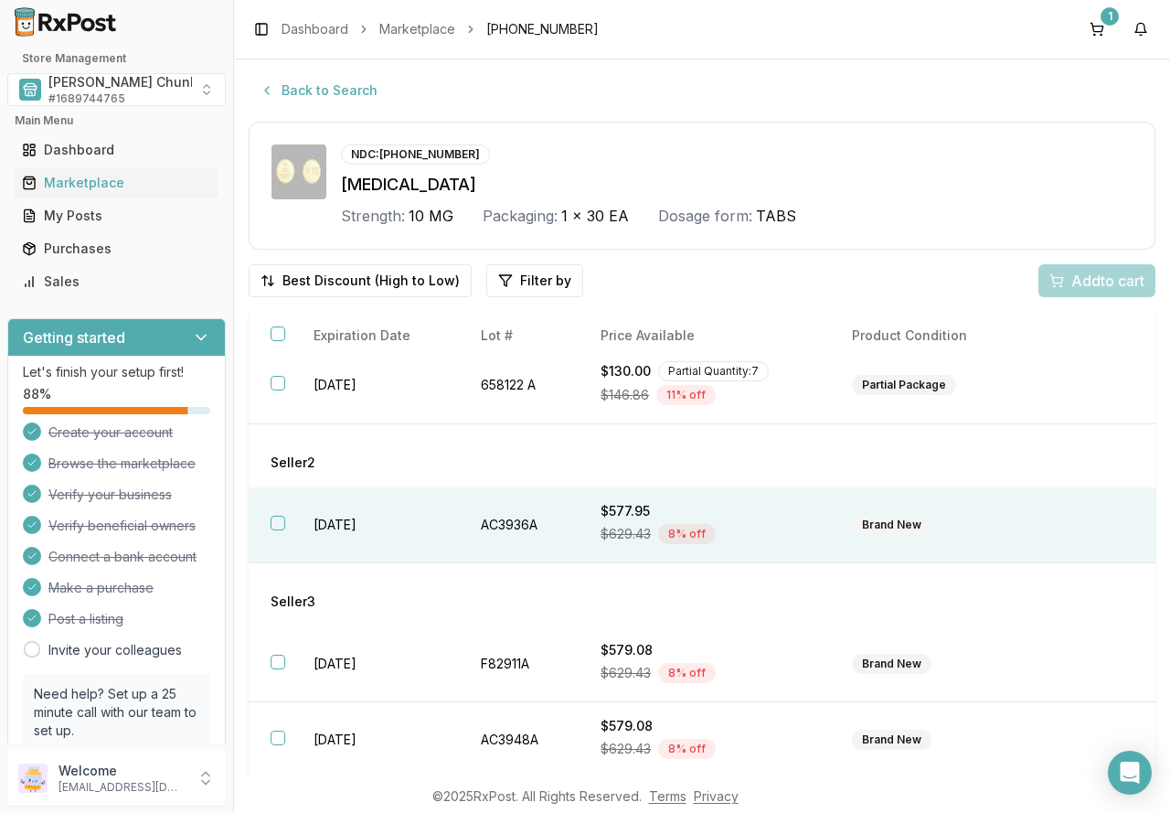
click at [308, 528] on td "[DATE]" at bounding box center [375, 525] width 166 height 76
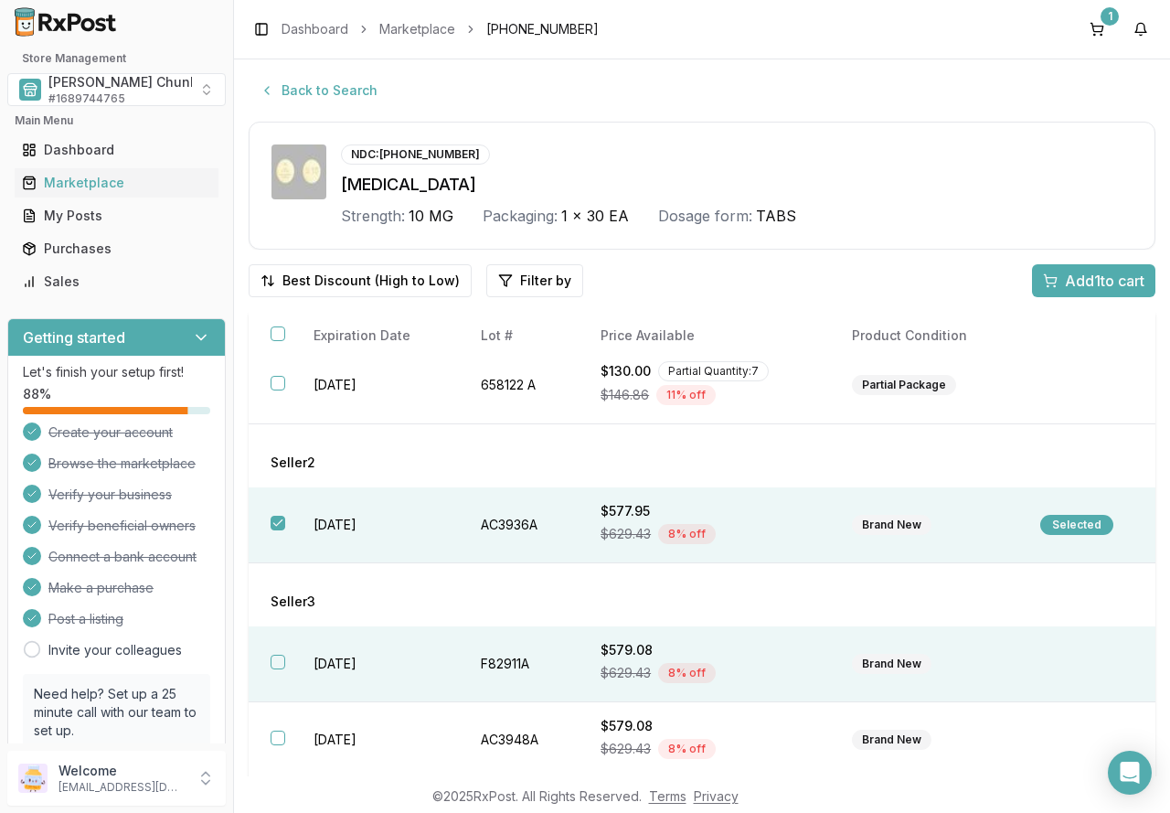
scroll to position [0, 0]
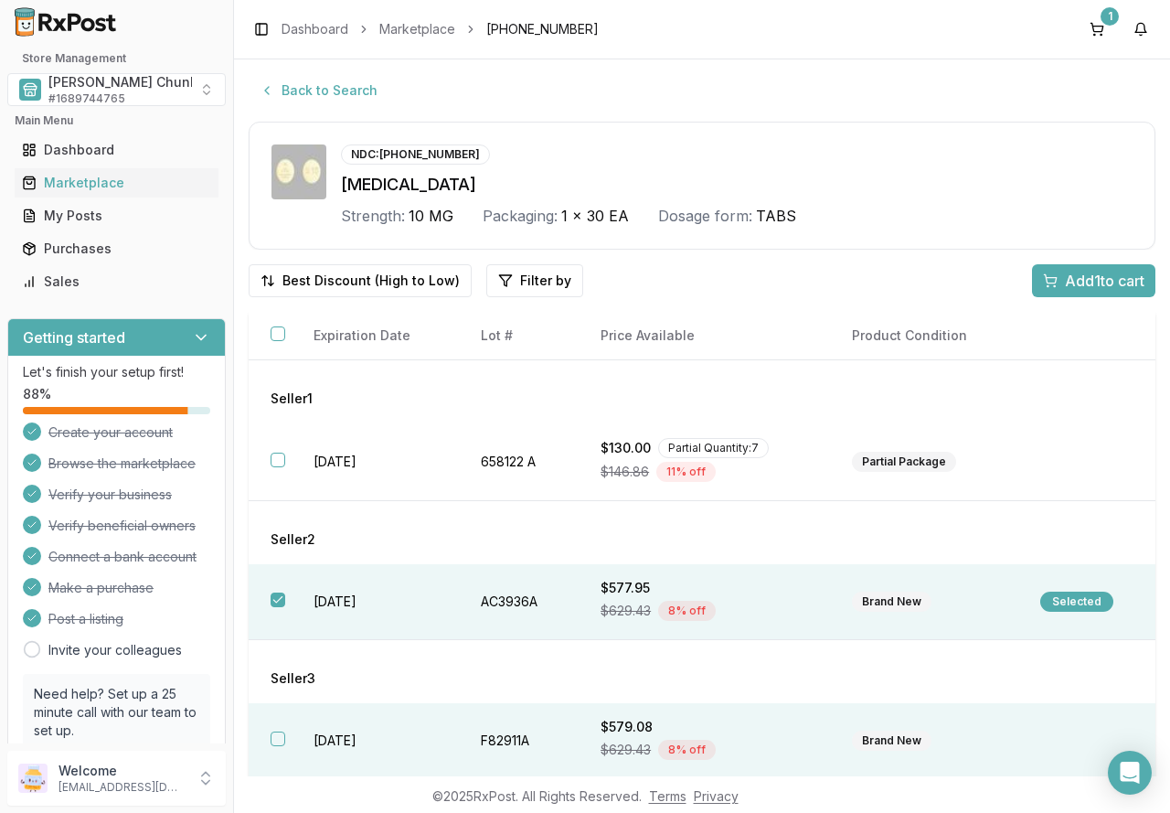
click at [380, 740] on td "[DATE]" at bounding box center [375, 741] width 166 height 76
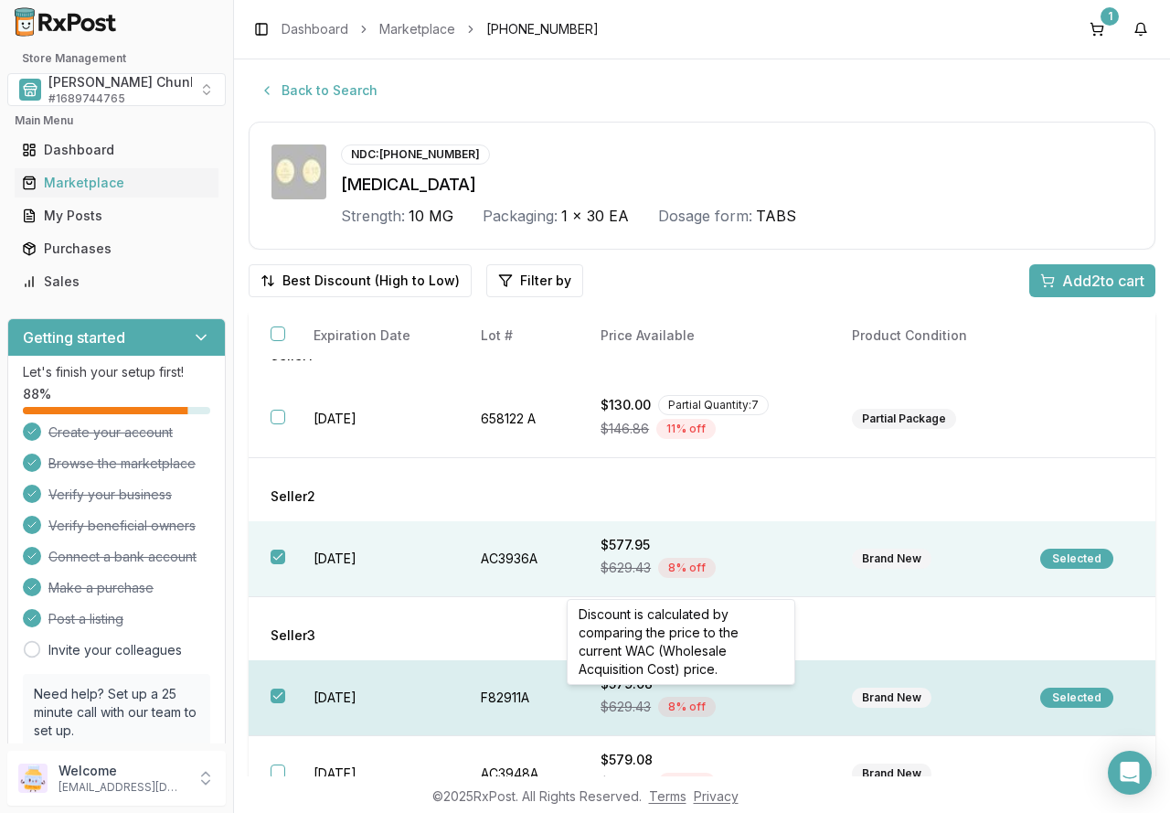
scroll to position [77, 0]
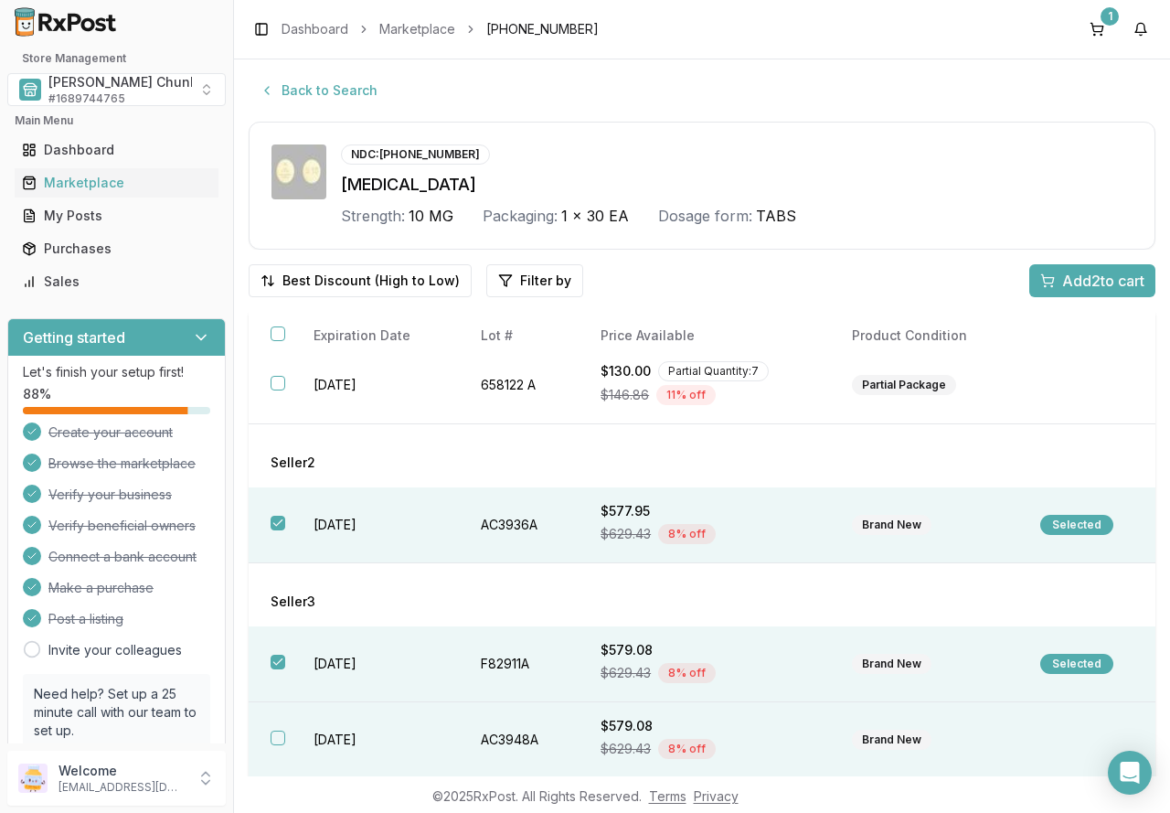
click at [461, 738] on td "AC3948A" at bounding box center [519, 740] width 120 height 76
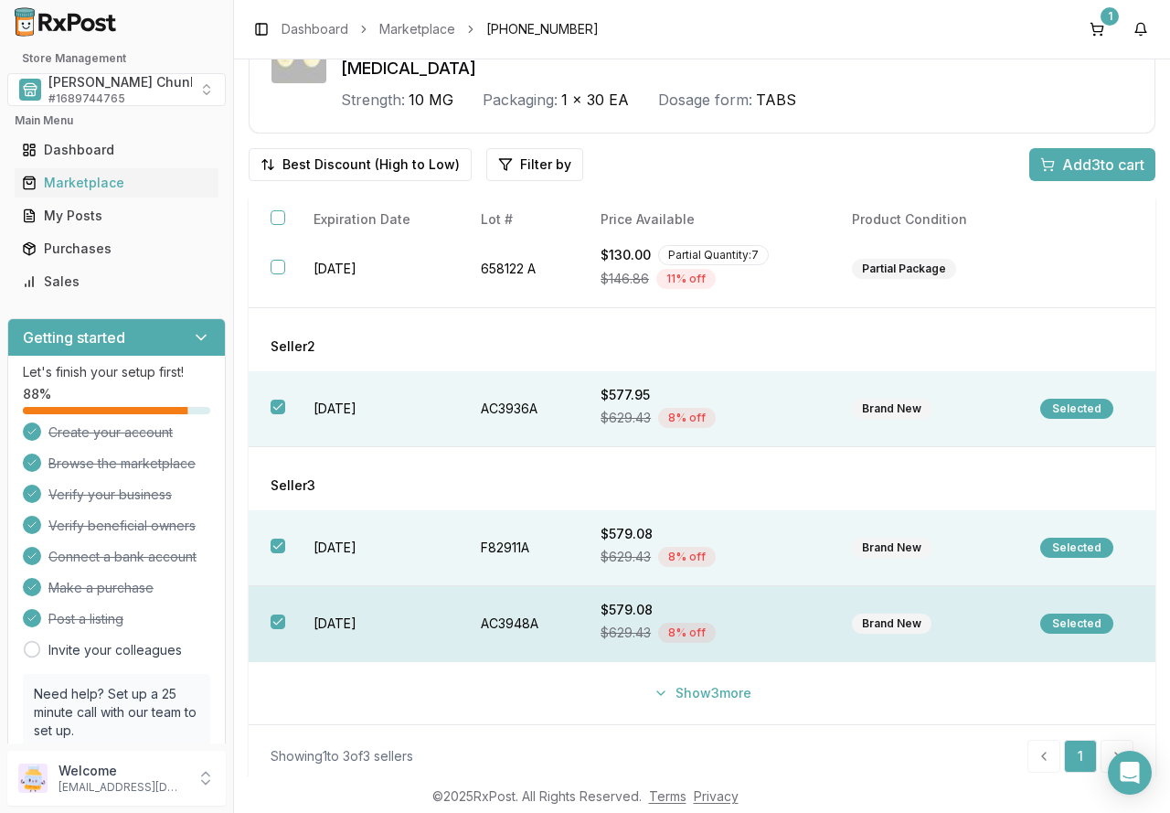
scroll to position [127, 0]
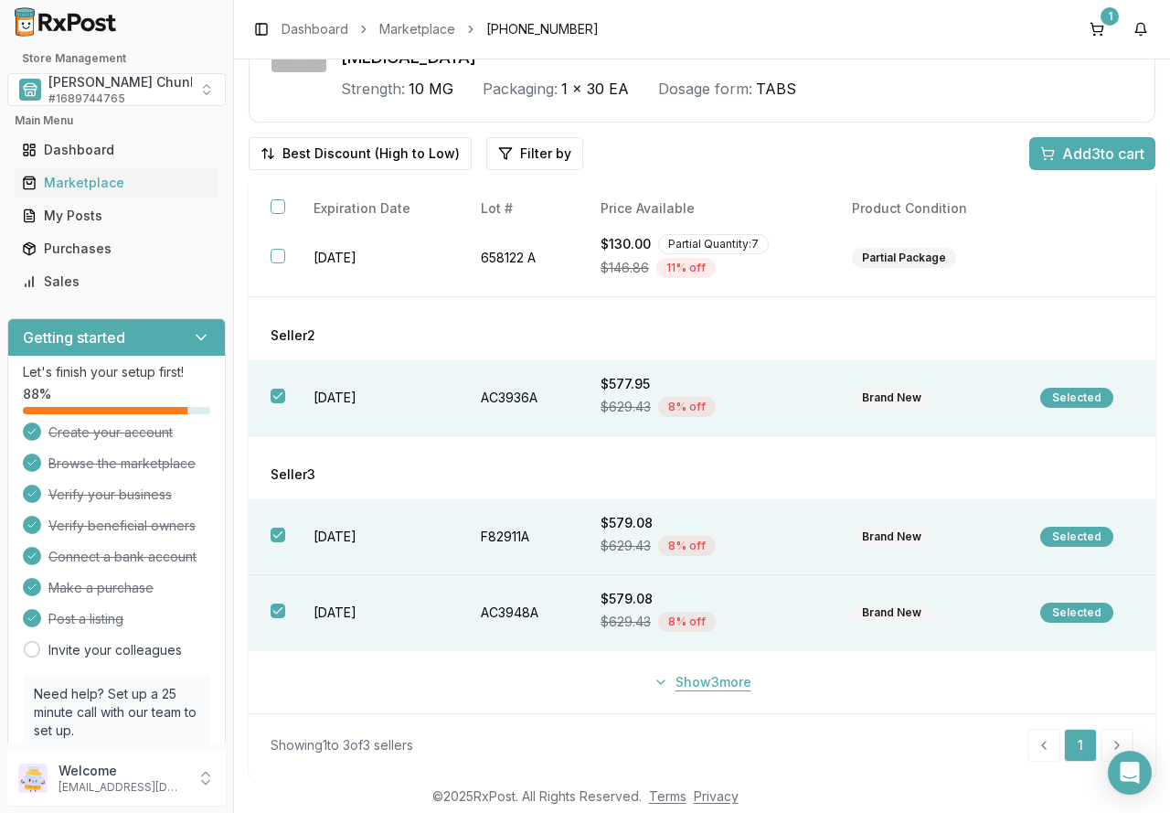
click at [698, 681] on button "Show 3 more" at bounding box center [703, 682] width 120 height 33
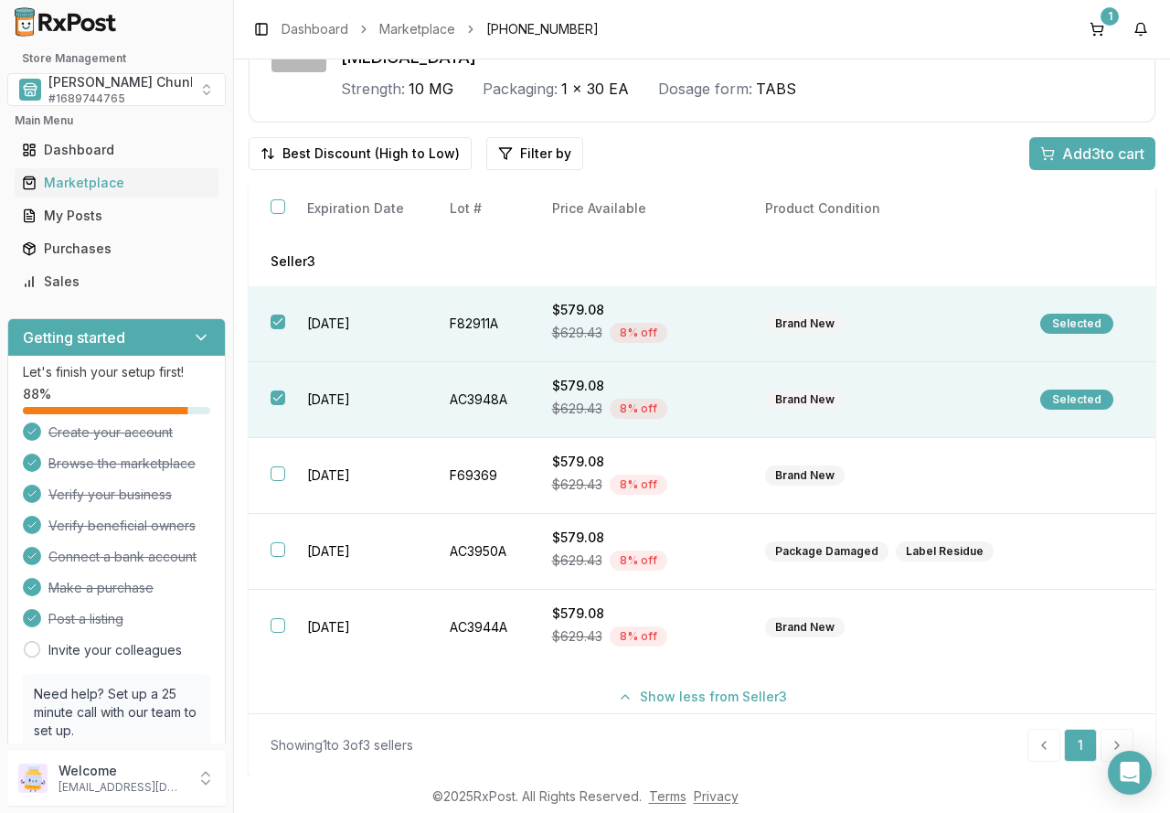
scroll to position [304, 0]
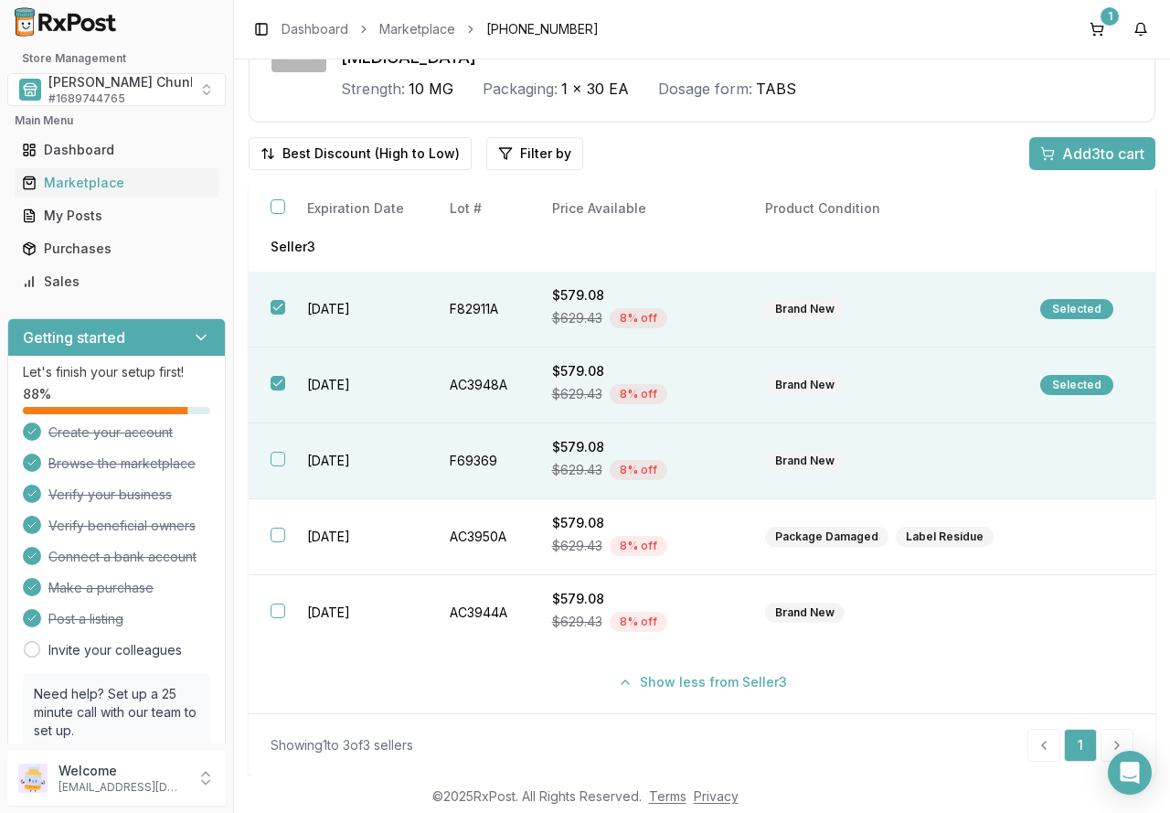
click at [358, 452] on td "[DATE]" at bounding box center [356, 461] width 142 height 76
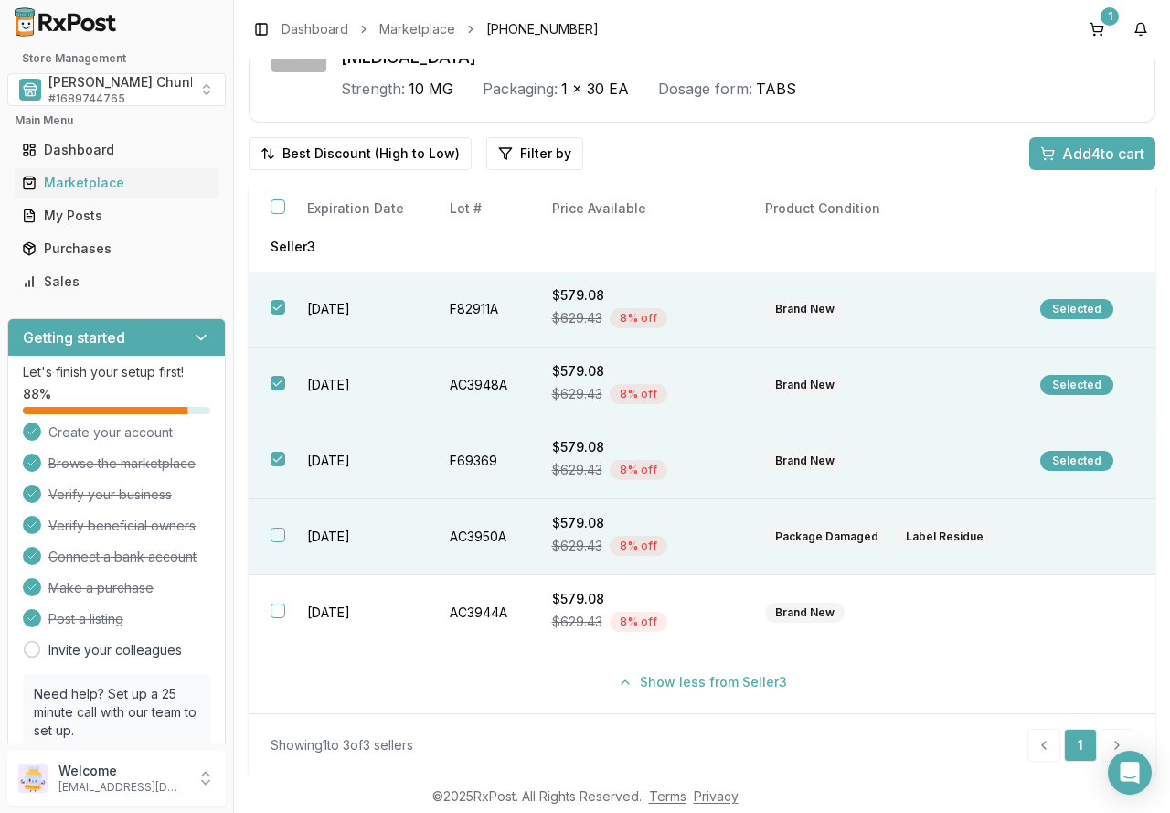
click at [335, 527] on td "[DATE]" at bounding box center [356, 537] width 142 height 76
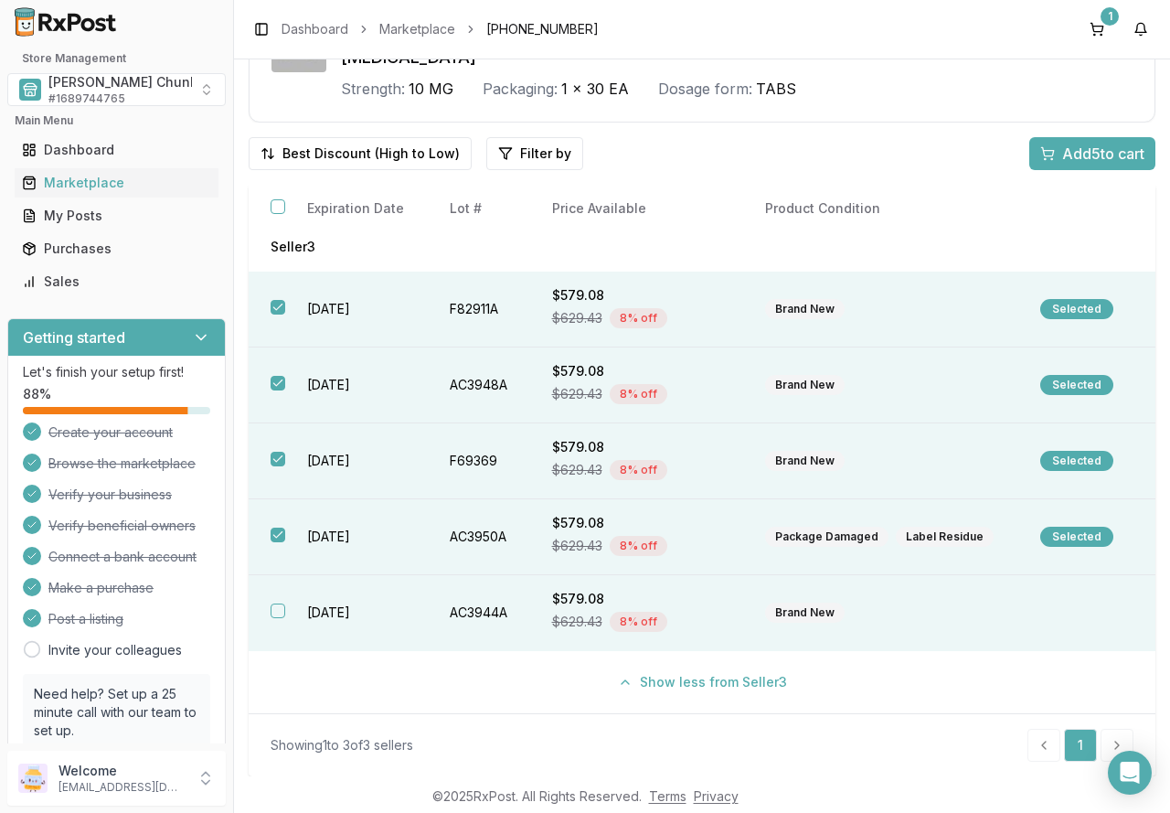
click at [348, 606] on td "[DATE]" at bounding box center [356, 613] width 142 height 76
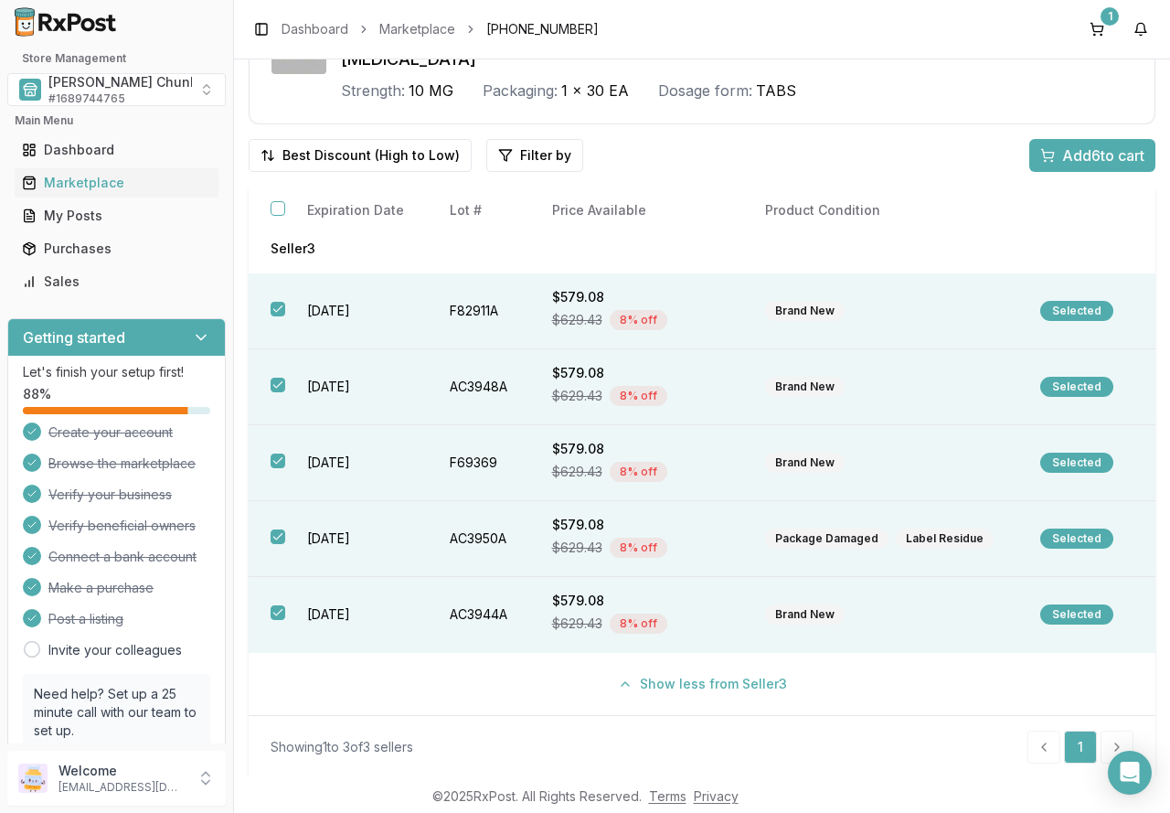
scroll to position [127, 0]
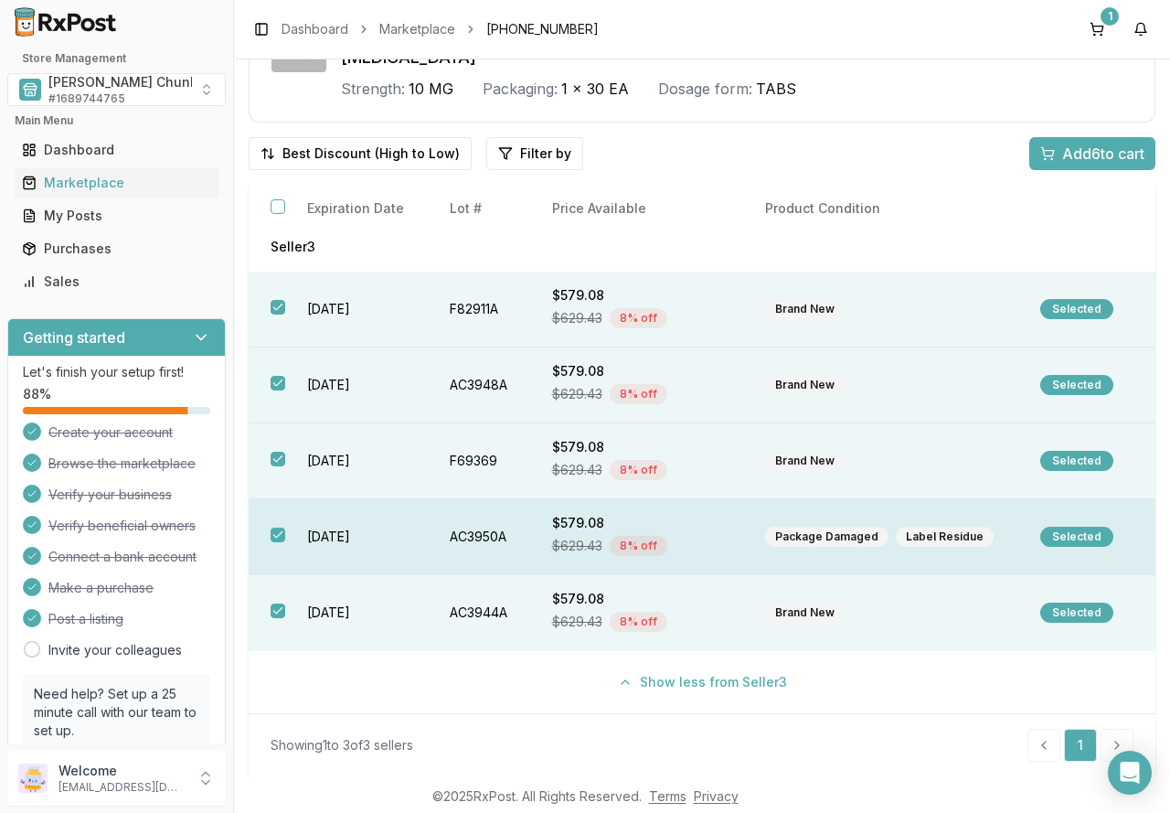
click at [303, 540] on td "[DATE]" at bounding box center [356, 537] width 142 height 76
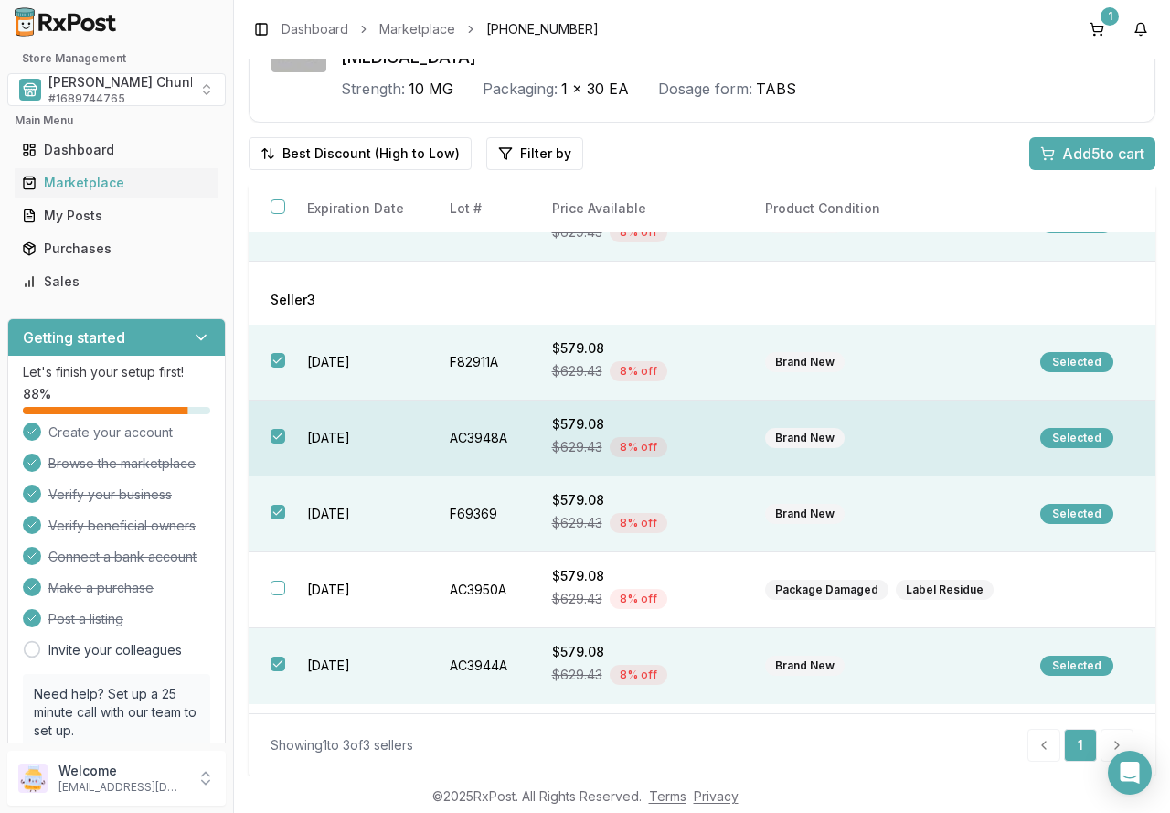
scroll to position [213, 0]
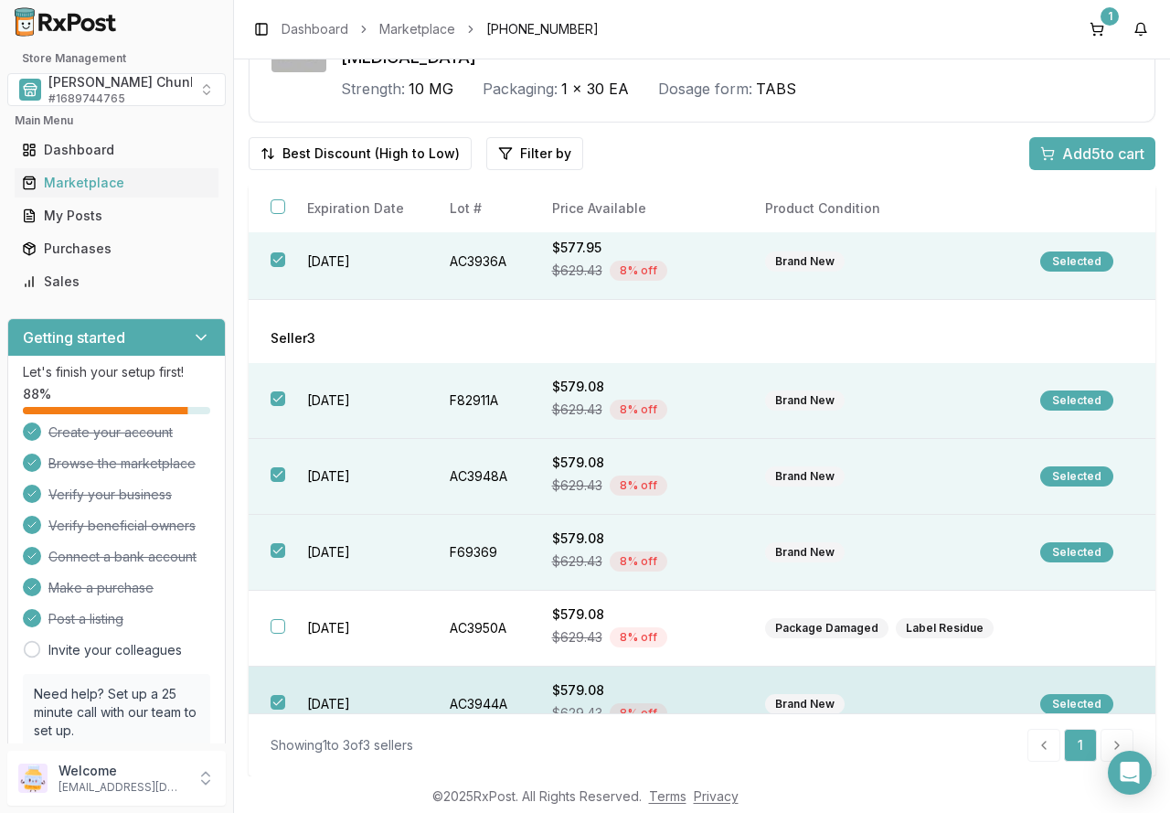
click at [364, 699] on td "[DATE]" at bounding box center [356, 704] width 142 height 76
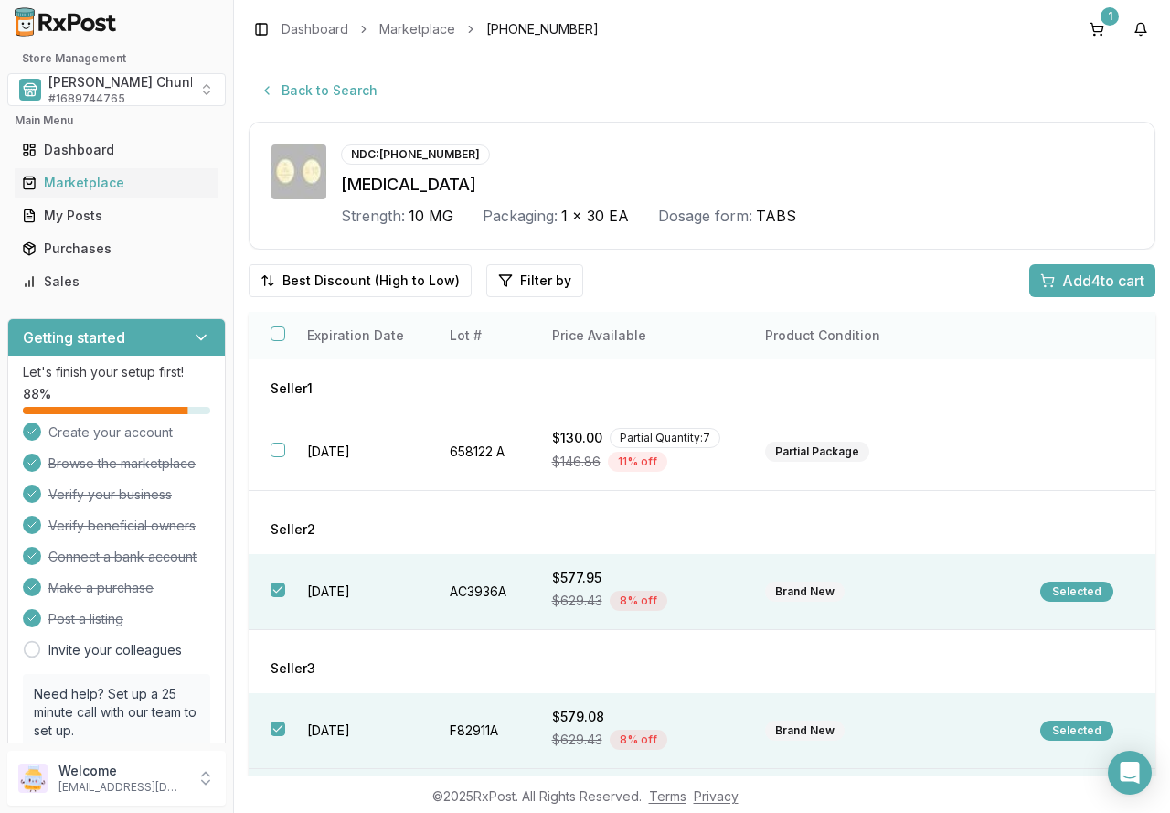
scroll to position [0, 0]
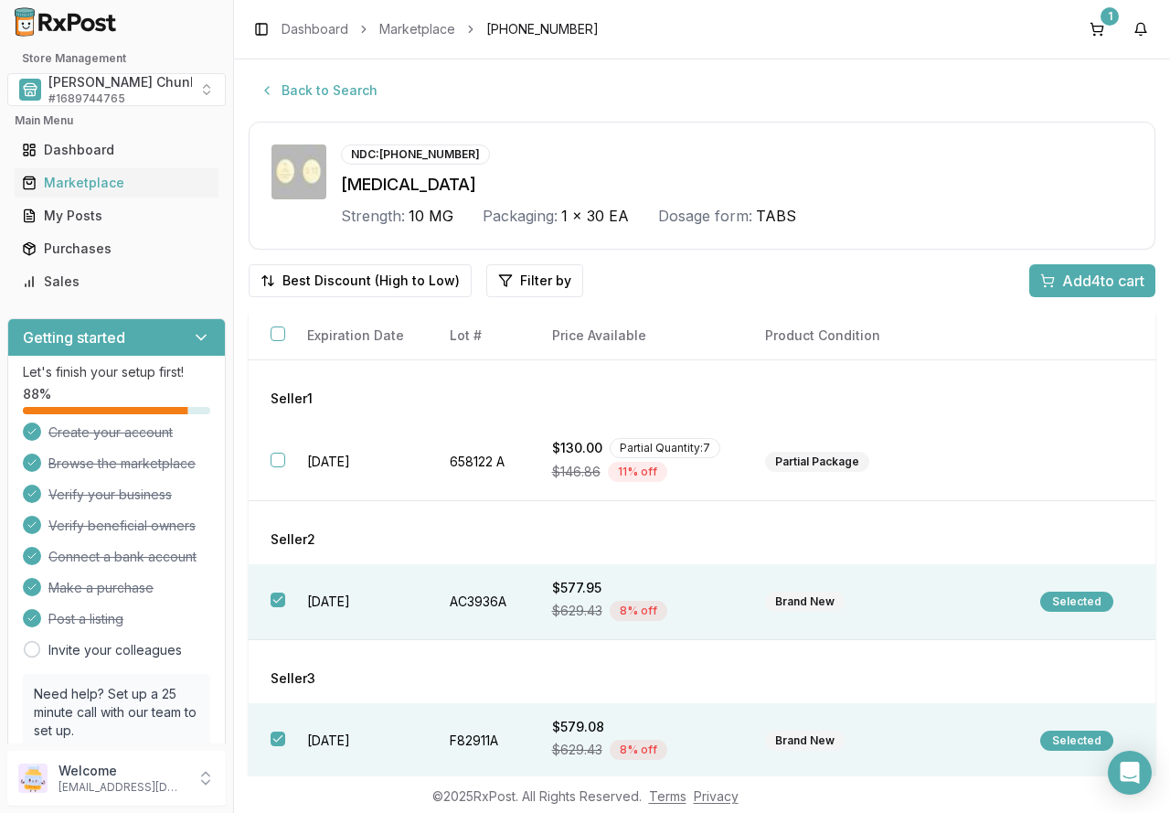
click at [1092, 277] on span "Add 4 to cart" at bounding box center [1103, 281] width 82 height 22
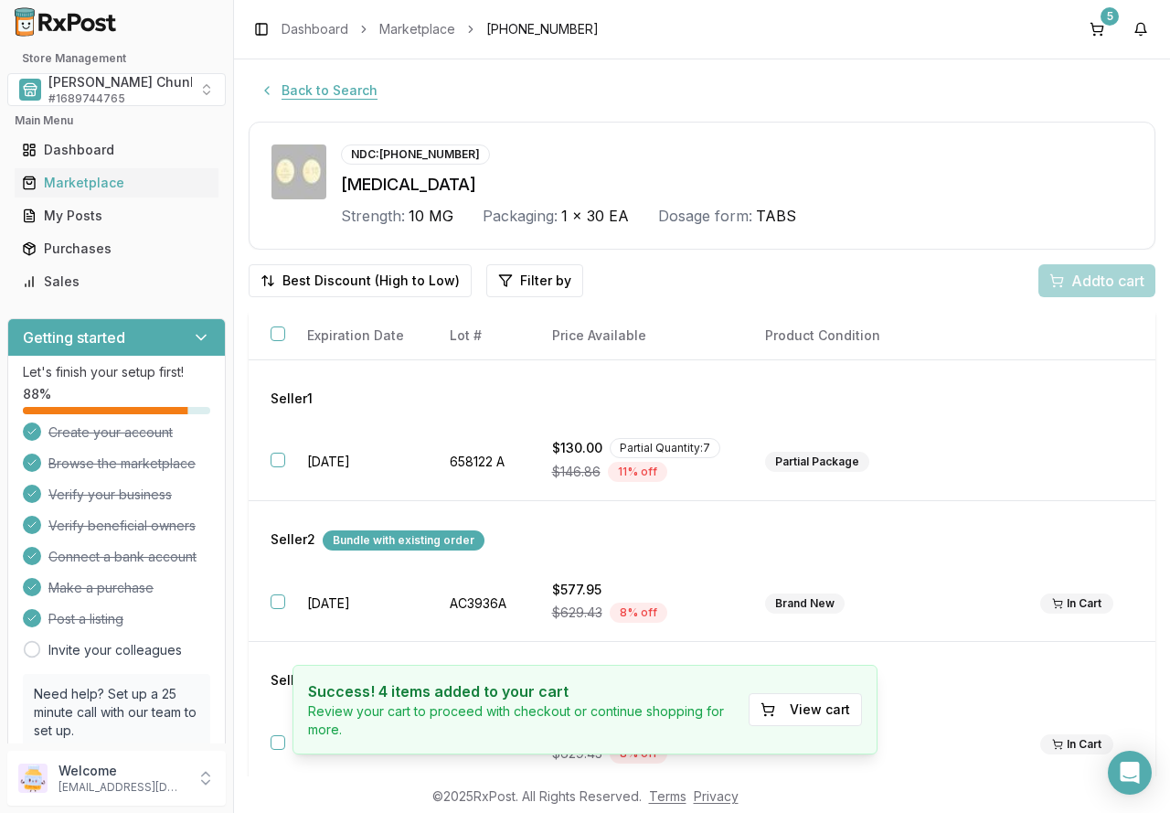
click at [328, 95] on button "Back to Search" at bounding box center [319, 90] width 140 height 33
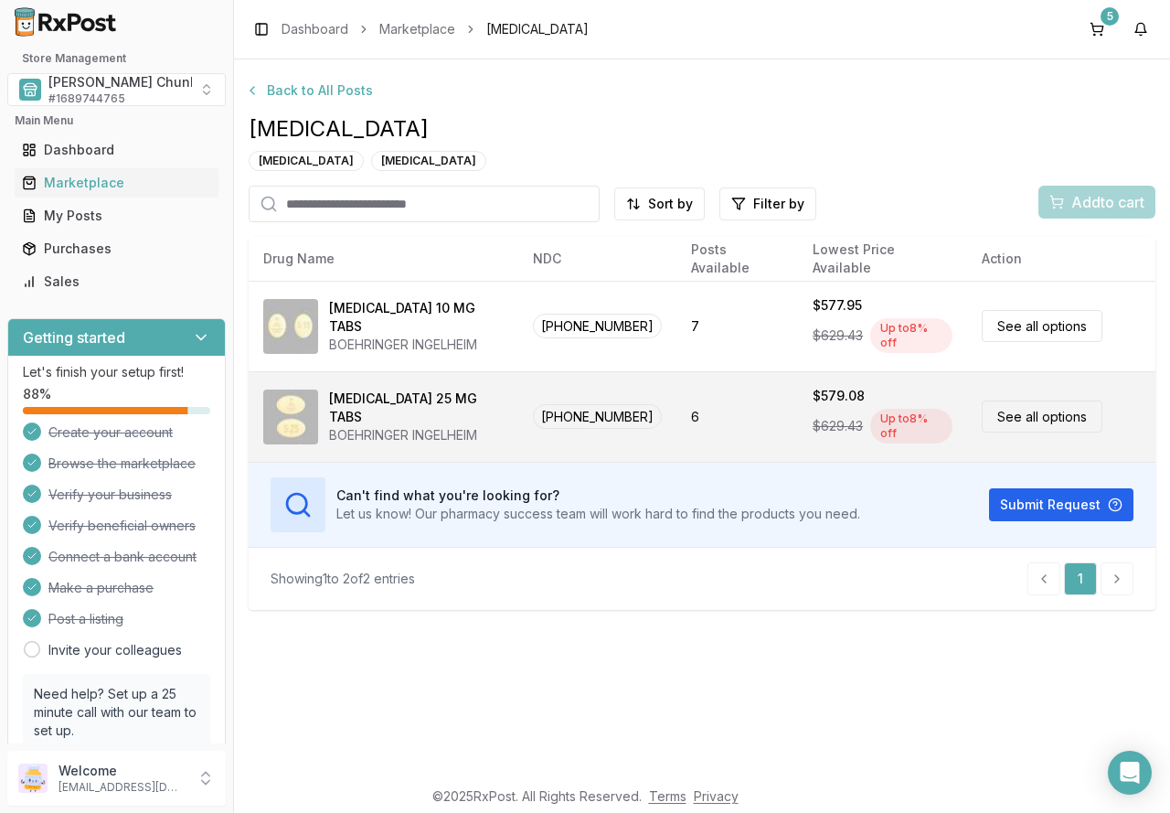
click at [401, 426] on div "BOEHRINGER INGELHEIM" at bounding box center [416, 435] width 175 height 18
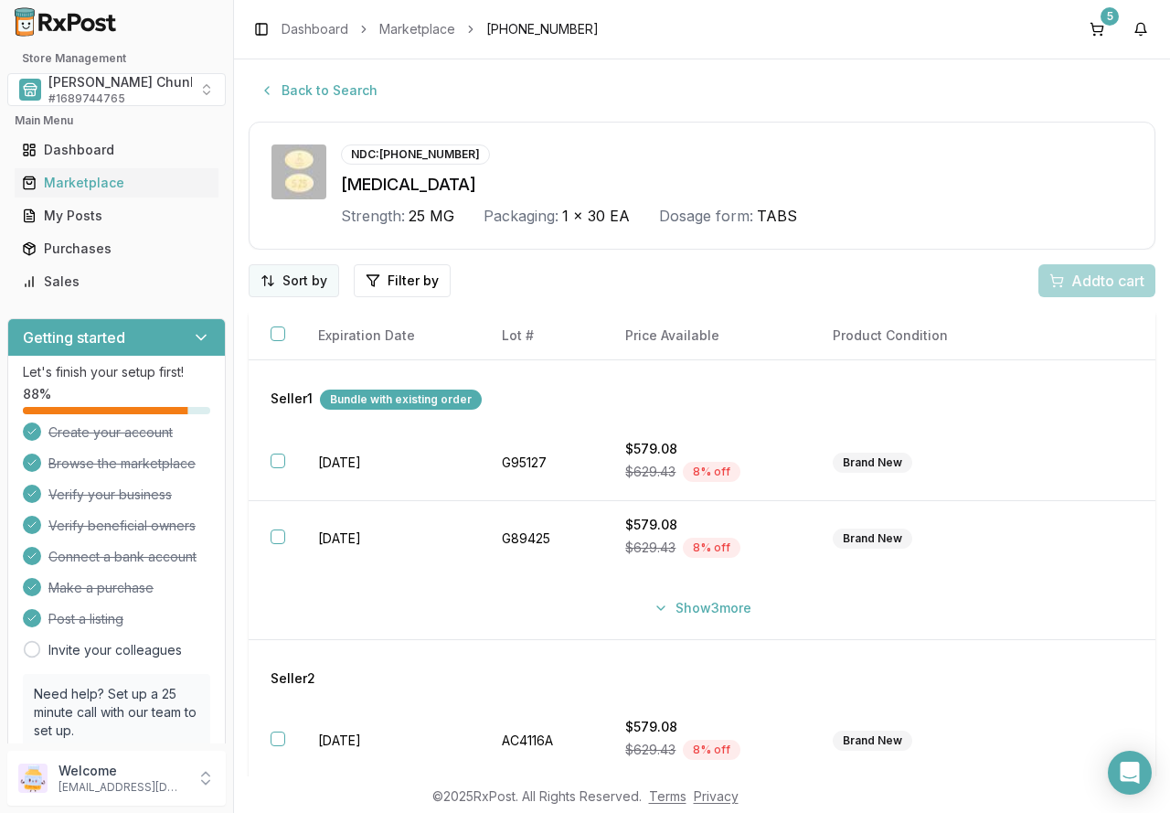
click at [301, 277] on html "Store Management [PERSON_NAME] Chunk Pharmacy # 1689744765 Main Menu Dashboard …" at bounding box center [585, 406] width 1170 height 813
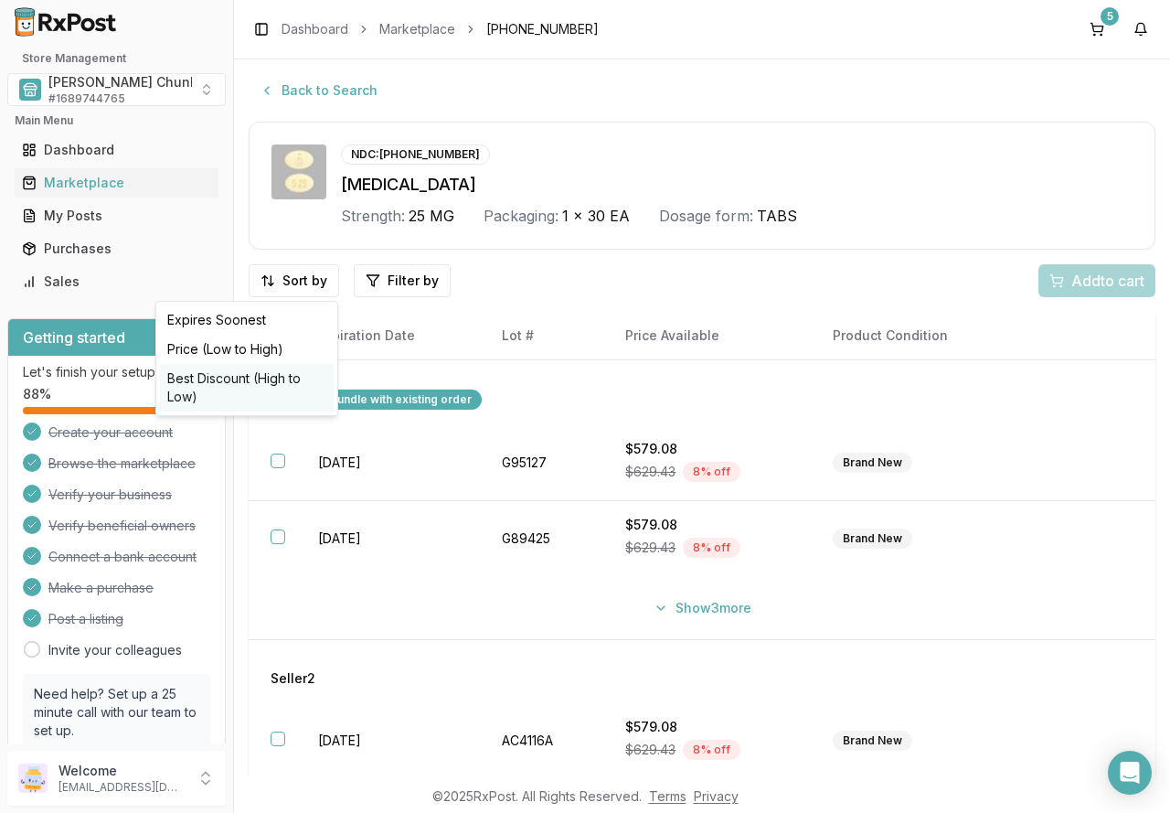
click at [276, 376] on div "Best Discount (High to Low)" at bounding box center [247, 388] width 174 height 48
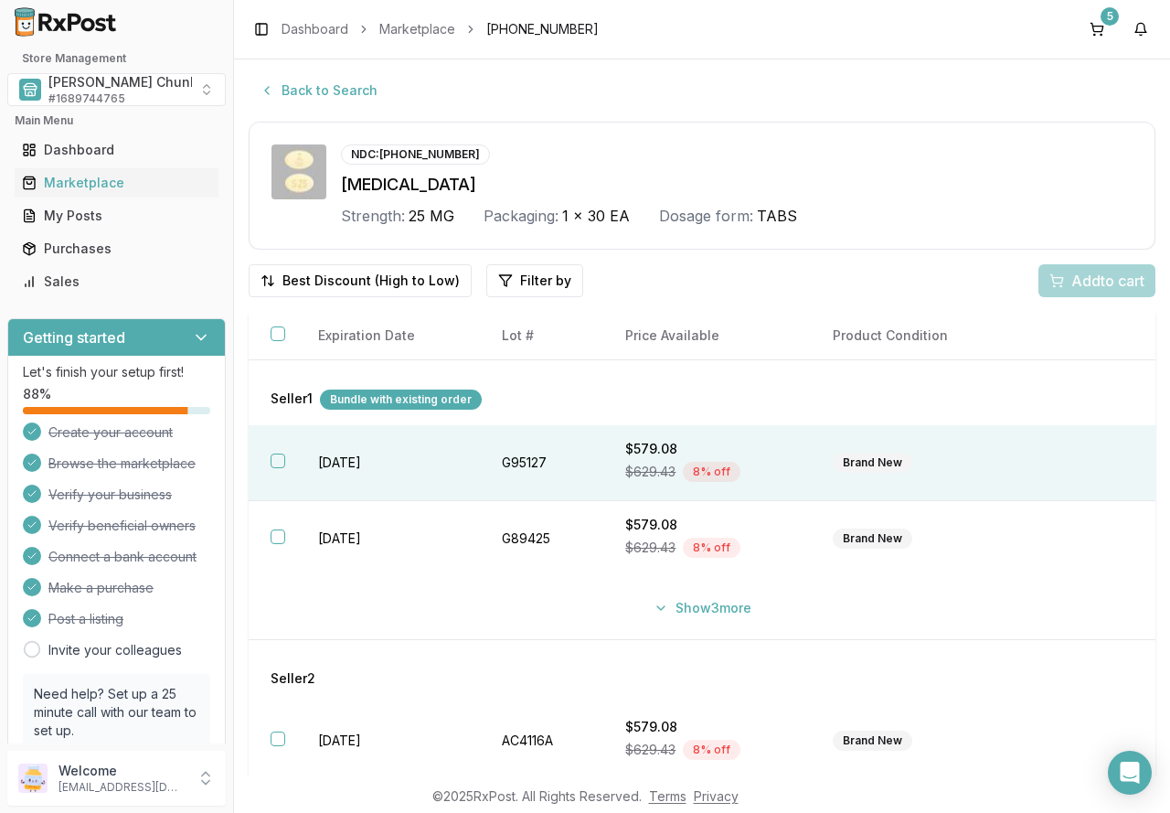
click at [355, 460] on td "[DATE]" at bounding box center [388, 463] width 184 height 76
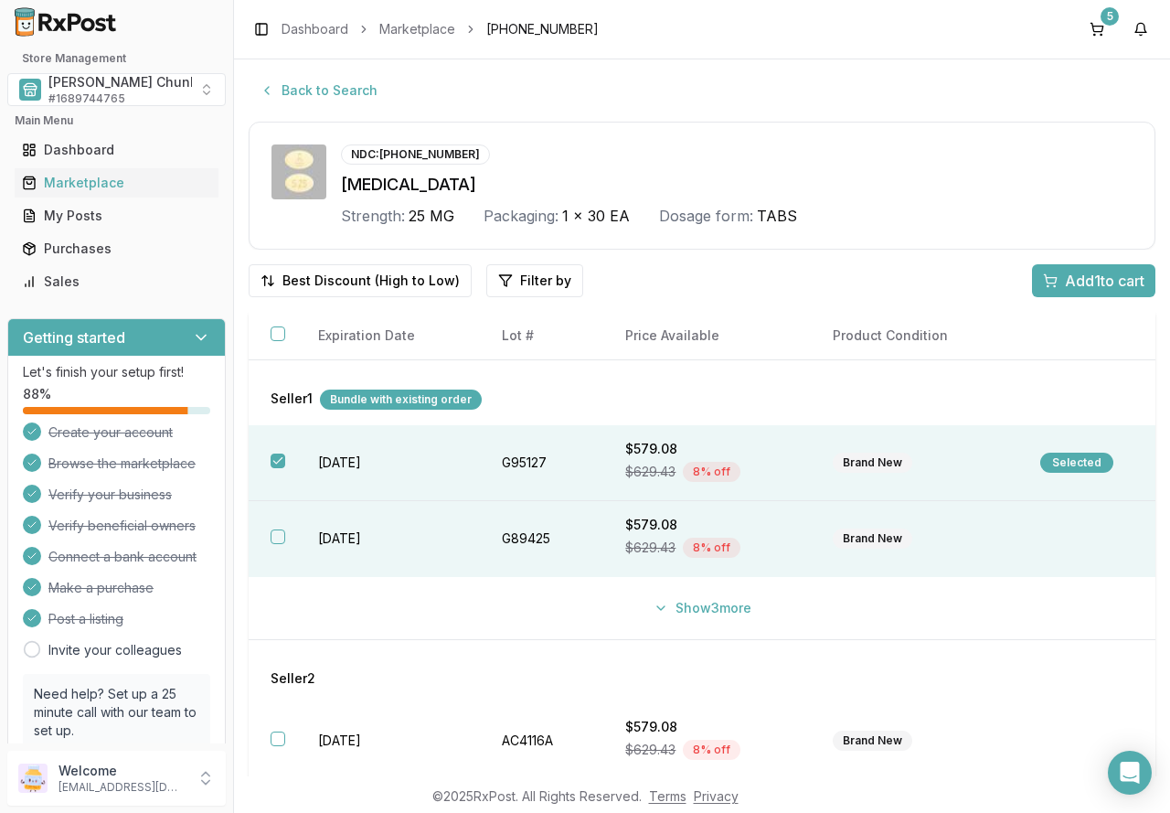
click at [350, 528] on td "[DATE]" at bounding box center [388, 539] width 184 height 76
click at [672, 607] on button "Show 3 more" at bounding box center [703, 607] width 120 height 33
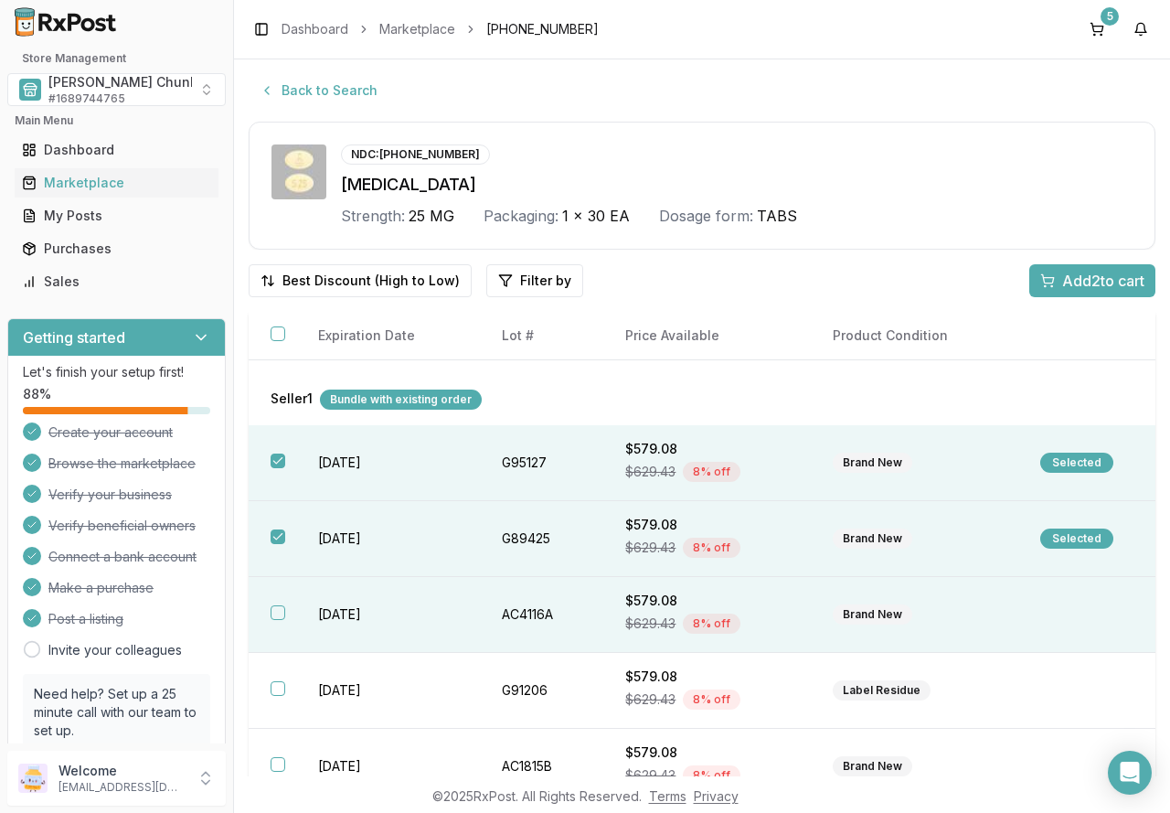
click at [469, 616] on td "[DATE]" at bounding box center [388, 615] width 184 height 76
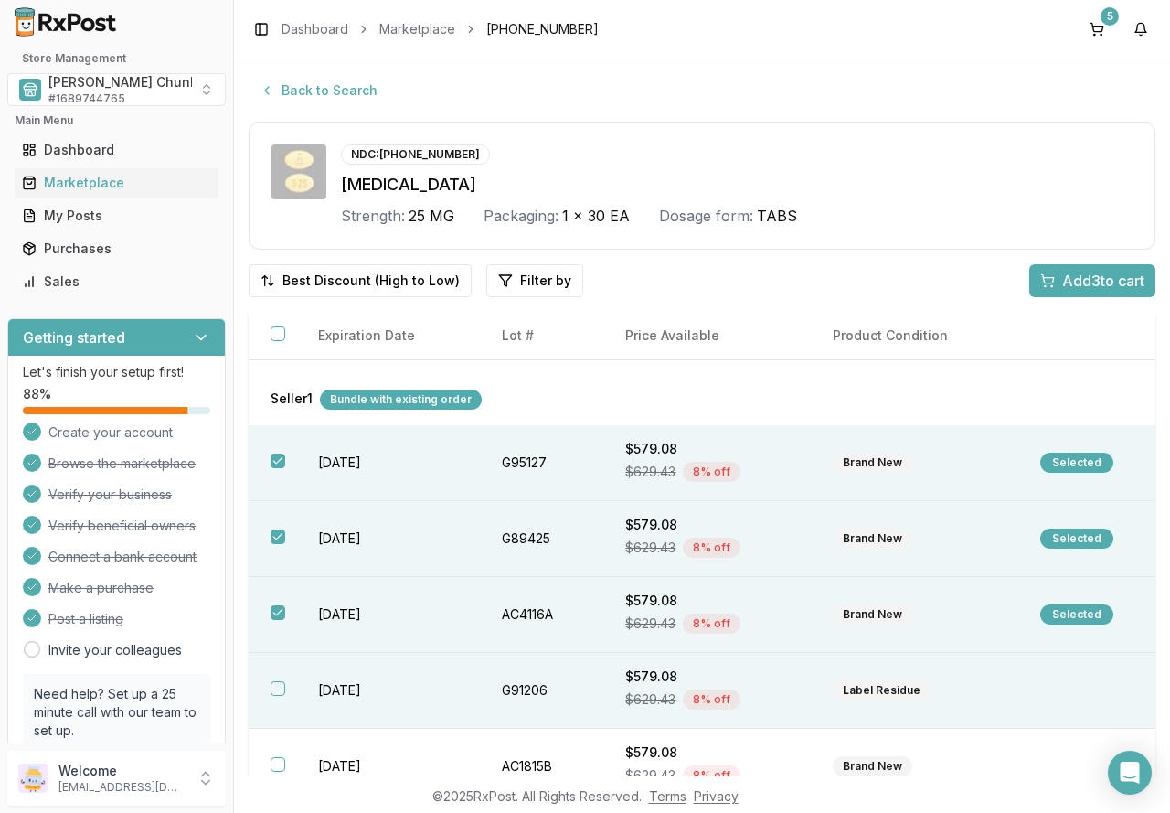
click at [462, 681] on td "[DATE]" at bounding box center [388, 691] width 184 height 76
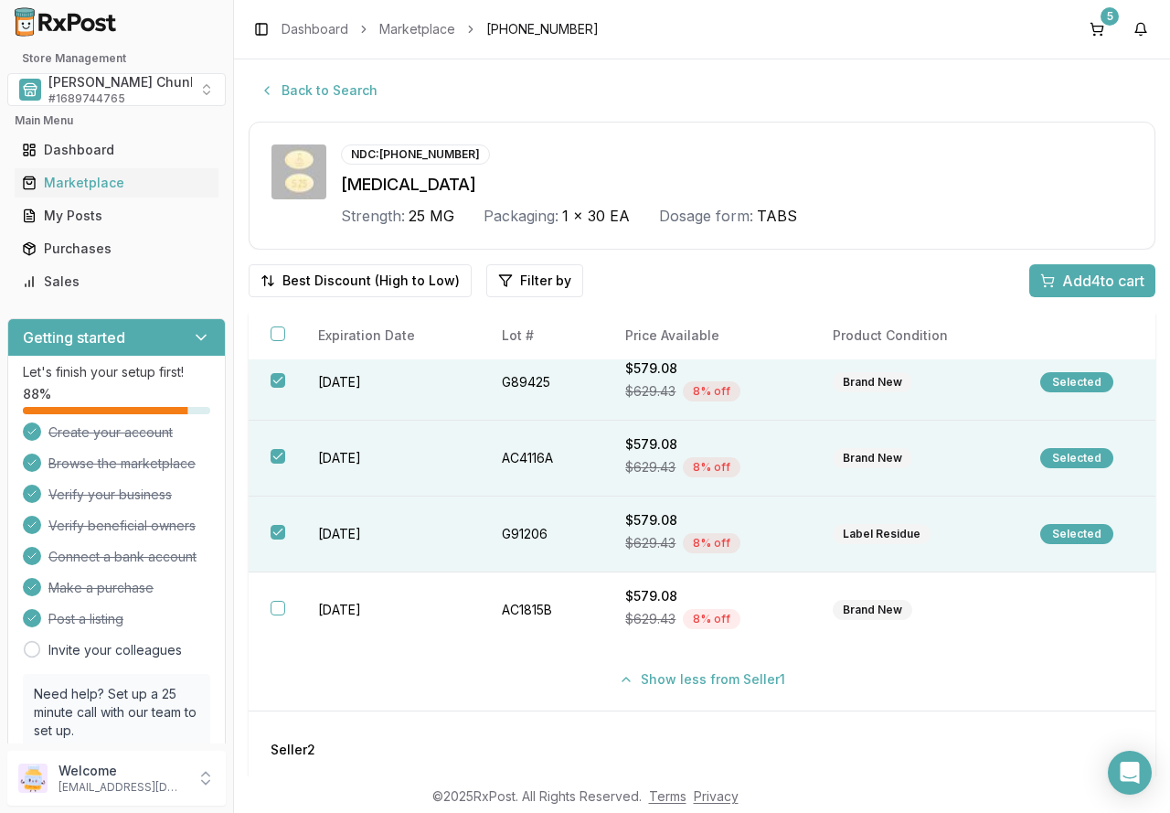
scroll to position [165, 0]
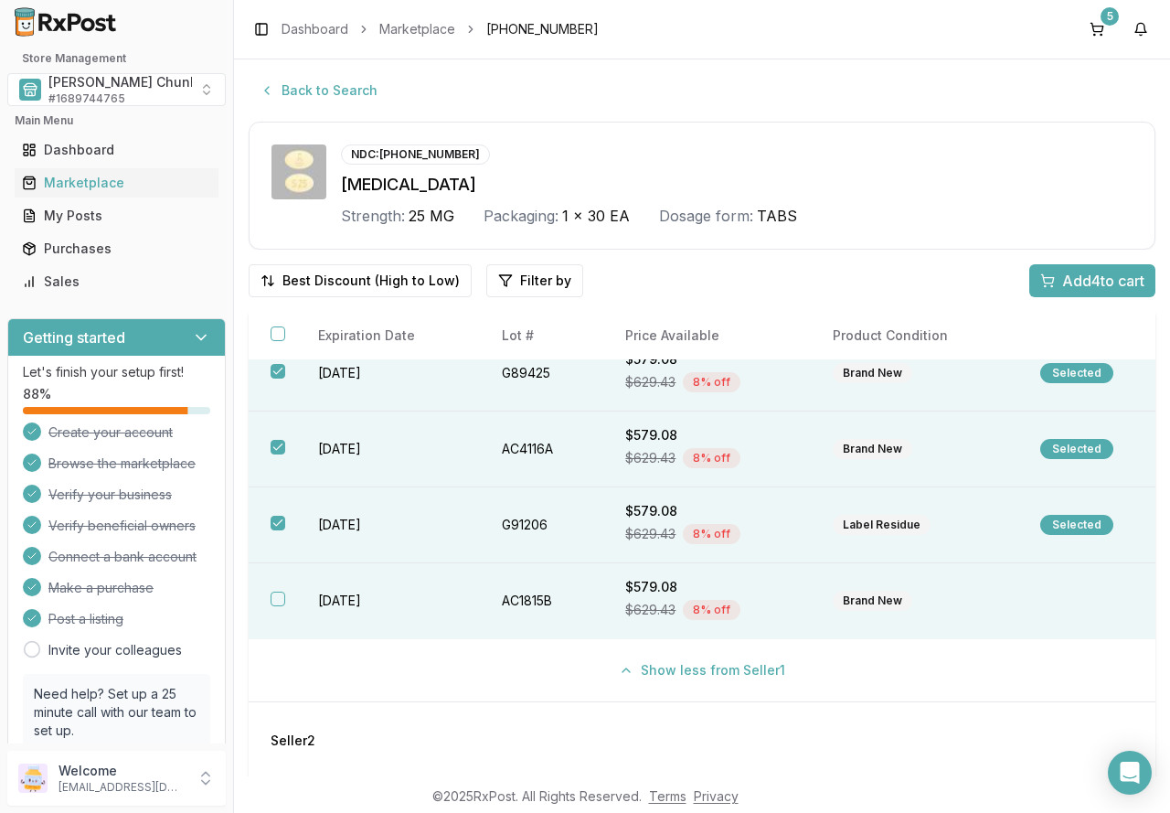
click at [354, 599] on td "[DATE]" at bounding box center [388, 601] width 184 height 76
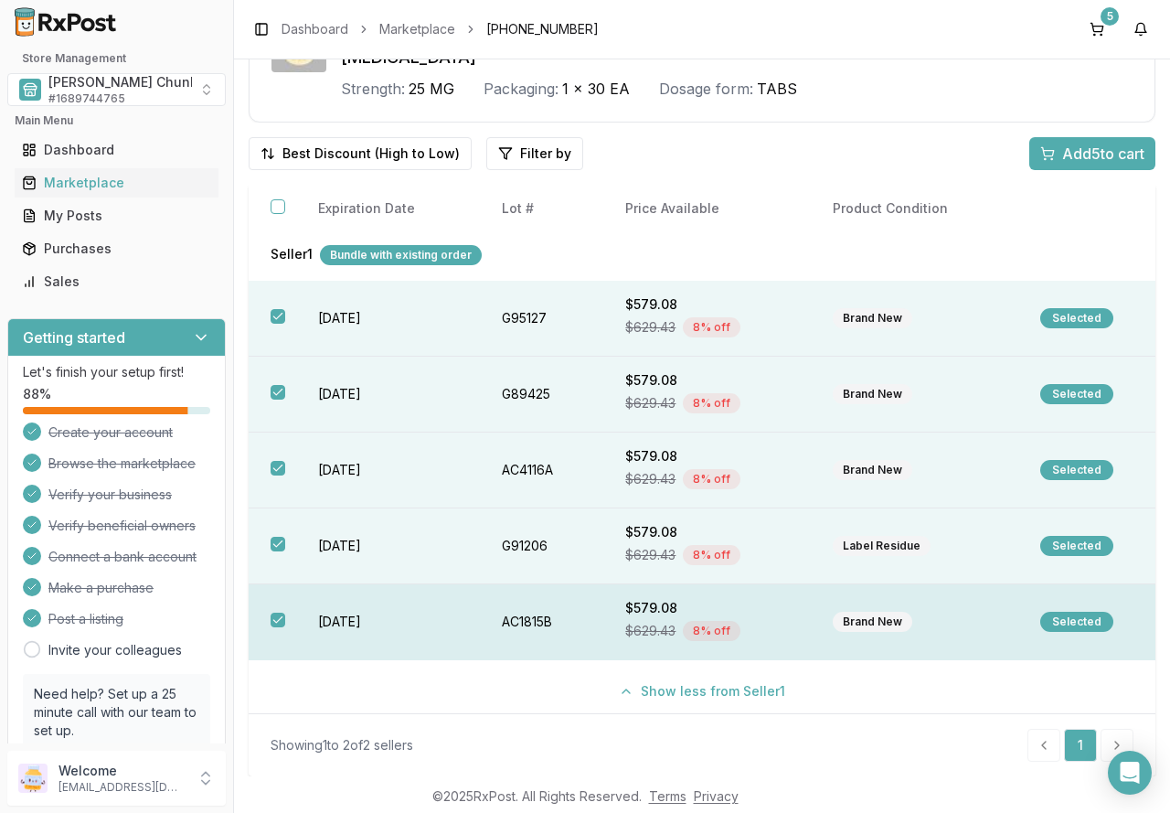
scroll to position [0, 0]
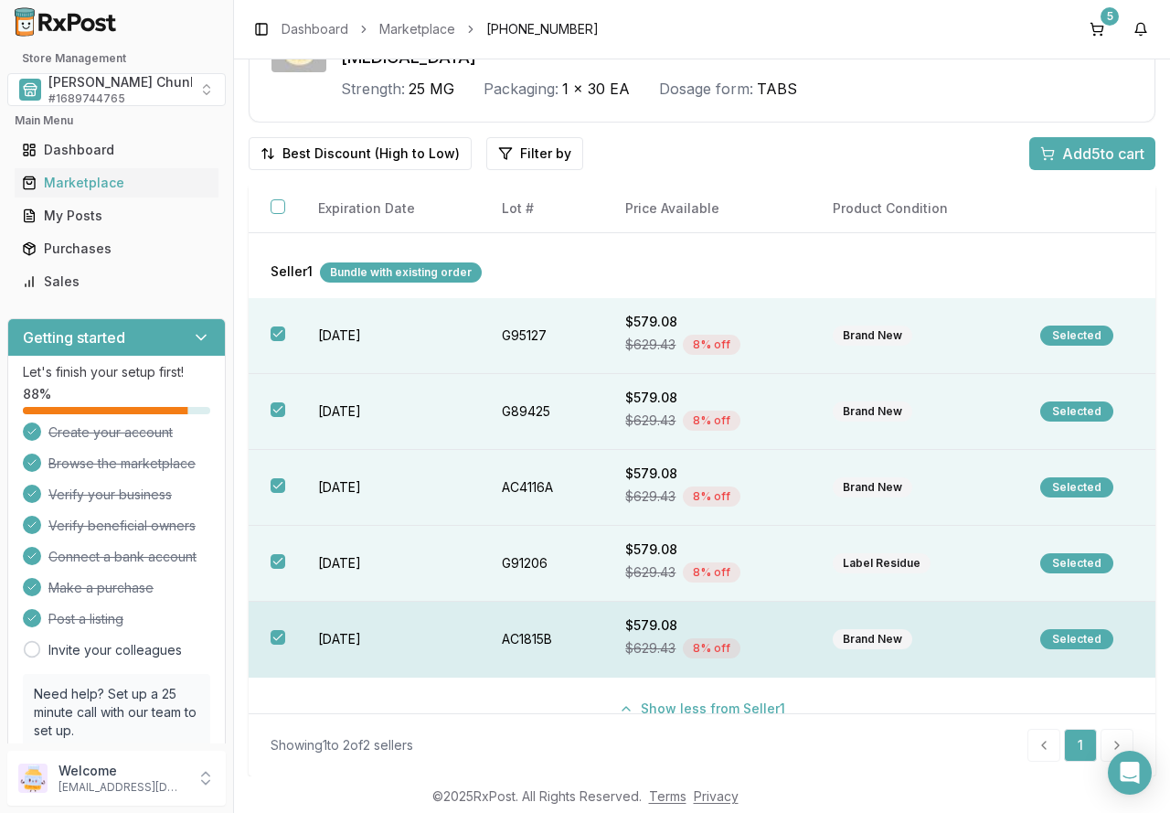
click at [366, 629] on td "[DATE]" at bounding box center [388, 640] width 184 height 76
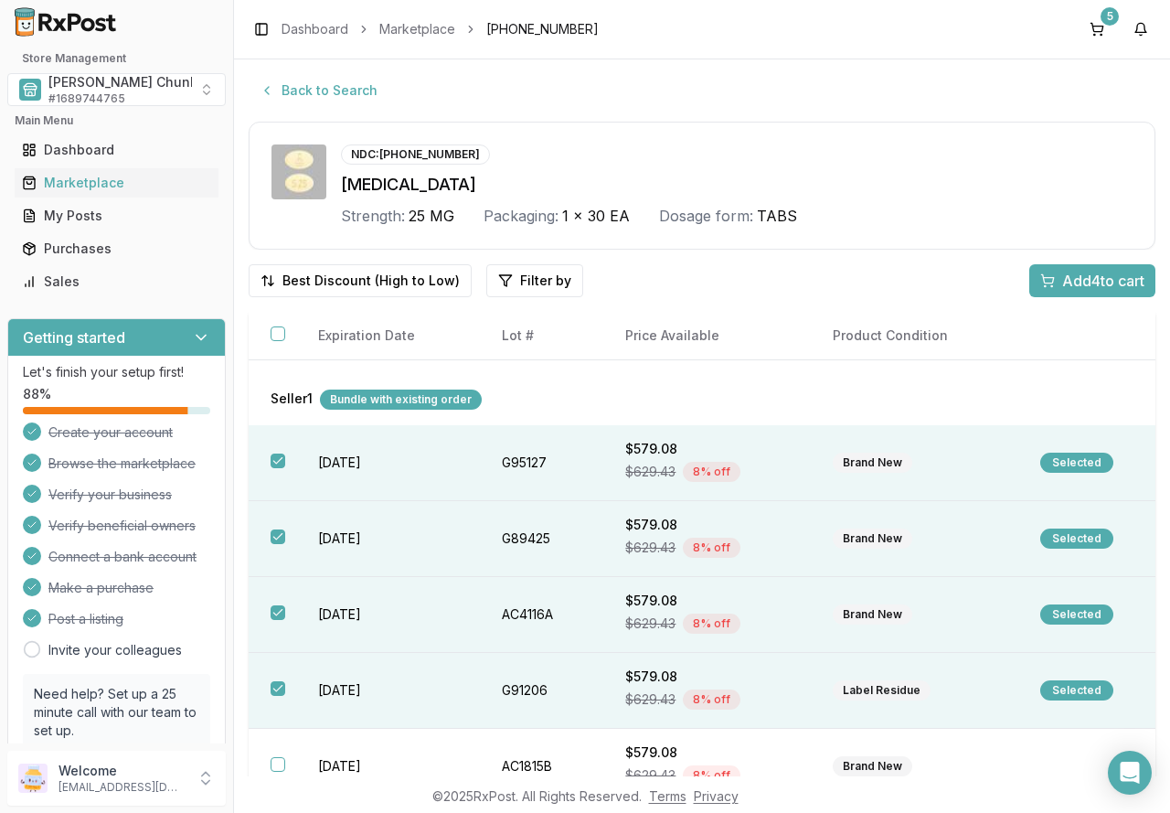
drag, startPoint x: 1056, startPoint y: 273, endPoint x: 1040, endPoint y: 284, distance: 19.0
click at [1062, 272] on span "Add 4 to cart" at bounding box center [1103, 281] width 82 height 22
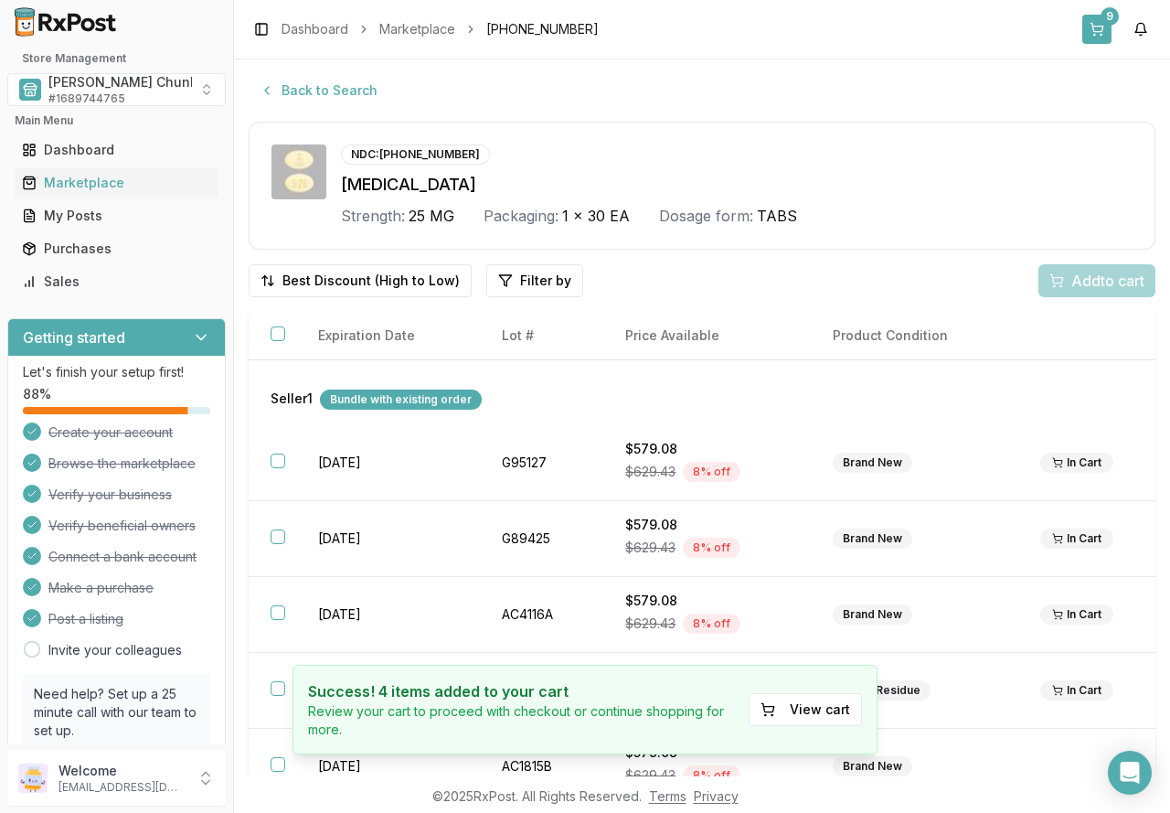
click at [1089, 30] on button "9" at bounding box center [1096, 29] width 29 height 29
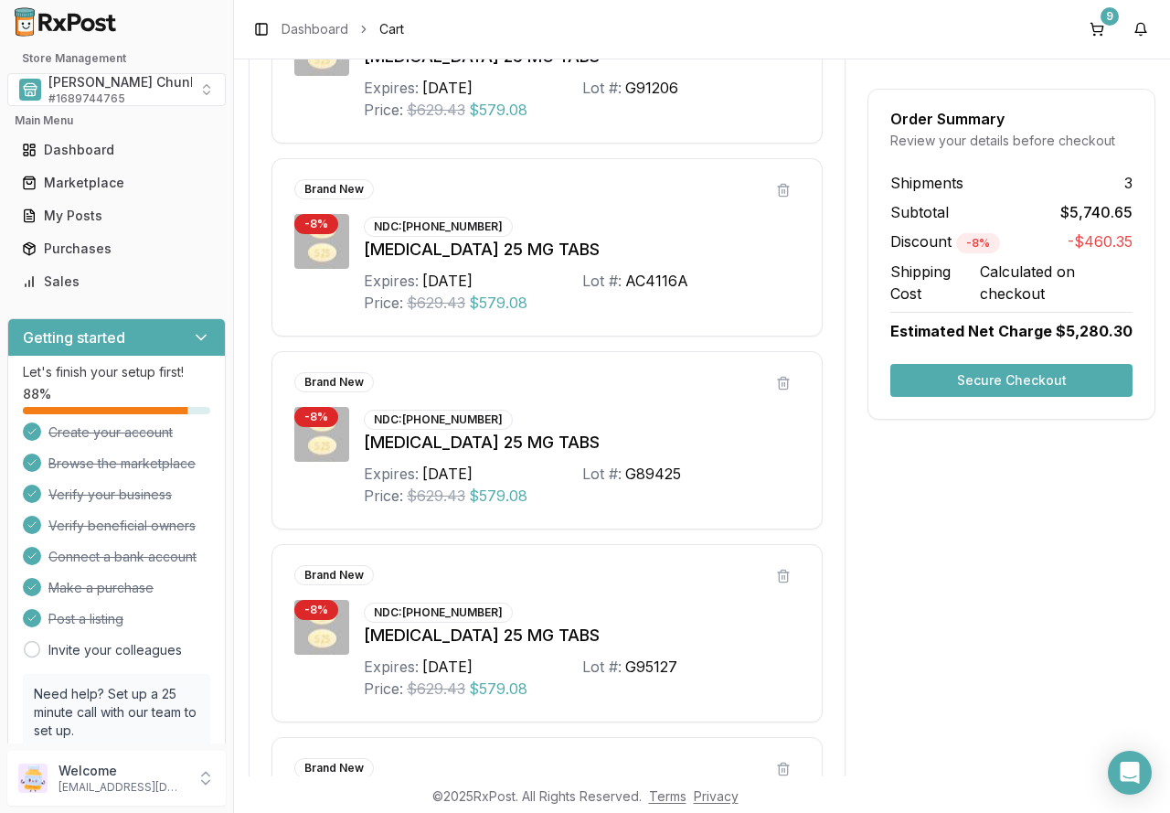
scroll to position [1554, 0]
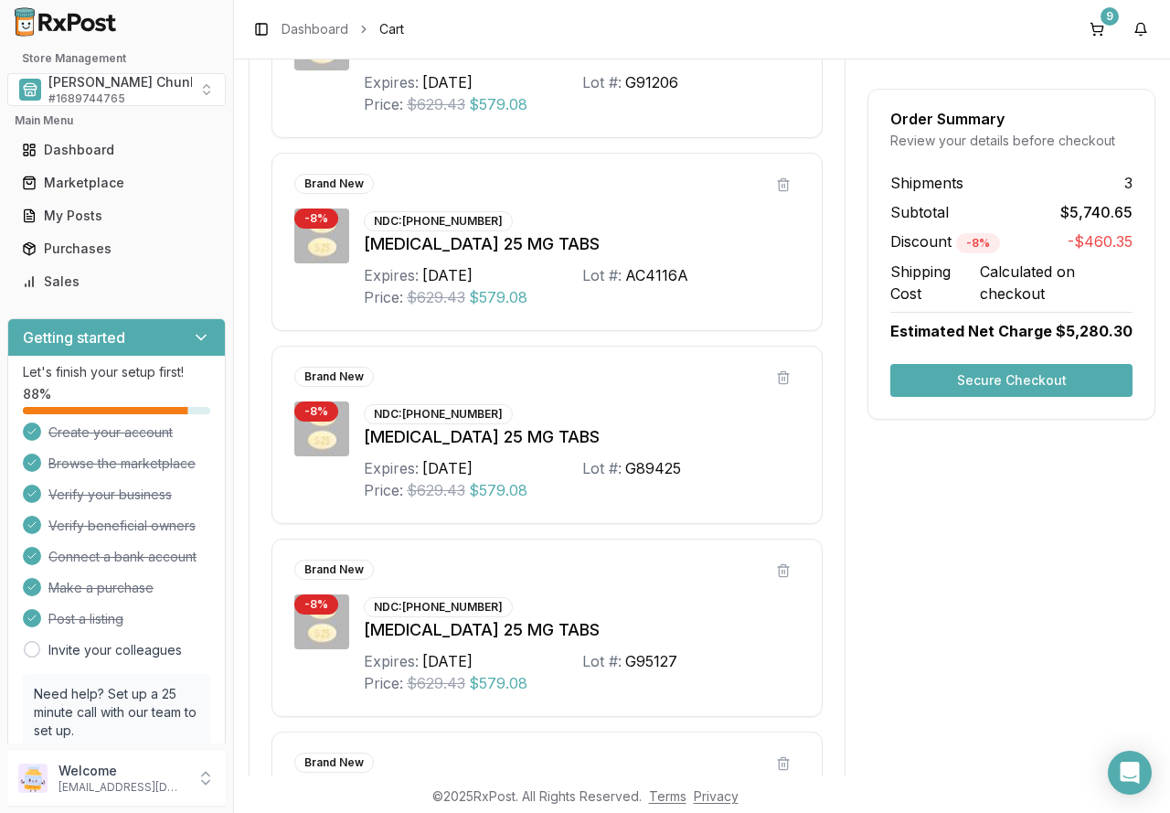
click at [1033, 377] on button "Secure Checkout" at bounding box center [1011, 380] width 242 height 33
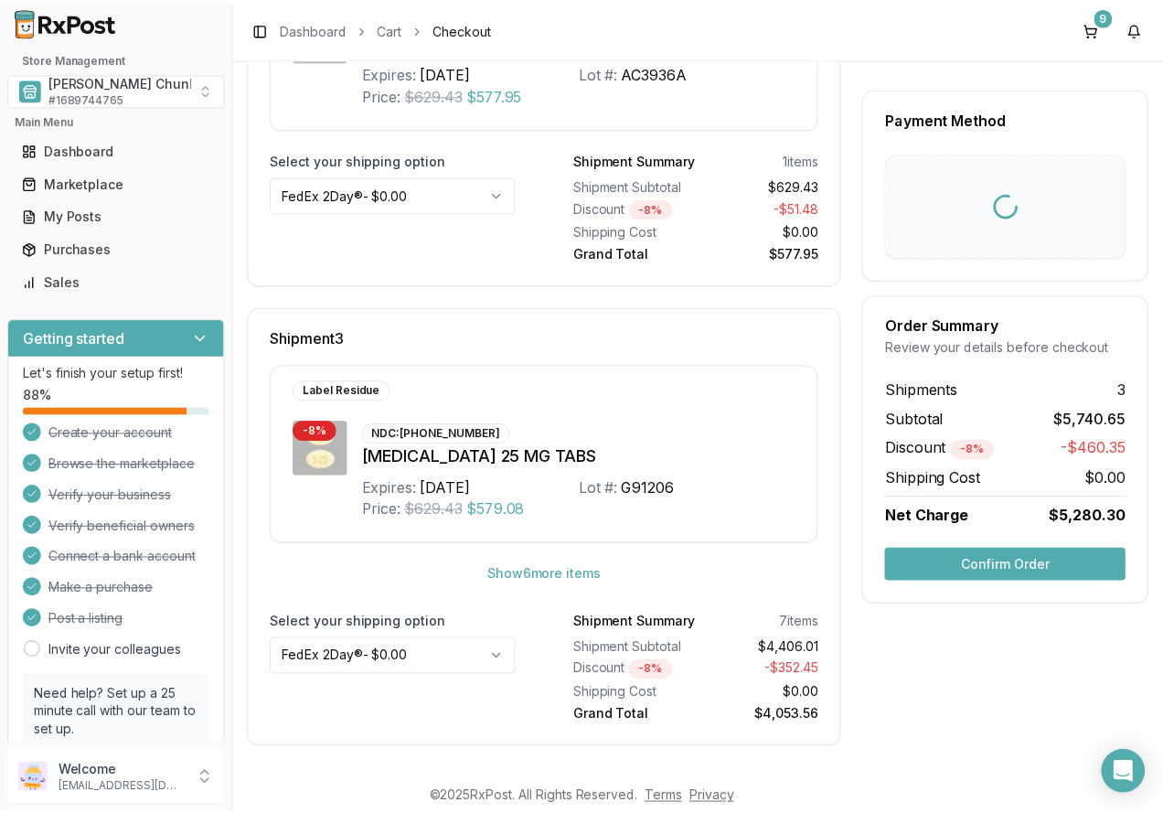
scroll to position [15, 0]
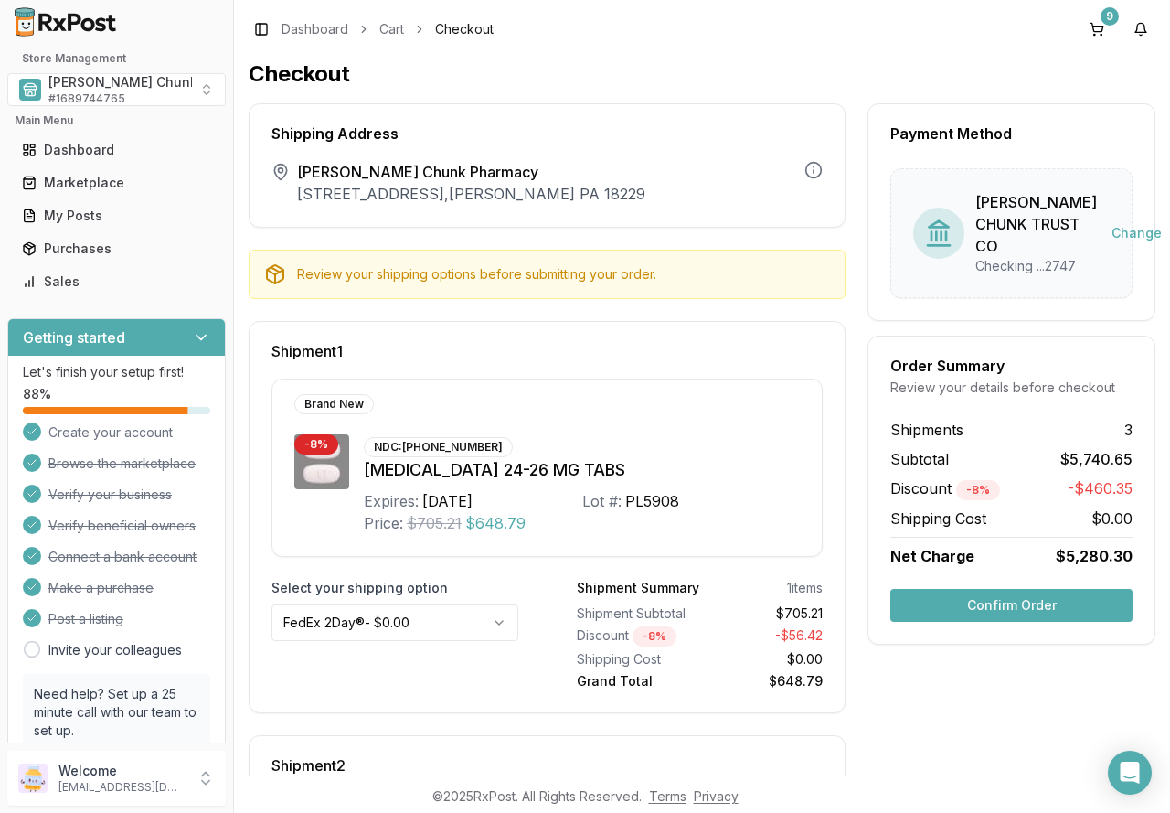
click at [980, 622] on button "Confirm Order" at bounding box center [1011, 605] width 242 height 33
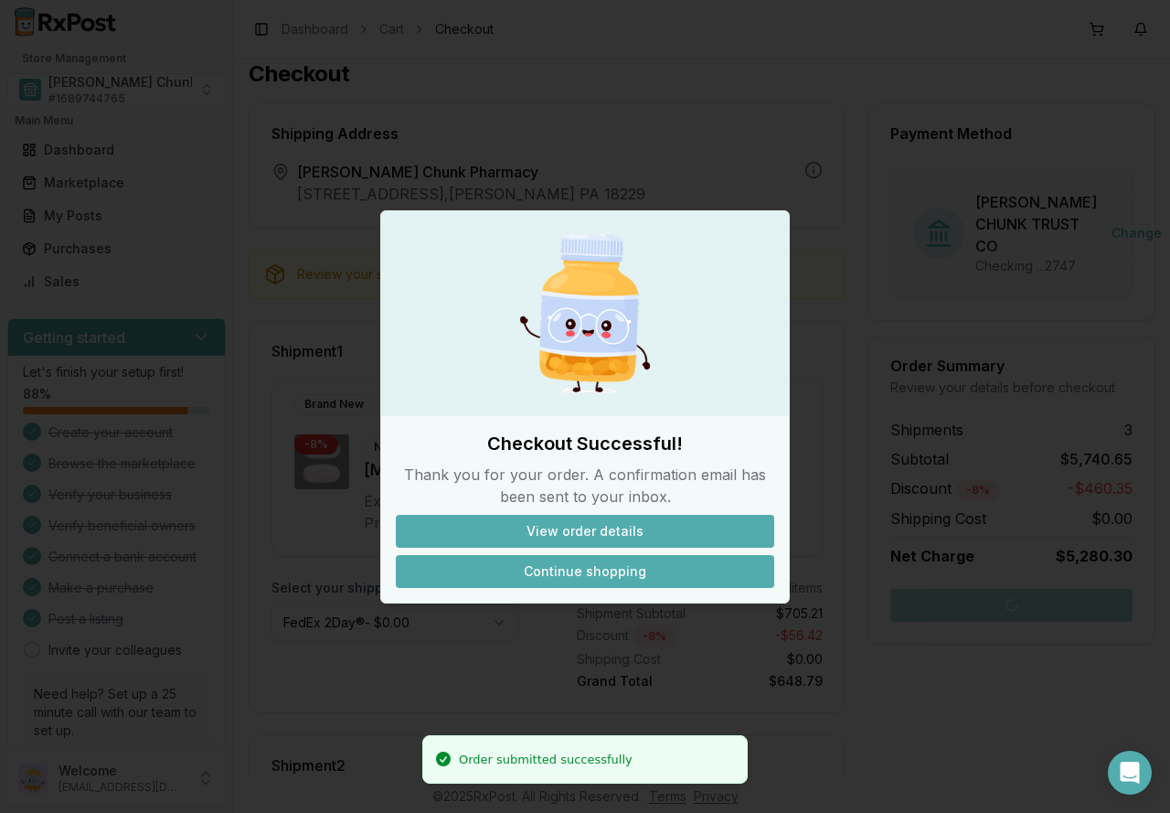
click at [615, 555] on button "Continue shopping" at bounding box center [585, 571] width 378 height 33
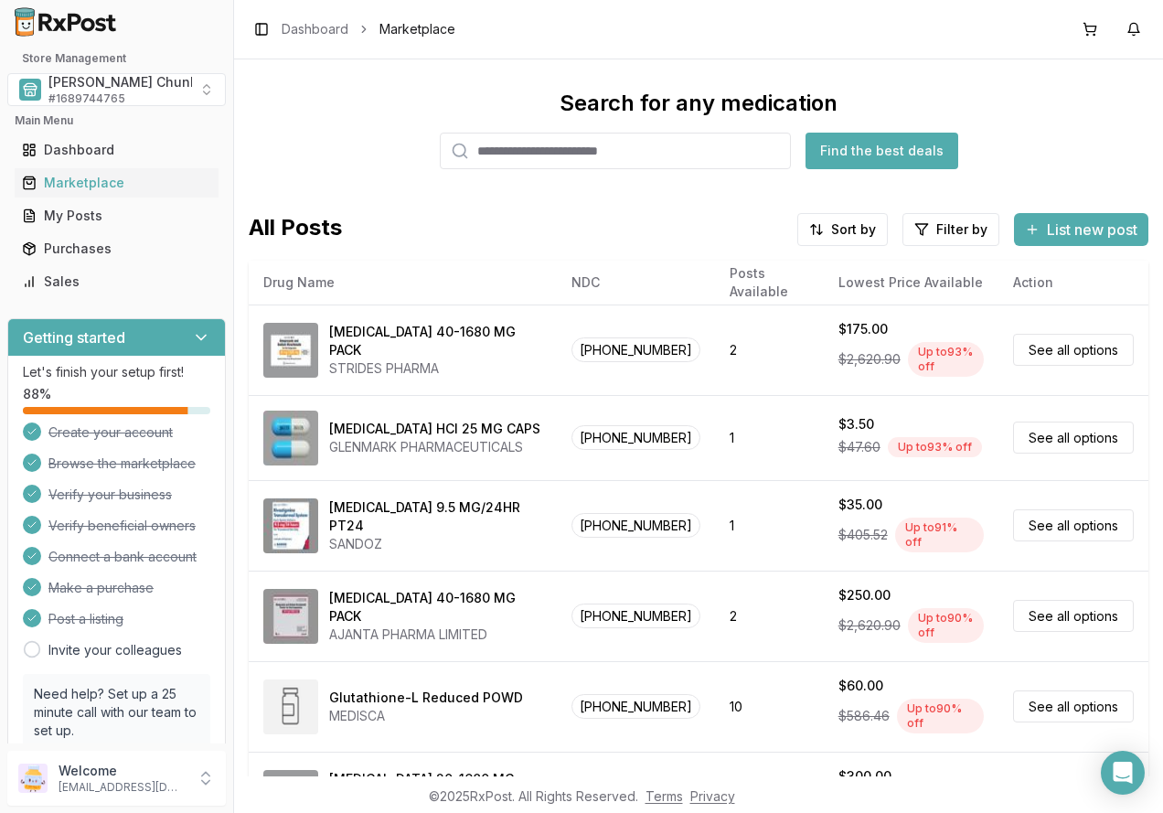
click at [527, 214] on div "All Posts Sort by Filter by List new post" at bounding box center [699, 229] width 900 height 33
